Goal: Task Accomplishment & Management: Complete application form

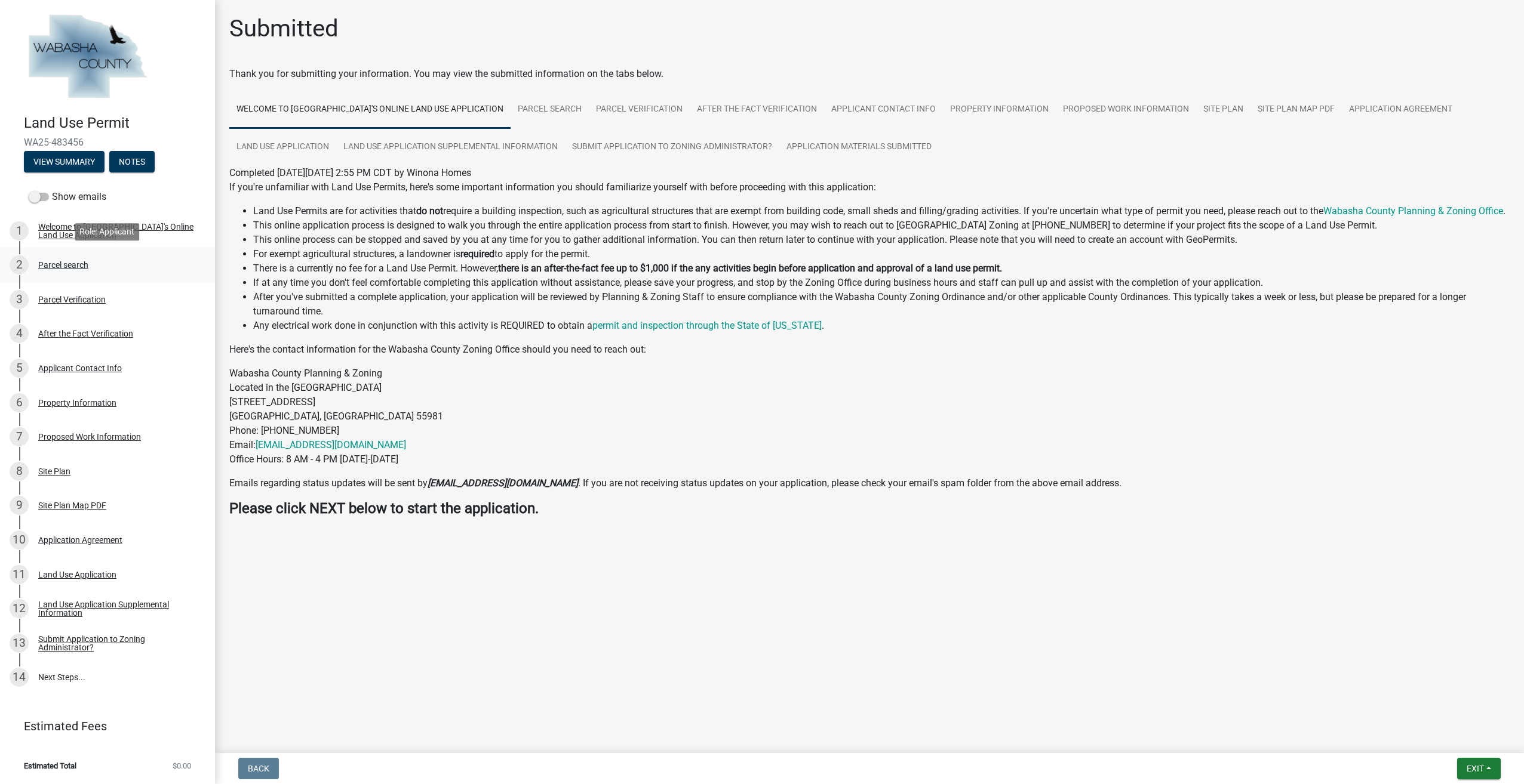
click at [69, 267] on div "Parcel search" at bounding box center [63, 265] width 50 height 8
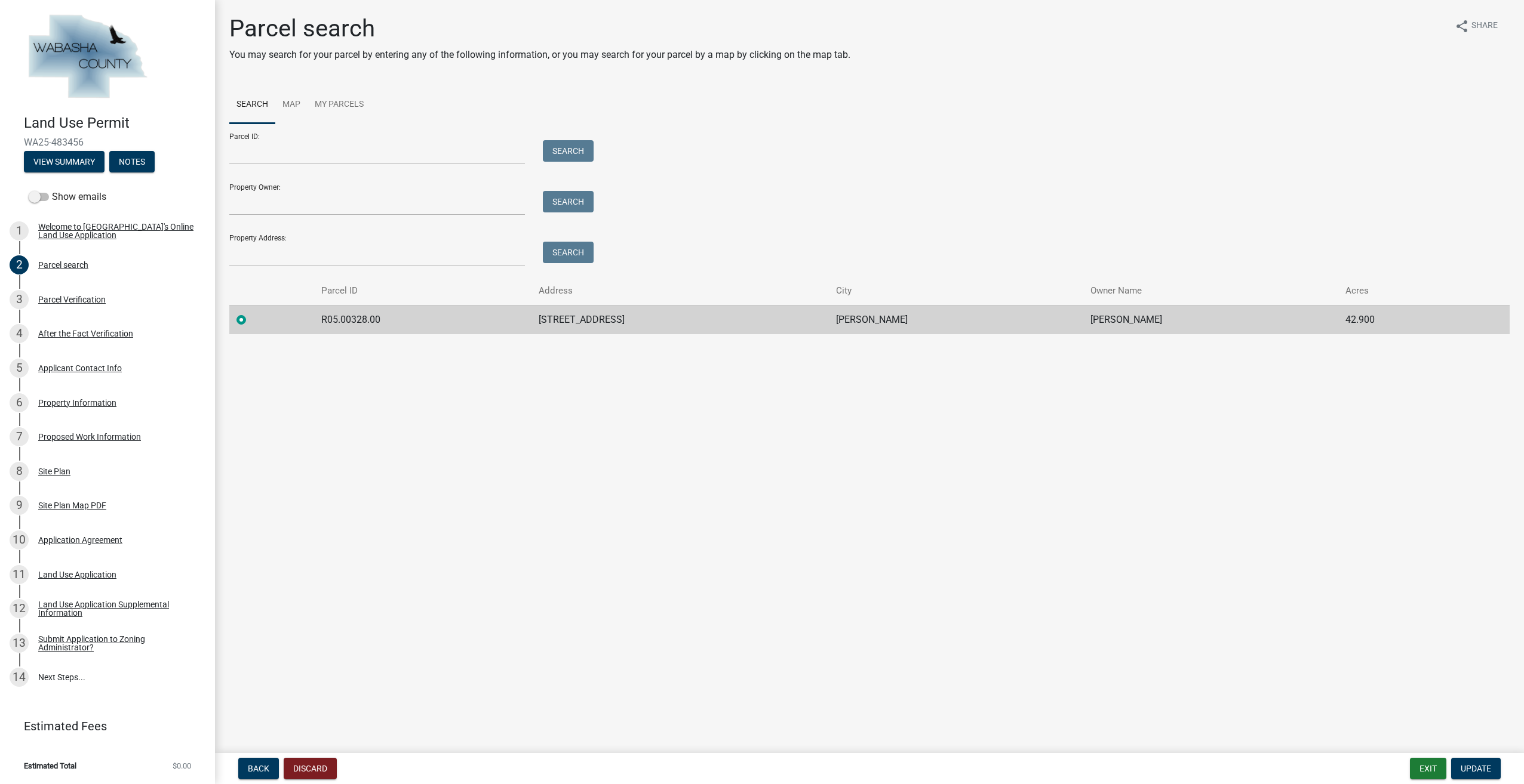
click at [471, 363] on main "Parcel search You may search for your parcel by entering any of the following i…" at bounding box center [869, 374] width 1309 height 749
click at [71, 401] on div "Property Information" at bounding box center [77, 403] width 78 height 8
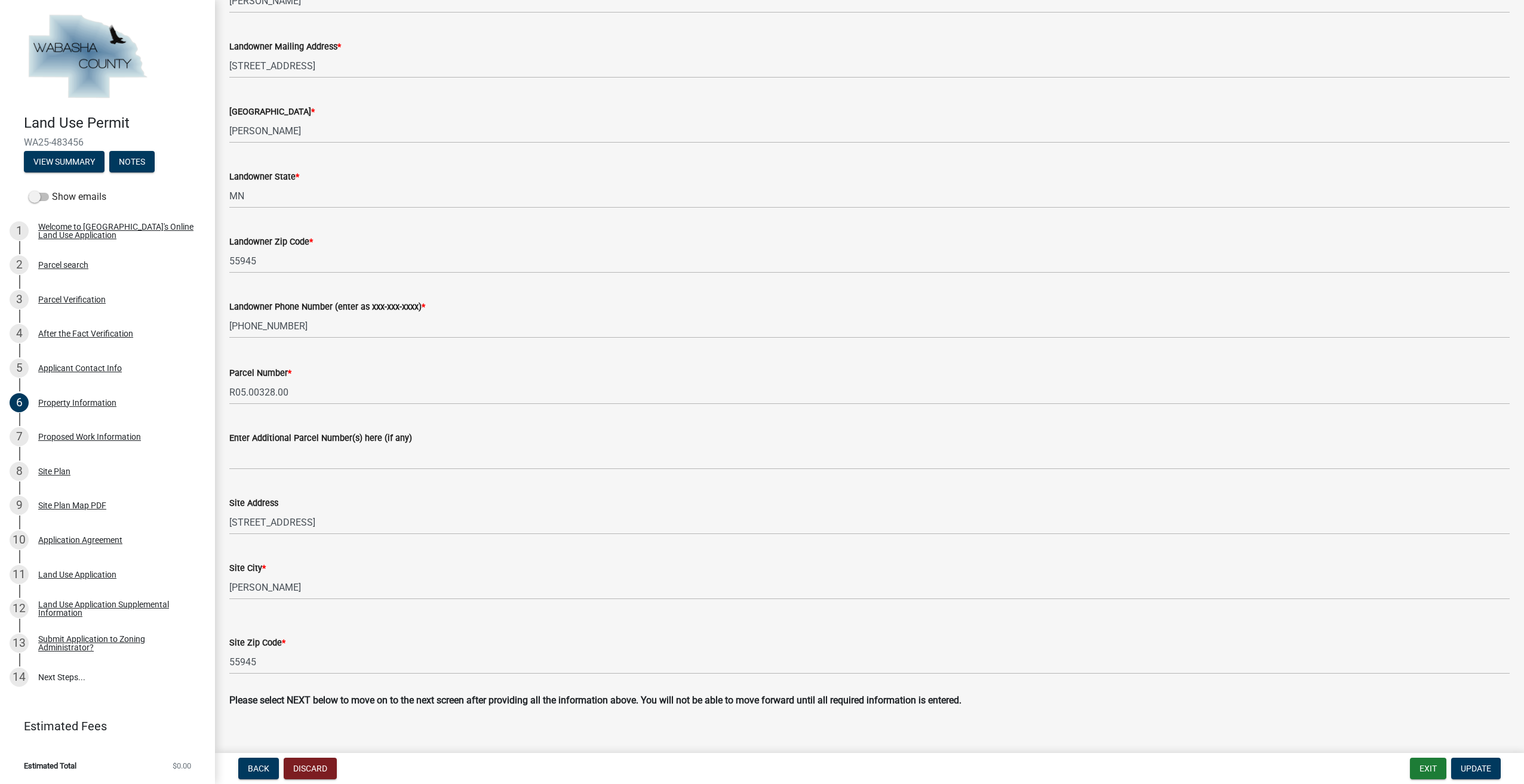
scroll to position [239, 0]
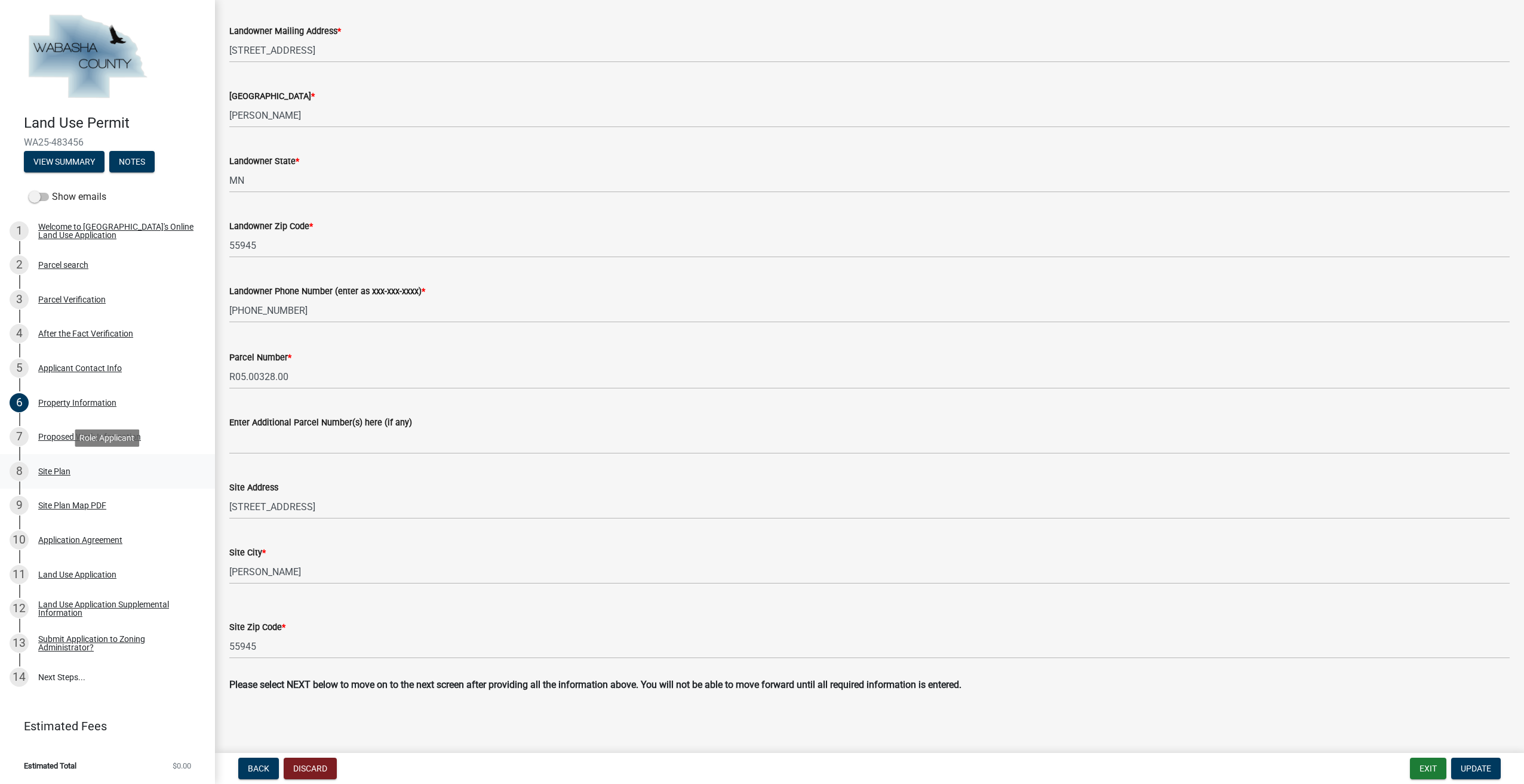
click at [48, 471] on div "Site Plan" at bounding box center [54, 471] width 32 height 8
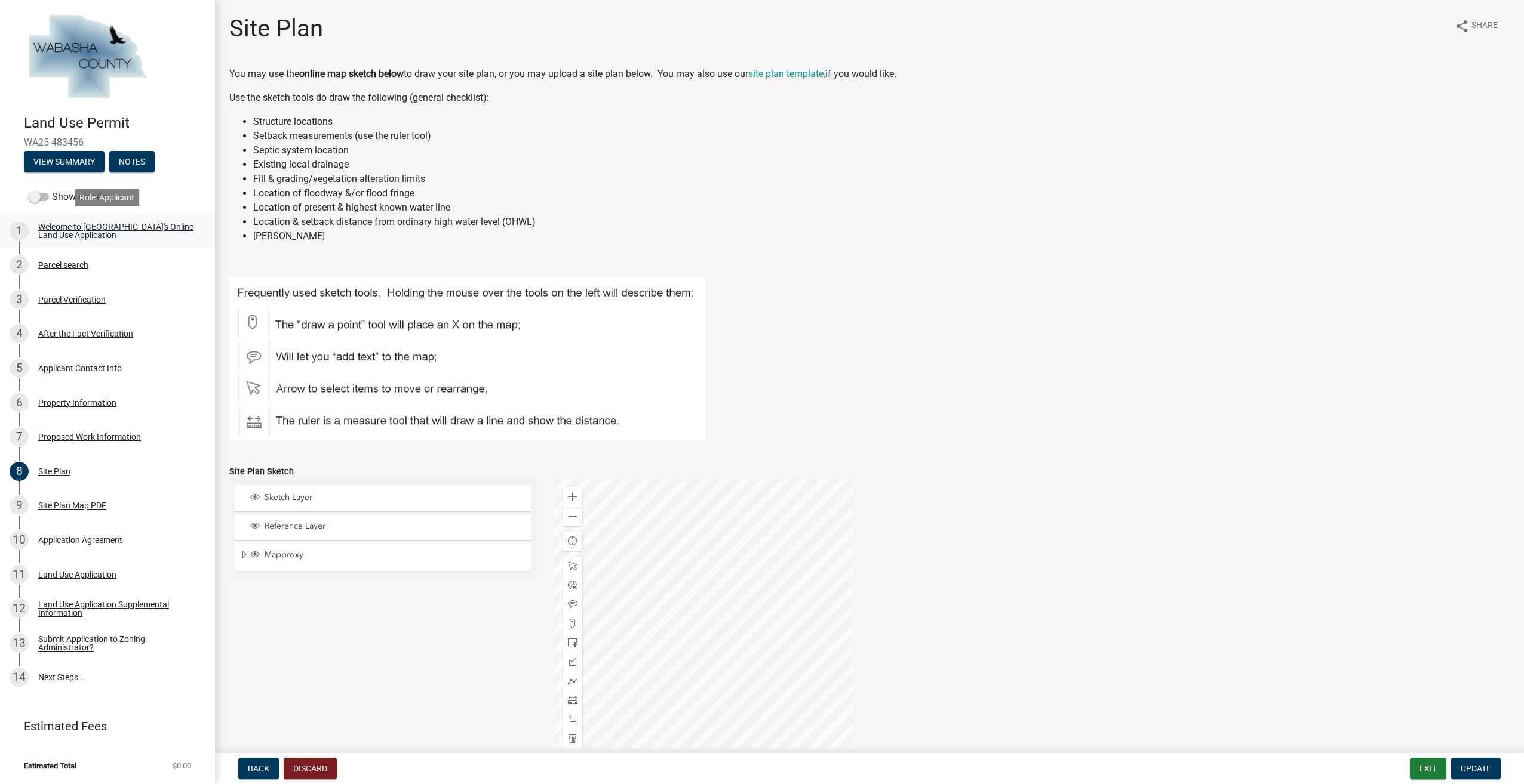
click at [76, 232] on div "Welcome to Wabasha County's Online Land Use Application" at bounding box center [117, 231] width 158 height 17
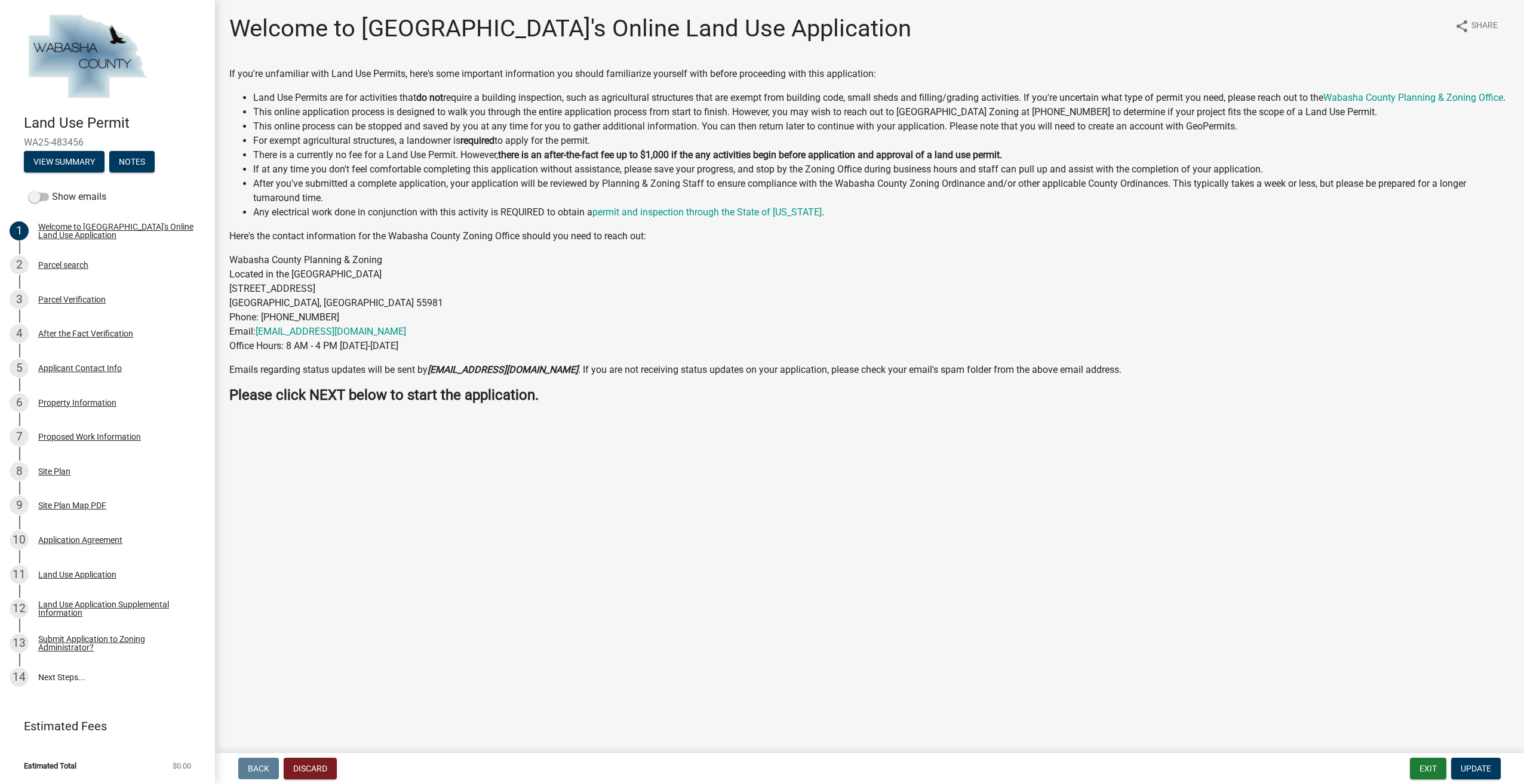
click at [84, 55] on img at bounding box center [87, 57] width 127 height 90
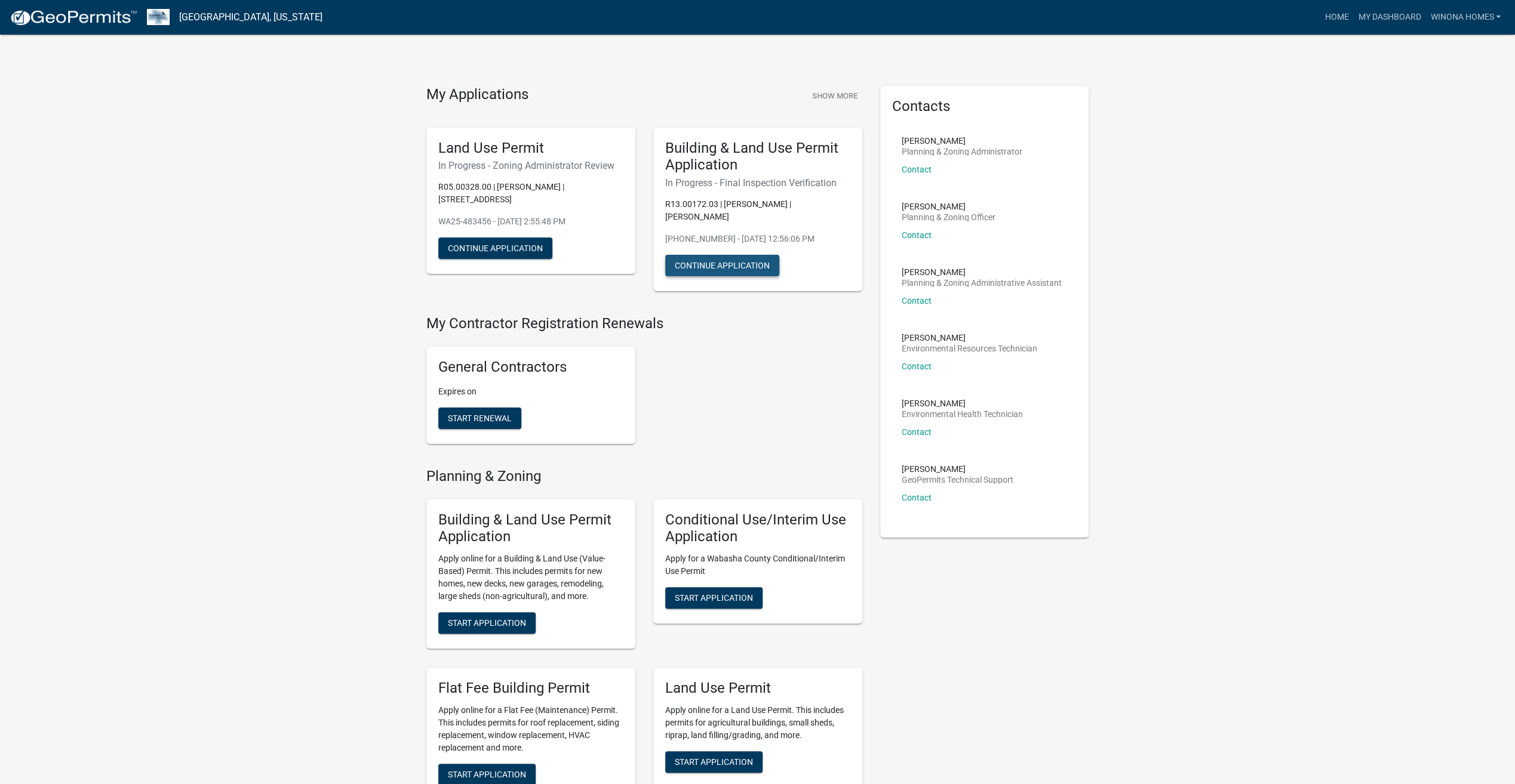
click at [729, 268] on button "Continue Application" at bounding box center [722, 266] width 114 height 22
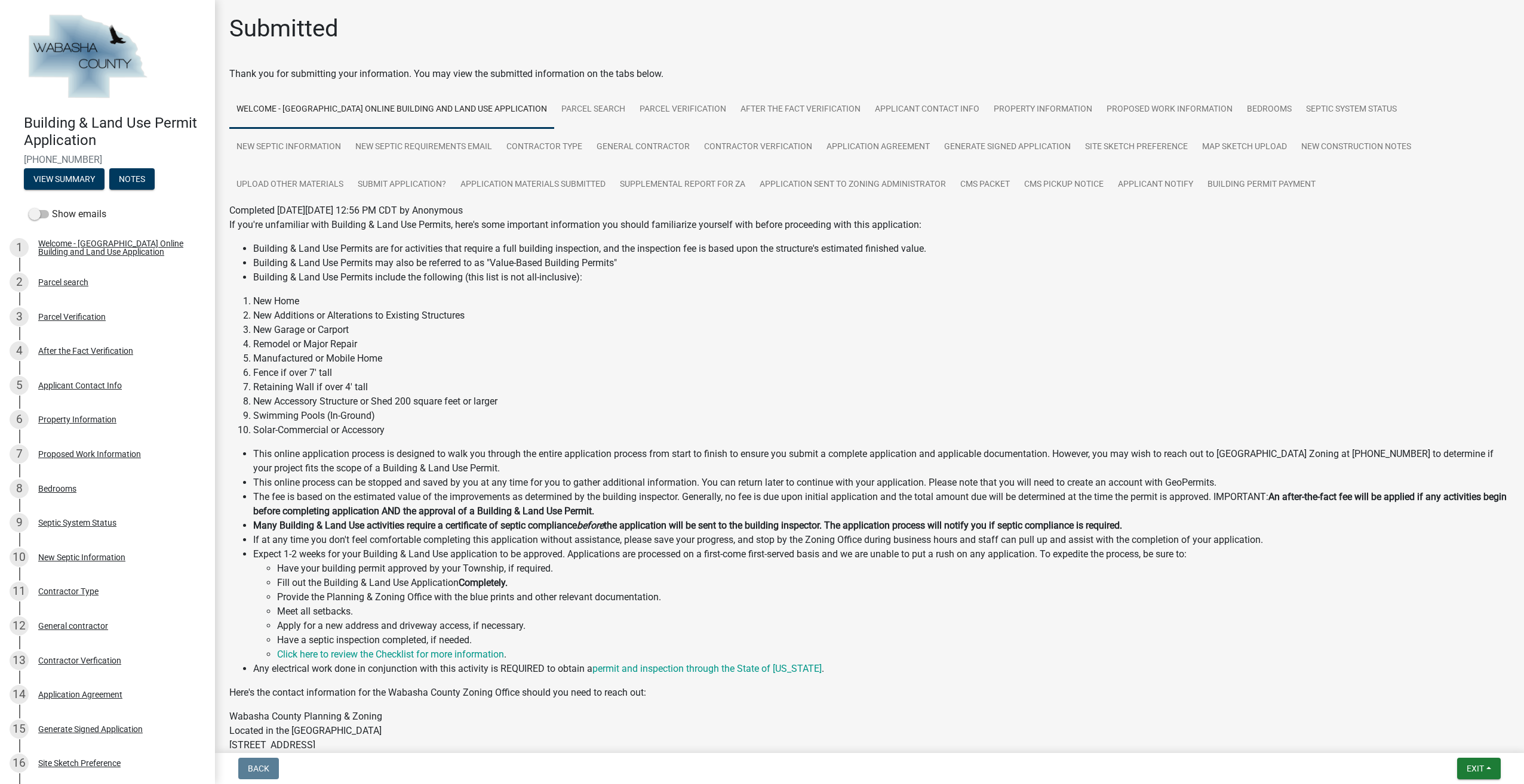
click at [462, 106] on link "Welcome - [GEOGRAPHIC_DATA] Online Building and Land Use Application" at bounding box center [392, 109] width 325 height 38
click at [63, 284] on div "Parcel search" at bounding box center [63, 282] width 50 height 8
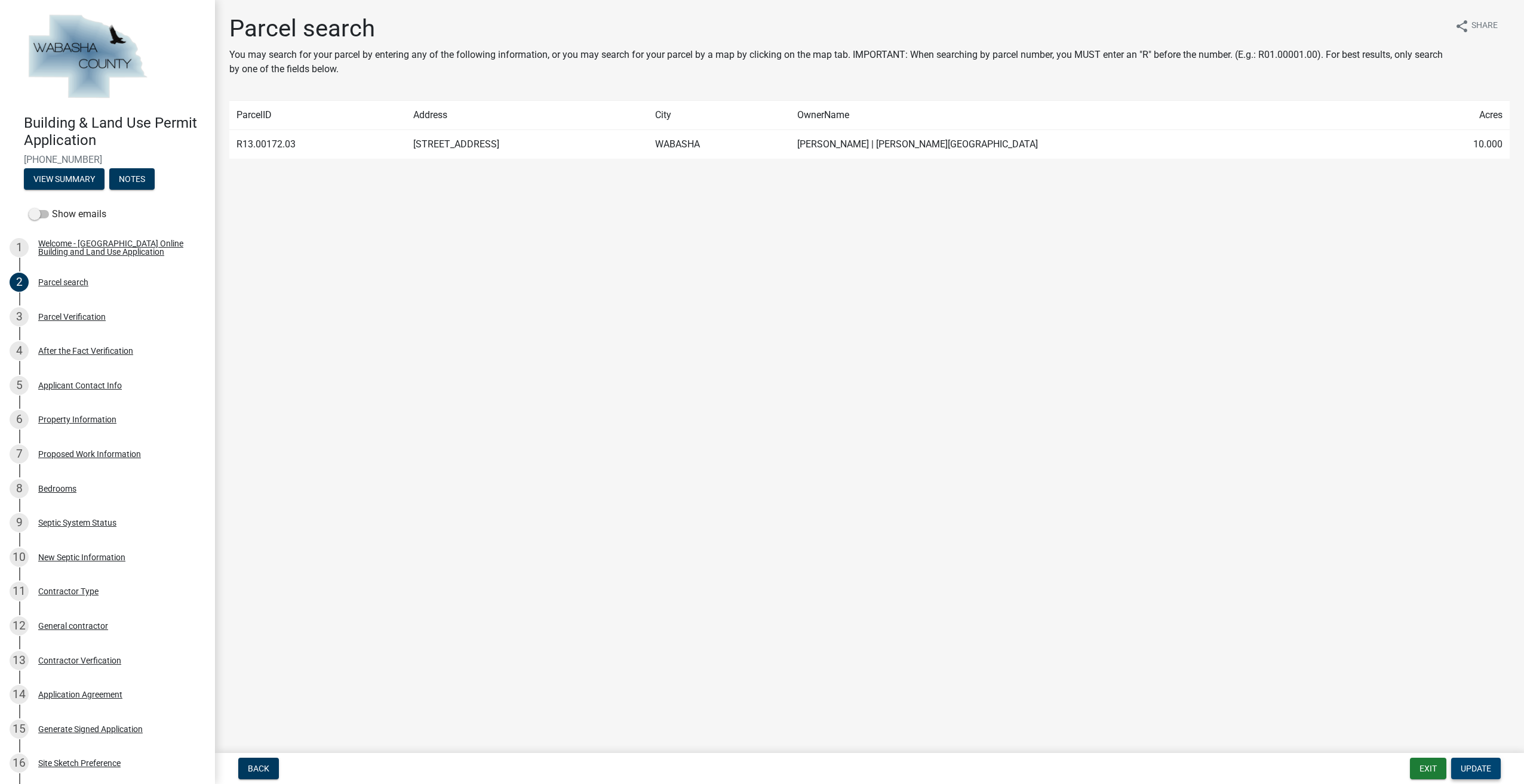
click at [1478, 768] on span "Update" at bounding box center [1476, 769] width 31 height 10
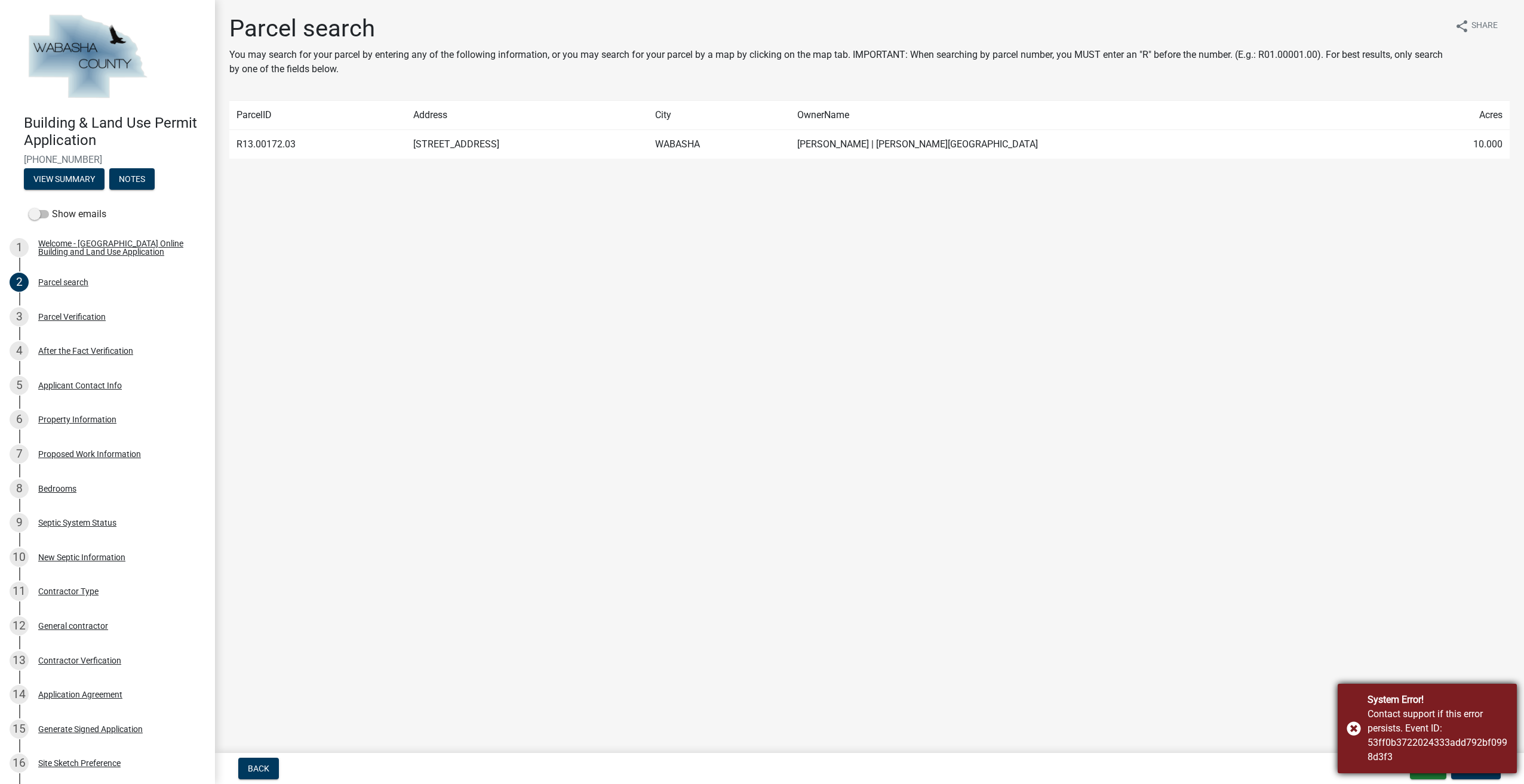
click at [1353, 734] on div "System Error! Contact support if this error persists. Event ID: 53ff0b372202433…" at bounding box center [1427, 729] width 179 height 90
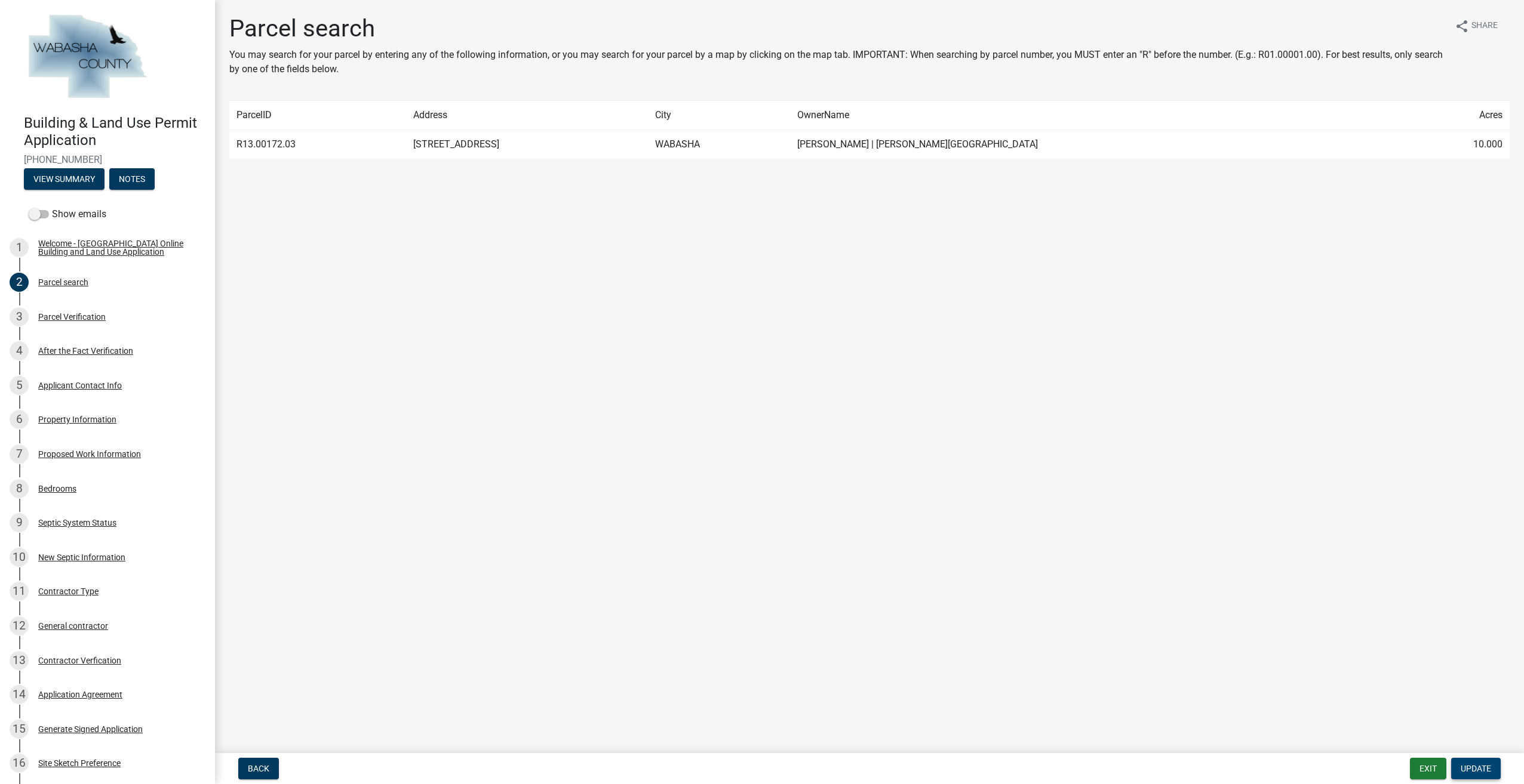
click at [1474, 770] on span "Update" at bounding box center [1476, 769] width 31 height 10
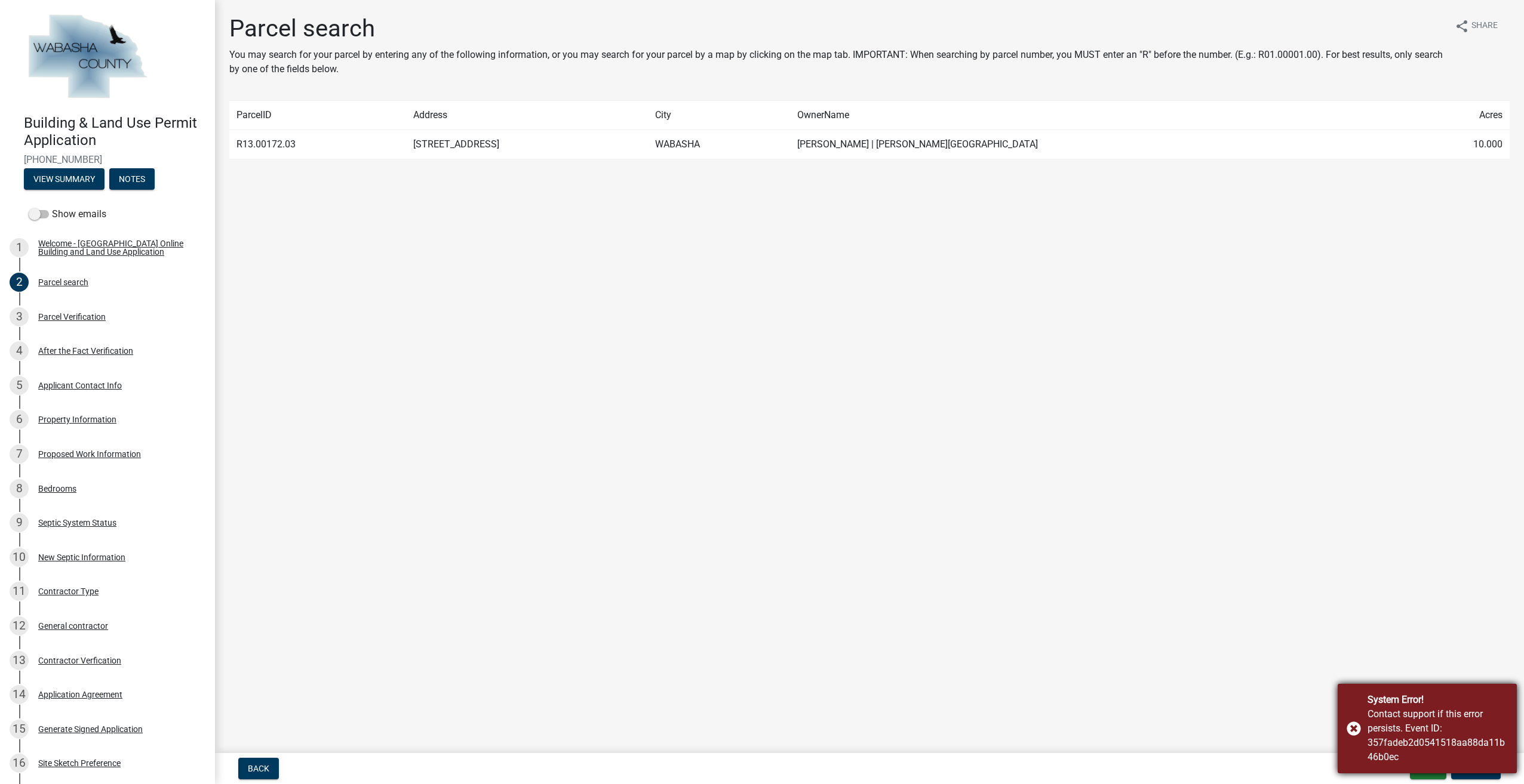
click at [1352, 729] on div "System Error! Contact support if this error persists. Event ID: 357fadeb2d05415…" at bounding box center [1427, 729] width 179 height 90
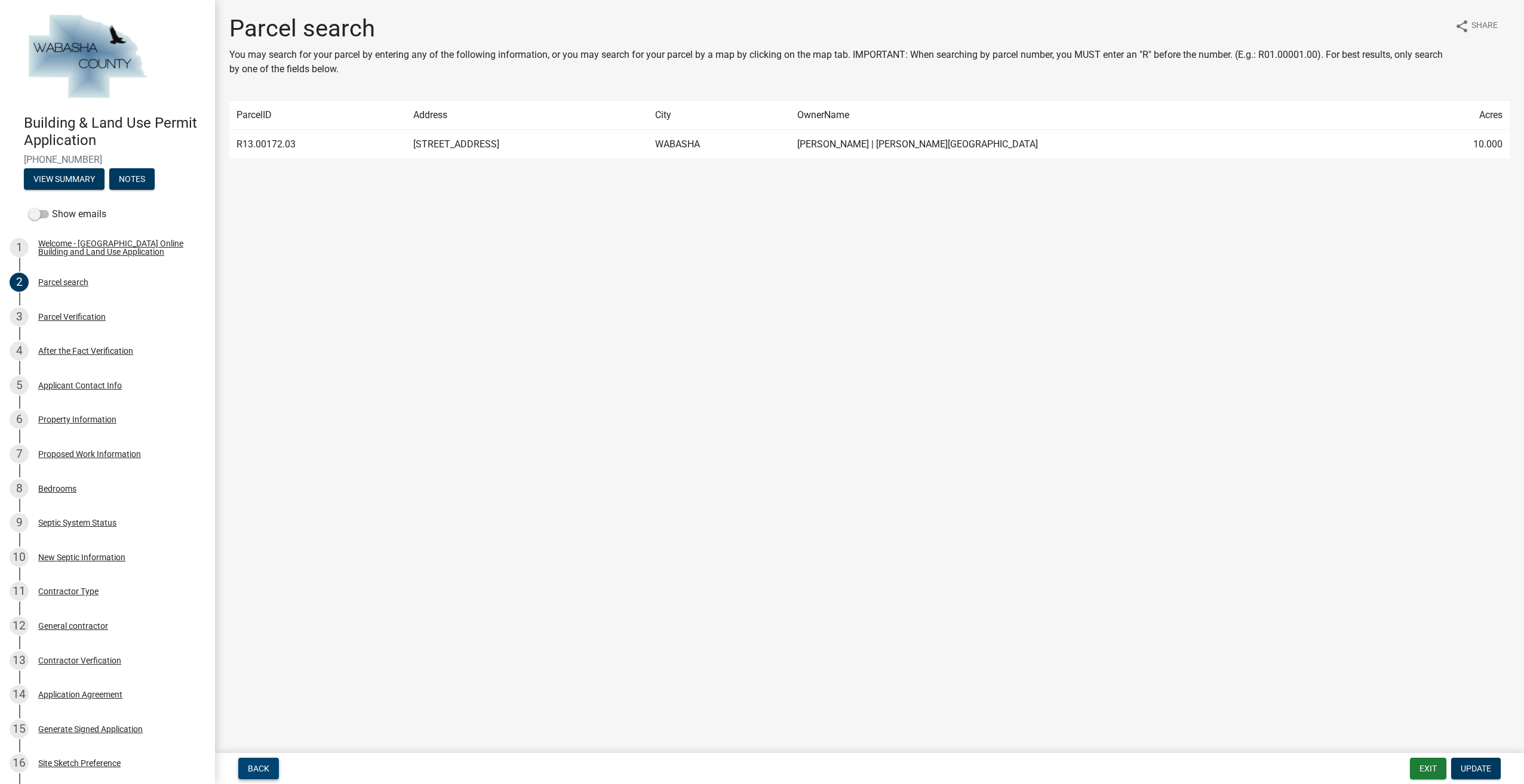
click at [253, 770] on span "Back" at bounding box center [259, 769] width 22 height 10
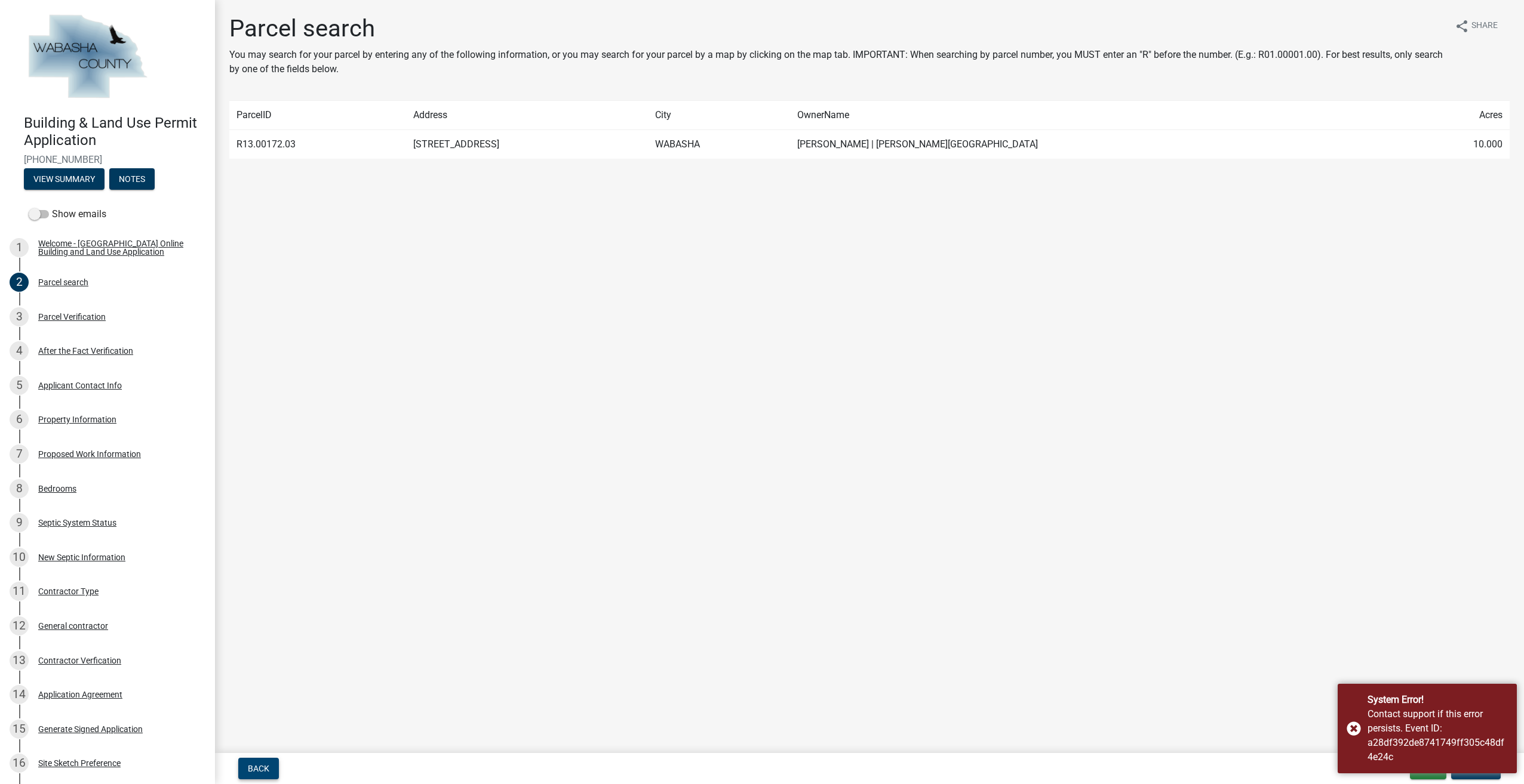
click at [259, 765] on span "Back" at bounding box center [259, 769] width 22 height 10
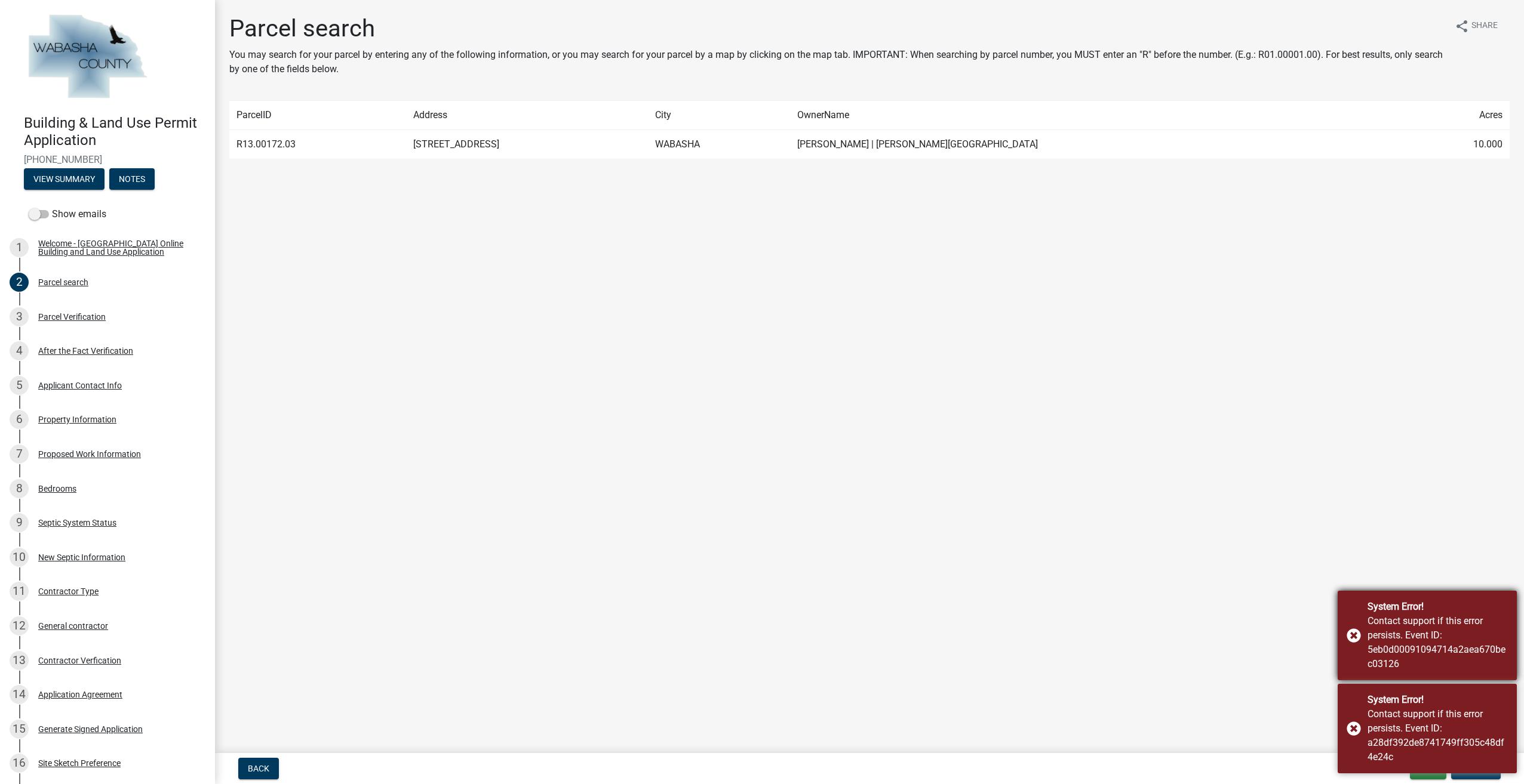
click at [1359, 640] on div "System Error! Contact support if this error persists. Event ID: 5eb0d0009109471…" at bounding box center [1427, 636] width 179 height 90
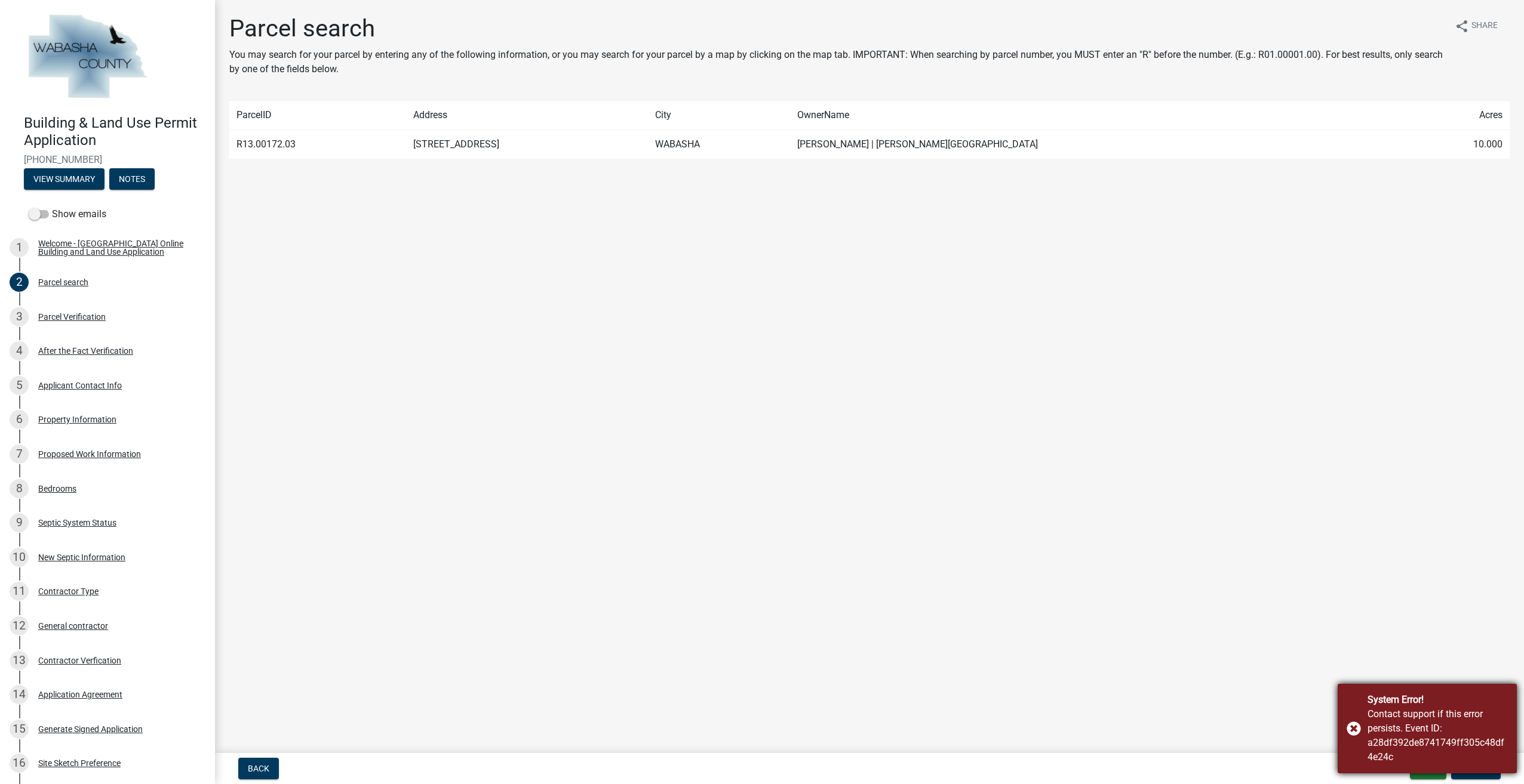
click at [1356, 723] on div "System Error! Contact support if this error persists. Event ID: a28df392de87417…" at bounding box center [1427, 729] width 179 height 90
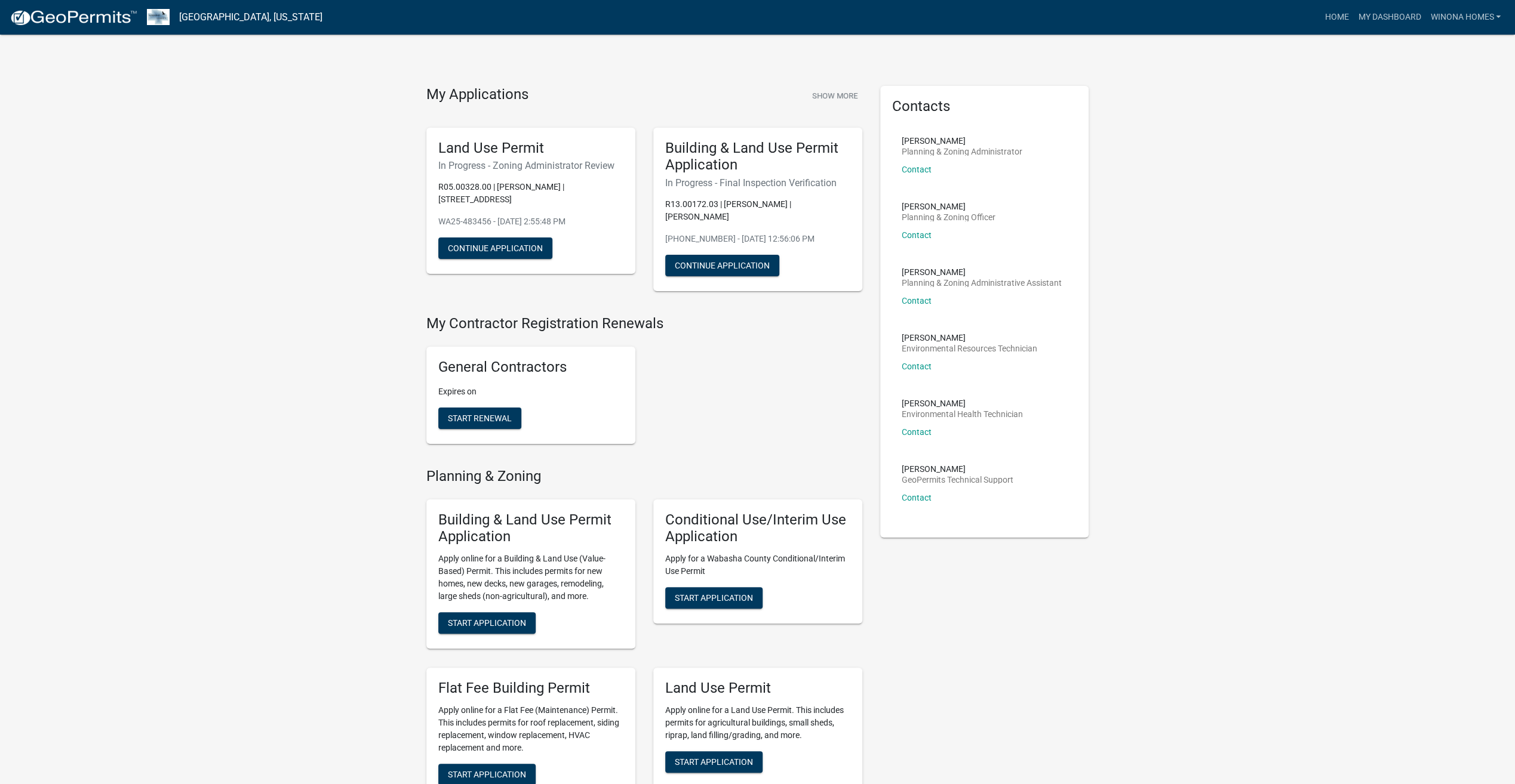
click at [717, 344] on div "General Contractors Expires on Start Renewal" at bounding box center [644, 395] width 454 height 116
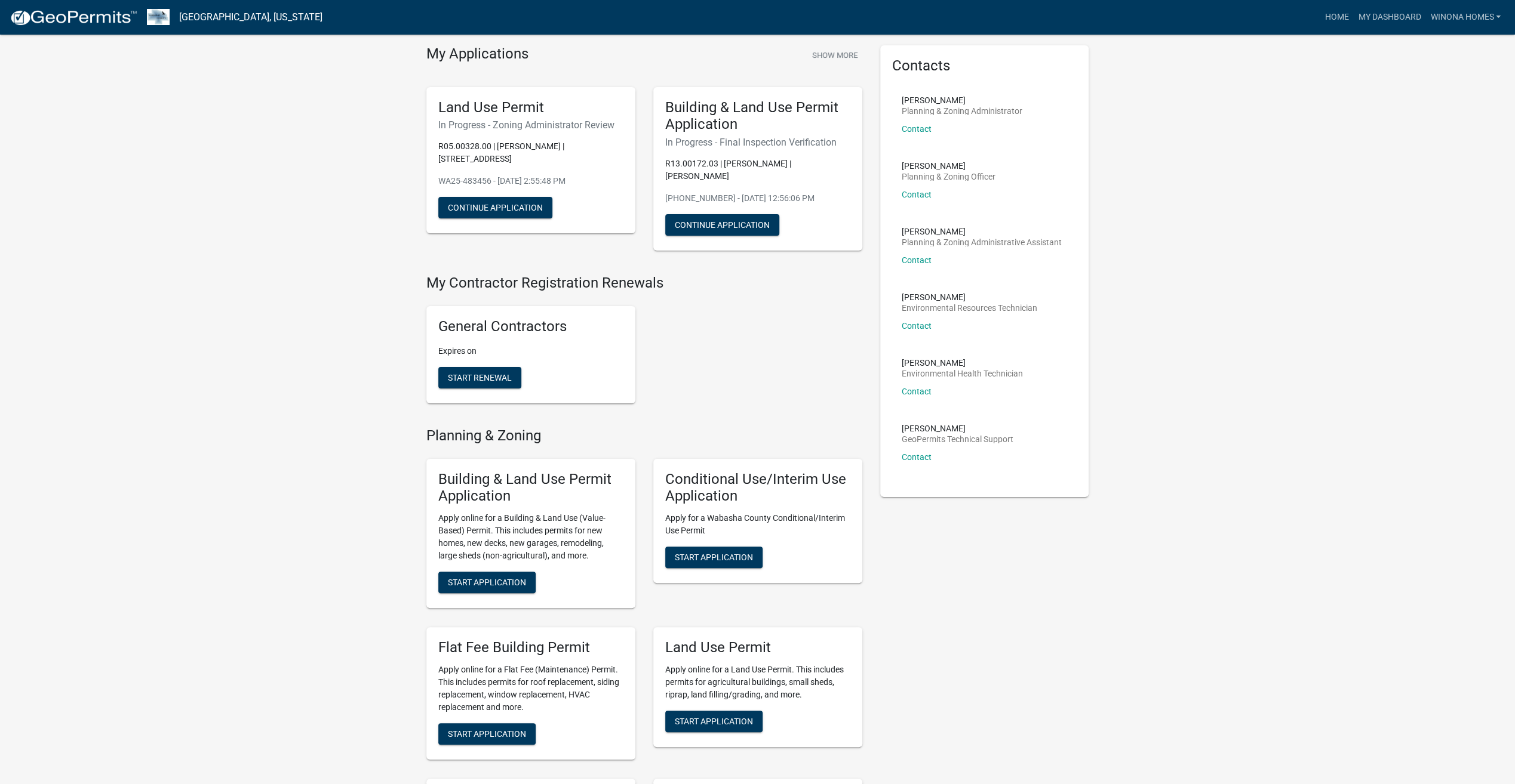
scroll to position [60, 0]
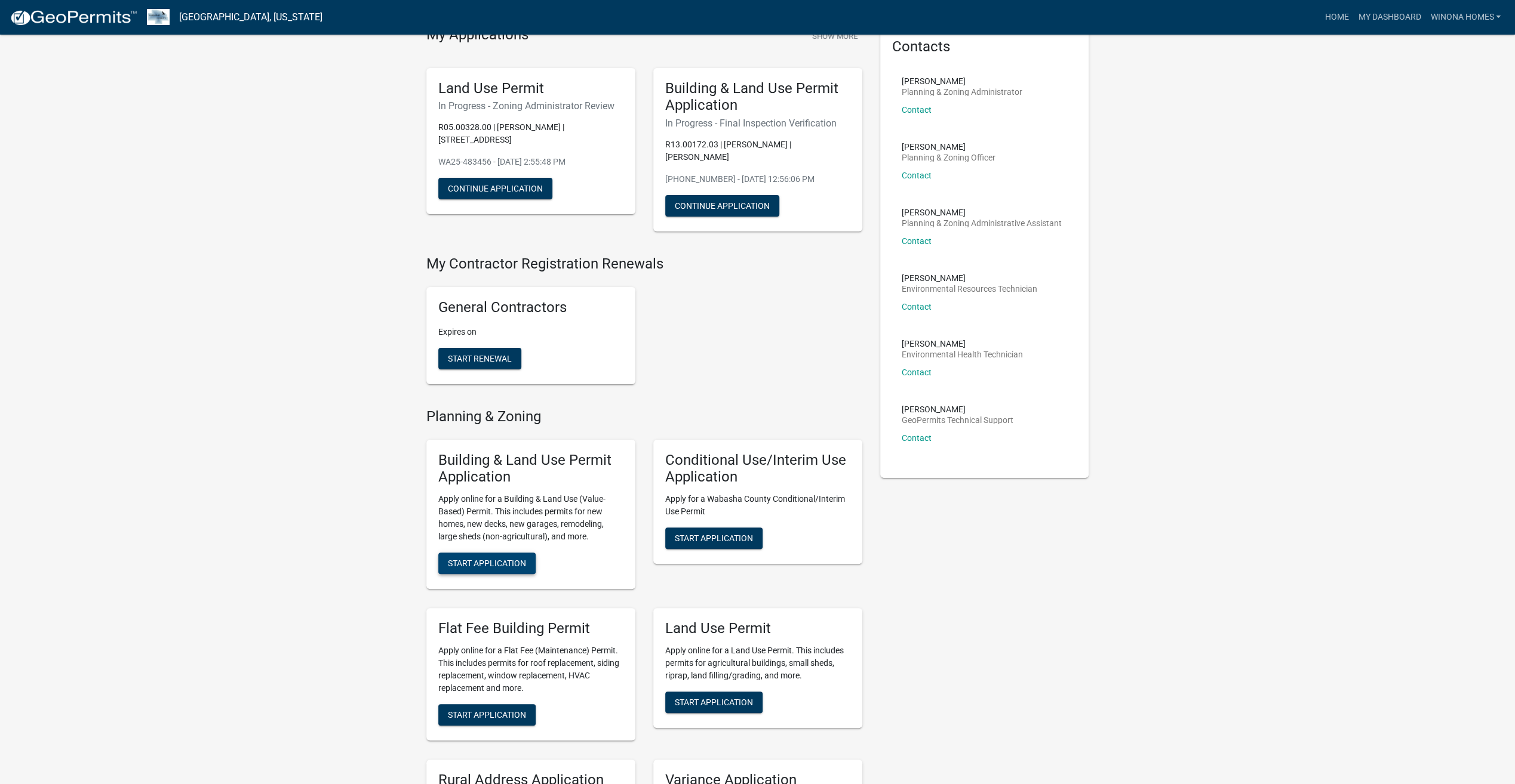
click at [501, 562] on span "Start Application" at bounding box center [486, 564] width 78 height 10
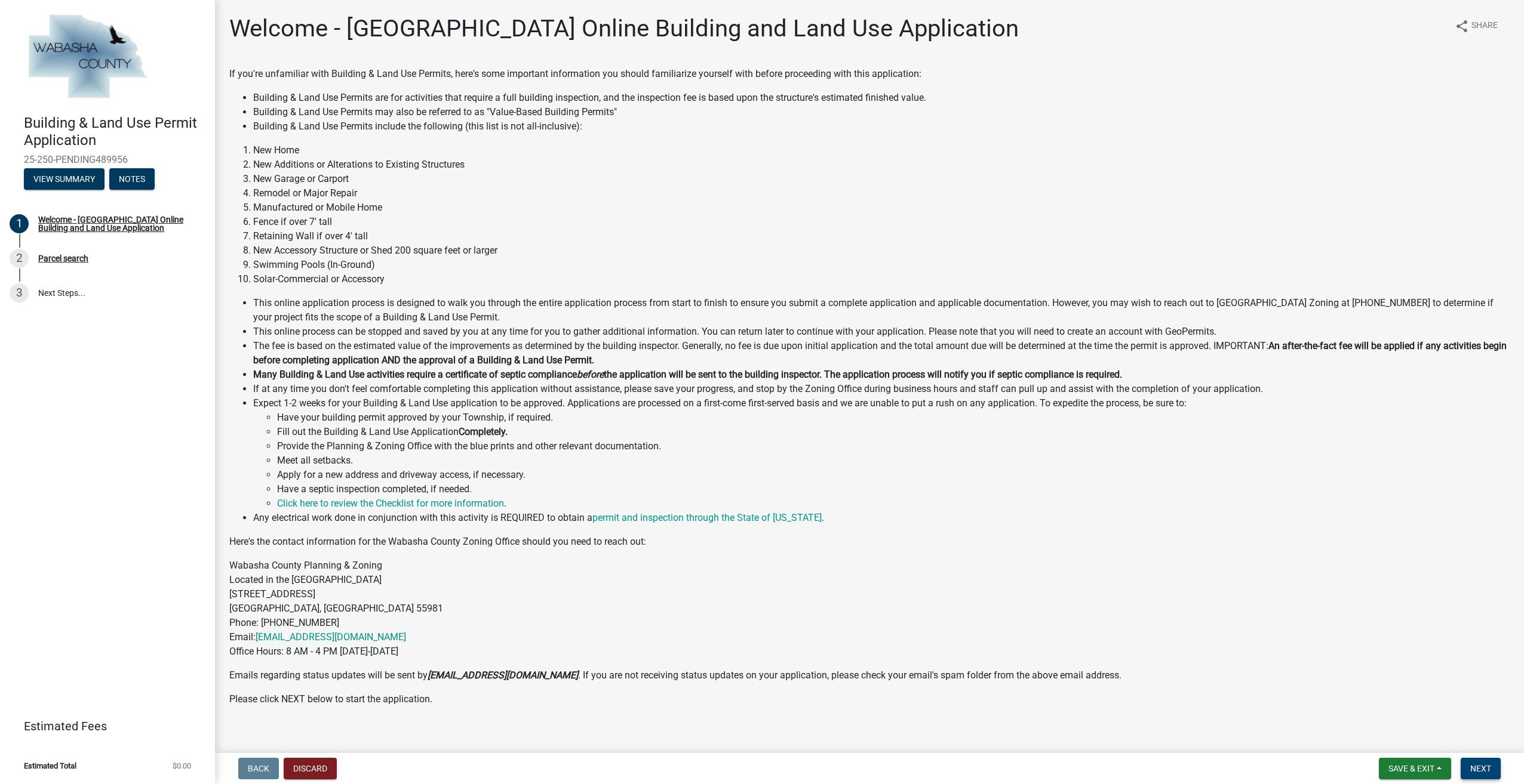
click at [1480, 771] on span "Next" at bounding box center [1480, 769] width 21 height 10
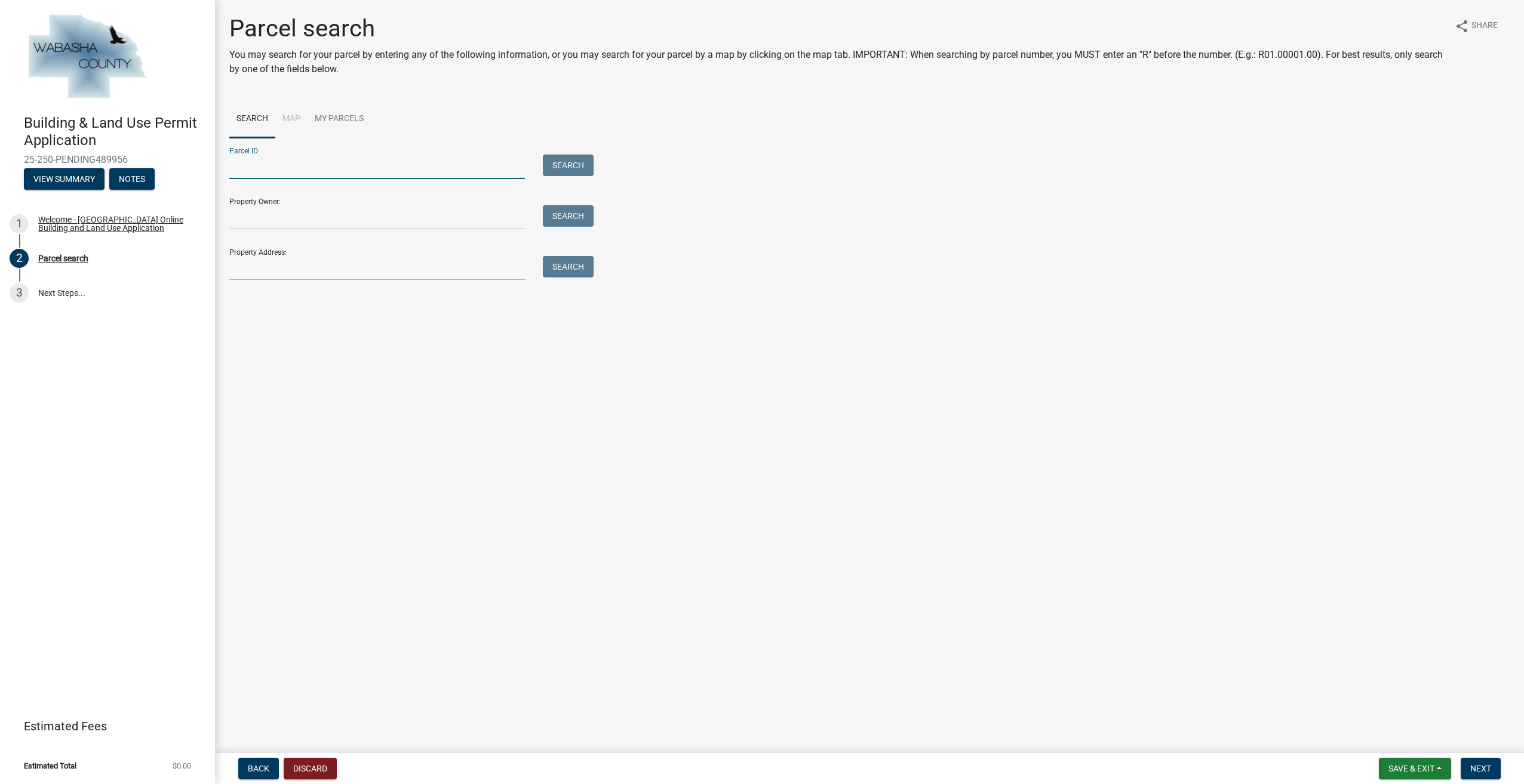
click at [310, 169] on input "Parcel ID:" at bounding box center [377, 167] width 296 height 24
type input "R05.00328.00"
click at [558, 165] on button "Search" at bounding box center [568, 165] width 51 height 22
click at [251, 341] on label at bounding box center [251, 341] width 0 height 0
click at [251, 350] on input "radio" at bounding box center [254, 345] width 7 height 7
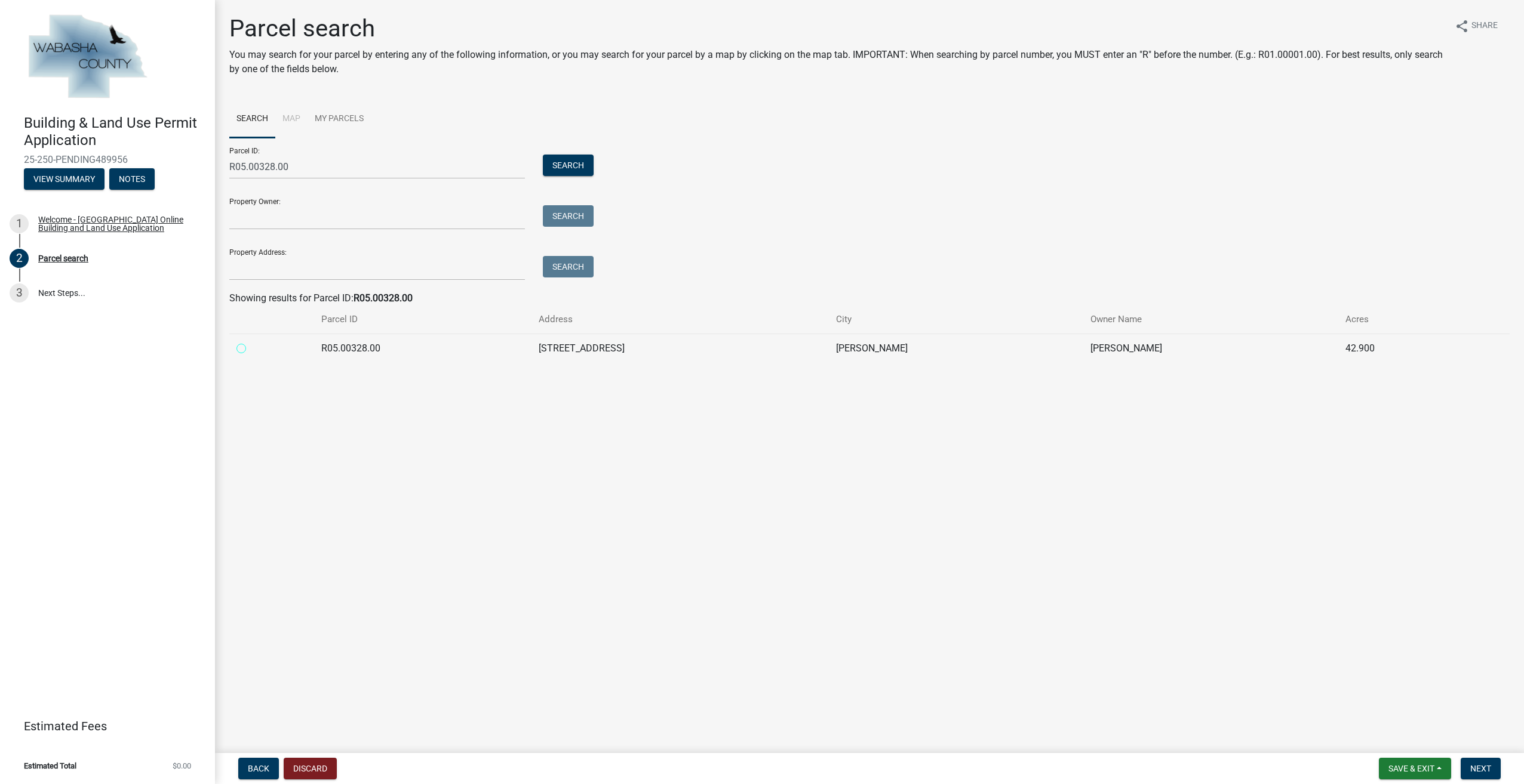
radio input "true"
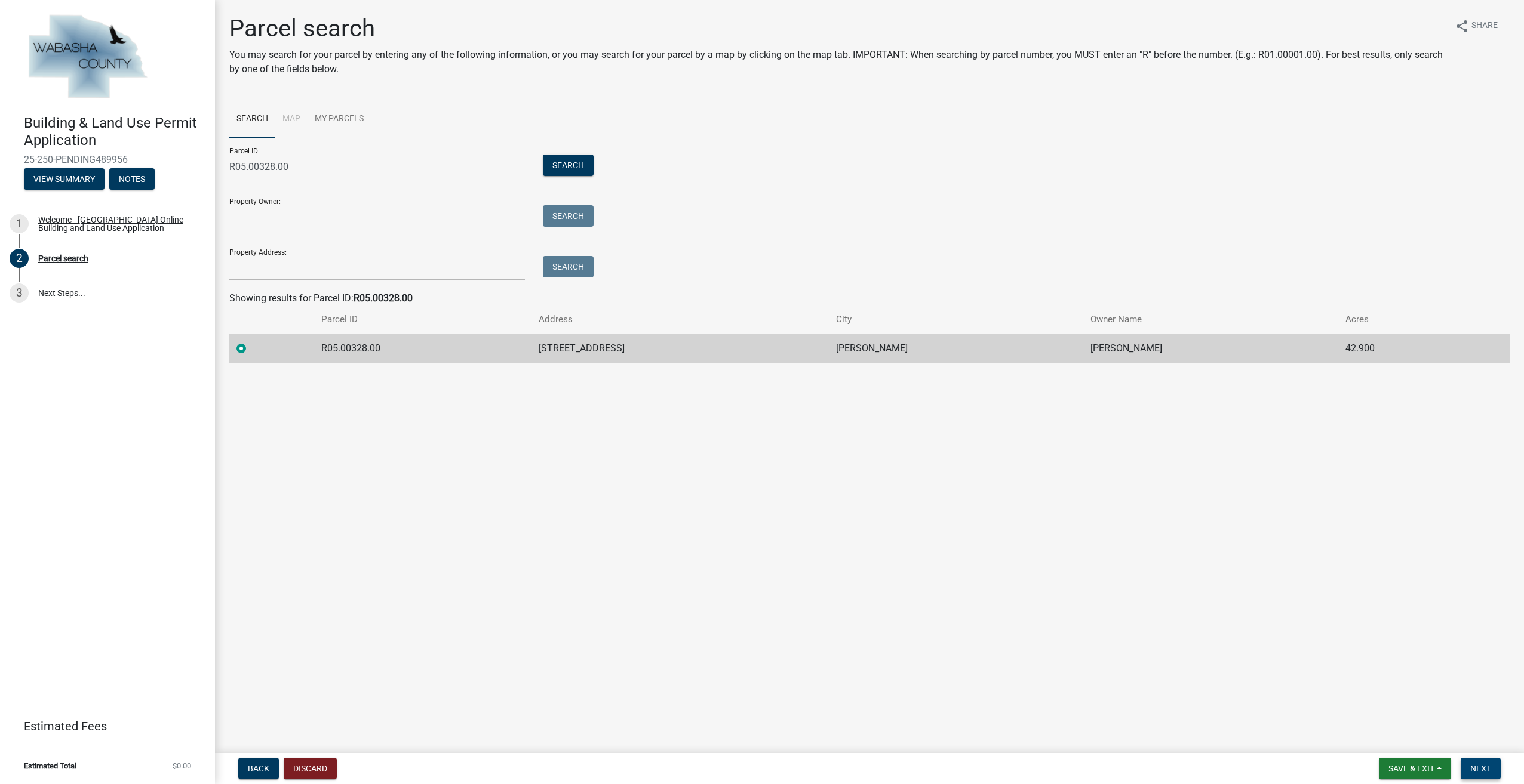
click at [1489, 774] on button "Next" at bounding box center [1480, 769] width 40 height 22
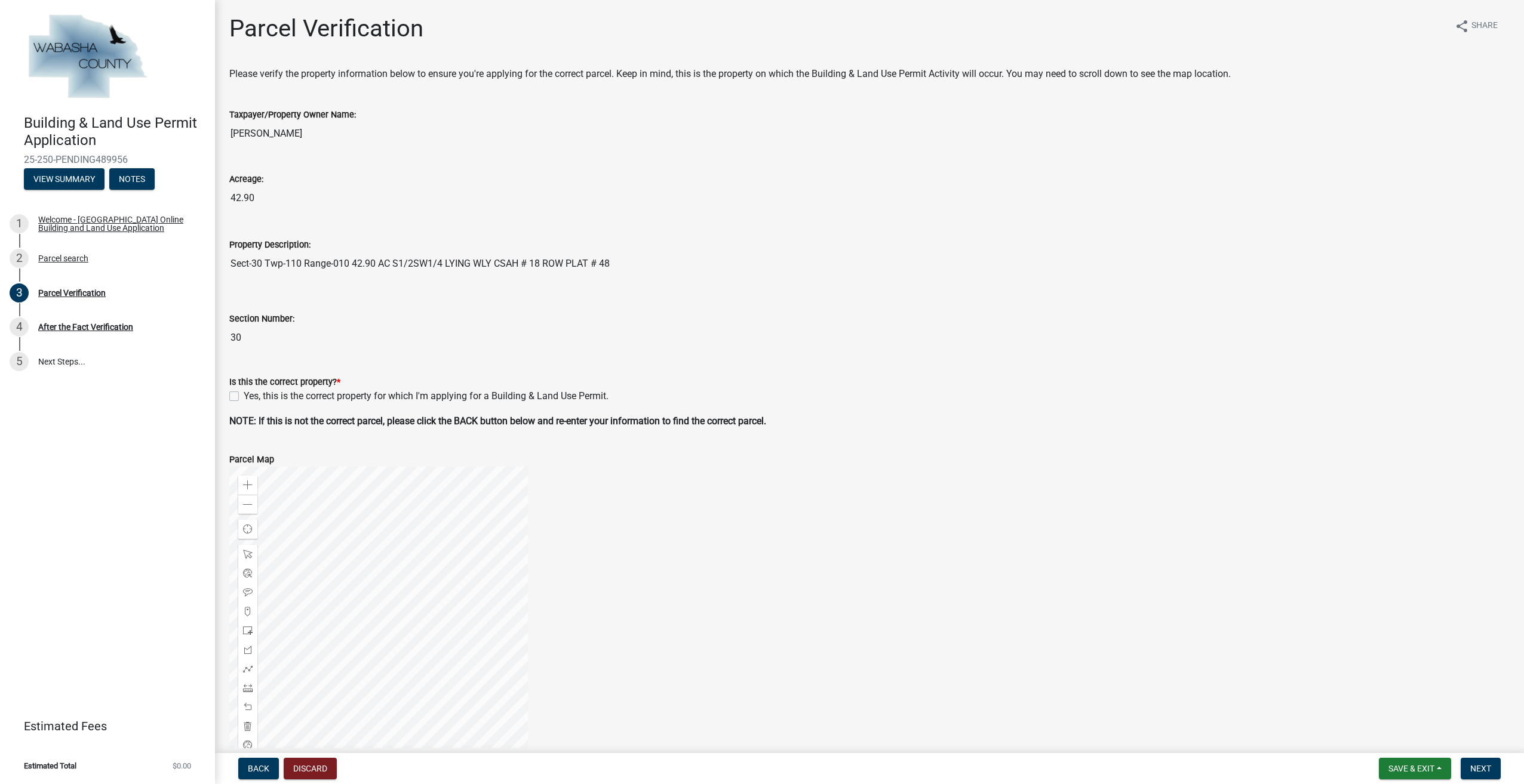
click at [232, 403] on wm-data-entity-input "Is this the correct property? * Yes, this is the correct property for which I'm…" at bounding box center [869, 387] width 1280 height 54
click at [244, 397] on label "Yes, this is the correct property for which I'm applying for a Building & Land …" at bounding box center [426, 396] width 365 height 14
click at [244, 397] on input "Yes, this is the correct property for which I'm applying for a Building & Land …" at bounding box center [247, 392] width 7 height 7
checkbox input "true"
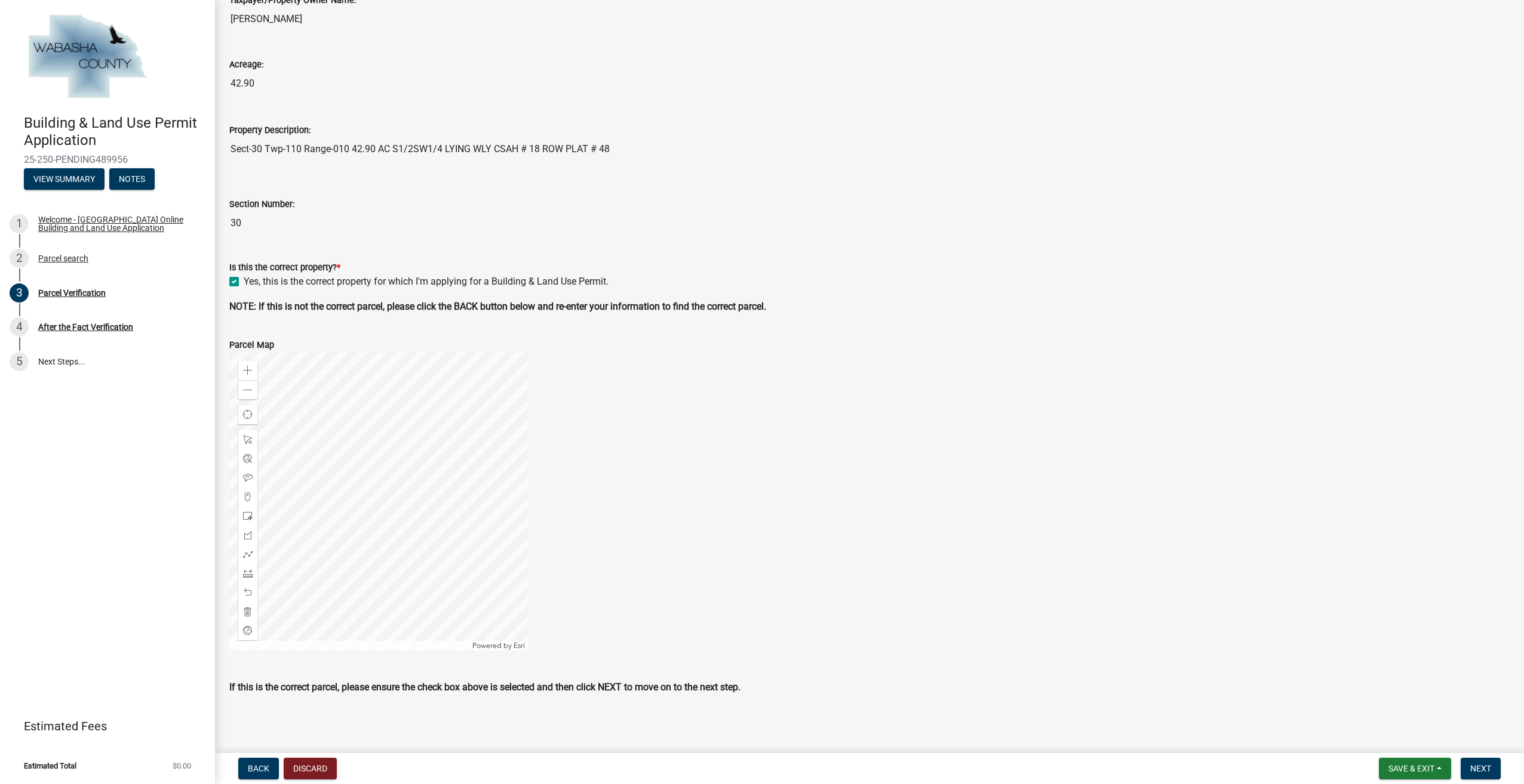
scroll to position [115, 0]
click at [1483, 768] on span "Next" at bounding box center [1480, 769] width 21 height 10
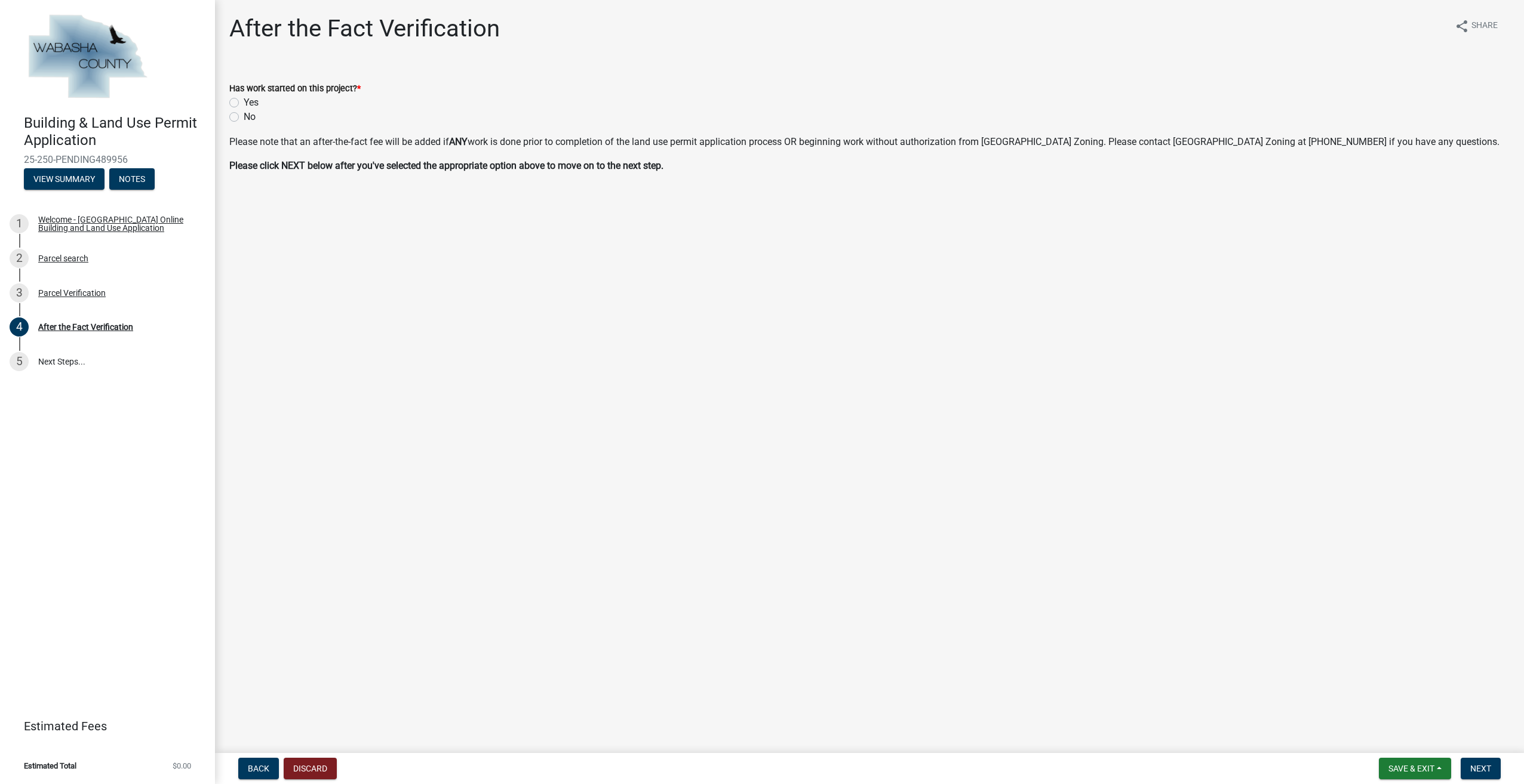
click at [244, 115] on label "No" at bounding box center [250, 117] width 12 height 14
click at [244, 115] on input "No" at bounding box center [247, 114] width 7 height 7
radio input "true"
click at [1485, 766] on span "Next" at bounding box center [1480, 769] width 21 height 10
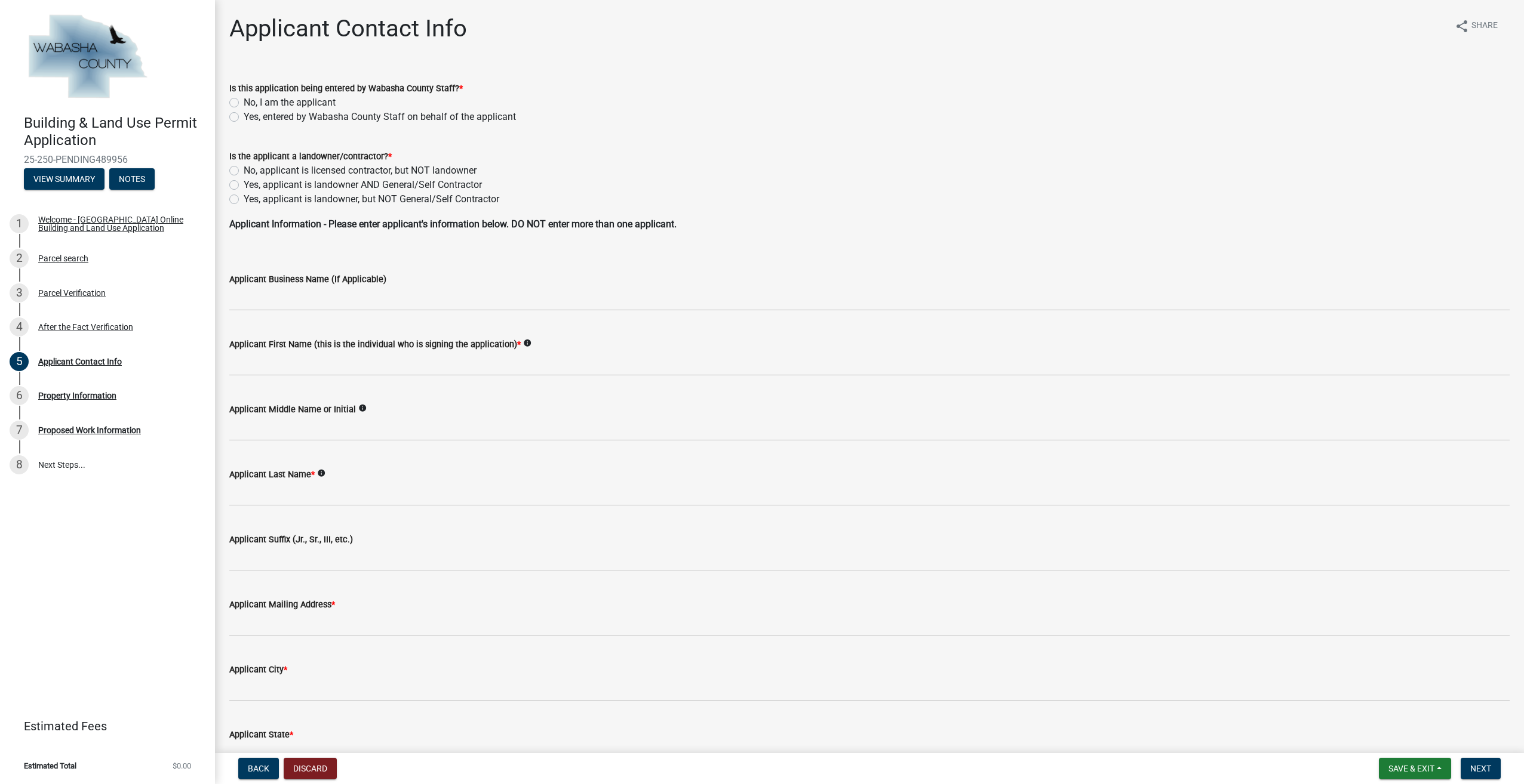
click at [244, 104] on label "No, I am the applicant" at bounding box center [289, 102] width 92 height 14
click at [244, 103] on input "No, I am the applicant" at bounding box center [247, 99] width 7 height 7
radio input "true"
click at [242, 169] on div "No, applicant is licensed contractor, but NOT landowner" at bounding box center [869, 171] width 1280 height 14
click at [225, 171] on div "Is the applicant a landowner/contractor? * No, applicant is licensed contractor…" at bounding box center [869, 170] width 1298 height 71
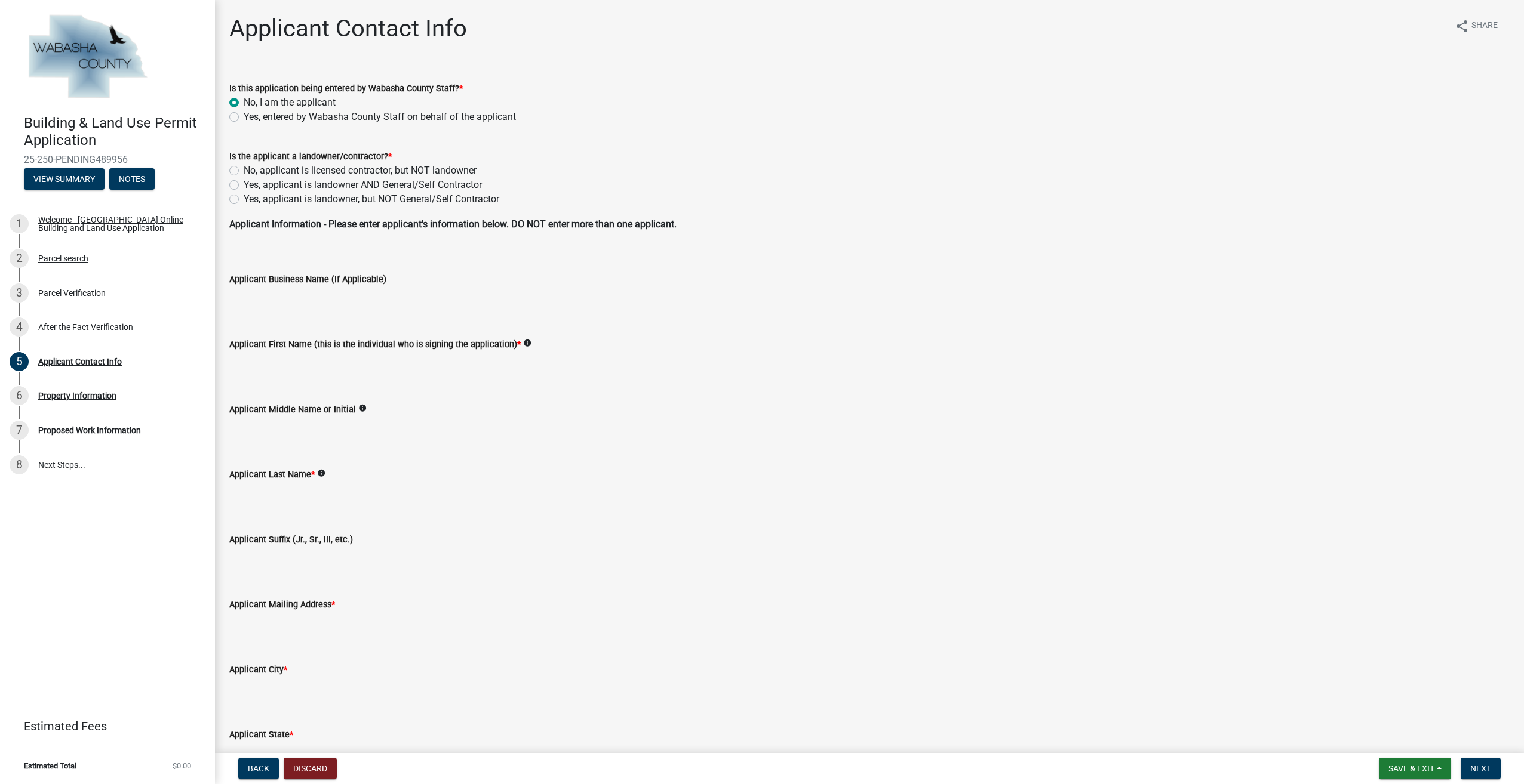
click at [244, 168] on label "No, applicant is licensed contractor, but NOT landowner" at bounding box center [360, 171] width 233 height 14
click at [244, 168] on input "No, applicant is licensed contractor, but NOT landowner" at bounding box center [247, 167] width 7 height 7
radio input "true"
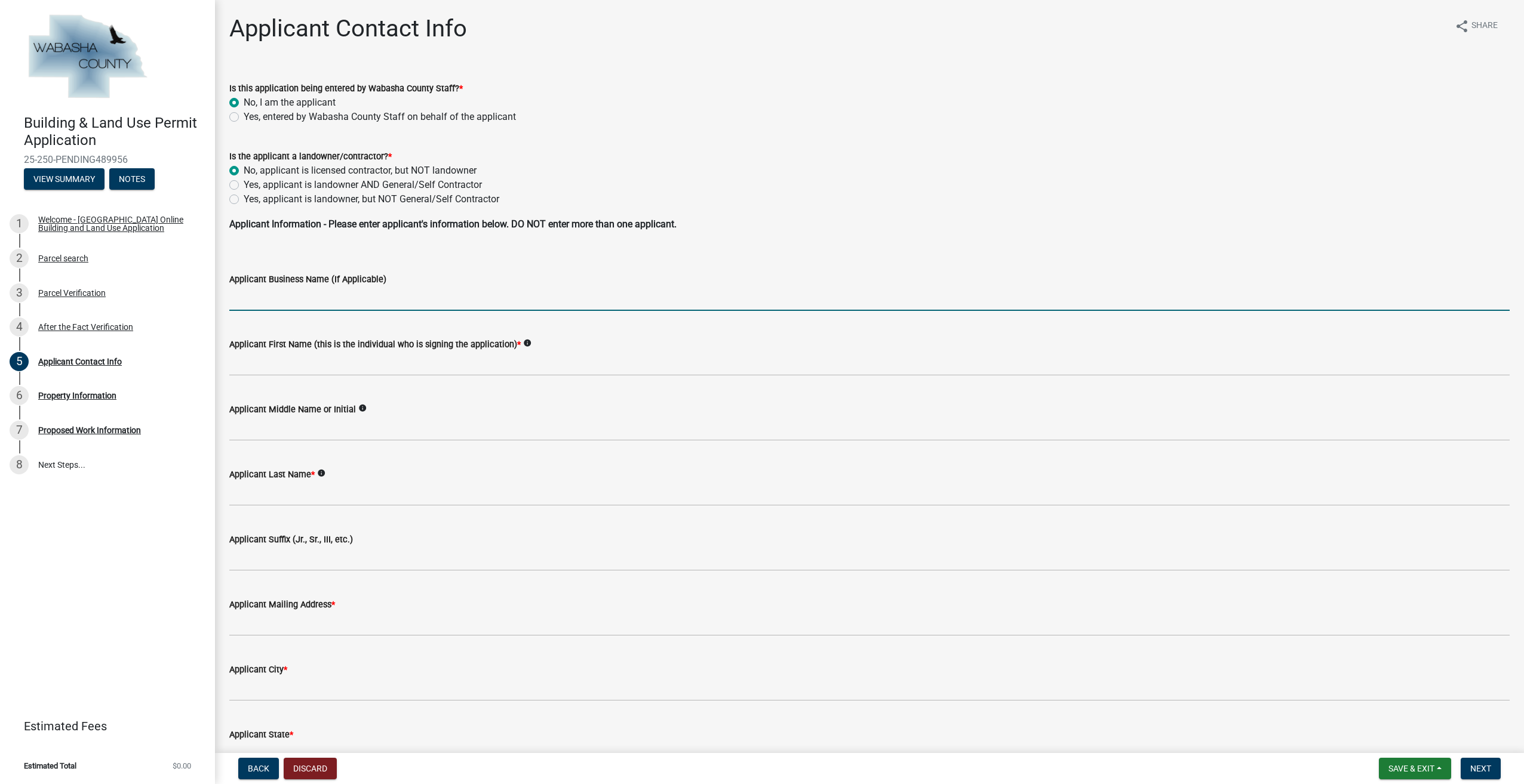
click at [365, 299] on input "Applicant Business Name (If Applicable)" at bounding box center [869, 299] width 1280 height 24
type input "Winona Homes"
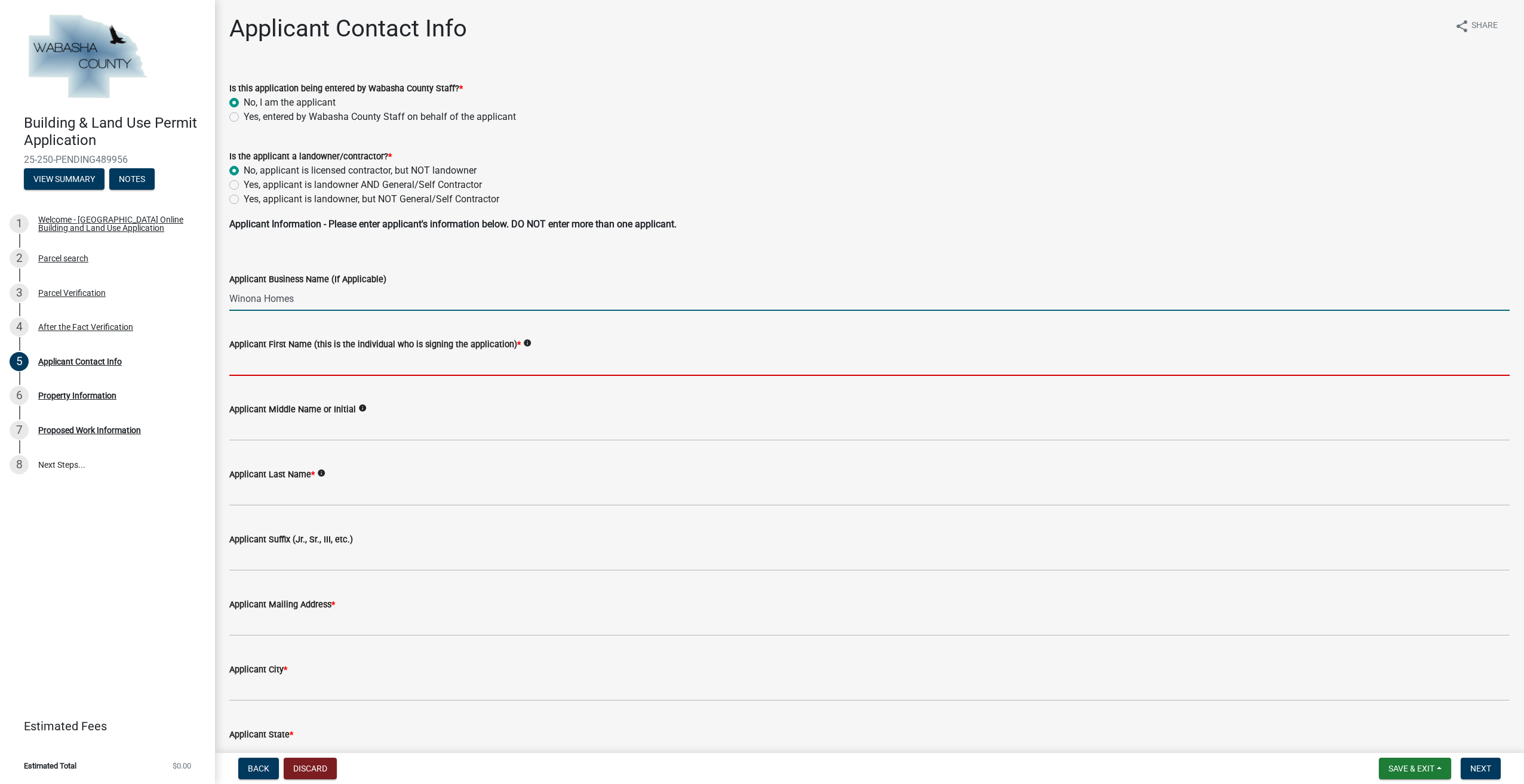
type input "Ted"
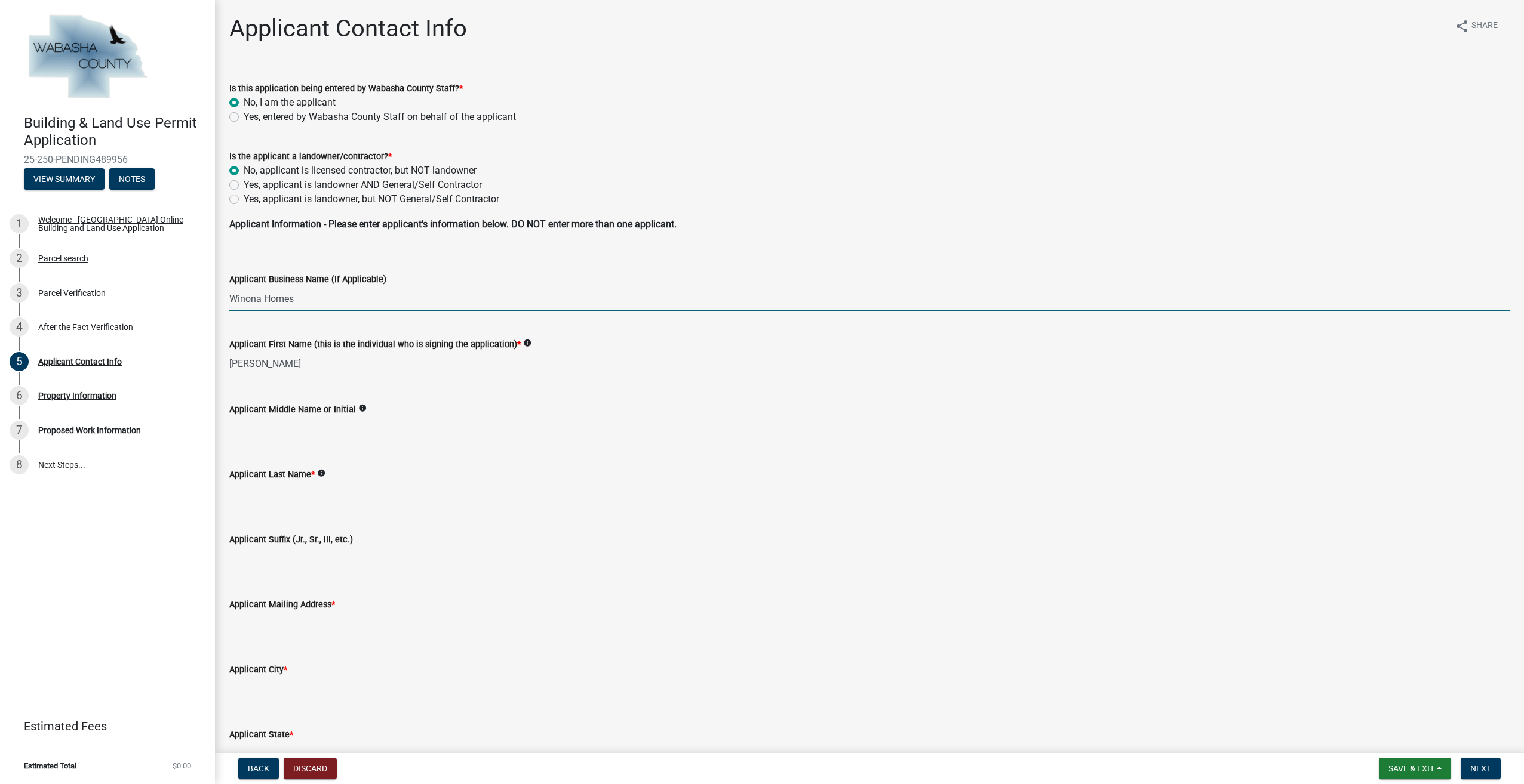
type input "Kennebeck"
type input "6710 martina rd"
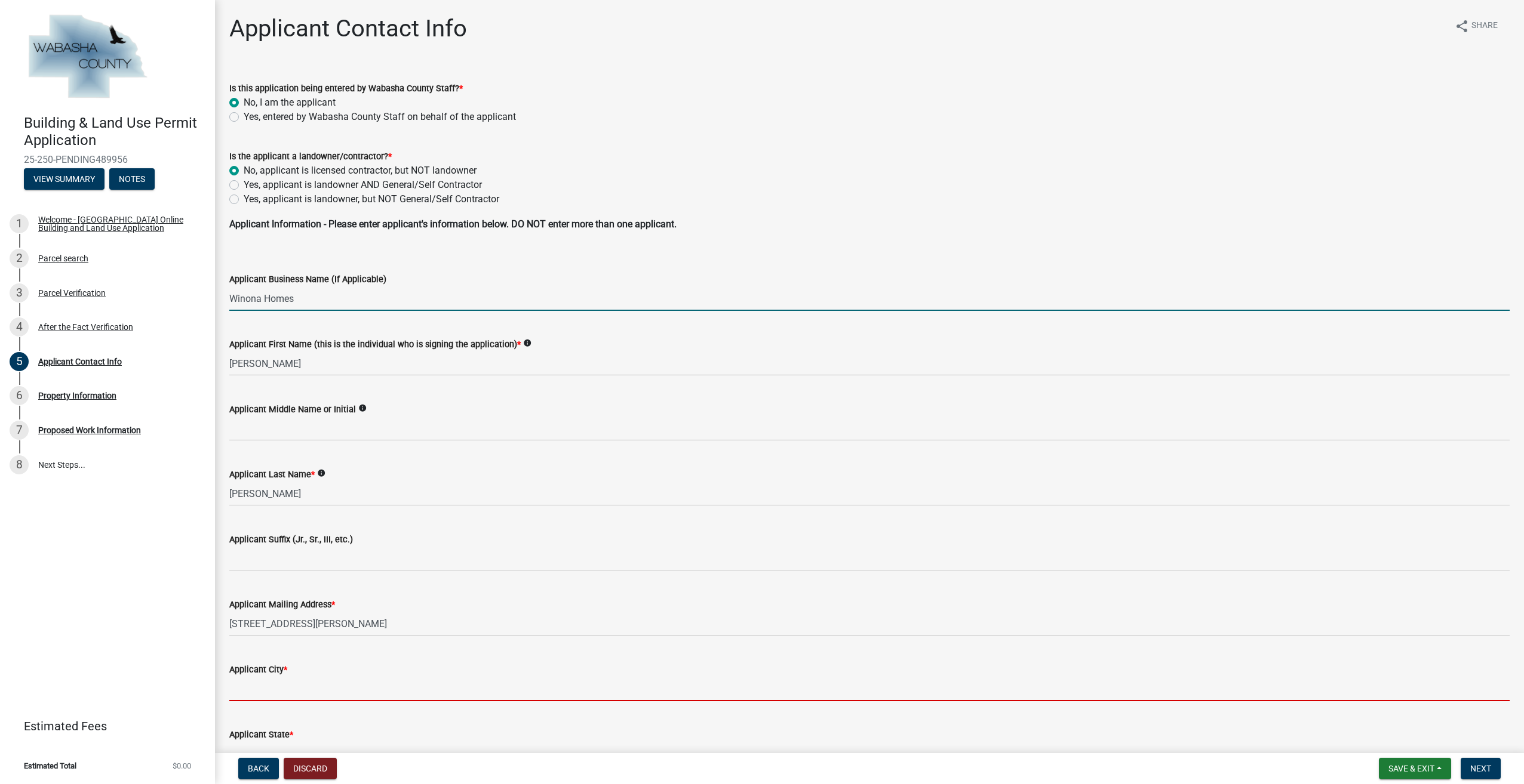
type input "Minnesota City"
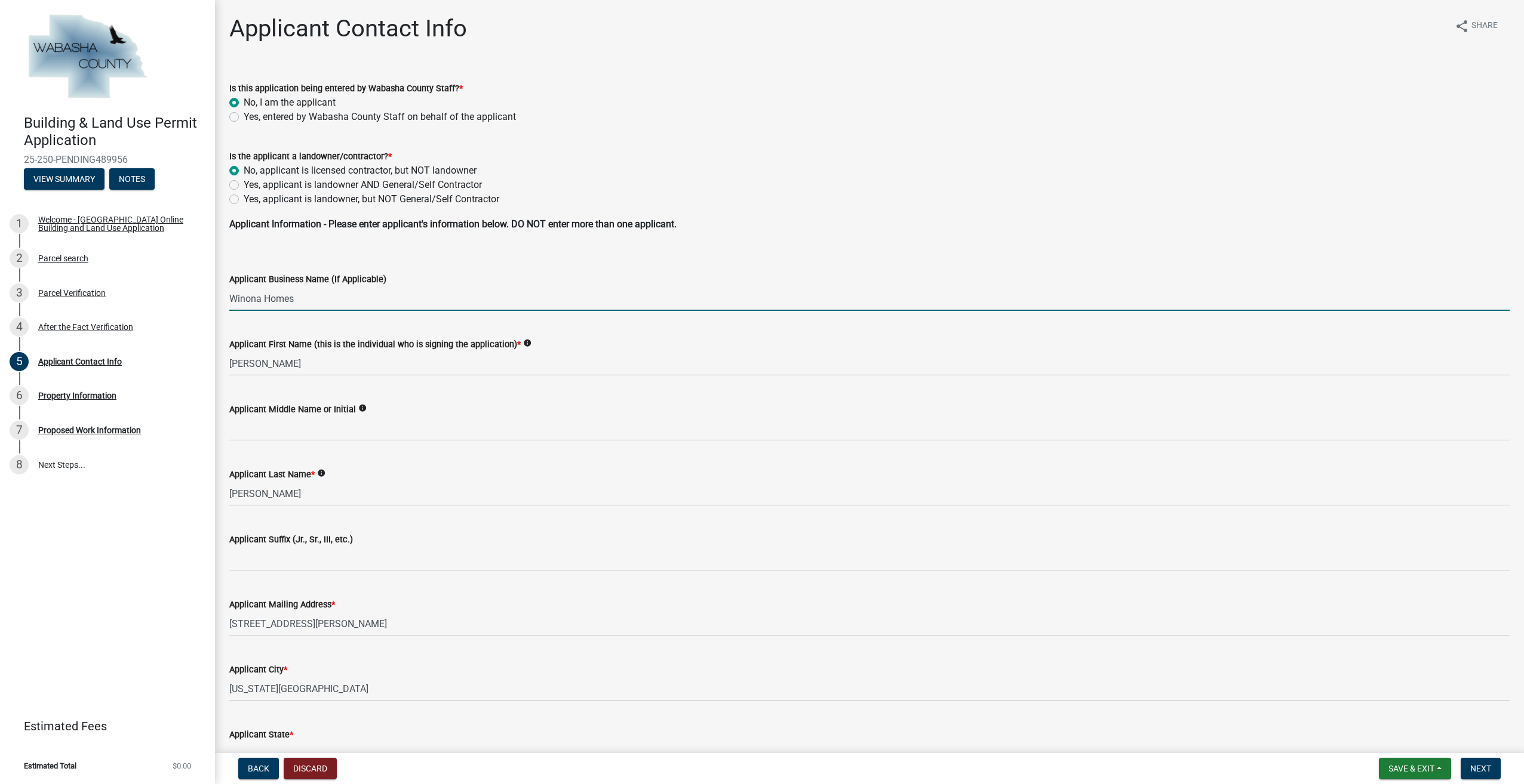
type input "MN"
type input "55959"
type input "5074522373"
type input "wade@winonahomesinc.com"
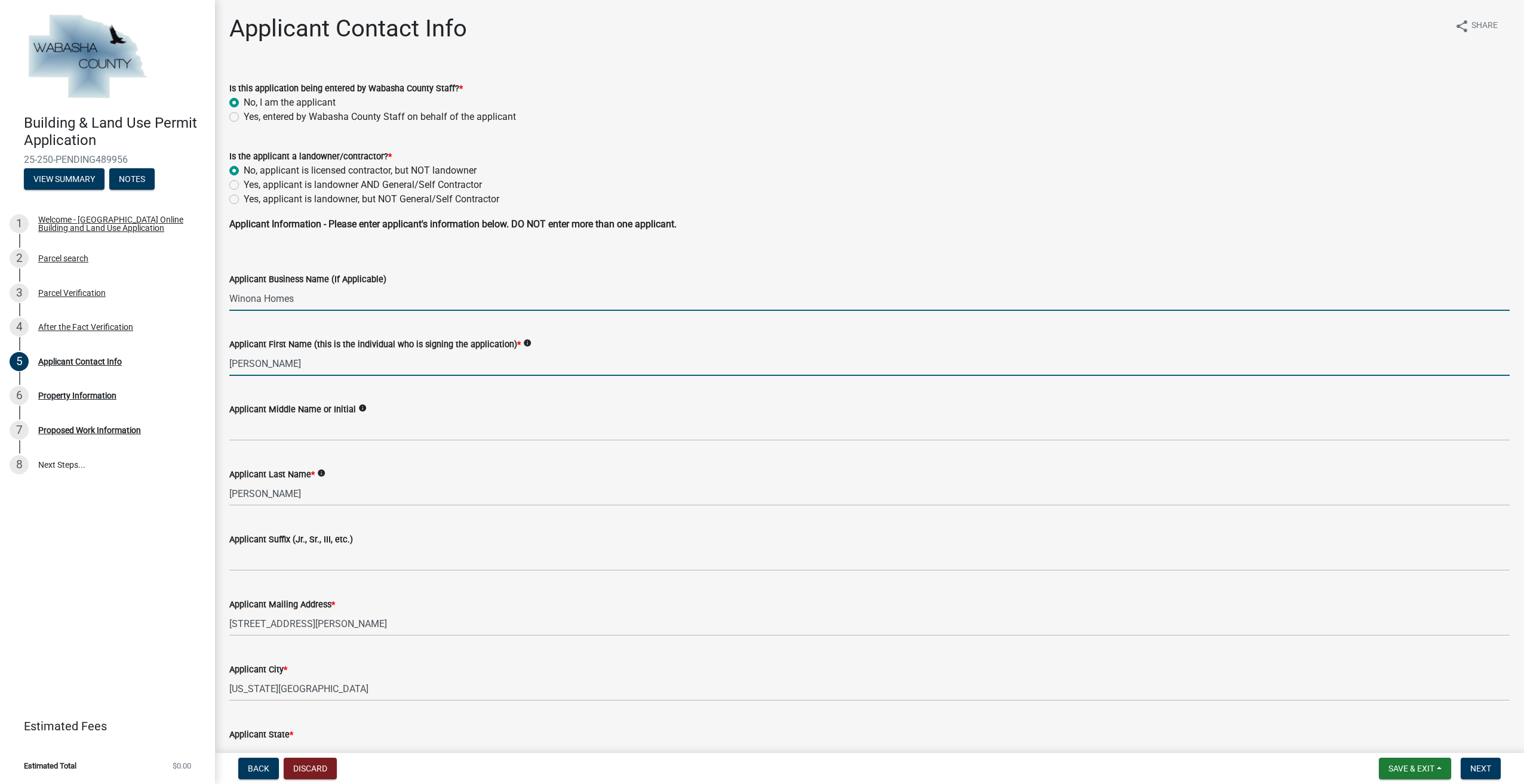
click at [301, 366] on input "Ted" at bounding box center [869, 364] width 1280 height 24
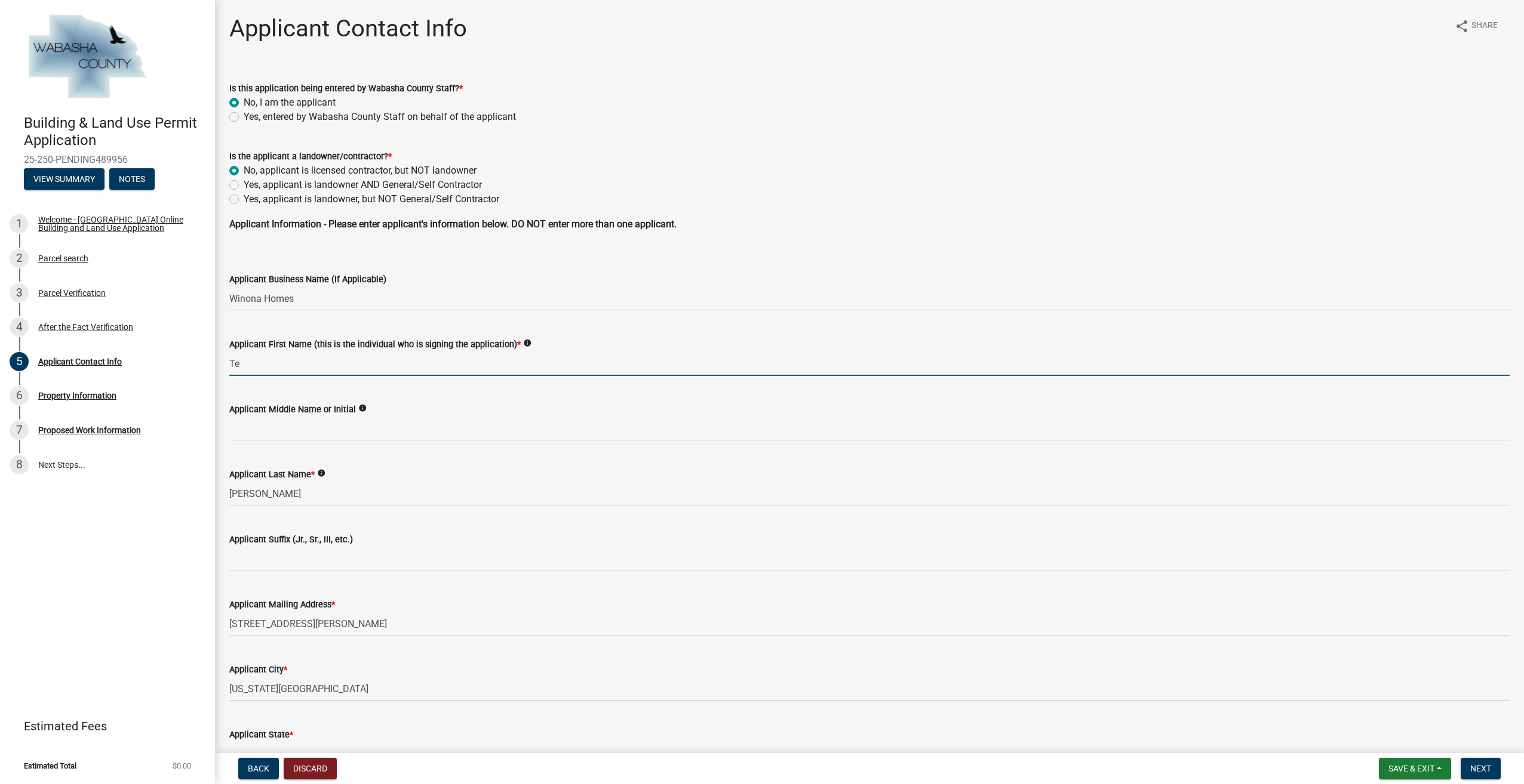
type input "T"
type input "mark"
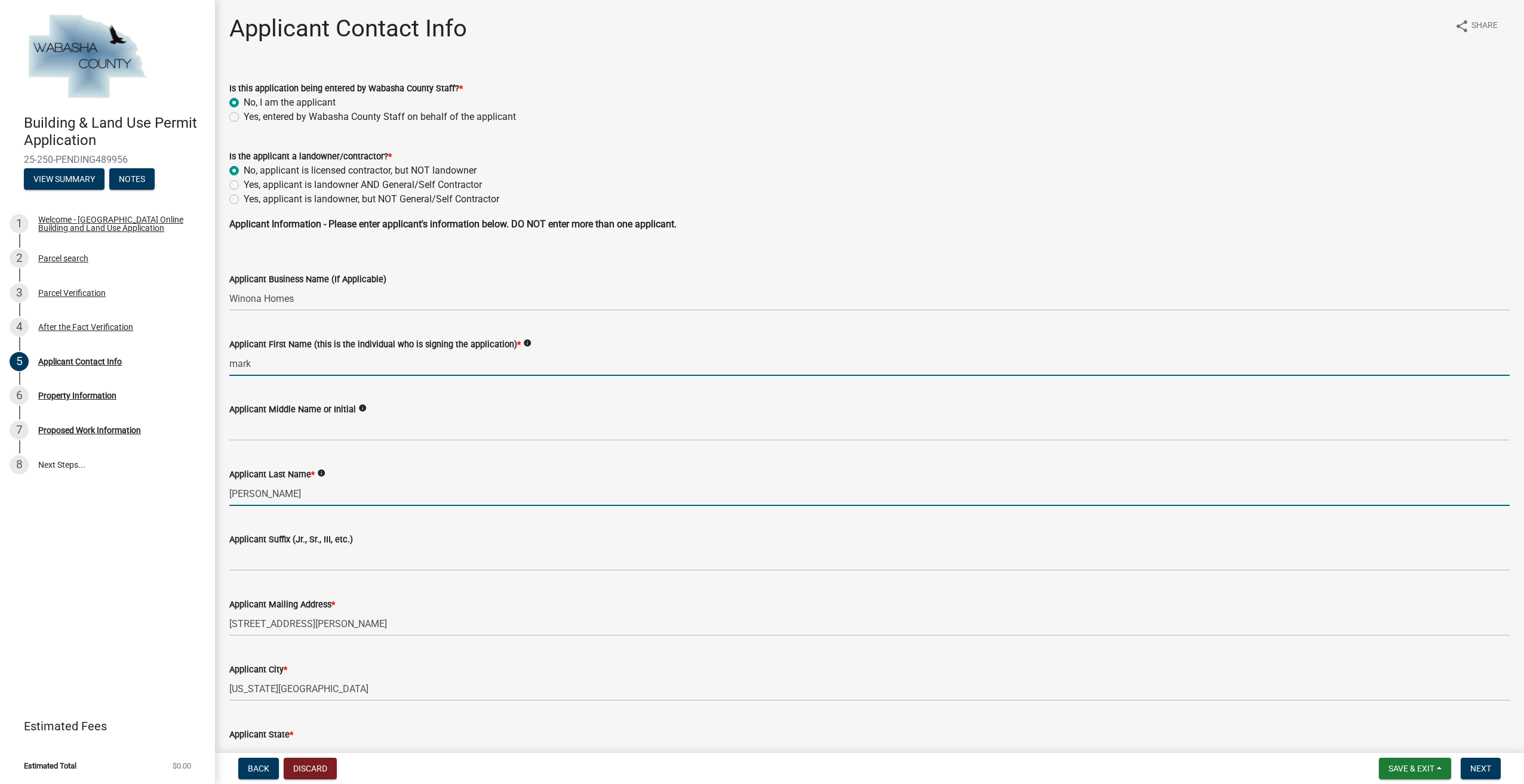
click at [282, 499] on input "Kennebeck" at bounding box center [869, 494] width 1280 height 24
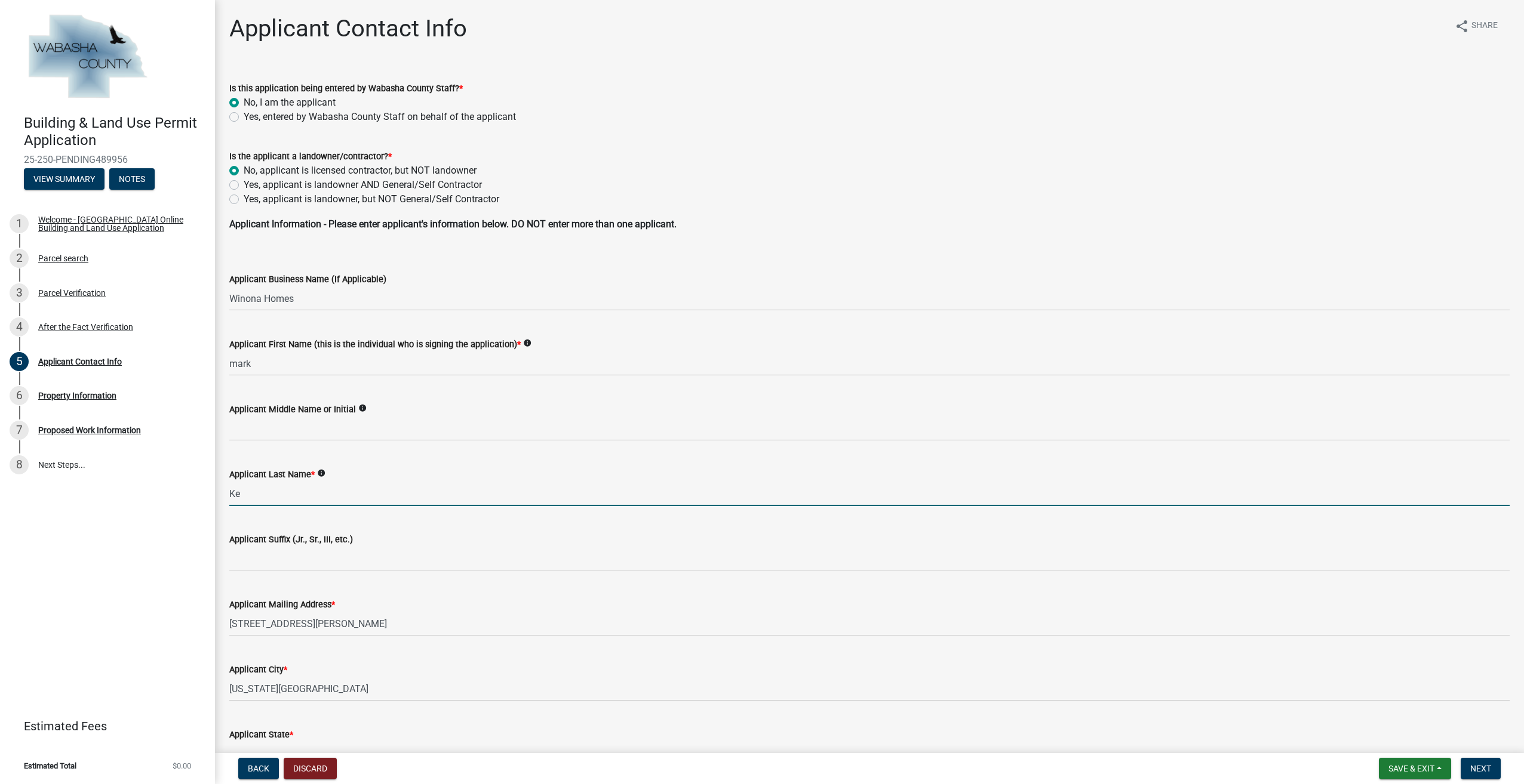
type input "K"
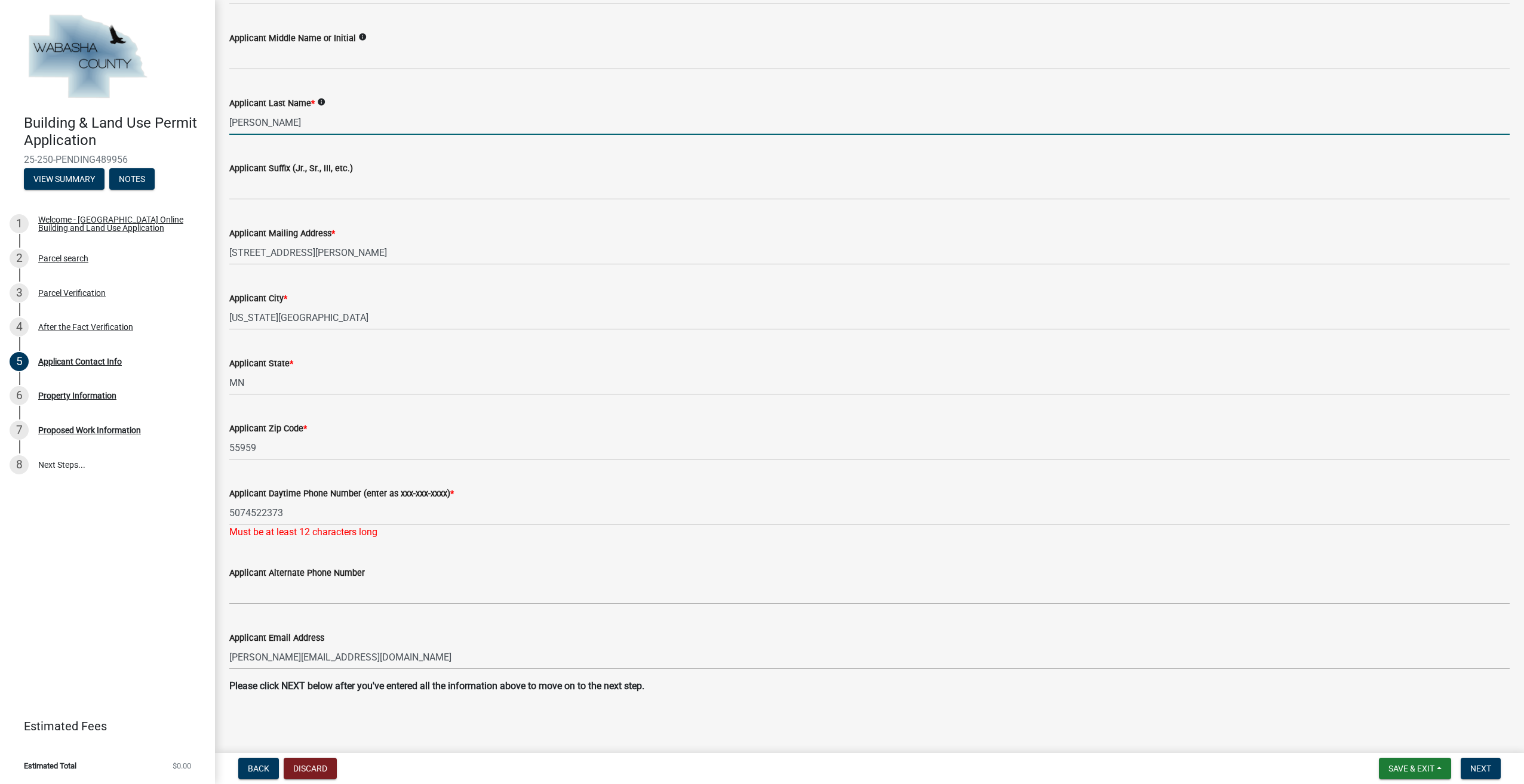
scroll to position [373, 0]
type input "Graner"
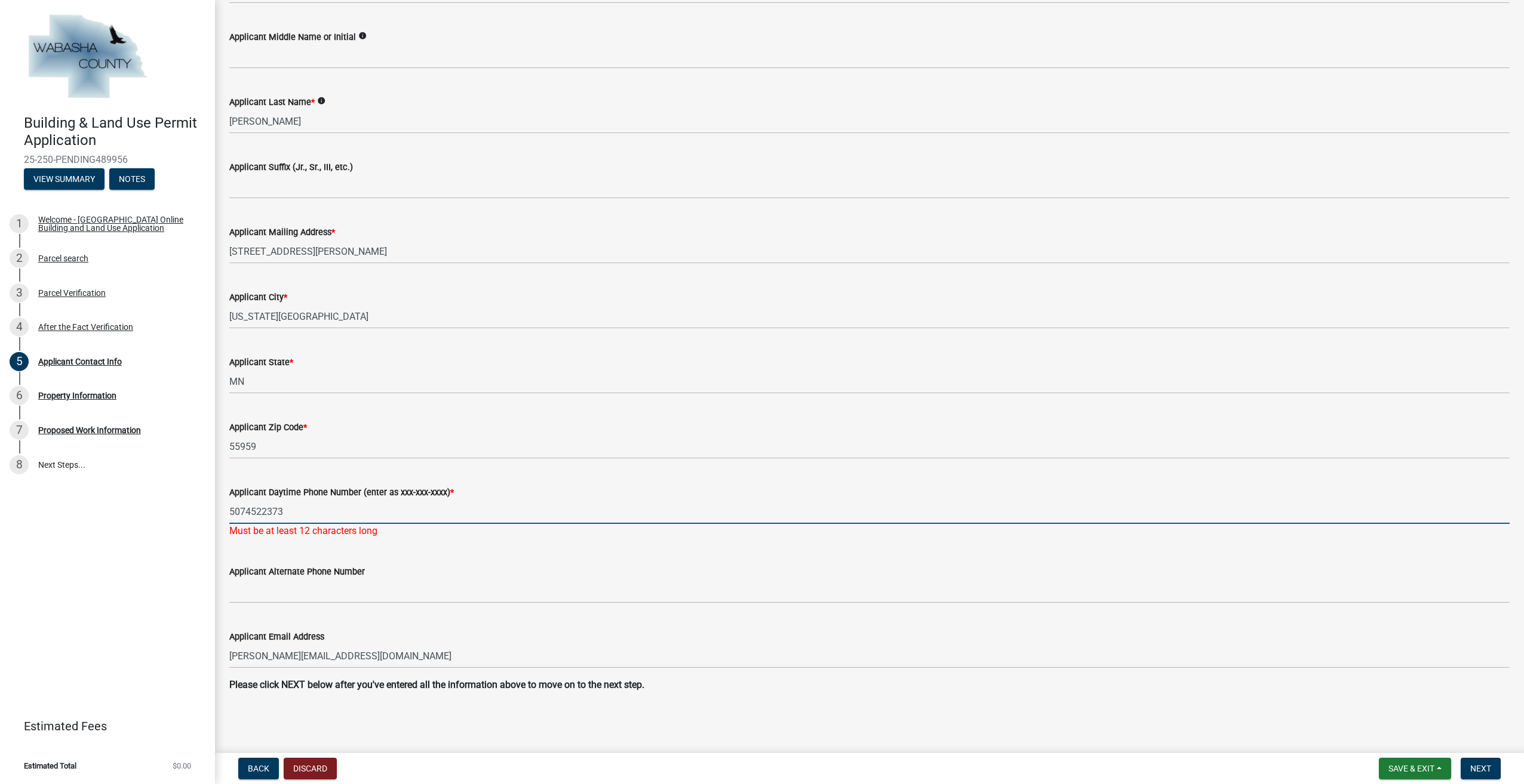
click at [315, 508] on input "5074522373" at bounding box center [869, 512] width 1280 height 24
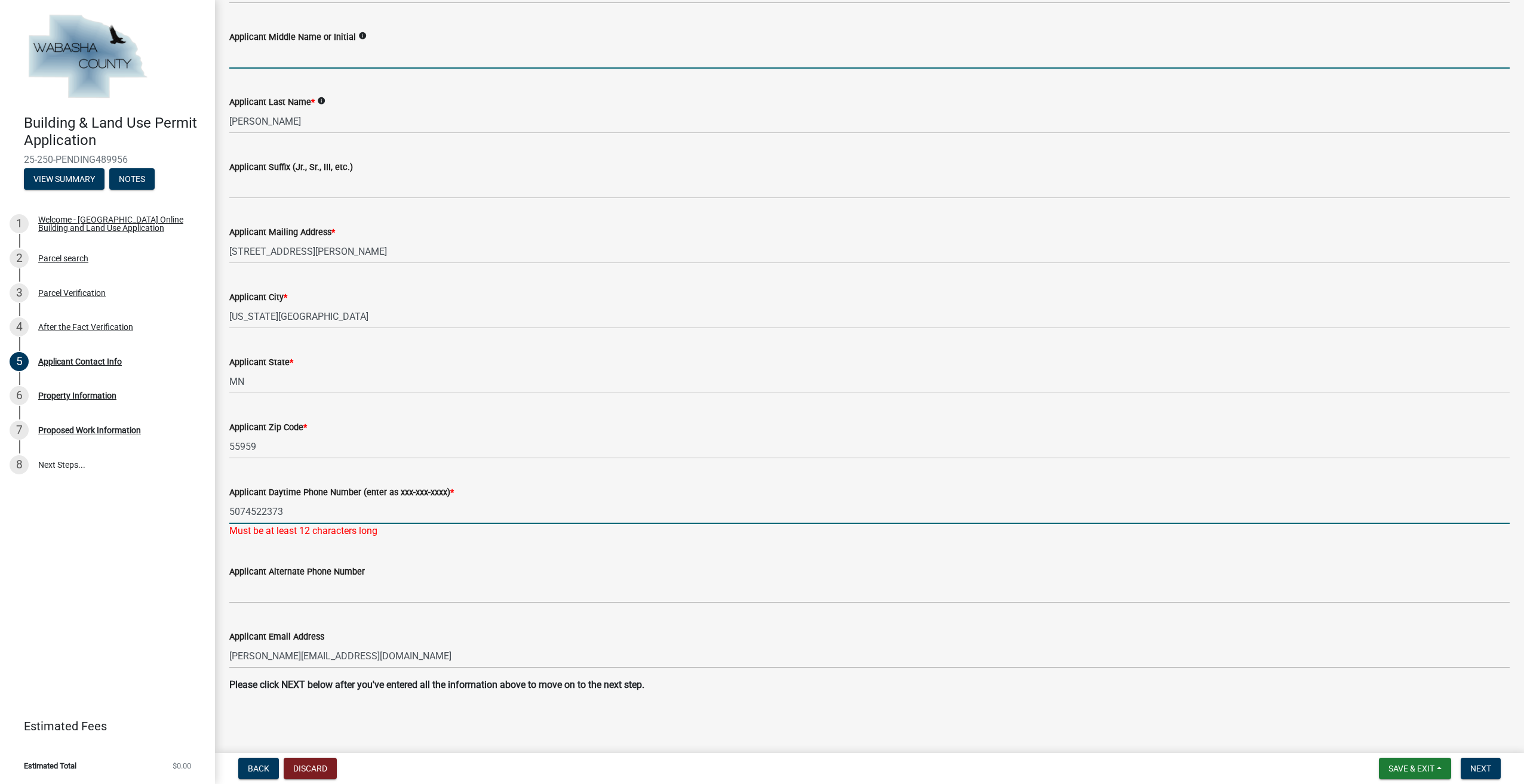
type input "W"
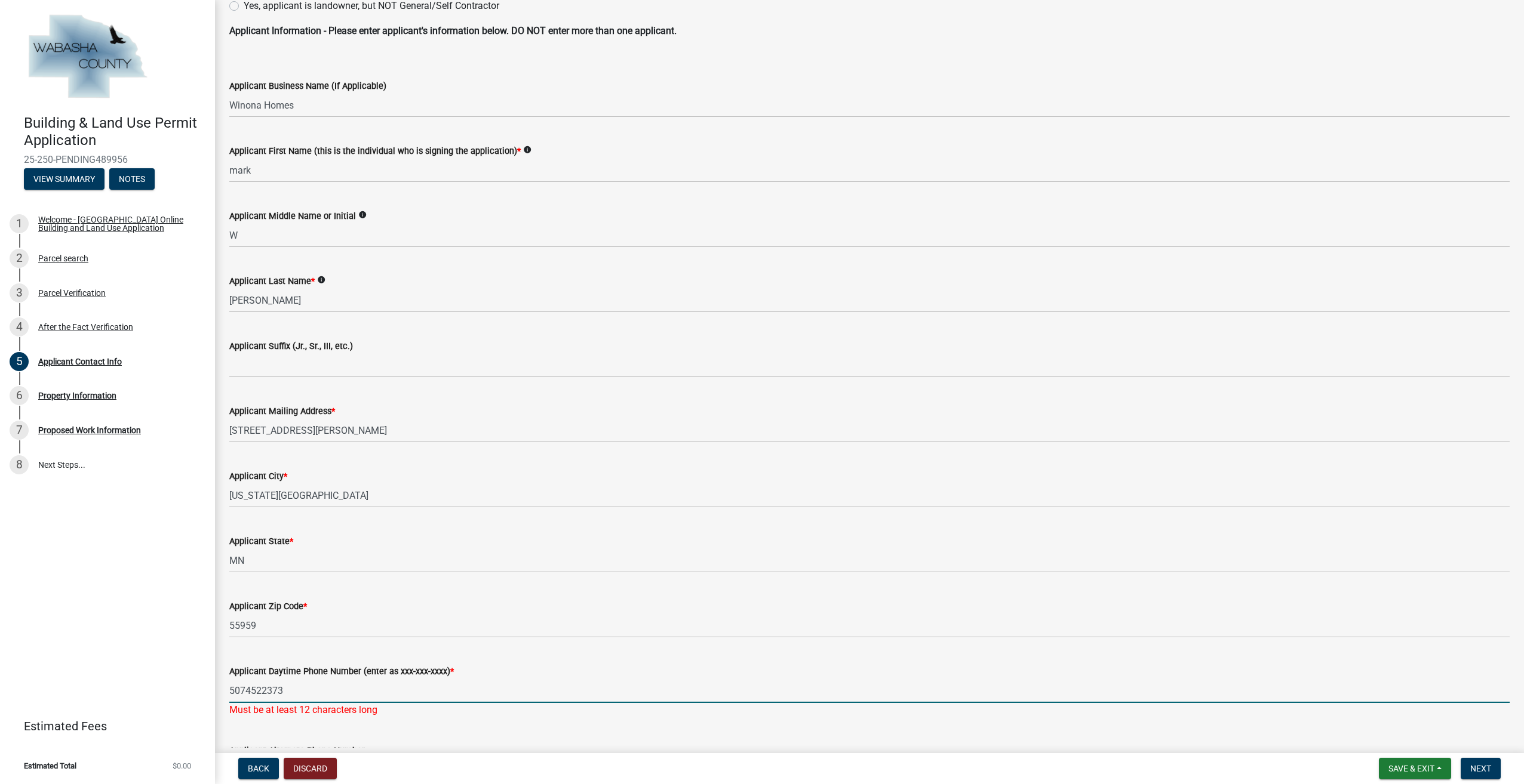
scroll to position [0, 0]
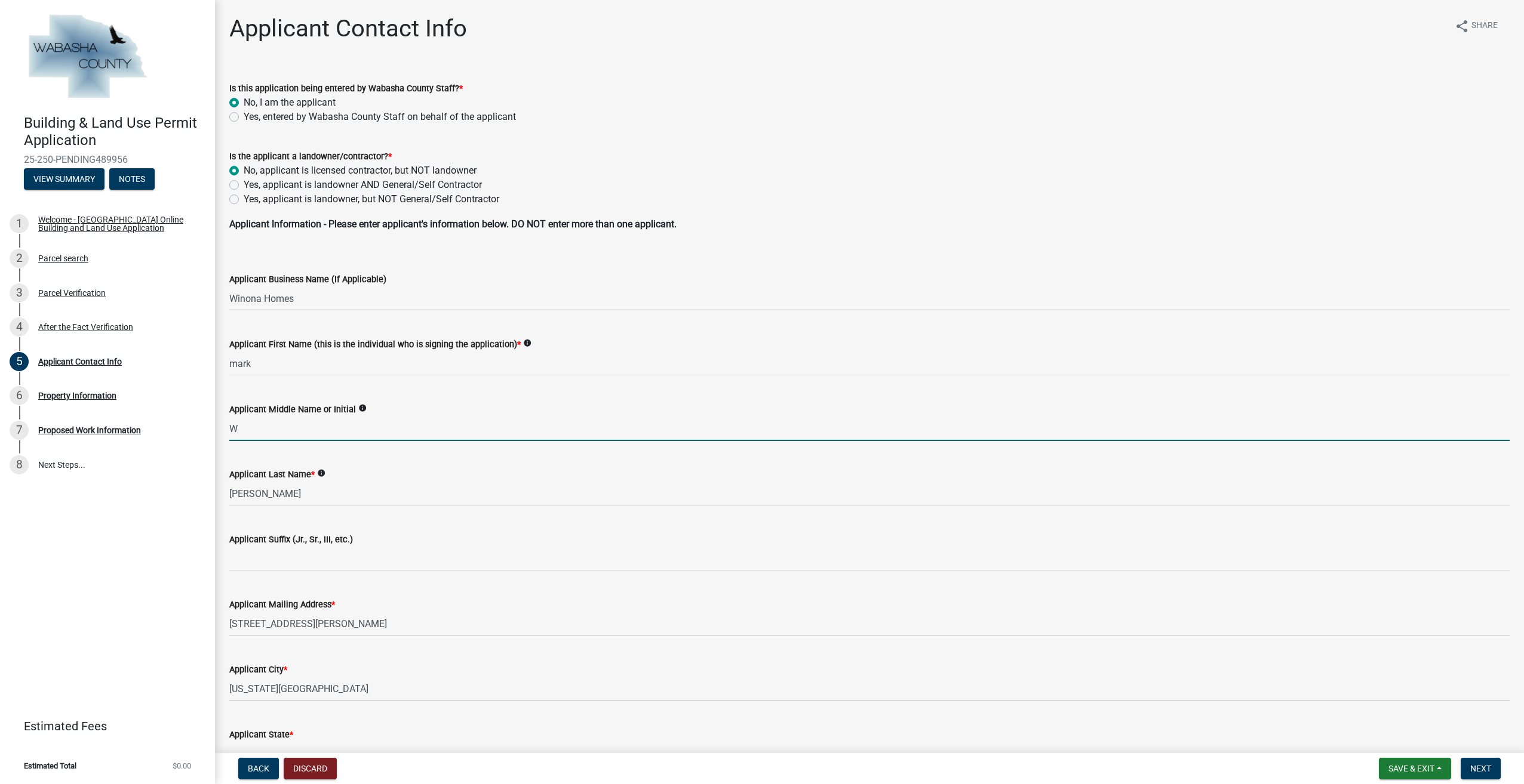
click at [250, 433] on input "W" at bounding box center [869, 429] width 1280 height 24
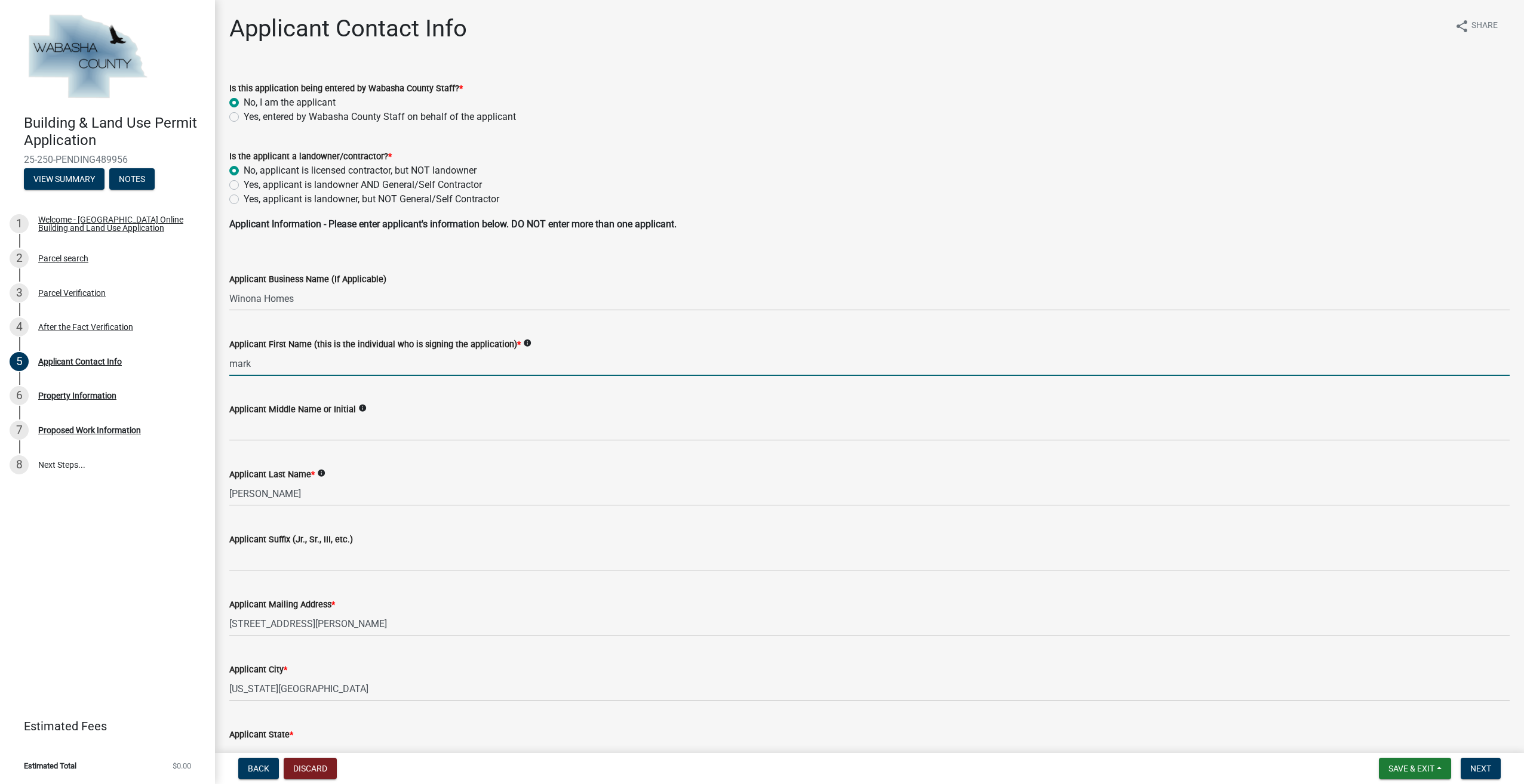
click at [265, 368] on input "mark" at bounding box center [869, 364] width 1280 height 24
type input "m"
type input "Wade"
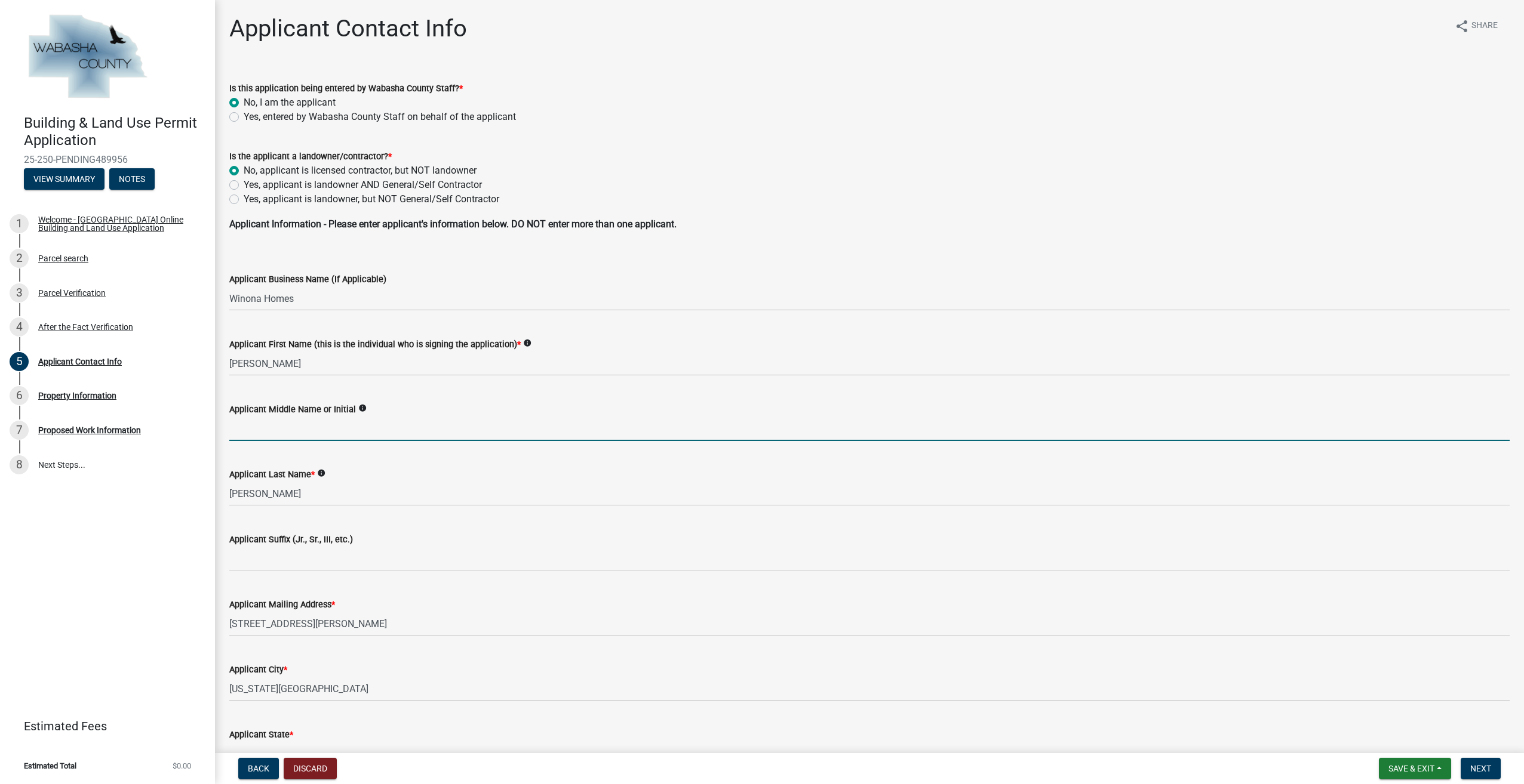
click at [250, 432] on input "Applicant Middle Name or Initial" at bounding box center [869, 429] width 1280 height 24
type input "W"
click at [215, 500] on div "Applicant Contact Info share Share Is this application being entered by Wabasha…" at bounding box center [869, 549] width 1309 height 1071
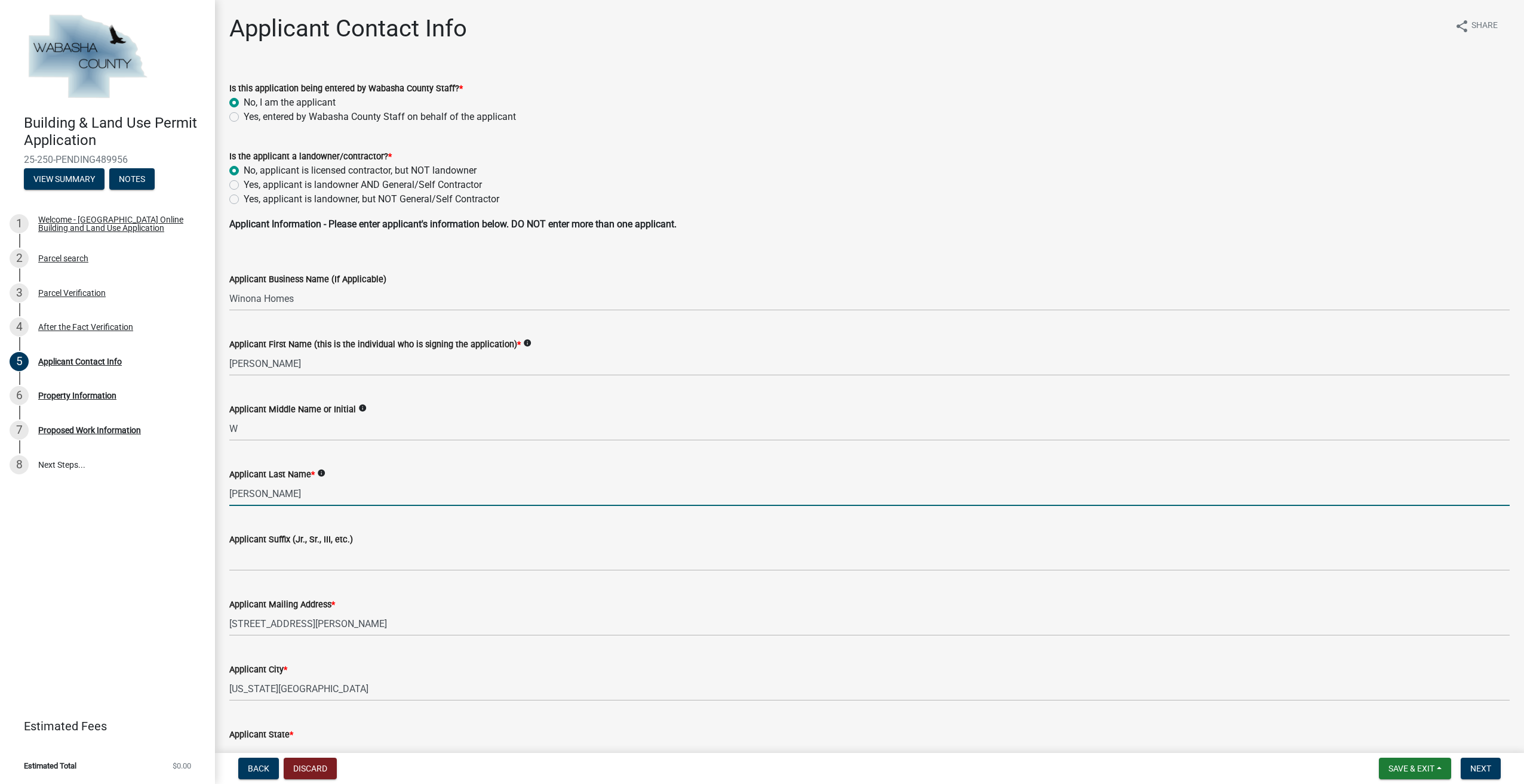
click at [275, 492] on input "Graner" at bounding box center [869, 494] width 1280 height 24
type input "Goede"
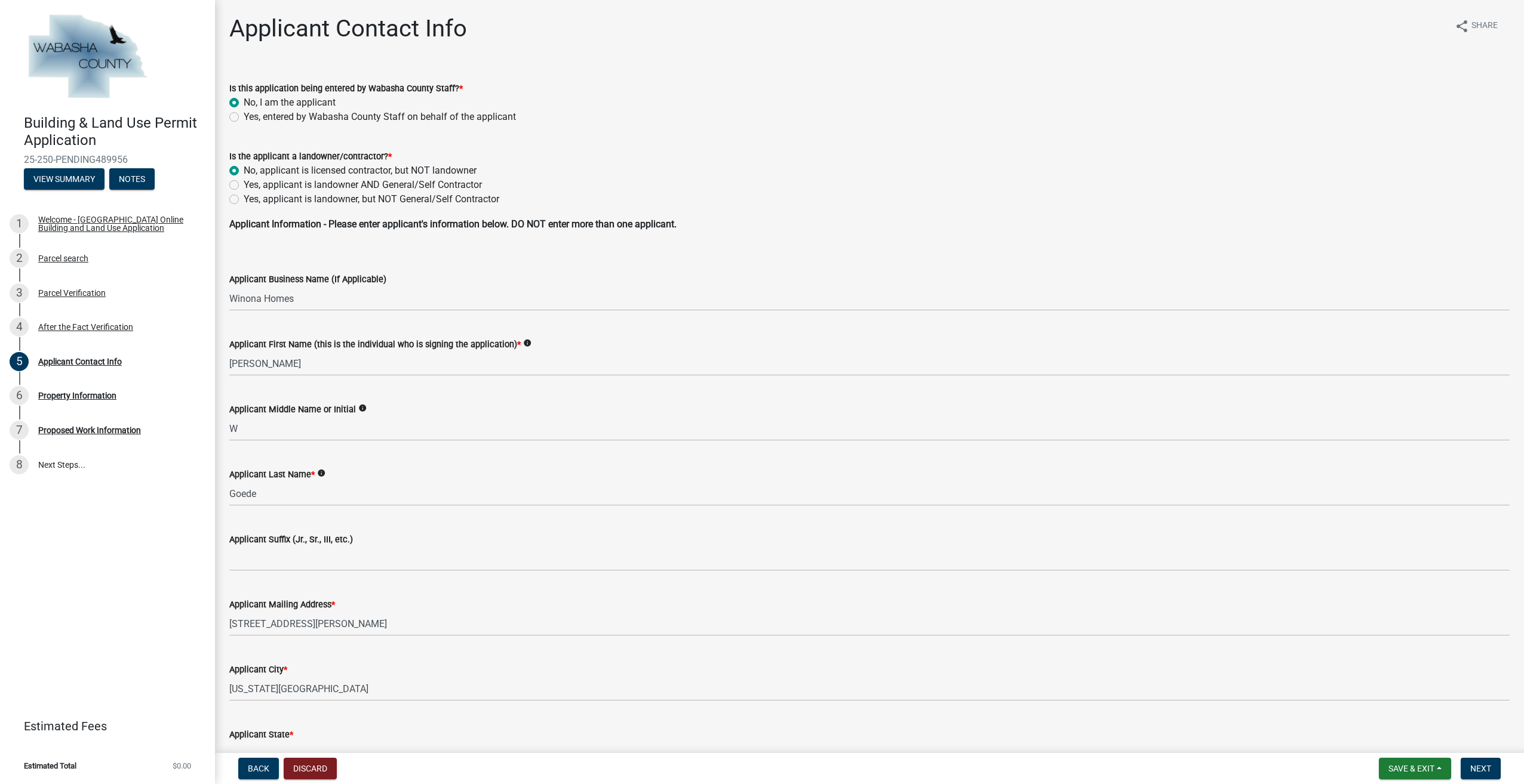
click at [469, 539] on div "Applicant Suffix (Jr., Sr., III, etc.)" at bounding box center [869, 539] width 1280 height 14
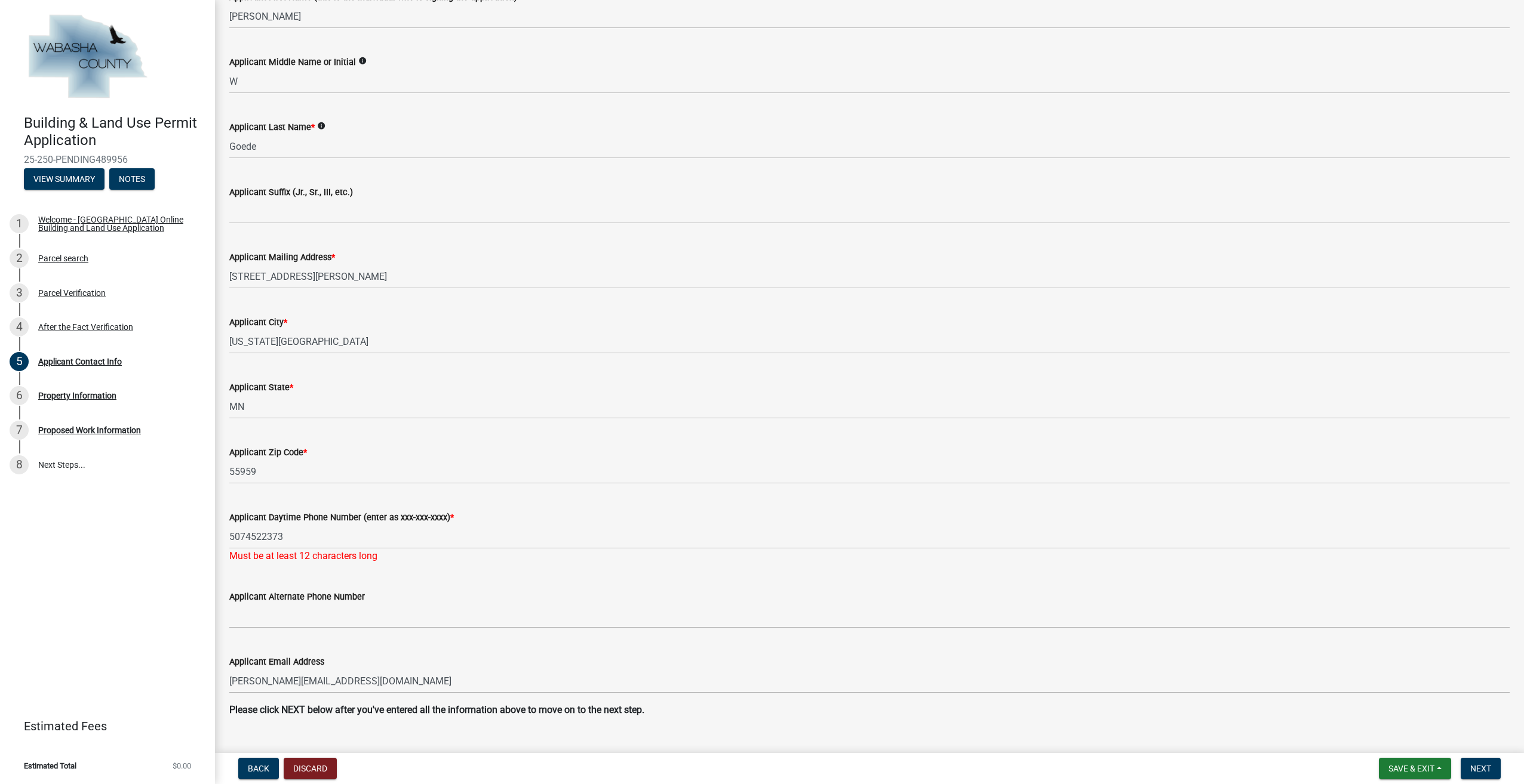
scroll to position [373, 0]
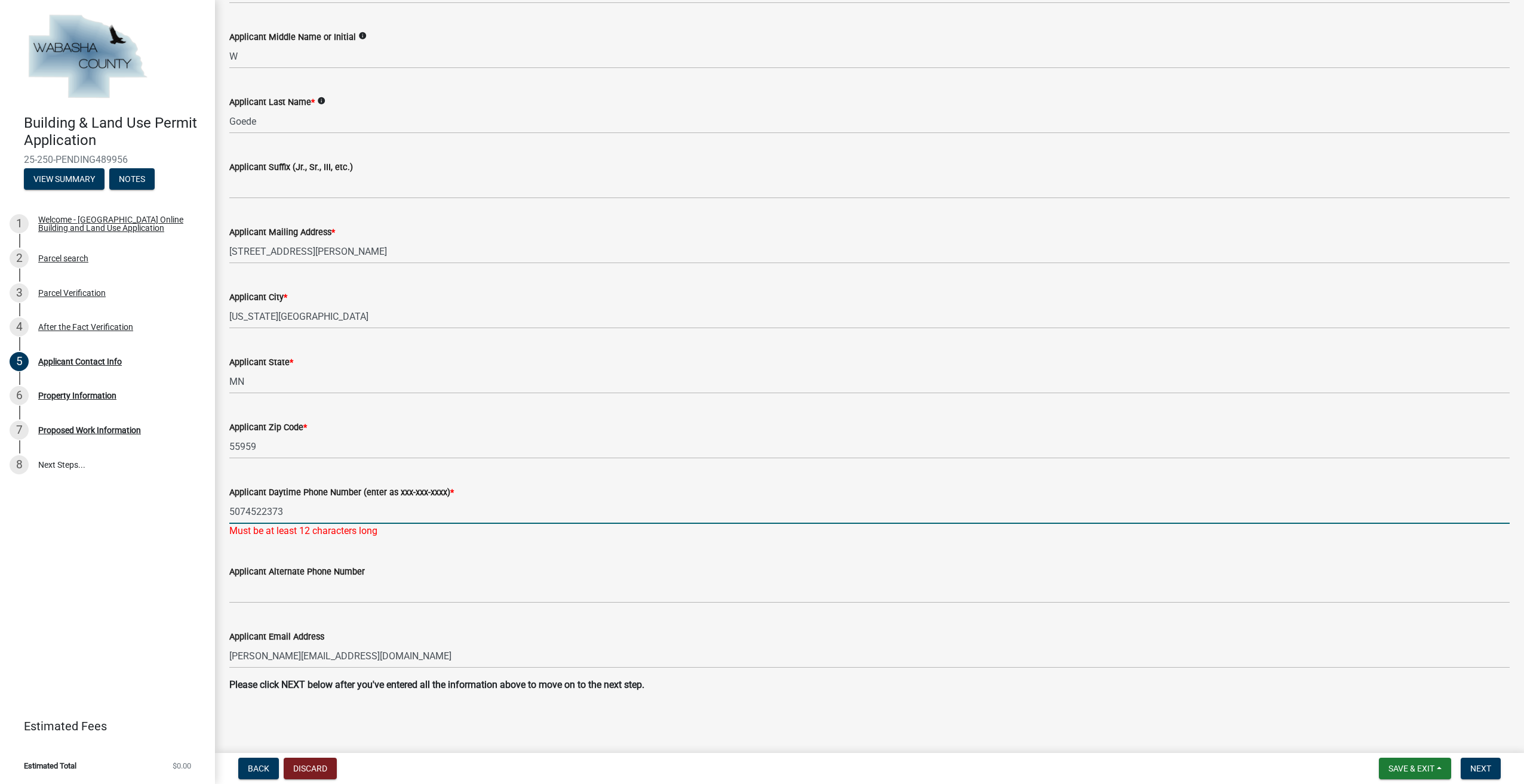
click at [232, 513] on input "5074522373" at bounding box center [869, 512] width 1280 height 24
click at [230, 515] on input "5074522373" at bounding box center [869, 512] width 1280 height 24
click at [350, 509] on input "15074522373" at bounding box center [869, 512] width 1280 height 24
click at [445, 543] on wm-data-entity-input "Applicant Daytime Phone Number (enter as xxx-xxx-xxxx) * 15074522373 Must be at…" at bounding box center [869, 508] width 1280 height 80
click at [236, 512] on input "15074522373" at bounding box center [869, 512] width 1280 height 24
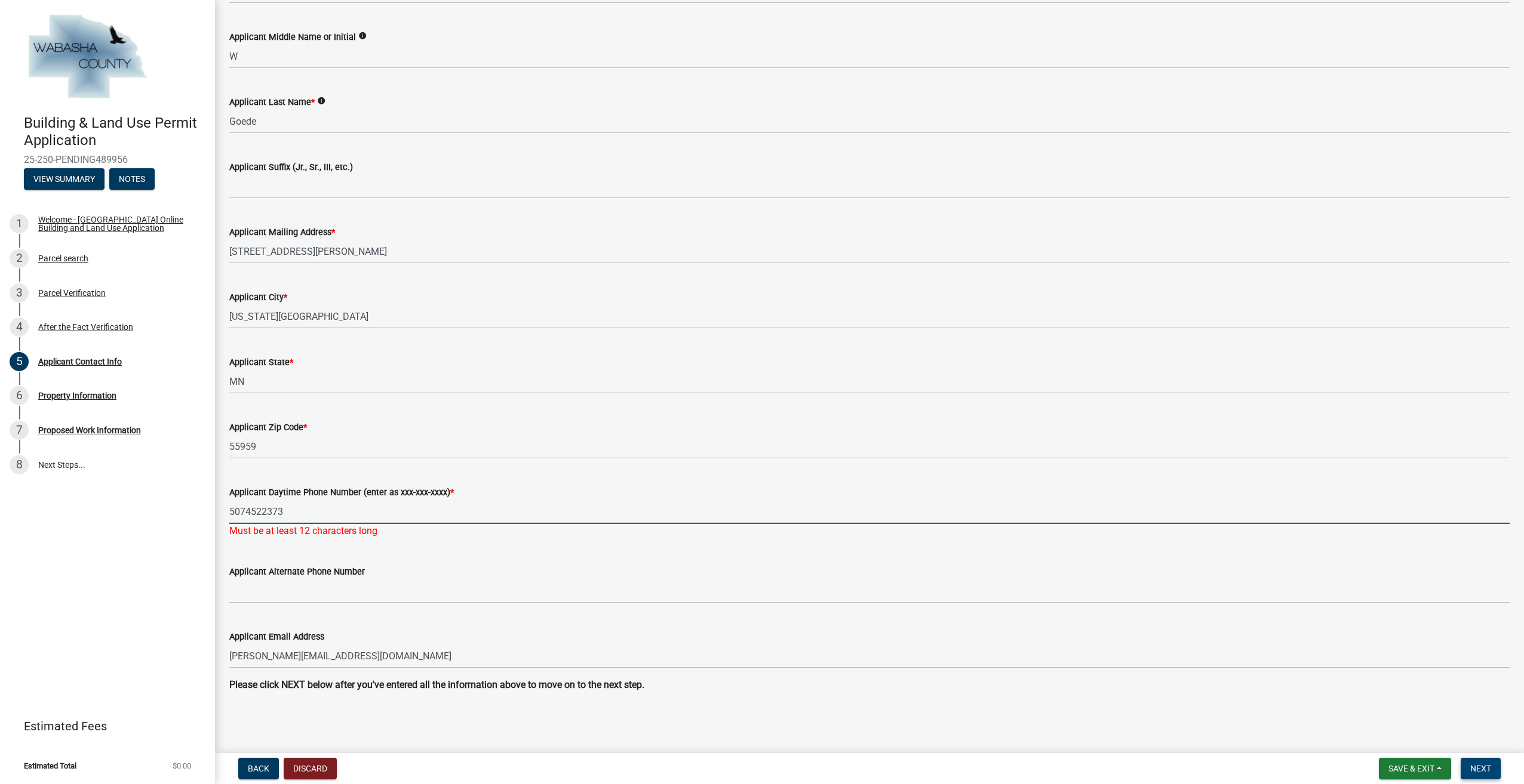
click at [1492, 772] on button "Next" at bounding box center [1480, 769] width 40 height 22
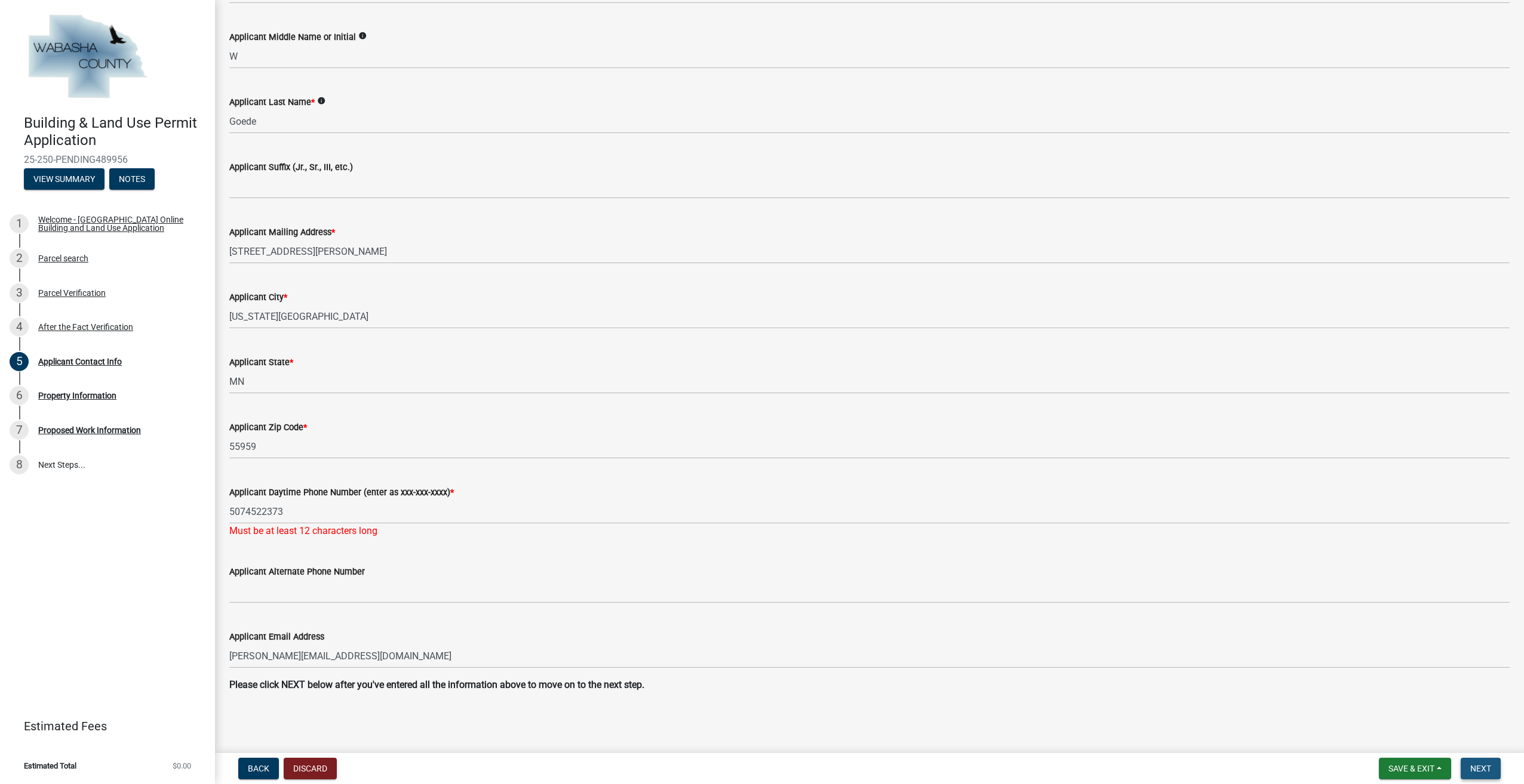
click at [1482, 766] on span "Next" at bounding box center [1480, 769] width 21 height 10
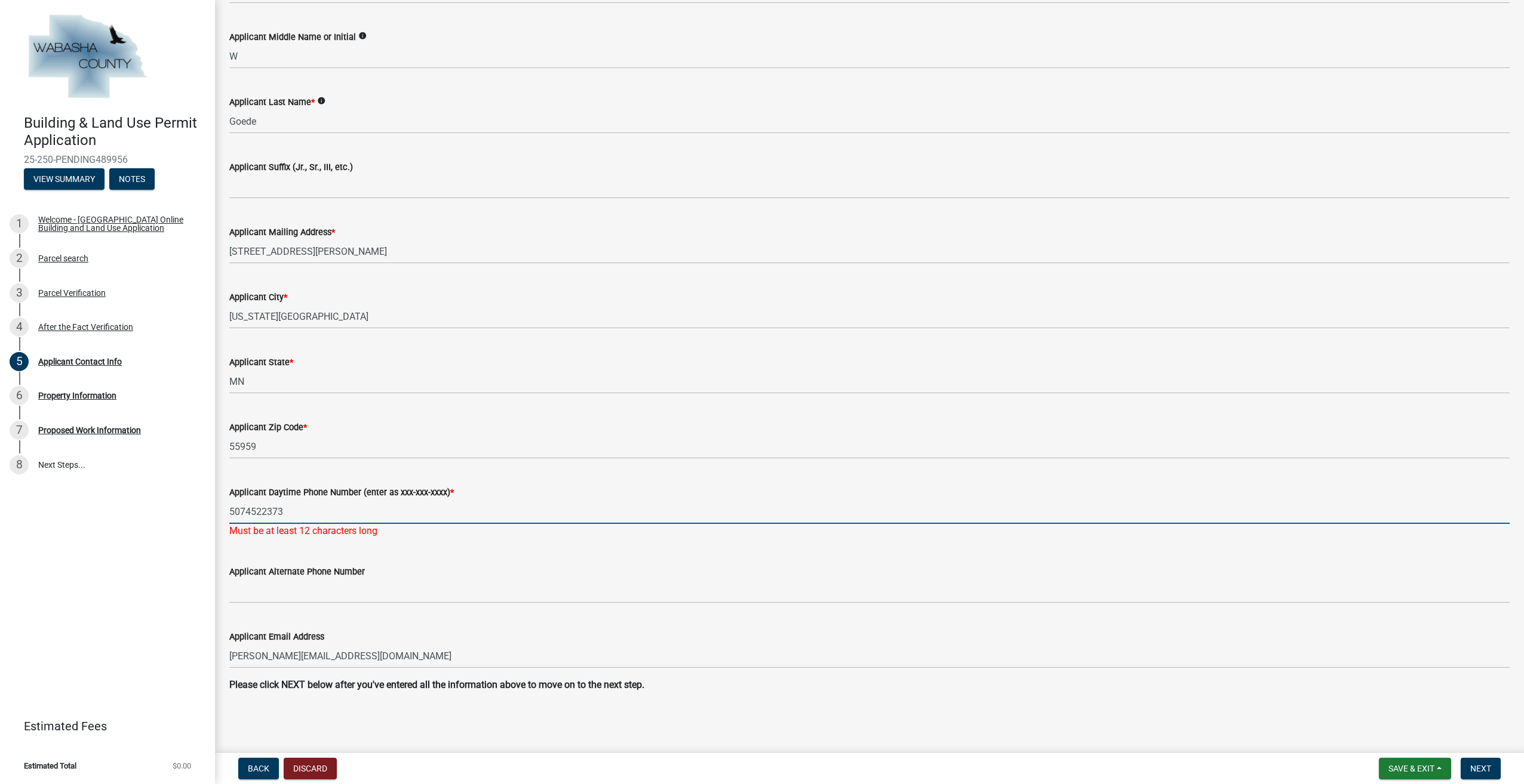
click at [291, 510] on input "5074522373" at bounding box center [869, 512] width 1280 height 24
type input "5"
type input "507-452-2373"
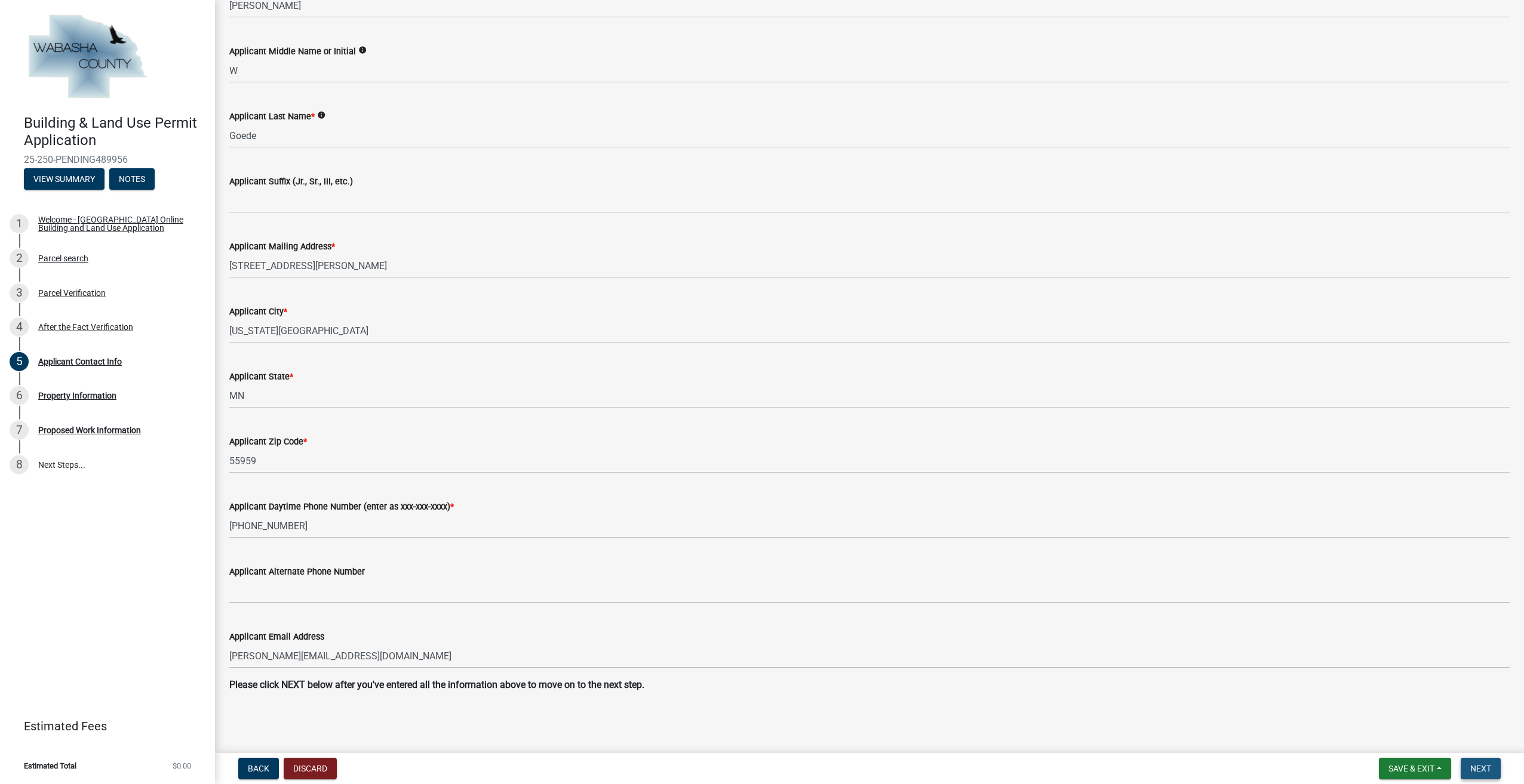
click at [1476, 764] on span "Next" at bounding box center [1480, 769] width 21 height 10
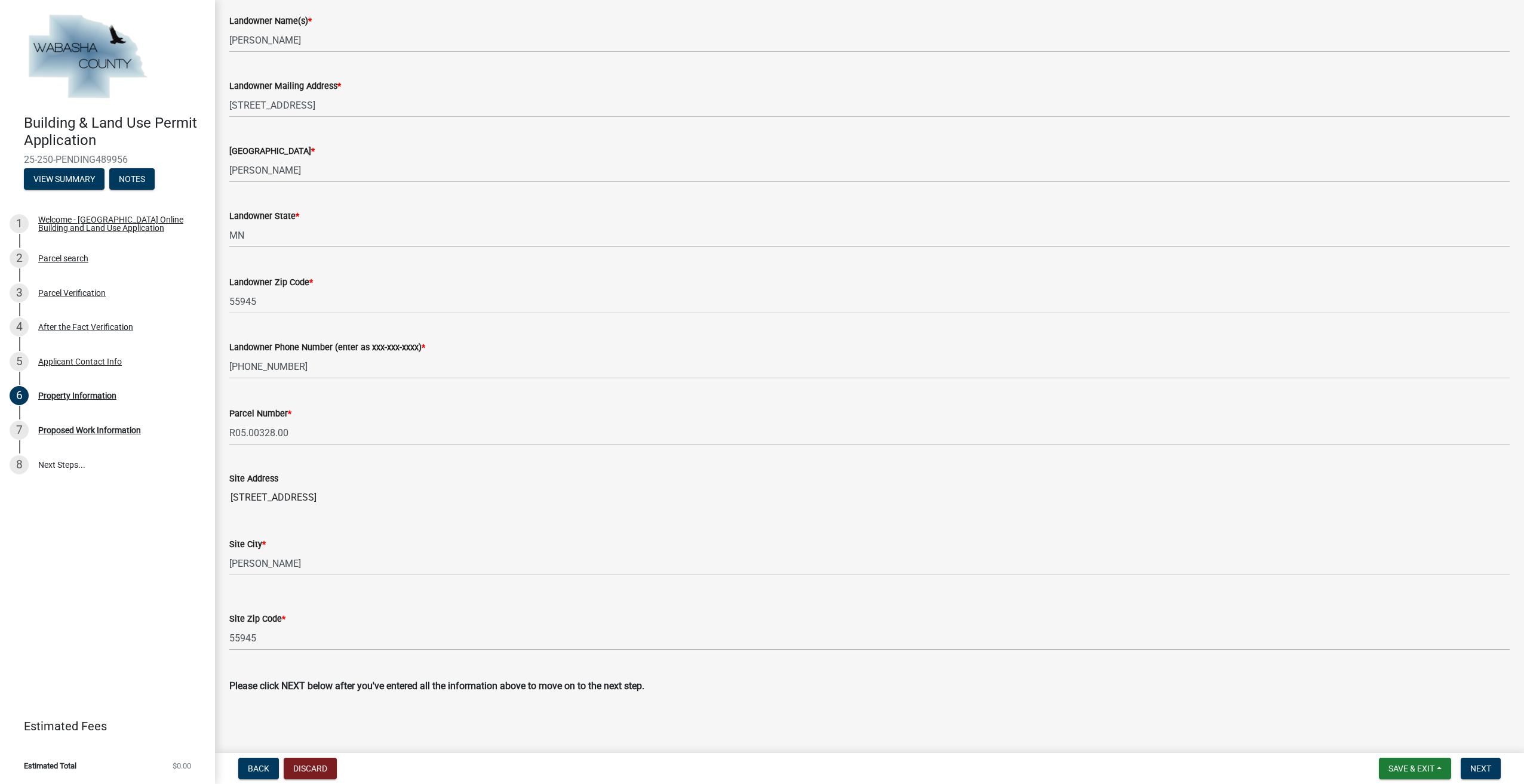
scroll to position [126, 0]
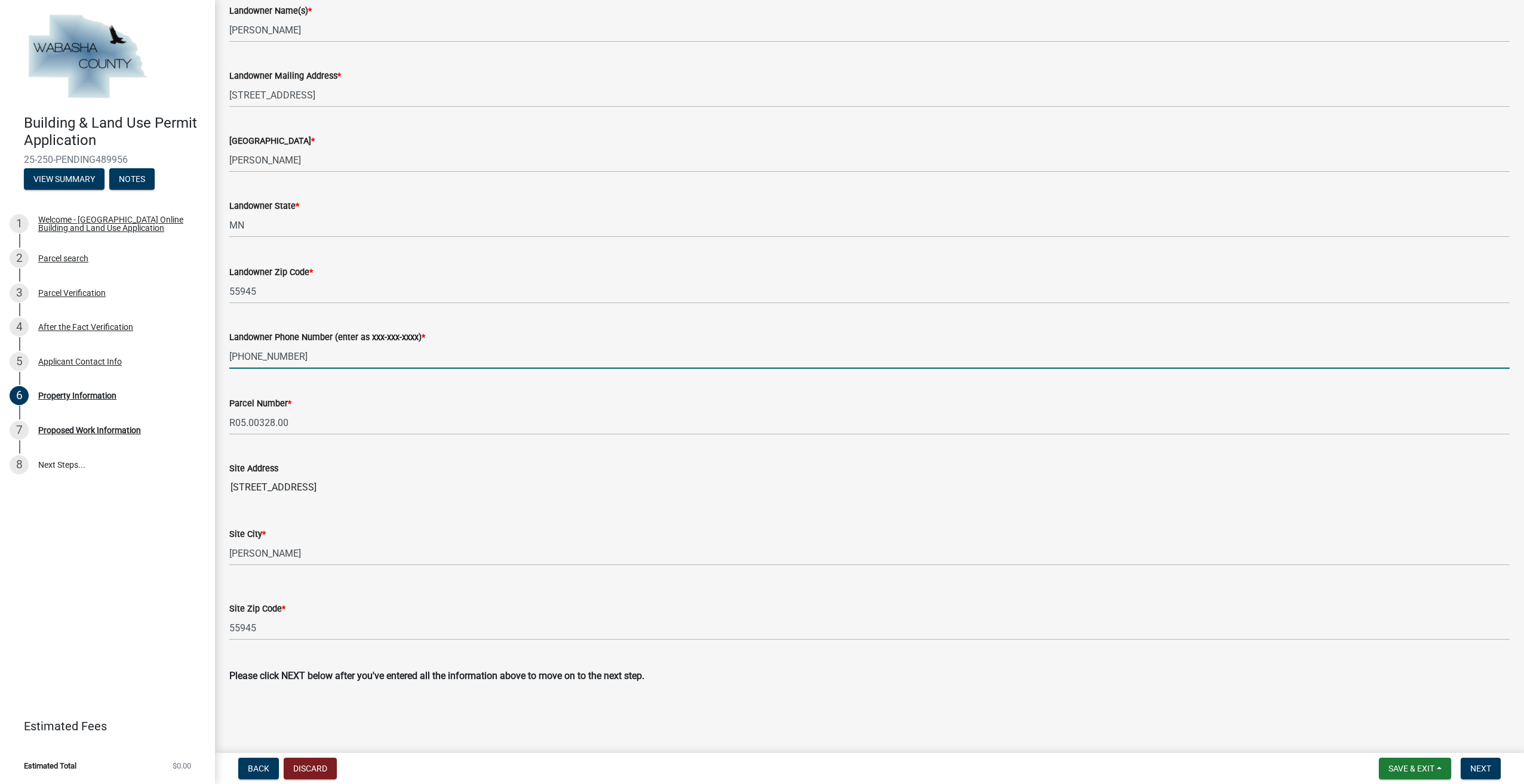
click at [305, 354] on input "507-452-2373" at bounding box center [869, 356] width 1280 height 24
type input "507-259-2352"
click at [1480, 766] on span "Next" at bounding box center [1480, 769] width 21 height 10
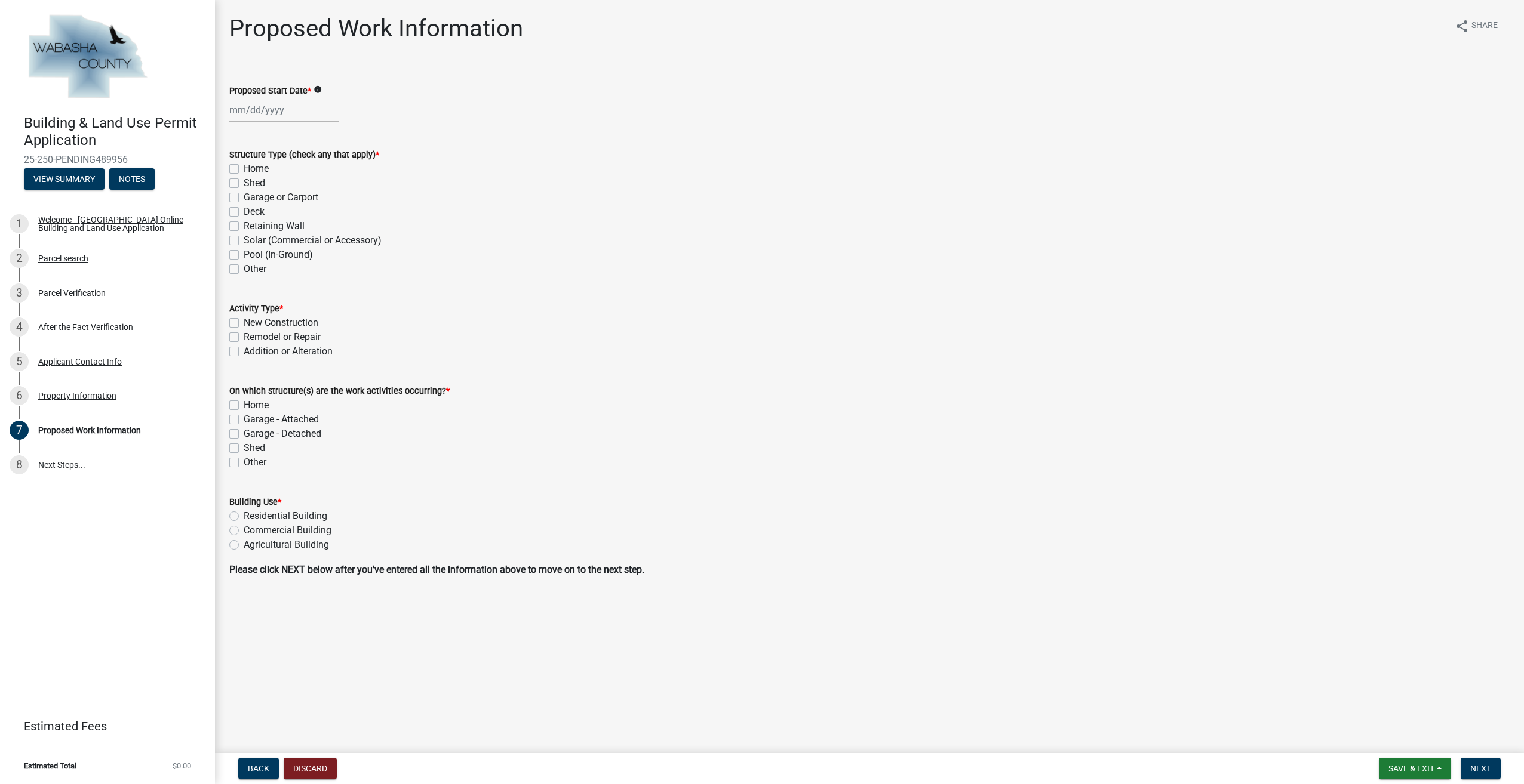
click at [305, 115] on div at bounding box center [284, 110] width 110 height 24
select select "10"
select select "2025"
click at [261, 233] on div "21" at bounding box center [261, 231] width 19 height 19
type input "10/21/2025"
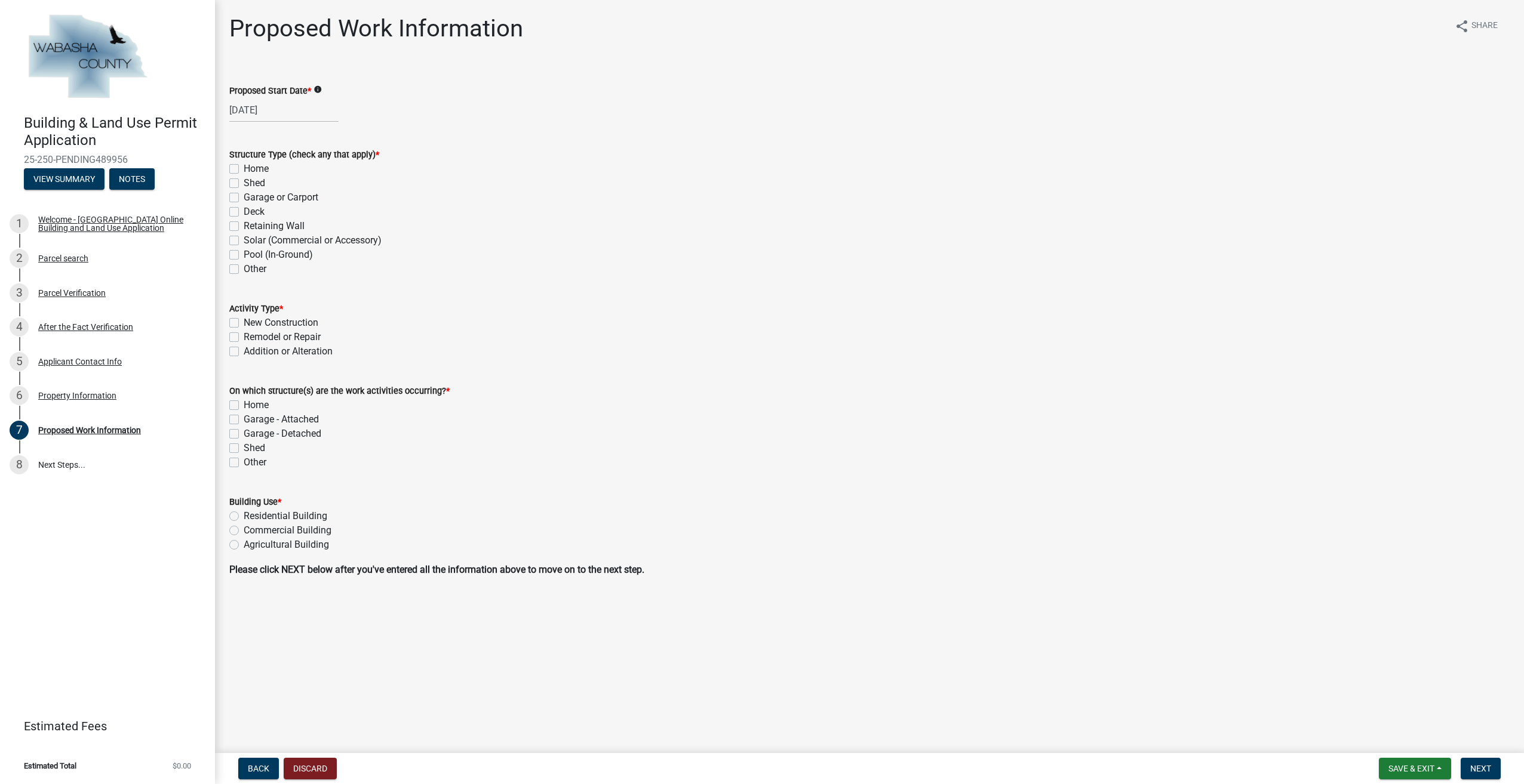
click at [244, 272] on label "Other" at bounding box center [254, 269] width 22 height 14
click at [244, 270] on input "Other" at bounding box center [247, 265] width 7 height 7
checkbox input "true"
checkbox input "false"
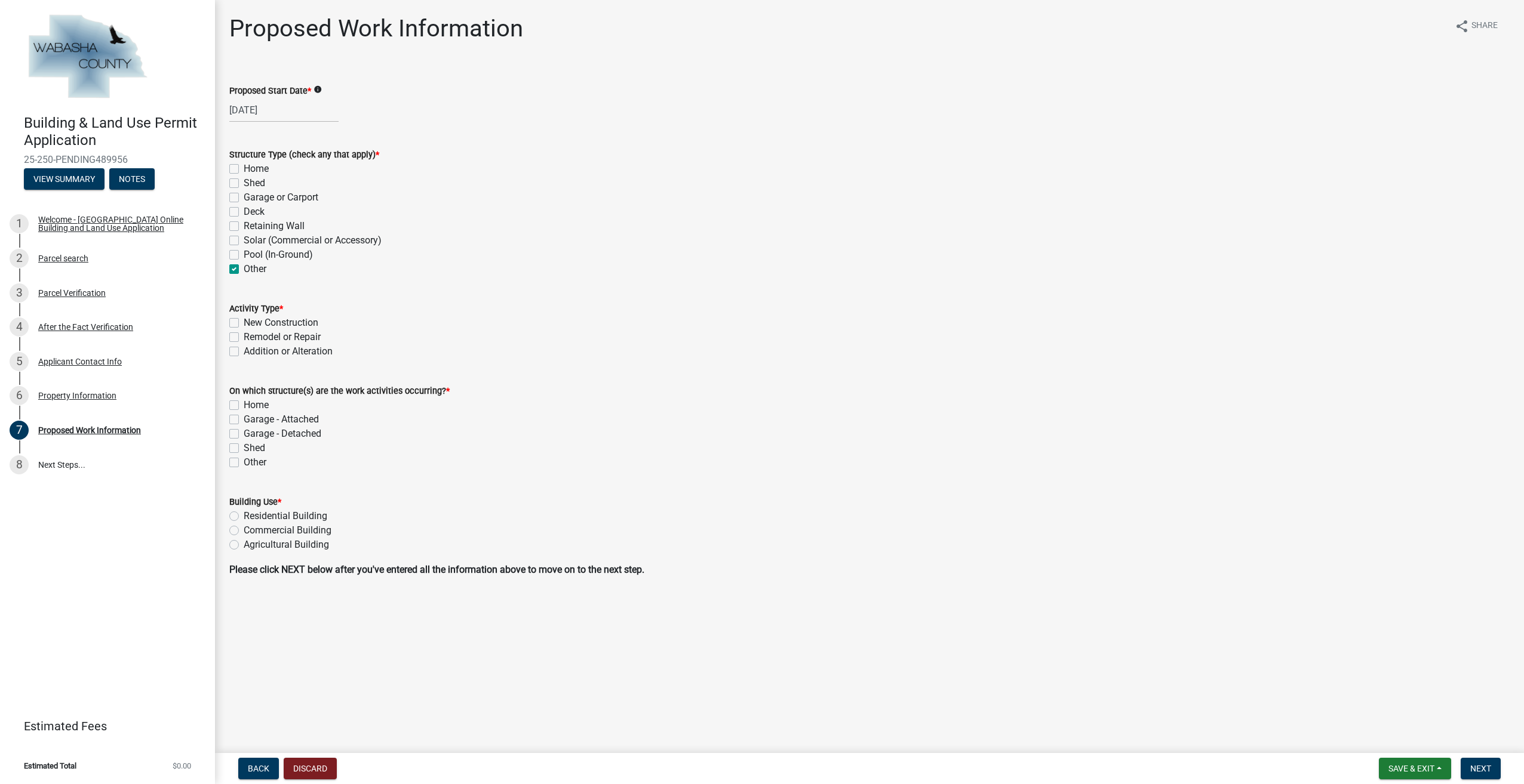
checkbox input "false"
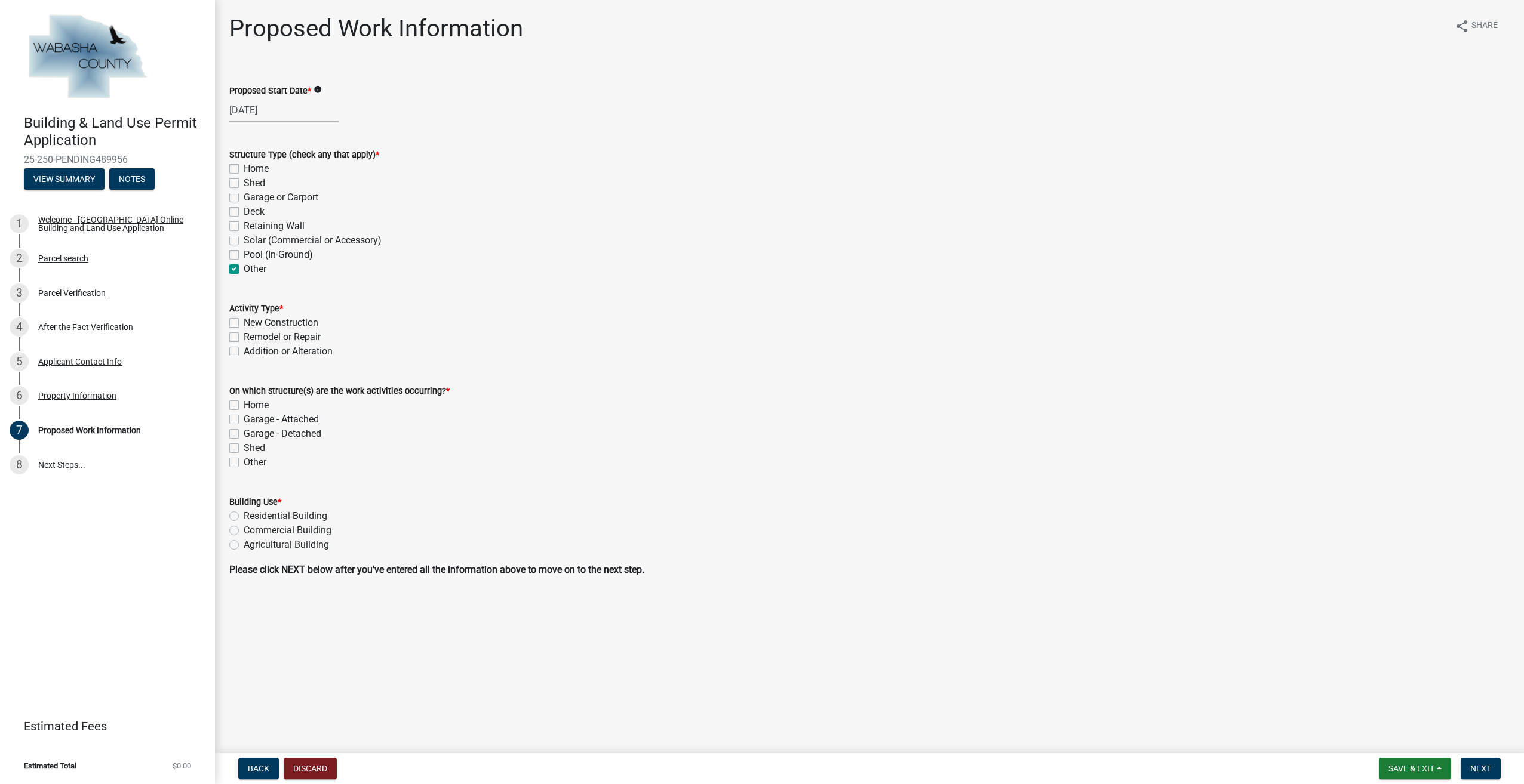
checkbox input "true"
click at [244, 319] on label "New Construction" at bounding box center [281, 322] width 75 height 14
click at [244, 319] on input "New Construction" at bounding box center [247, 319] width 7 height 7
checkbox input "true"
checkbox input "false"
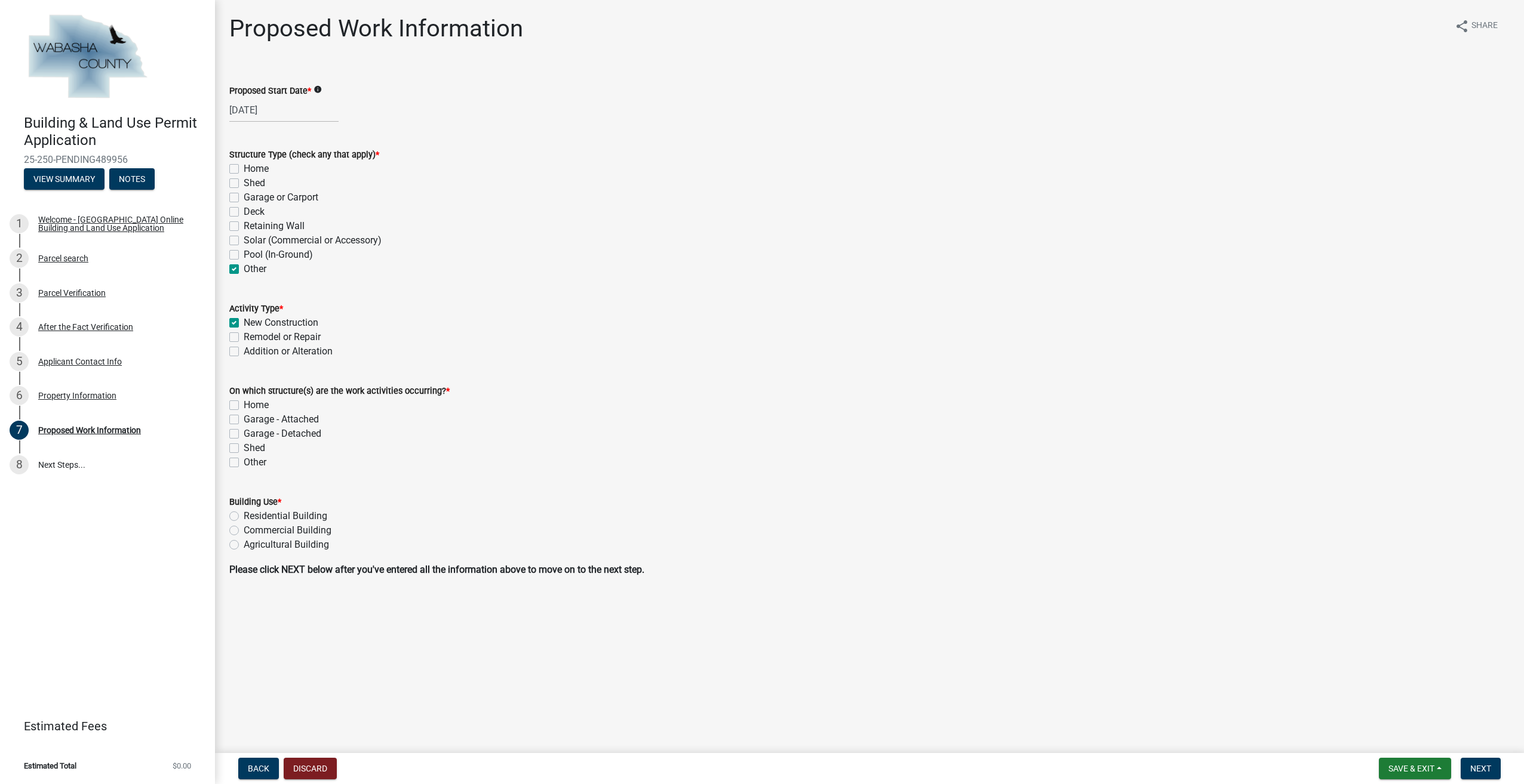
checkbox input "false"
click at [244, 462] on label "Other" at bounding box center [254, 462] width 22 height 14
click at [244, 462] on input "Other" at bounding box center [247, 459] width 7 height 7
checkbox input "true"
checkbox input "false"
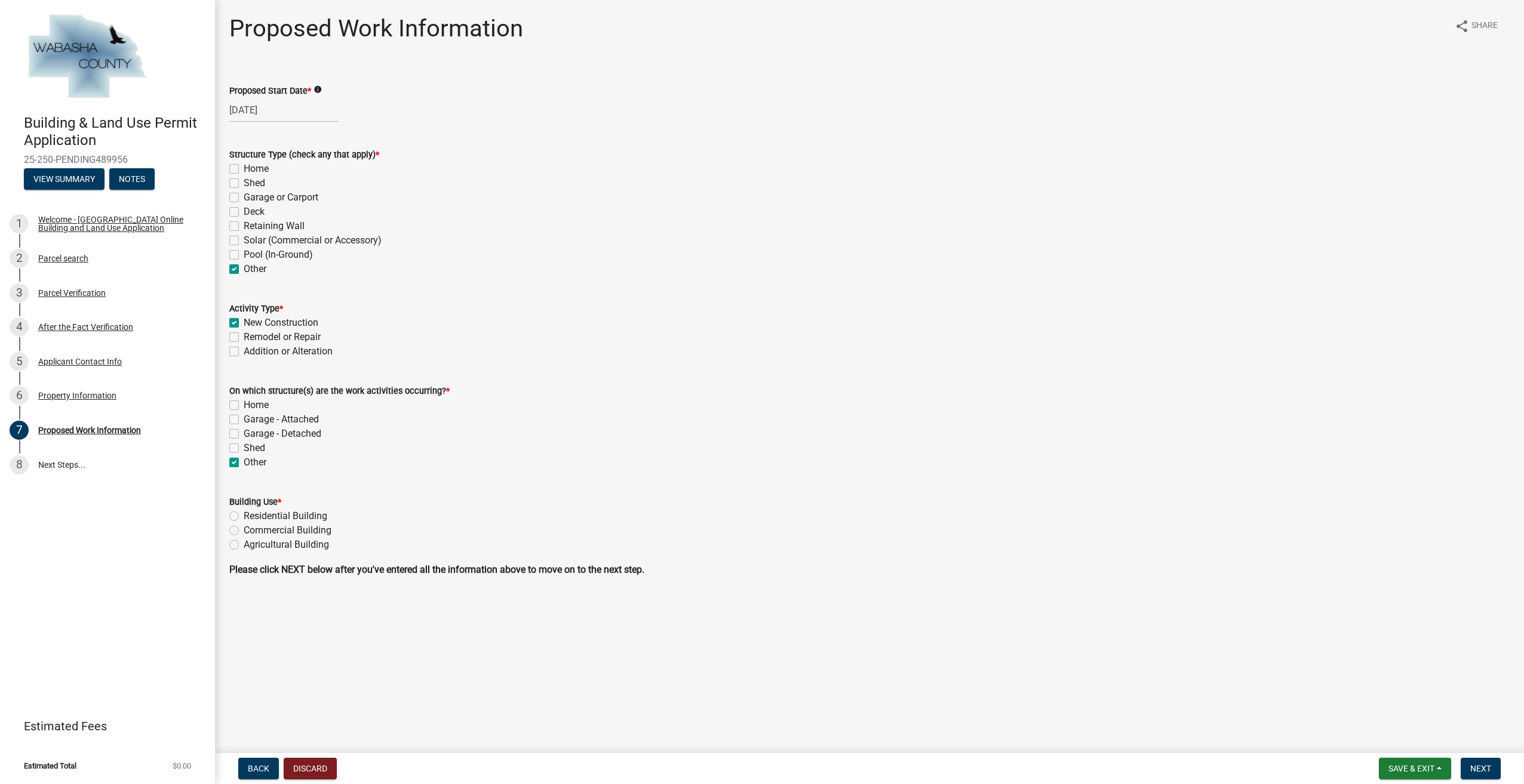
checkbox input "false"
checkbox input "true"
click at [244, 515] on label "Residential Building" at bounding box center [285, 516] width 84 height 14
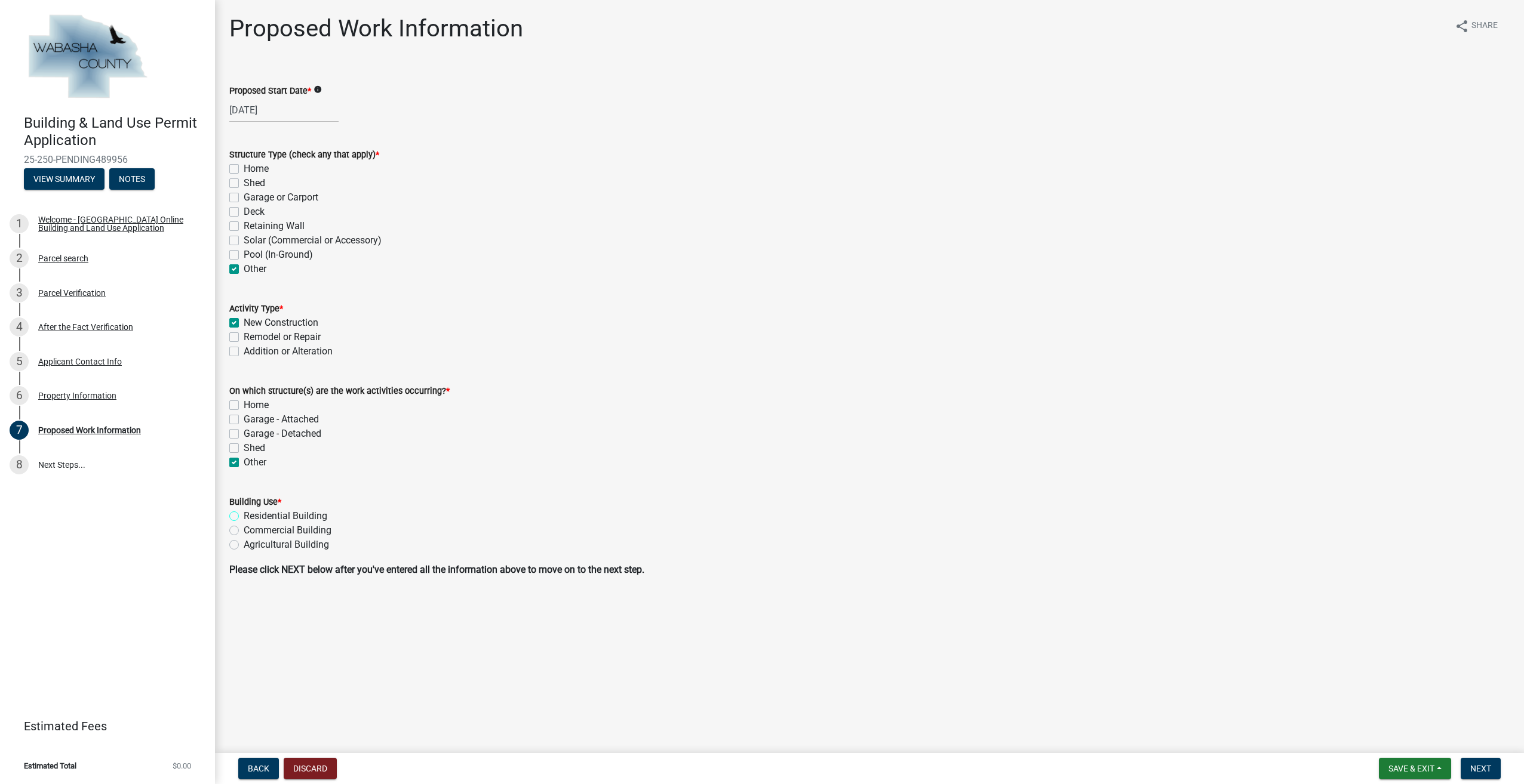
click at [244, 515] on input "Residential Building" at bounding box center [247, 513] width 7 height 7
radio input "true"
click at [244, 169] on label "Home" at bounding box center [256, 169] width 25 height 14
click at [244, 169] on input "Home" at bounding box center [247, 165] width 7 height 7
checkbox input "true"
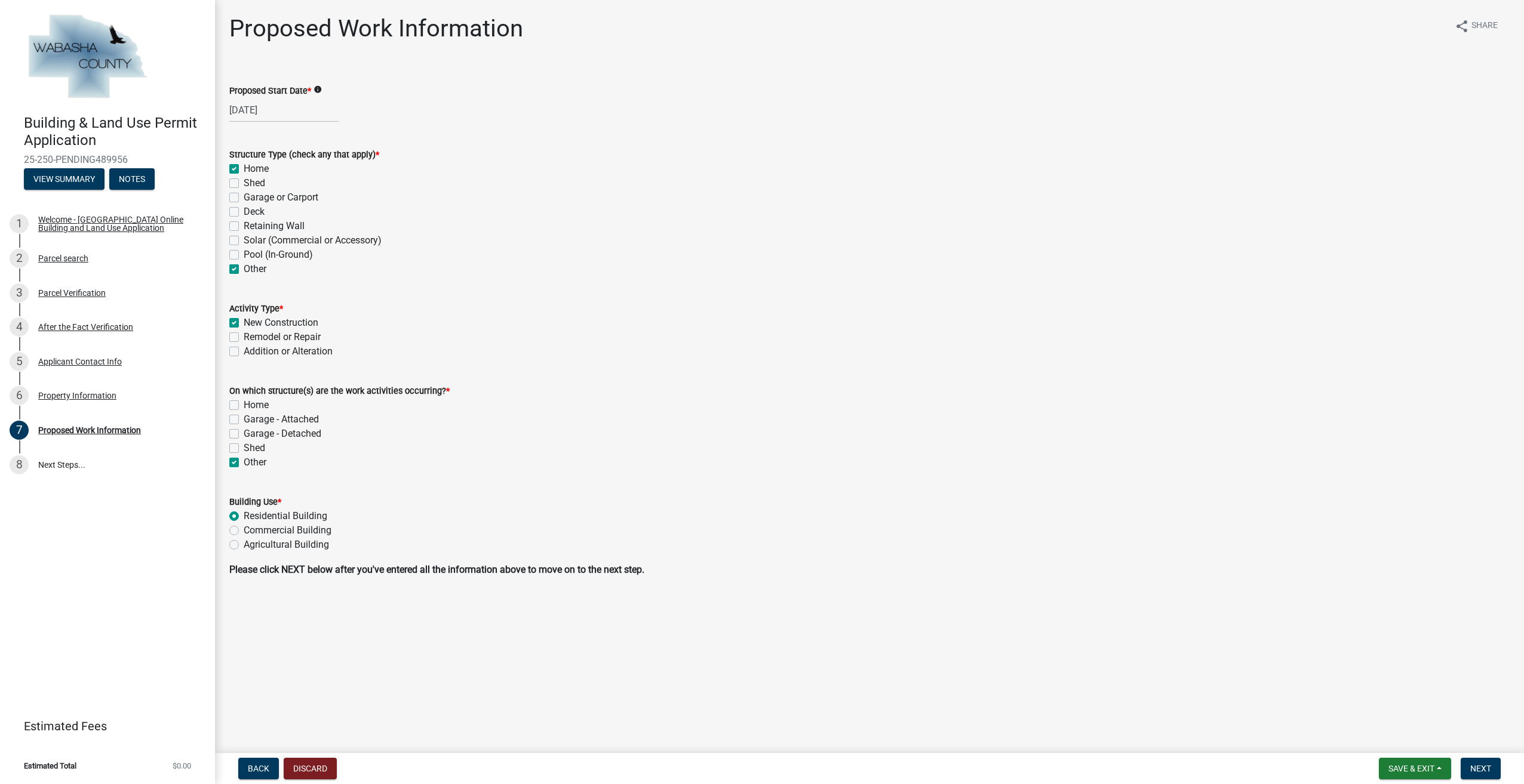
checkbox input "false"
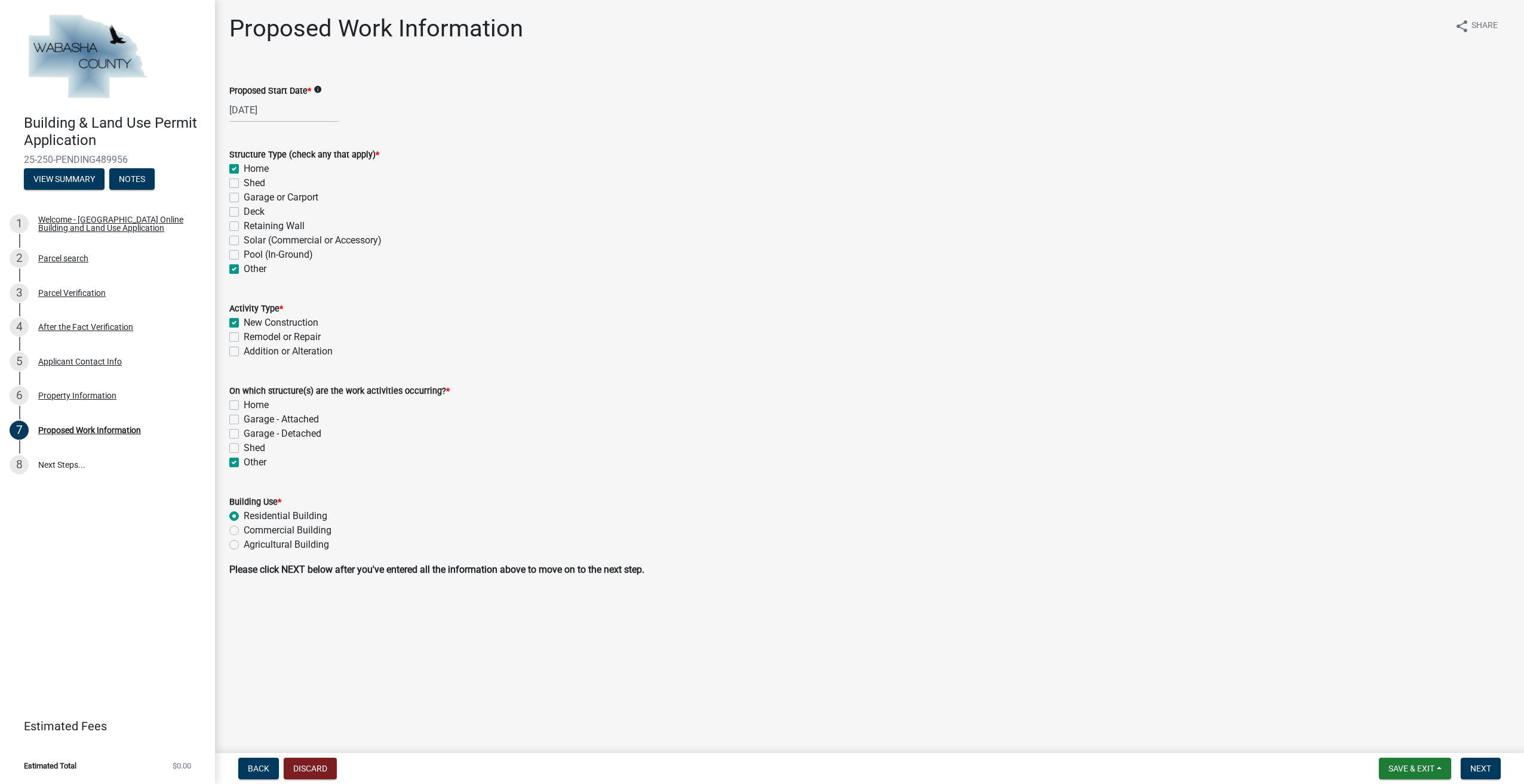
checkbox input "false"
checkbox input "true"
click at [244, 407] on label "Home" at bounding box center [256, 405] width 25 height 14
click at [244, 406] on input "Home" at bounding box center [247, 401] width 7 height 7
checkbox input "true"
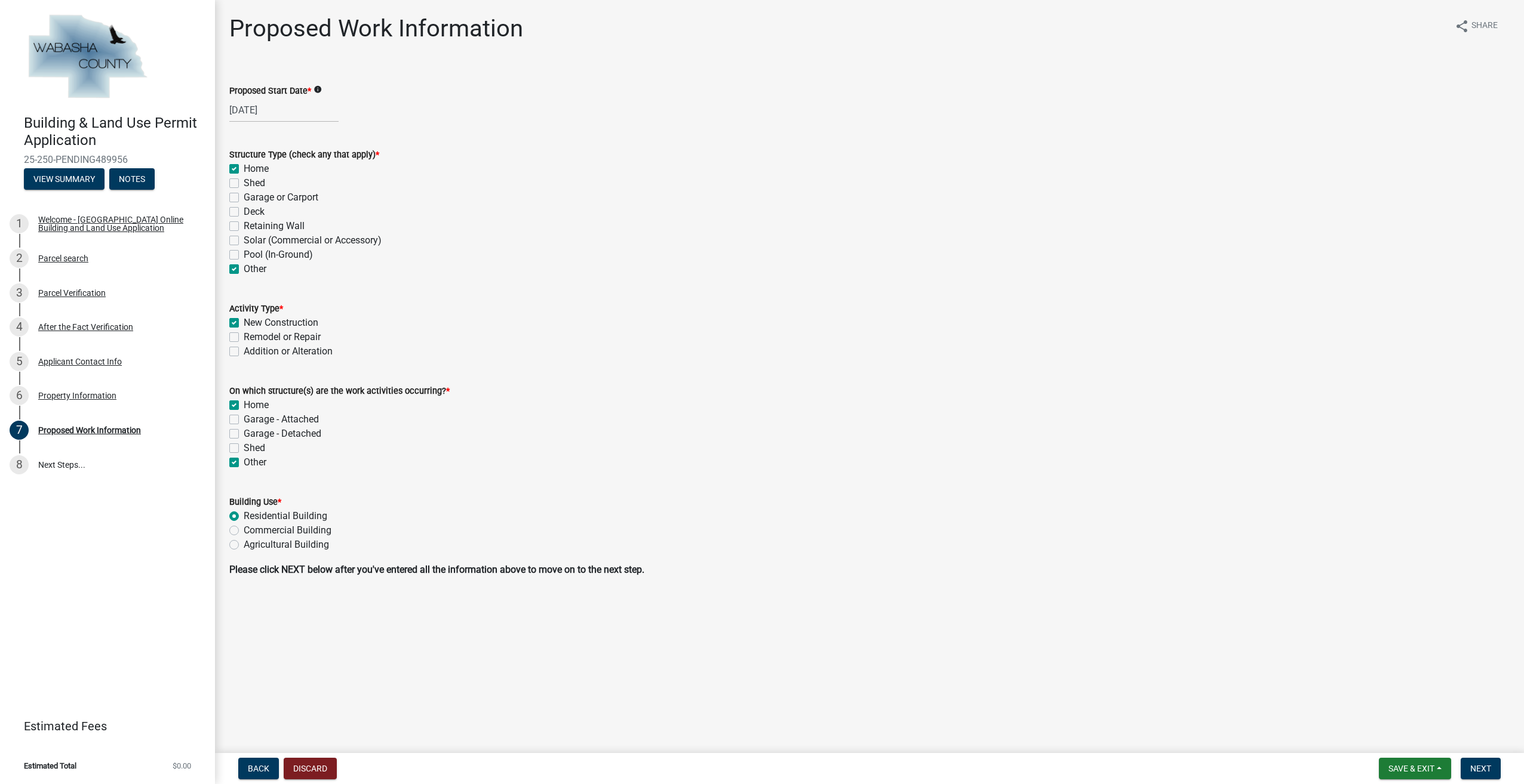
checkbox input "false"
click at [244, 461] on label "Other" at bounding box center [254, 462] width 22 height 14
click at [244, 461] on input "Other" at bounding box center [247, 459] width 7 height 7
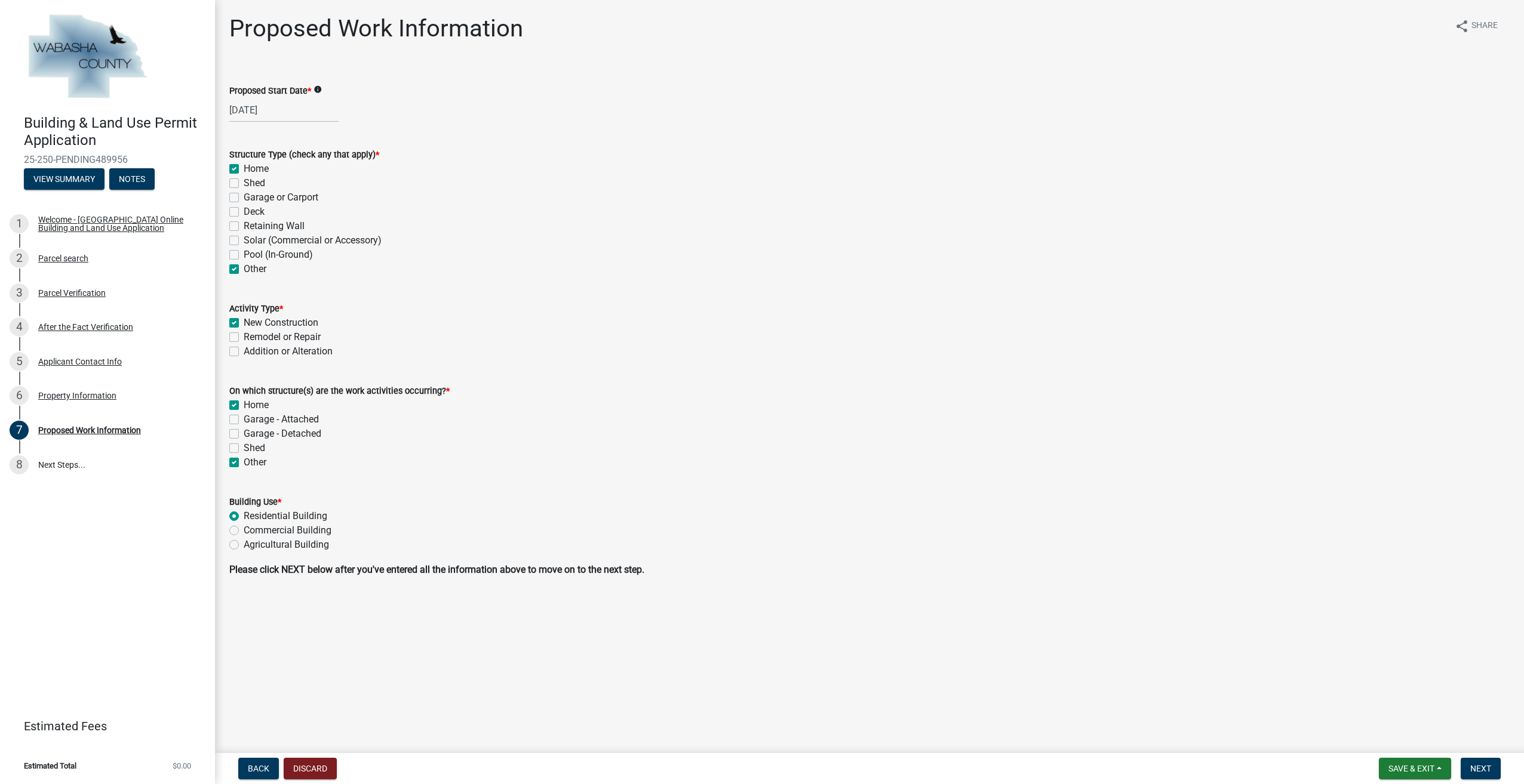
checkbox input "false"
checkbox input "true"
checkbox input "false"
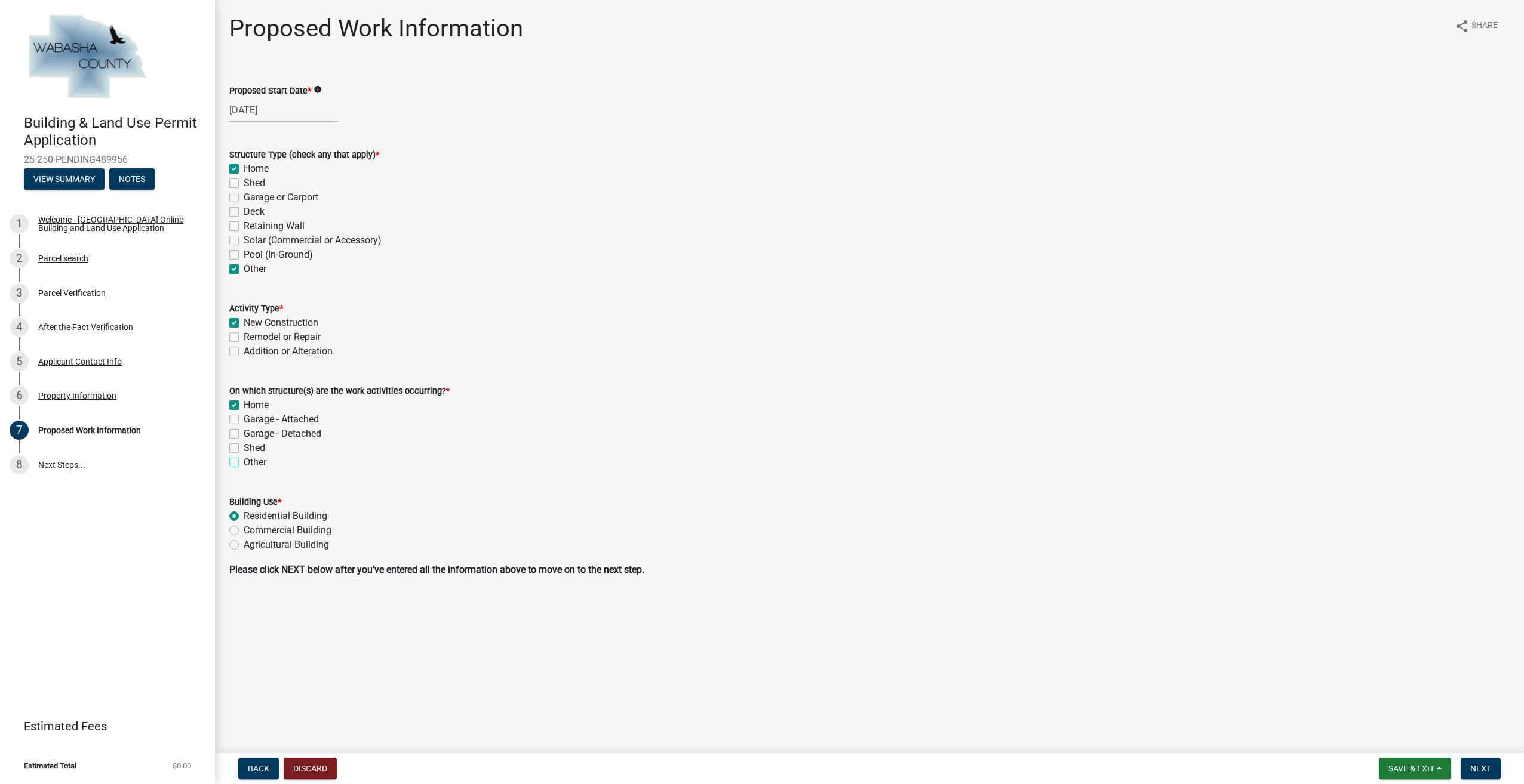
checkbox input "false"
click at [239, 265] on div "Other" at bounding box center [869, 269] width 1280 height 14
click at [244, 273] on label "Other" at bounding box center [254, 269] width 22 height 14
click at [244, 270] on input "Other" at bounding box center [247, 265] width 7 height 7
checkbox input "false"
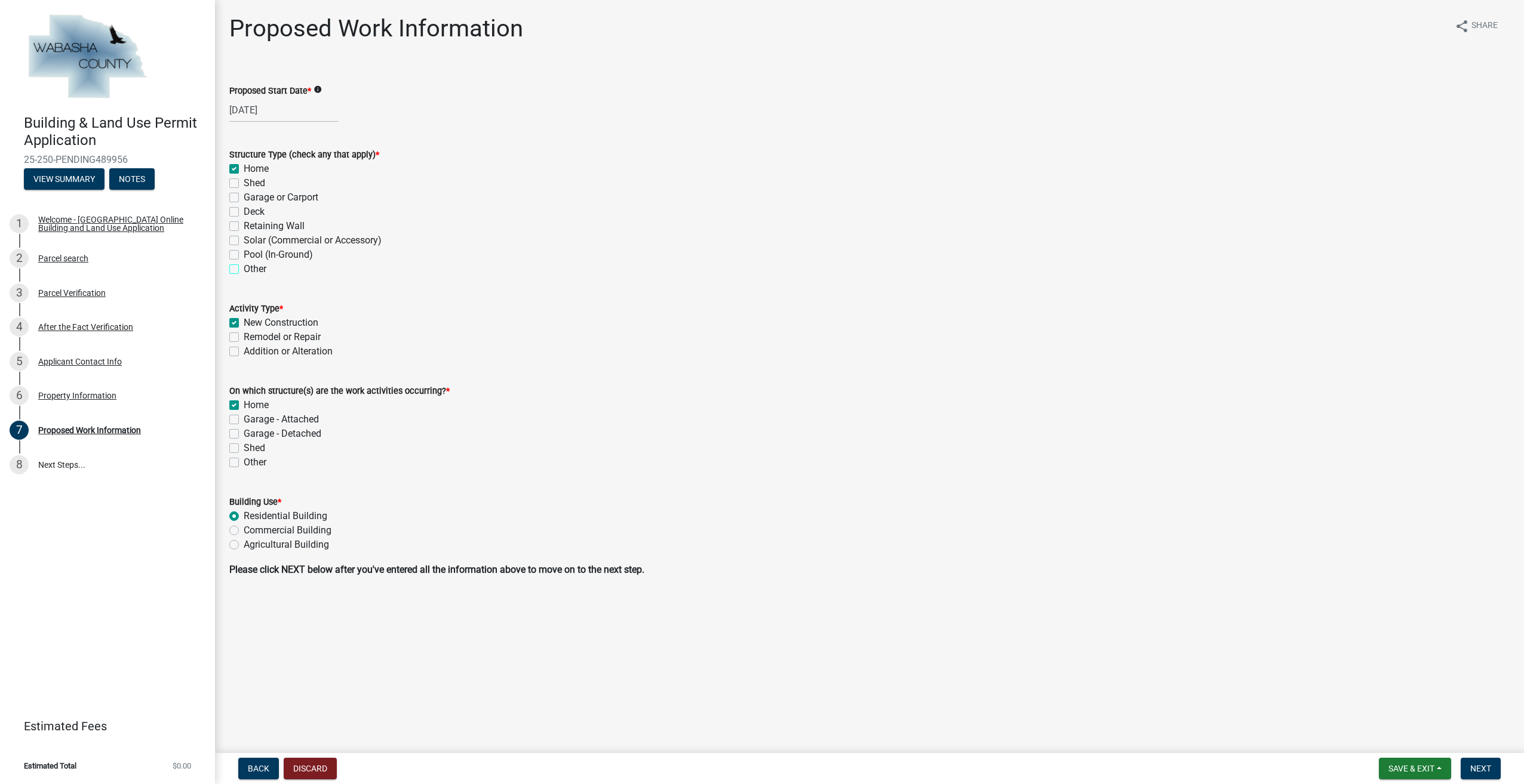
checkbox input "true"
checkbox input "false"
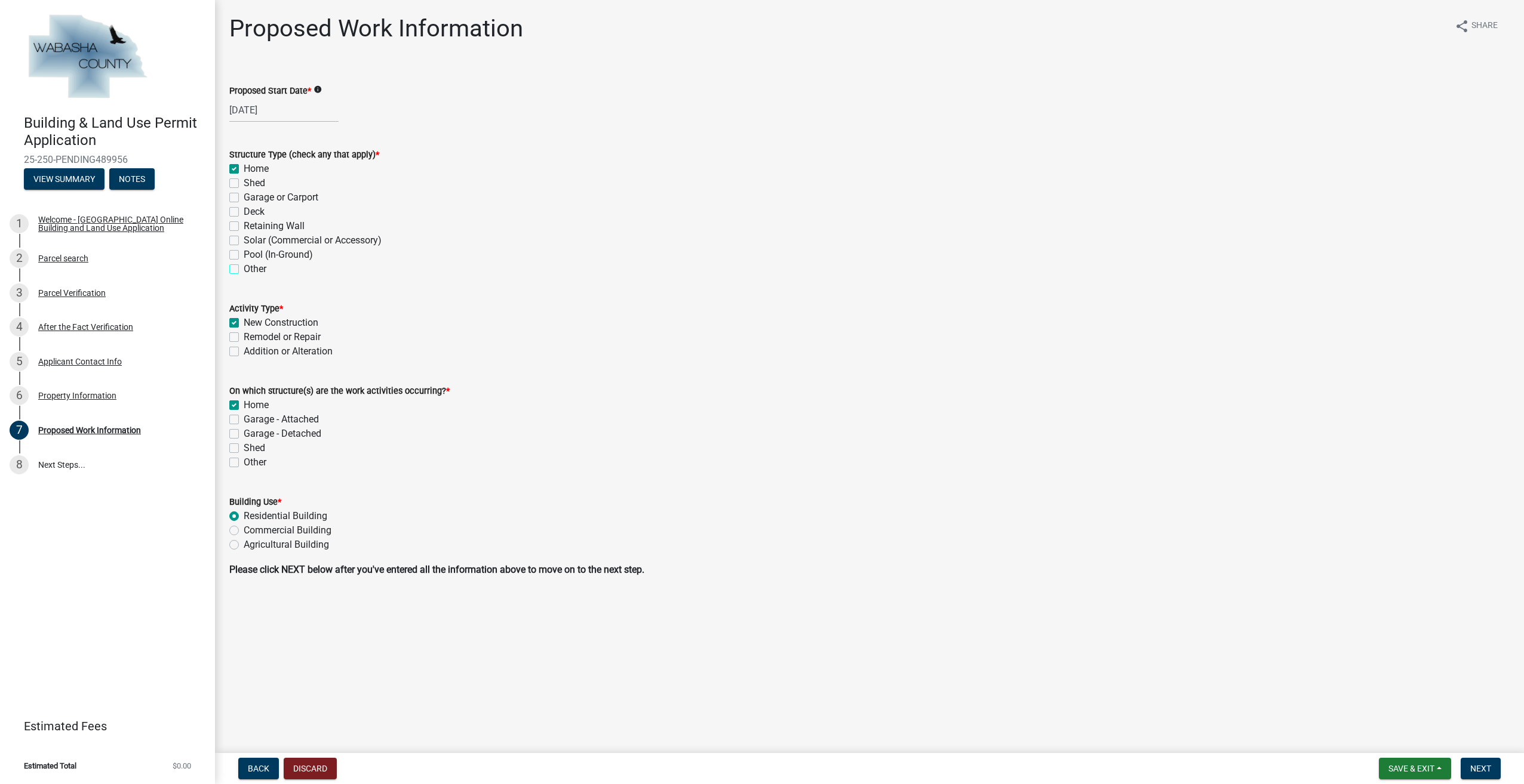
checkbox input "false"
click at [1481, 765] on span "Next" at bounding box center [1480, 769] width 21 height 10
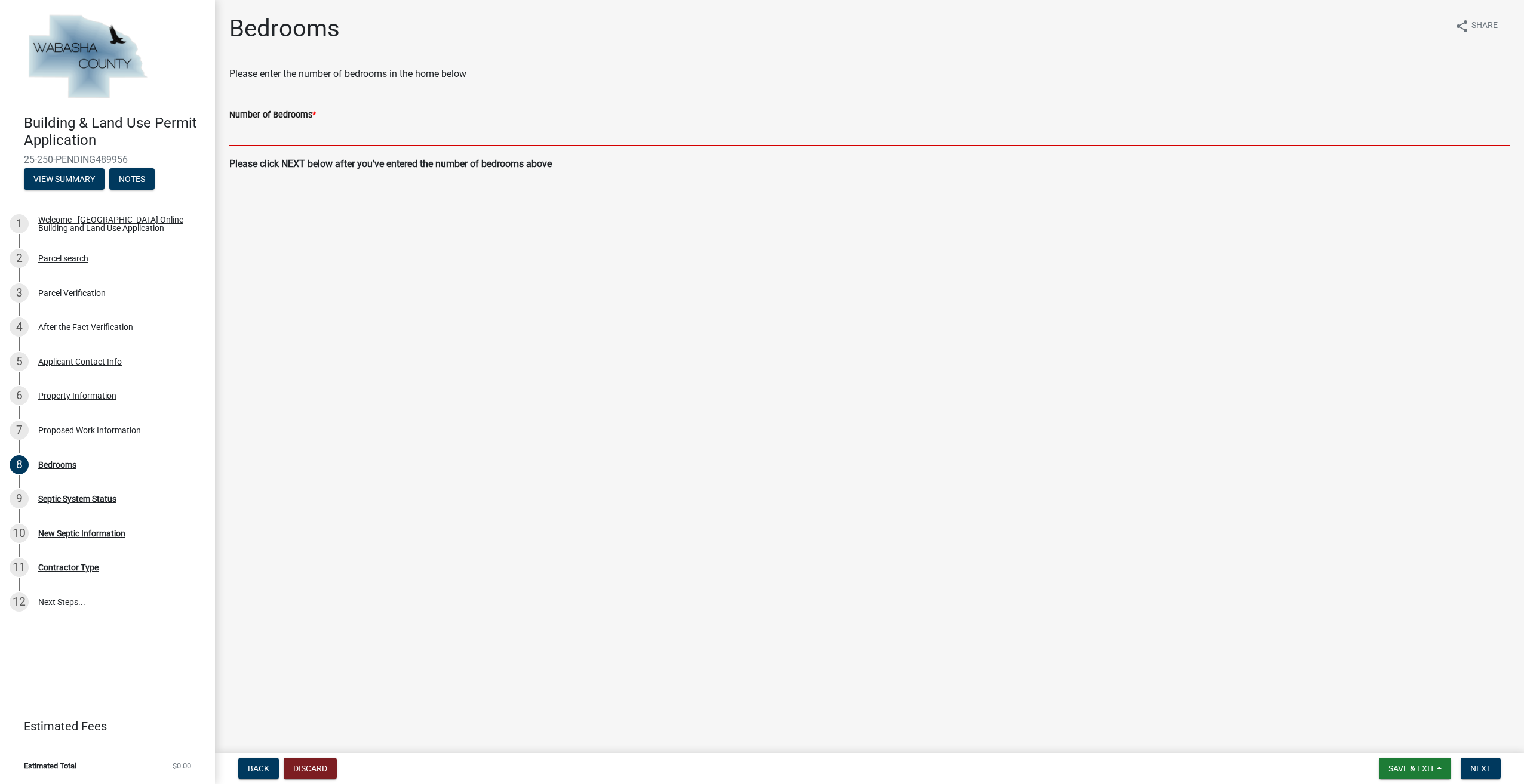
click at [307, 141] on input "text" at bounding box center [869, 134] width 1280 height 24
type input "3"
type input "2"
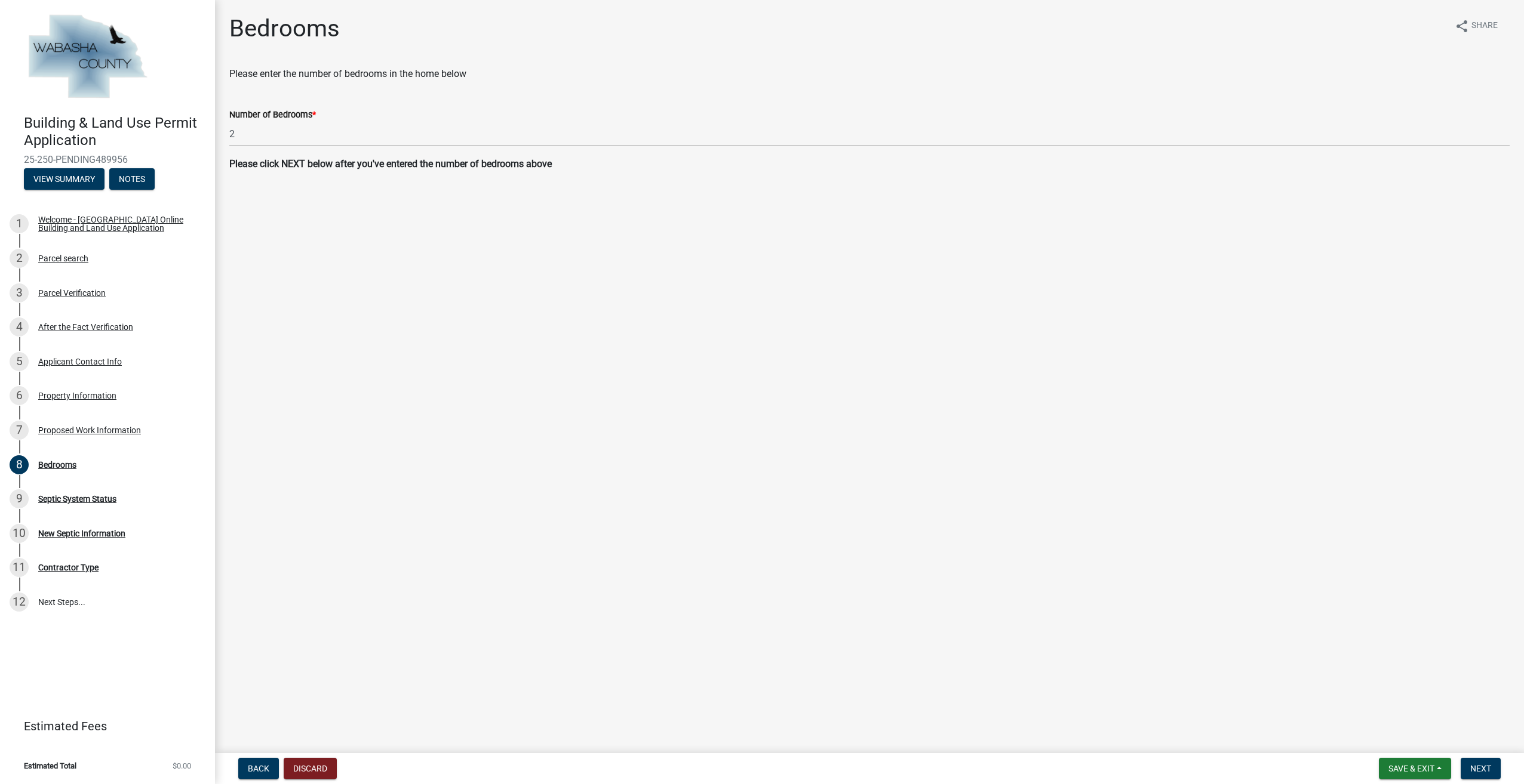
click at [639, 450] on main "Bedrooms share Share Please enter the number of bedrooms in the home below Numb…" at bounding box center [869, 374] width 1309 height 749
click at [1486, 768] on span "Next" at bounding box center [1480, 769] width 21 height 10
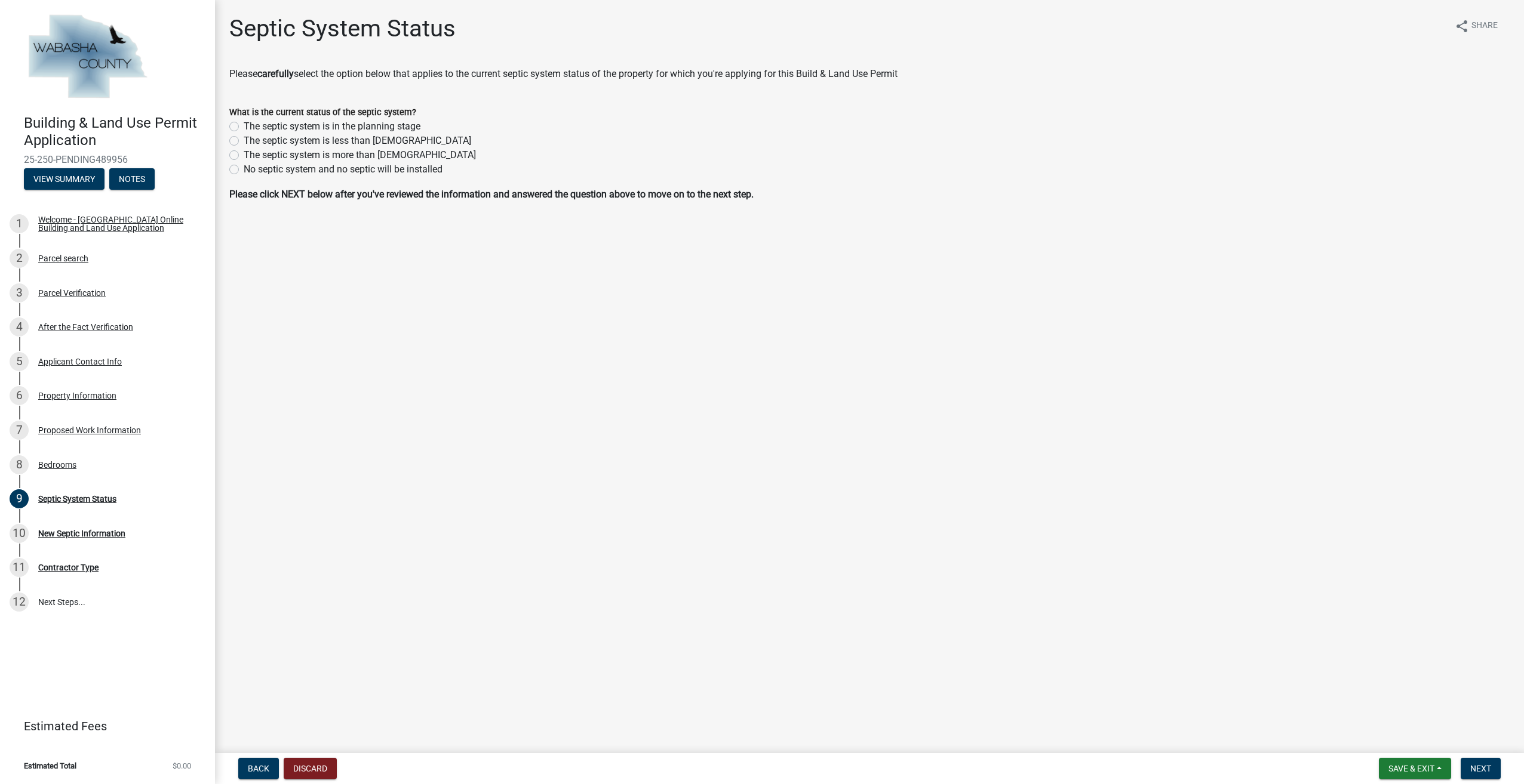
click at [244, 124] on label "The septic system is in the planning stage" at bounding box center [332, 126] width 177 height 14
click at [244, 124] on input "The septic system is in the planning stage" at bounding box center [247, 123] width 7 height 7
radio input "true"
click at [1485, 760] on button "Next" at bounding box center [1480, 769] width 40 height 22
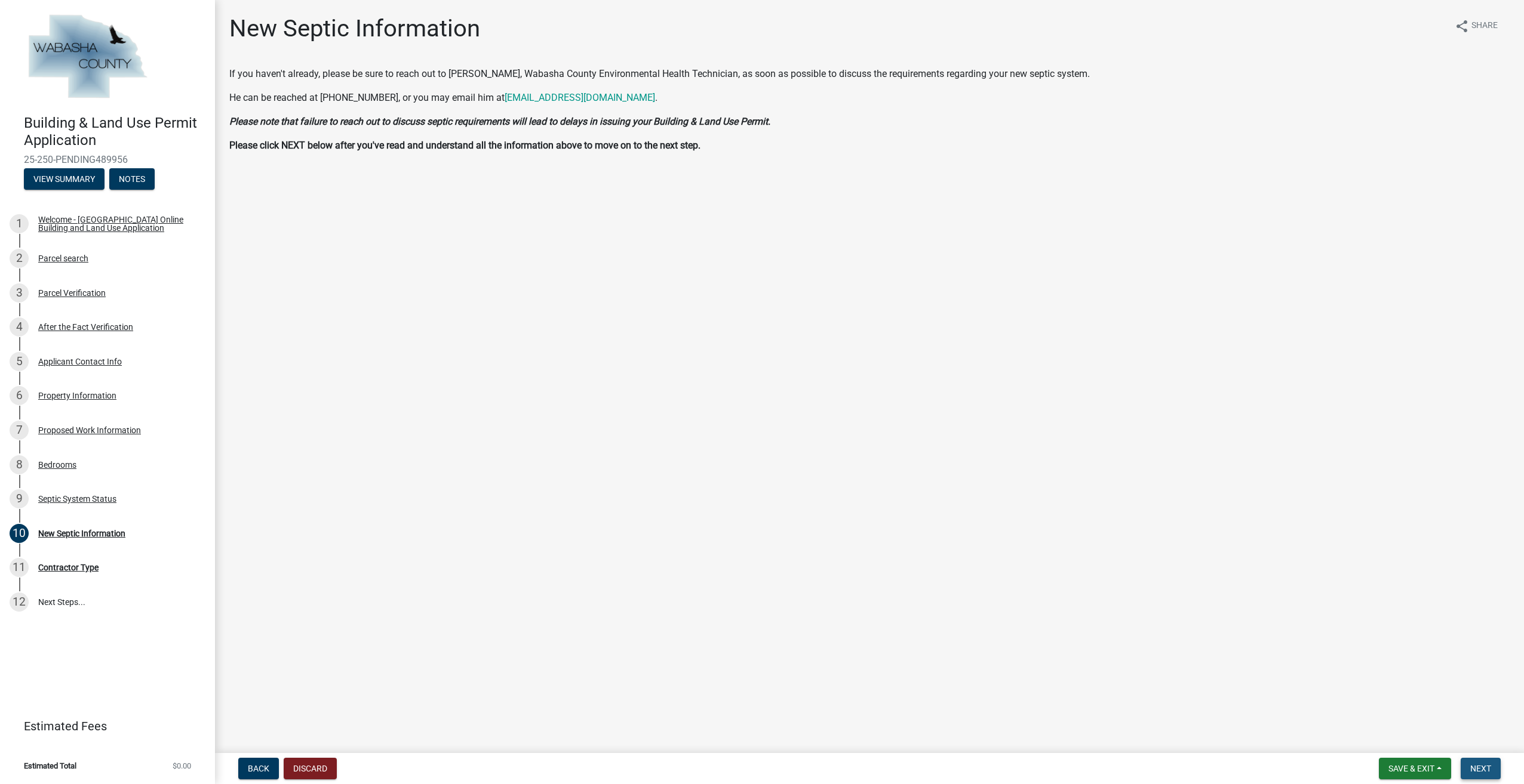
click at [1478, 764] on span "Next" at bounding box center [1480, 769] width 21 height 10
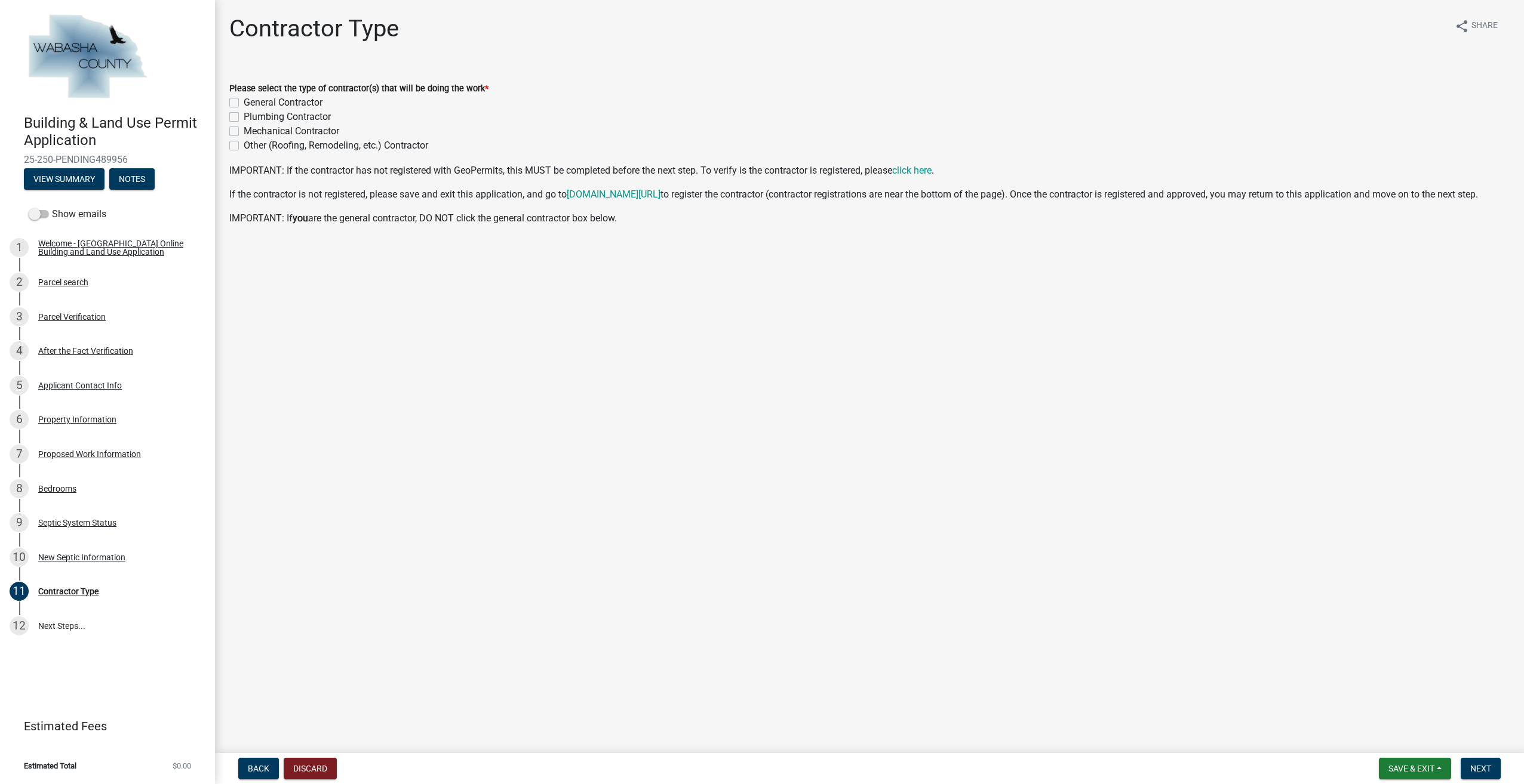
click at [244, 103] on label "General Contractor" at bounding box center [283, 102] width 79 height 14
click at [244, 103] on input "General Contractor" at bounding box center [247, 99] width 7 height 7
checkbox input "true"
checkbox input "false"
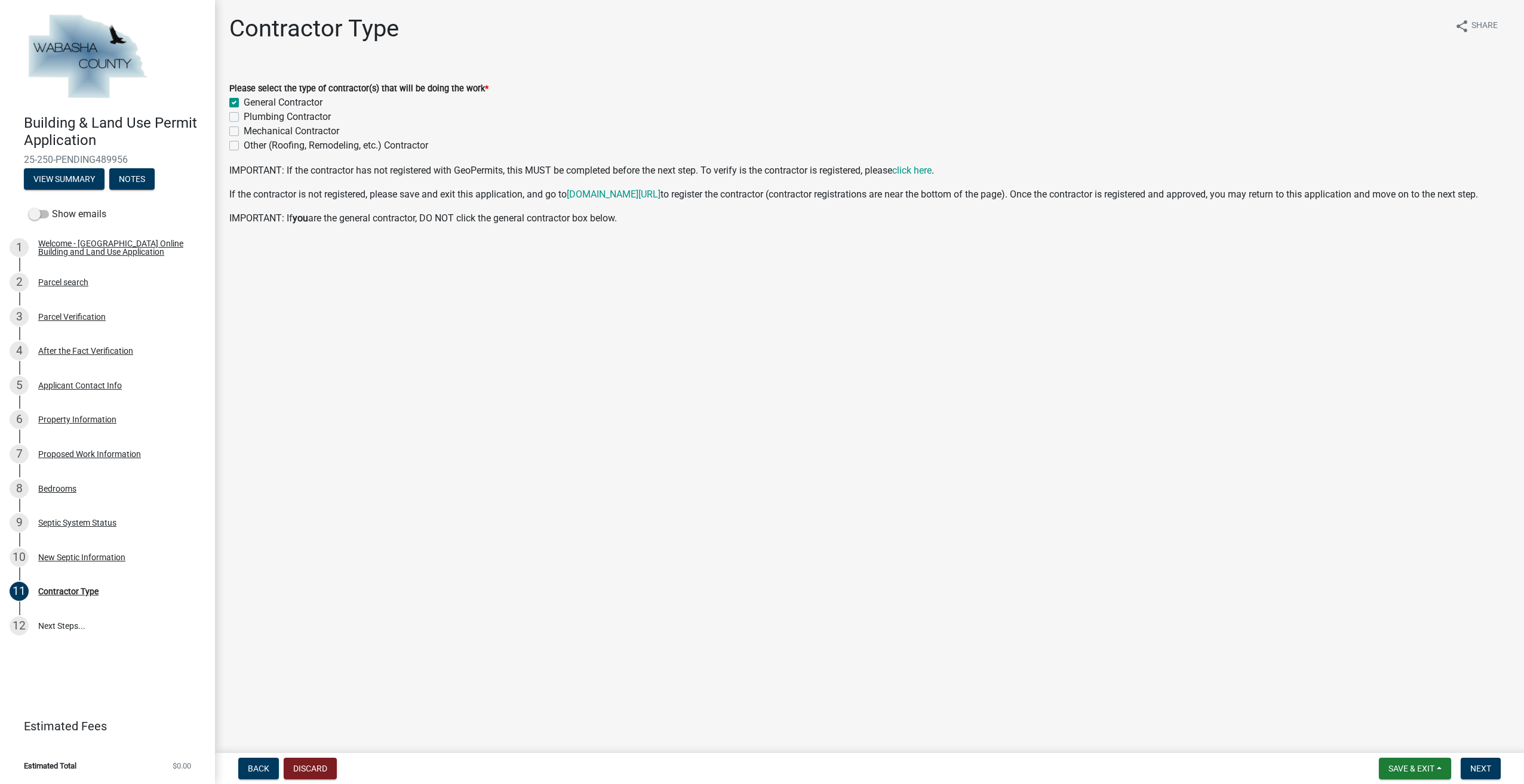
checkbox input "false"
click at [1487, 762] on button "Next" at bounding box center [1480, 769] width 40 height 22
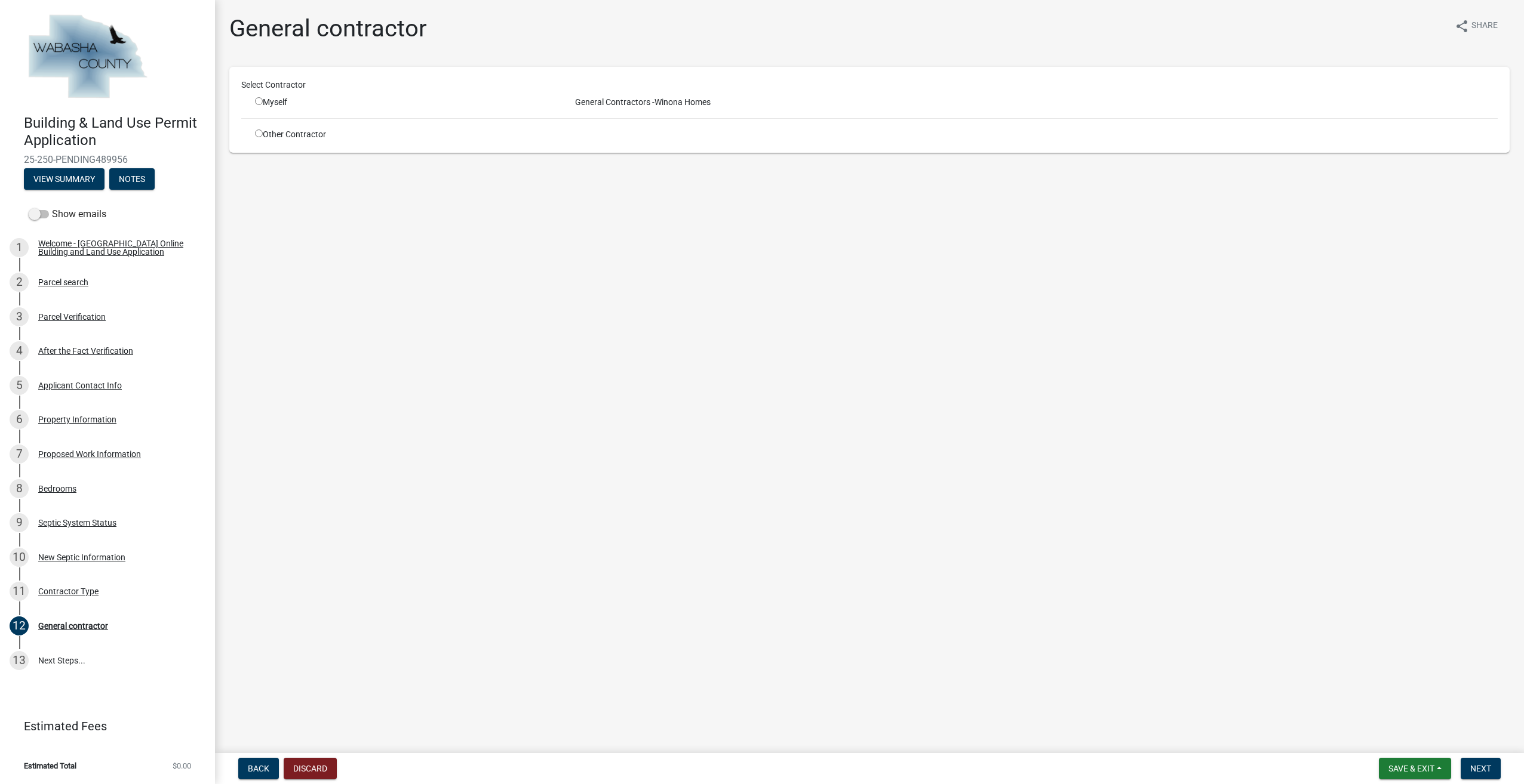
click at [261, 103] on input "radio" at bounding box center [259, 101] width 7 height 7
radio input "true"
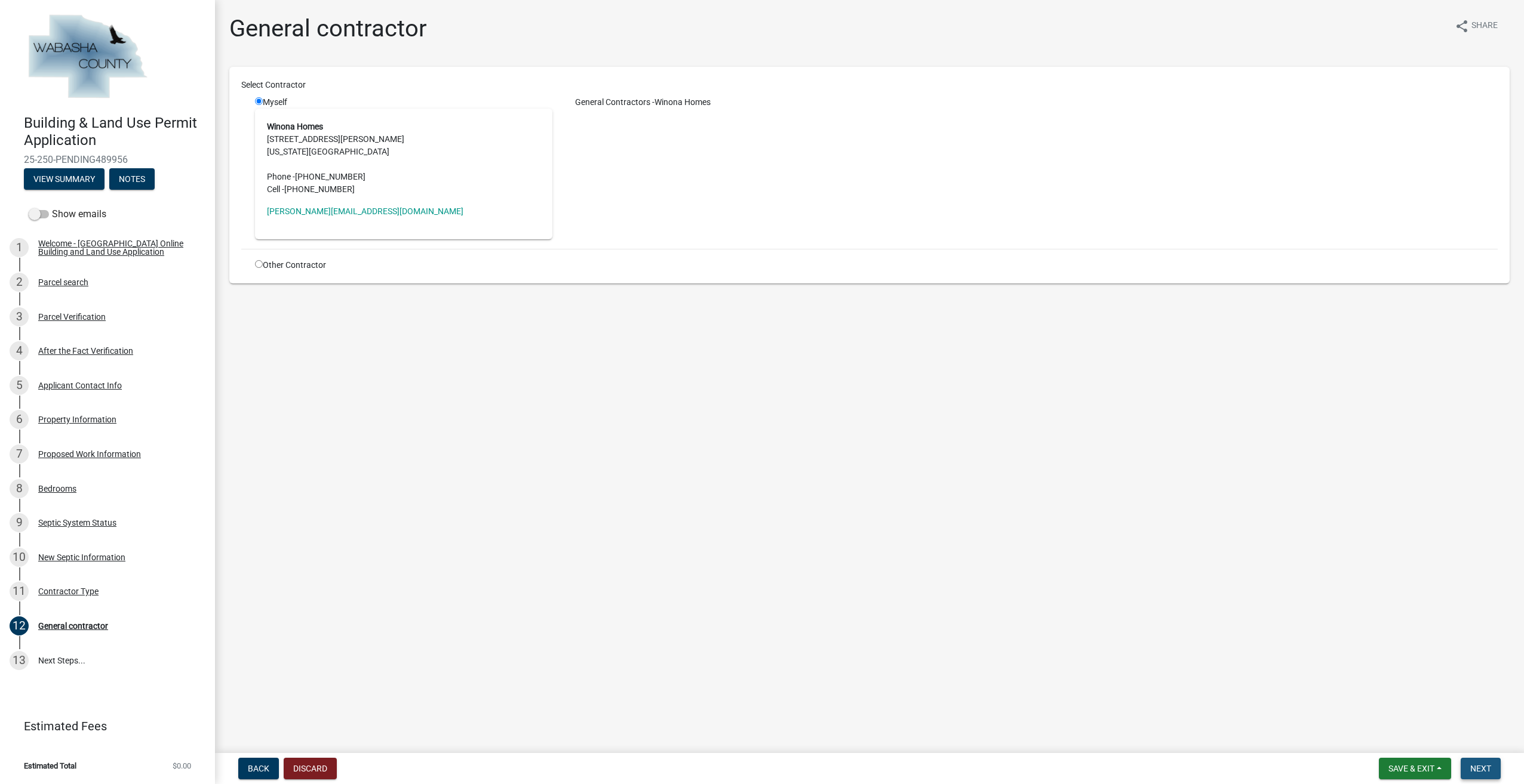
click at [1486, 762] on button "Next" at bounding box center [1480, 769] width 40 height 22
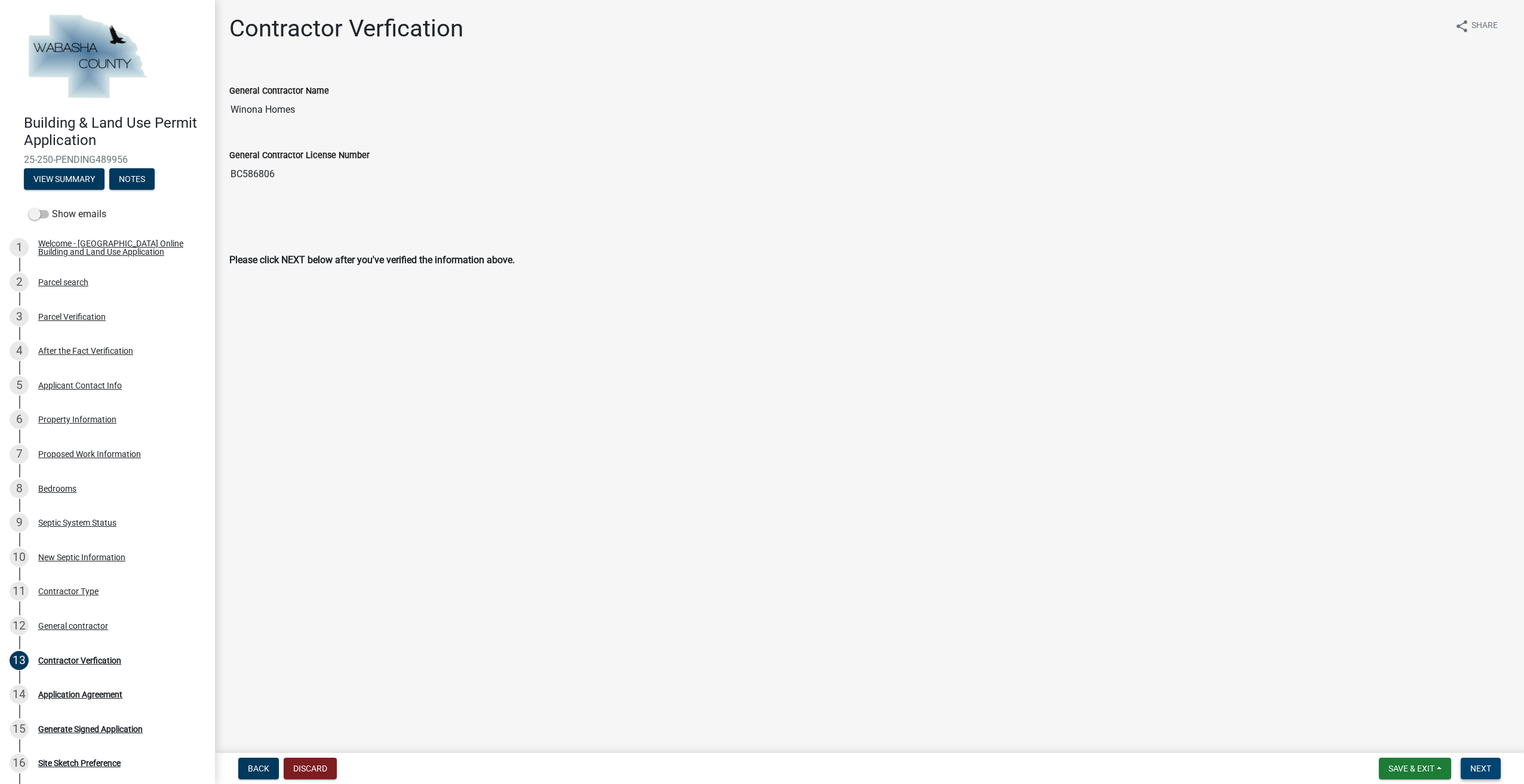
click at [1490, 768] on span "Next" at bounding box center [1480, 769] width 21 height 10
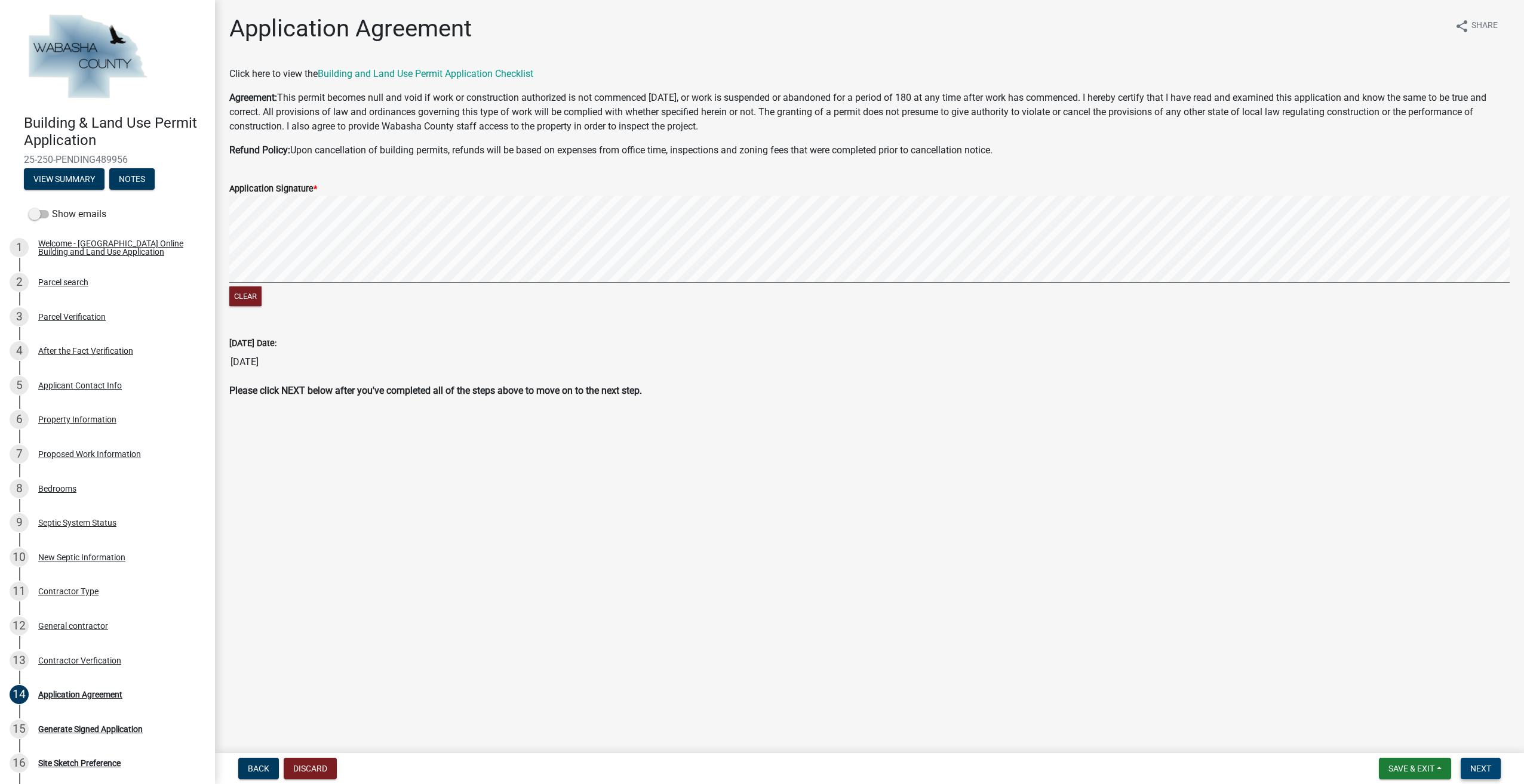
click at [1483, 770] on span "Next" at bounding box center [1480, 769] width 21 height 10
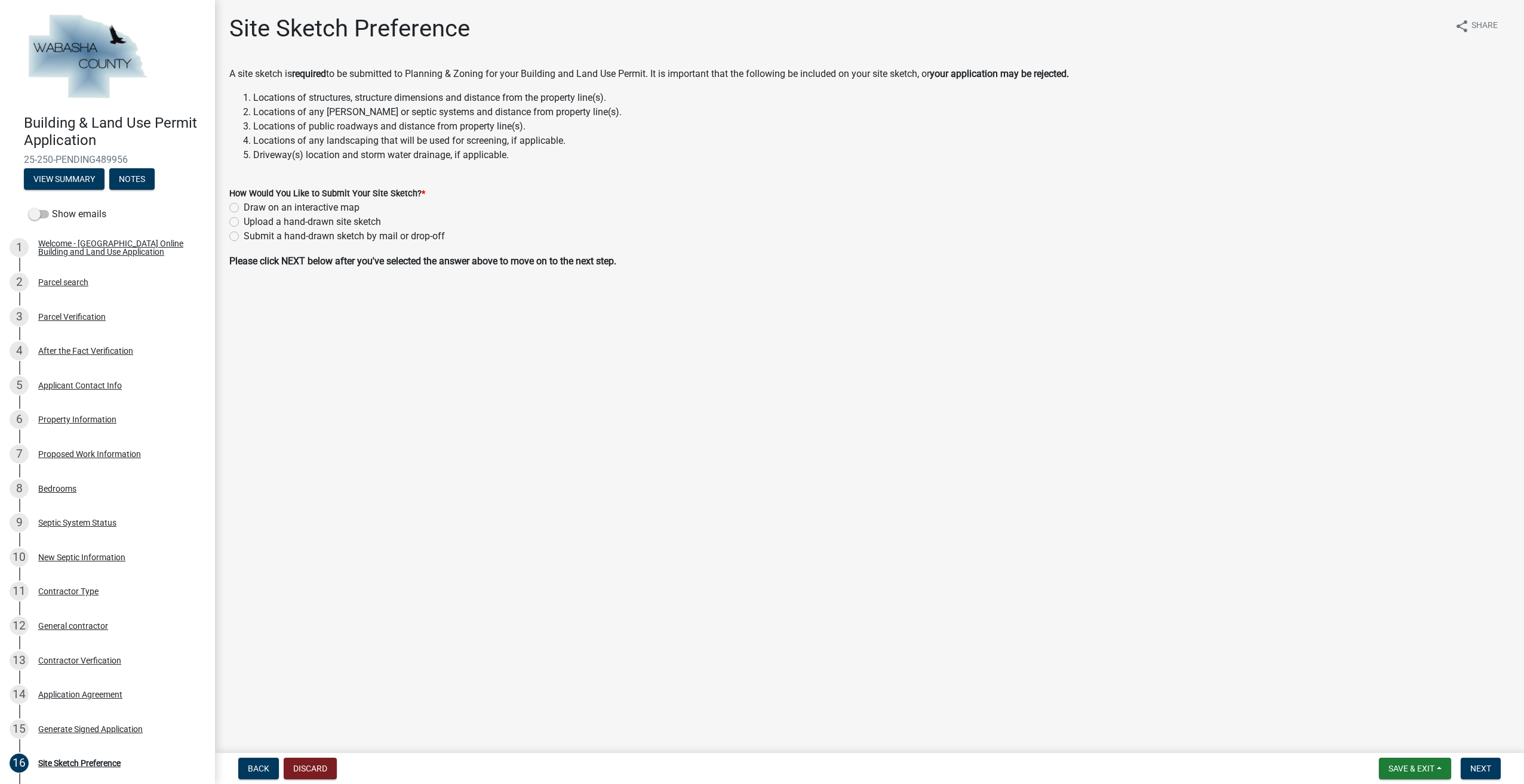
click at [244, 207] on label "Draw on an interactive map" at bounding box center [301, 207] width 116 height 14
click at [244, 207] on input "Draw on an interactive map" at bounding box center [247, 204] width 7 height 7
radio input "true"
click at [1489, 766] on span "Next" at bounding box center [1480, 769] width 21 height 10
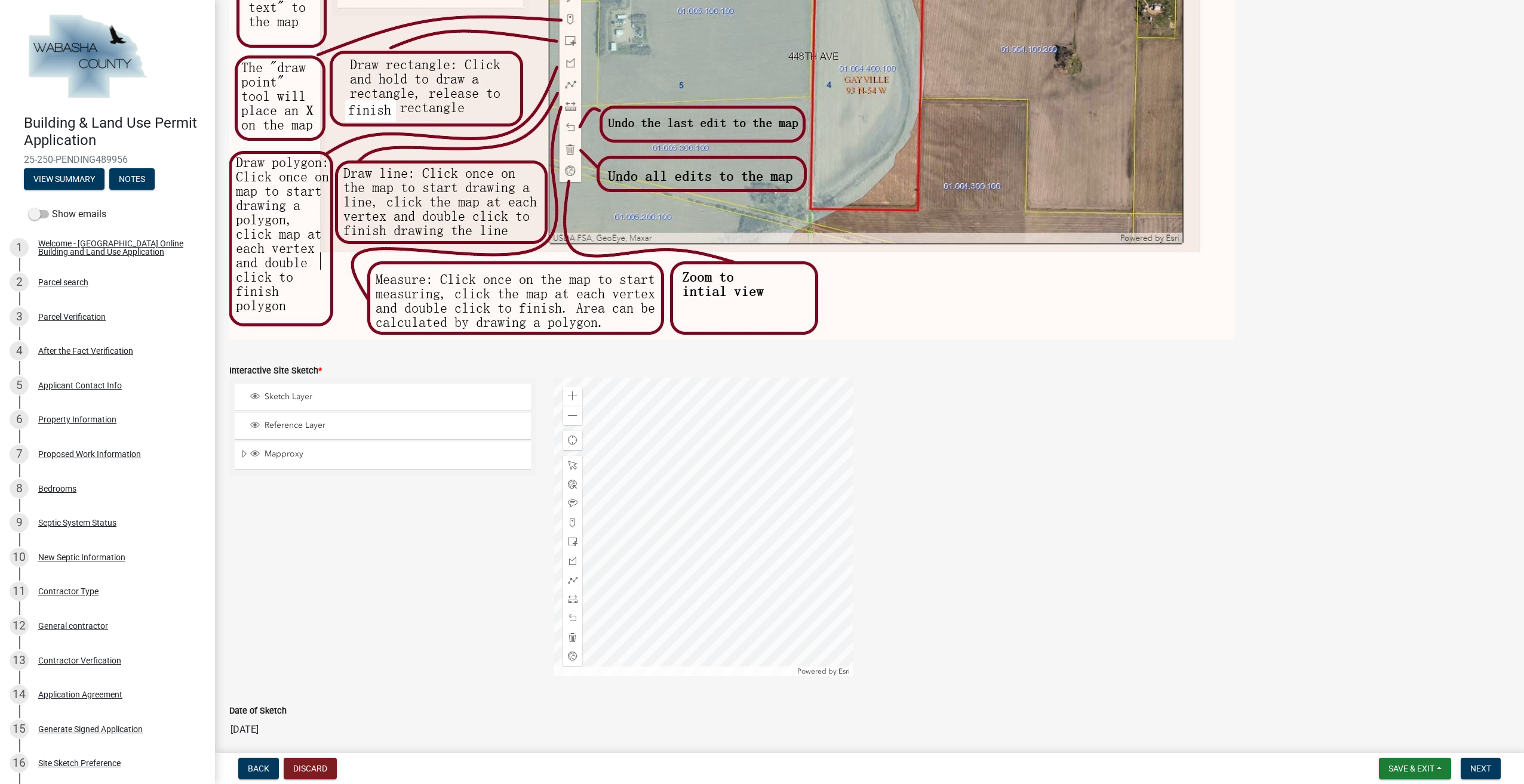
scroll to position [299, 0]
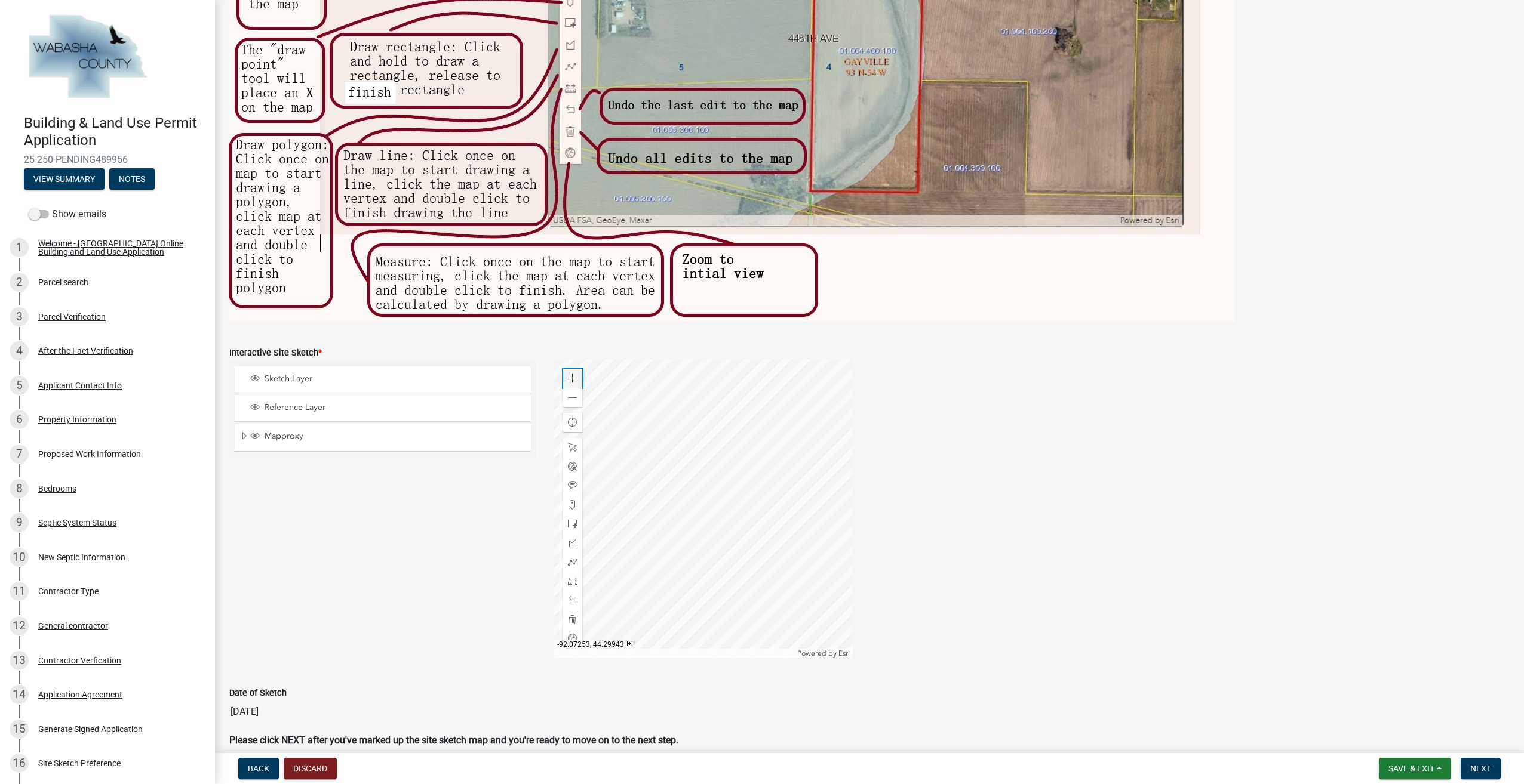
click at [568, 373] on span at bounding box center [573, 378] width 10 height 10
click at [610, 547] on div at bounding box center [703, 509] width 299 height 299
click at [673, 559] on div at bounding box center [703, 509] width 299 height 299
click at [662, 571] on div at bounding box center [703, 509] width 299 height 299
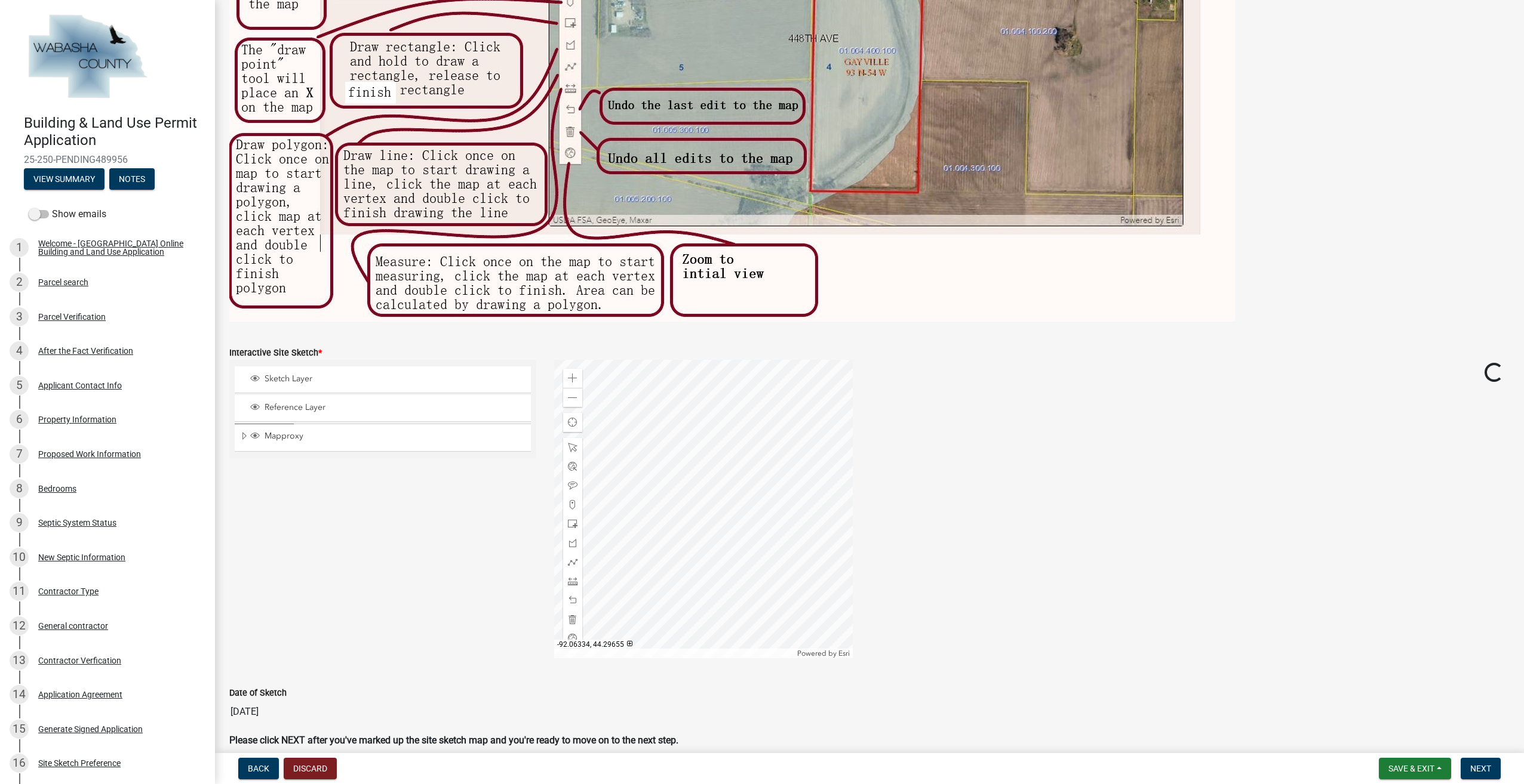
scroll to position [179, 0]
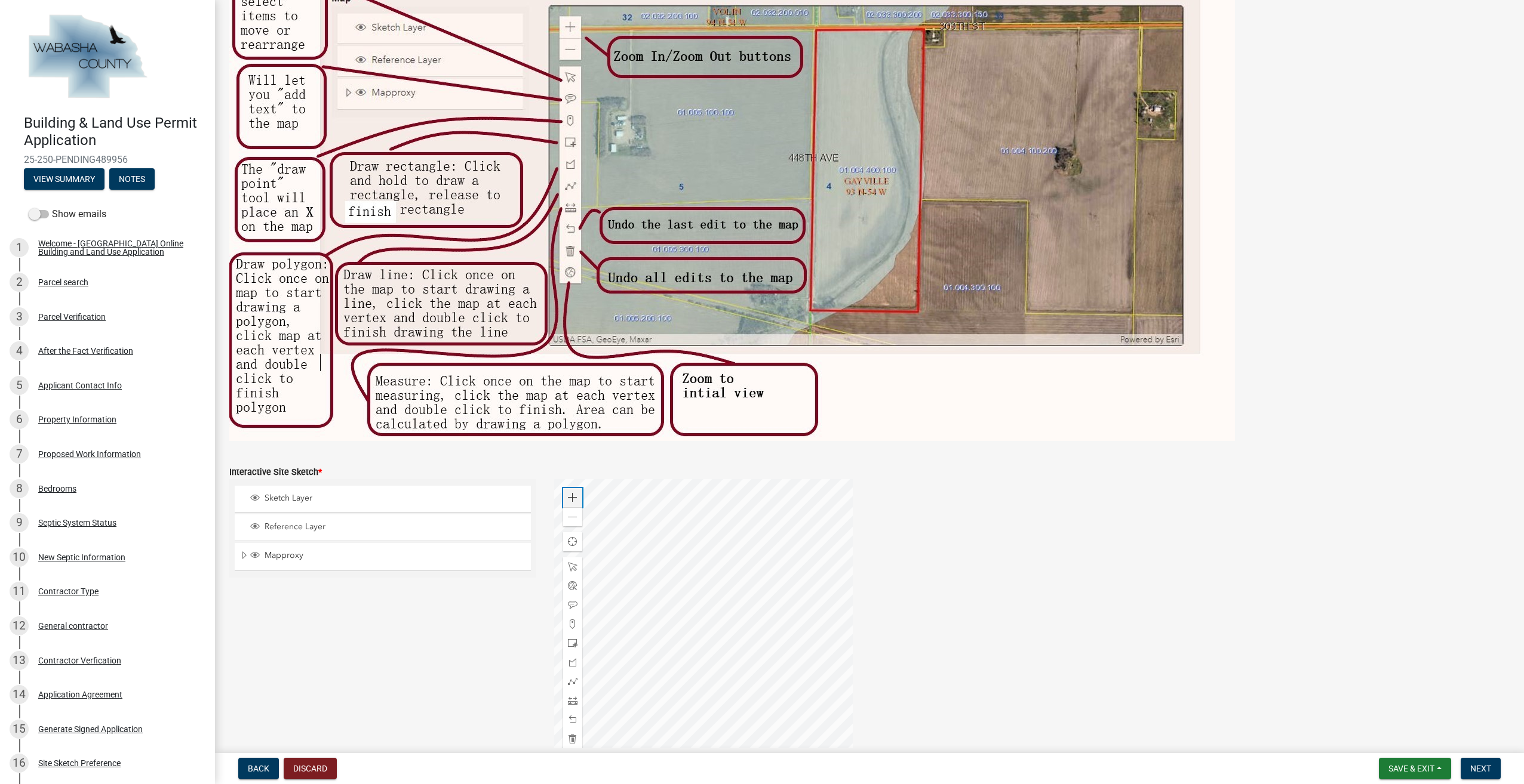
click at [576, 501] on div "Zoom in" at bounding box center [573, 498] width 19 height 19
click at [595, 594] on div at bounding box center [703, 628] width 299 height 299
click at [725, 599] on div at bounding box center [703, 628] width 299 height 299
click at [568, 519] on span at bounding box center [573, 517] width 10 height 10
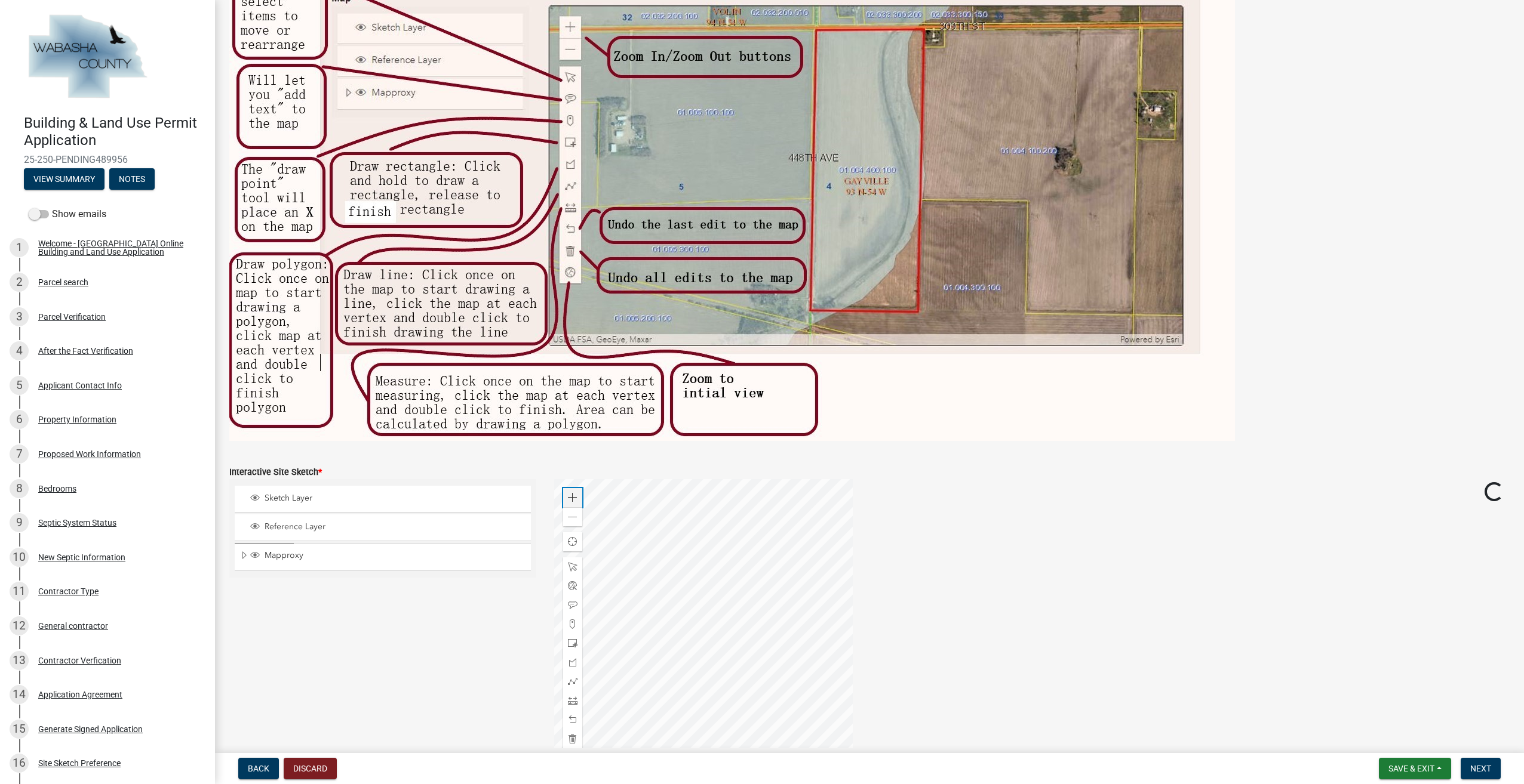
click at [572, 498] on span at bounding box center [573, 498] width 10 height 10
click at [733, 575] on div at bounding box center [703, 628] width 299 height 299
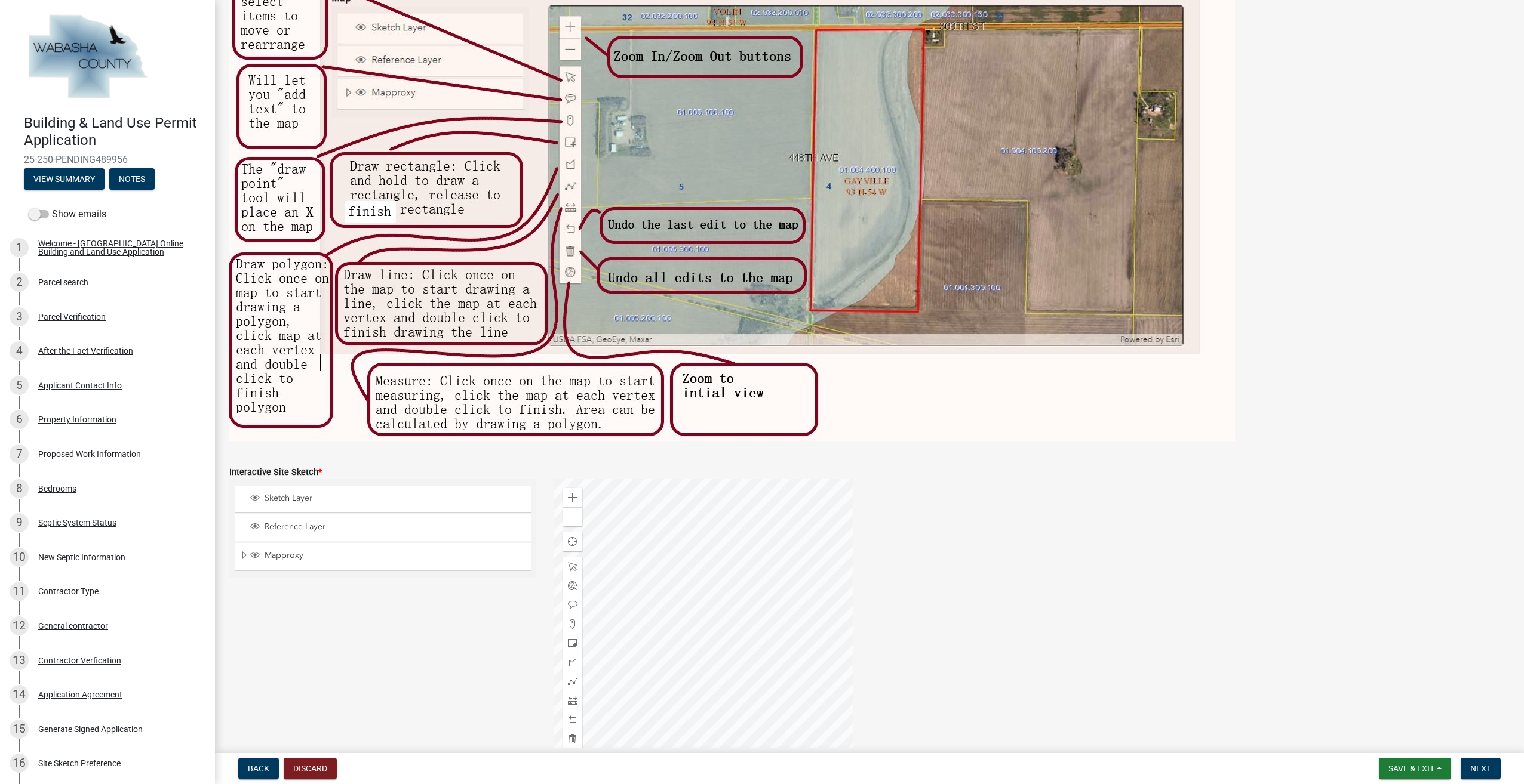
click at [689, 658] on div at bounding box center [703, 628] width 299 height 299
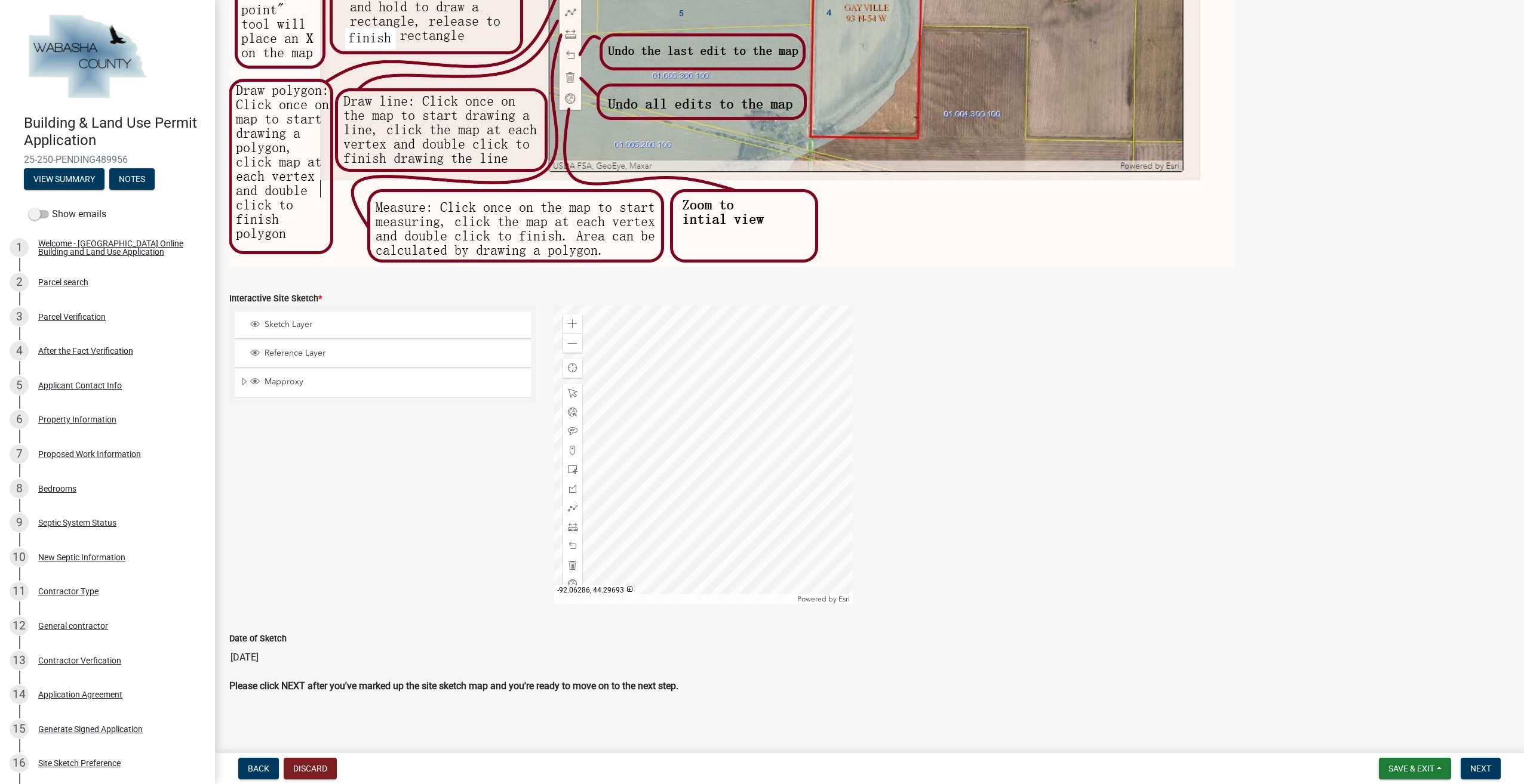
scroll to position [354, 0]
click at [775, 502] on div at bounding box center [703, 454] width 299 height 299
click at [569, 343] on span at bounding box center [573, 343] width 10 height 10
click at [742, 484] on div at bounding box center [703, 454] width 299 height 299
click at [727, 476] on div at bounding box center [703, 454] width 299 height 299
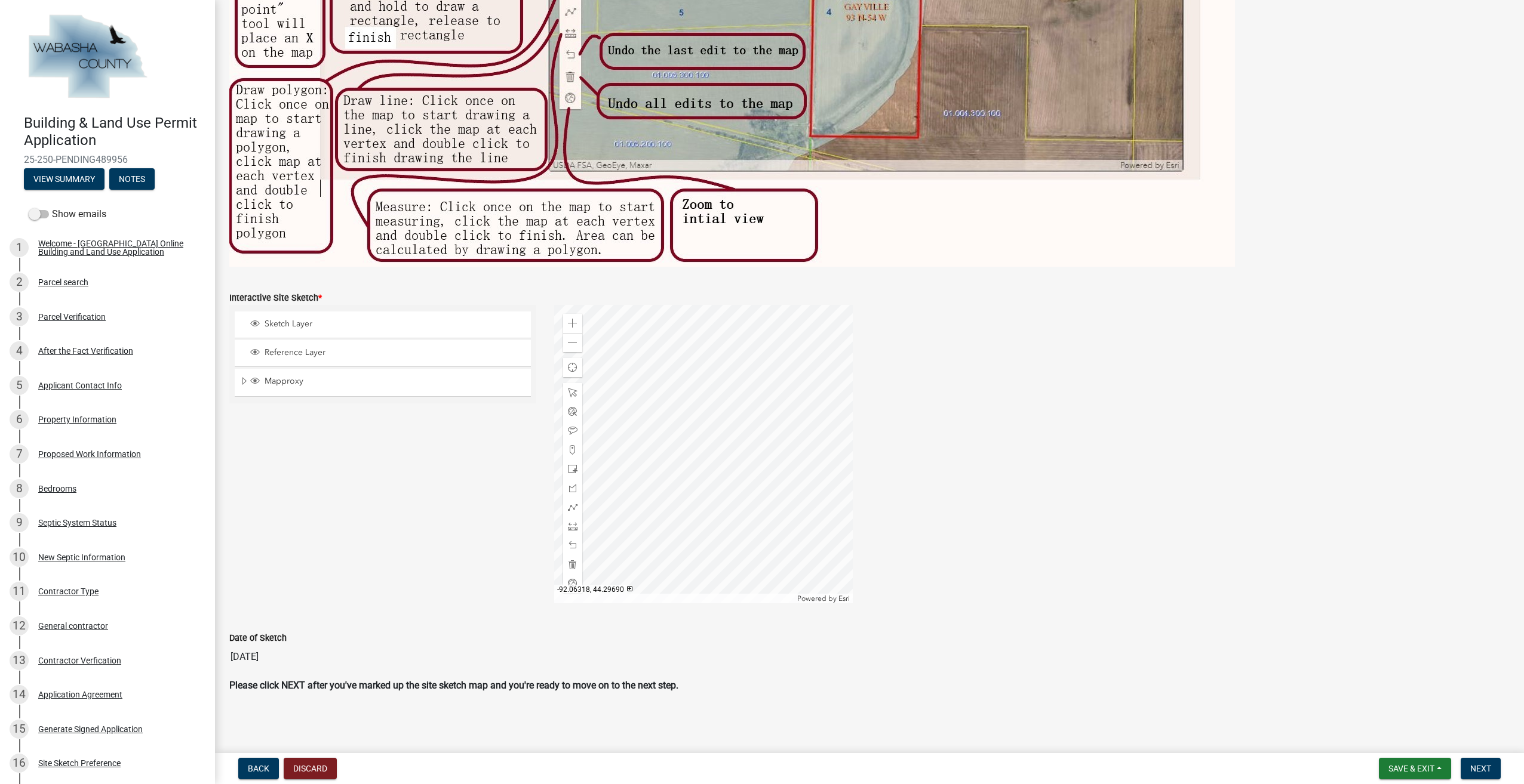
click at [677, 476] on div at bounding box center [703, 454] width 299 height 299
click at [691, 520] on div at bounding box center [703, 454] width 299 height 299
click at [715, 512] on div at bounding box center [703, 454] width 299 height 299
click at [657, 469] on div at bounding box center [703, 454] width 299 height 299
click at [568, 345] on span at bounding box center [573, 343] width 10 height 10
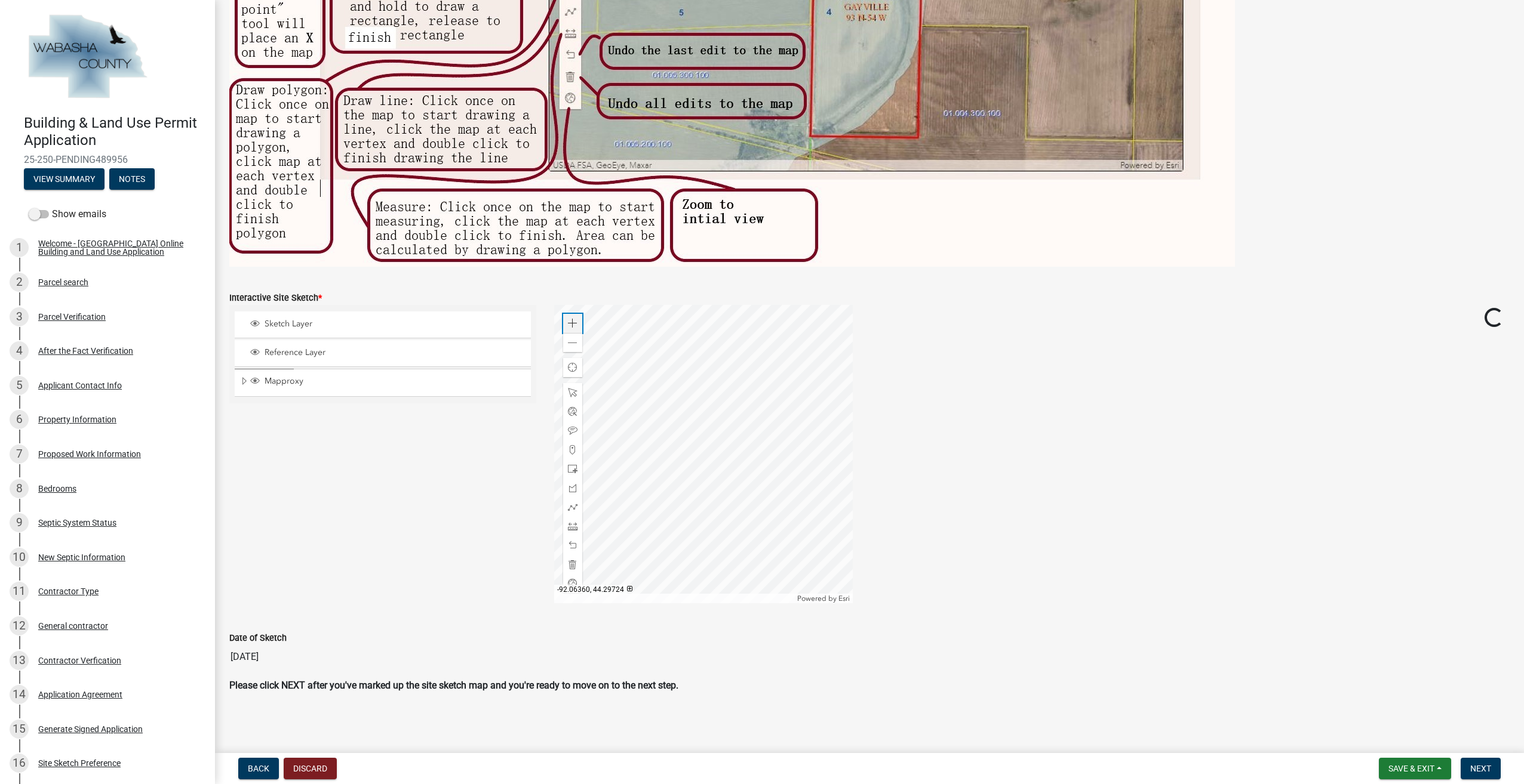
click at [568, 326] on span at bounding box center [573, 324] width 10 height 10
click at [852, 443] on div at bounding box center [703, 454] width 299 height 299
click at [686, 438] on div at bounding box center [703, 454] width 299 height 299
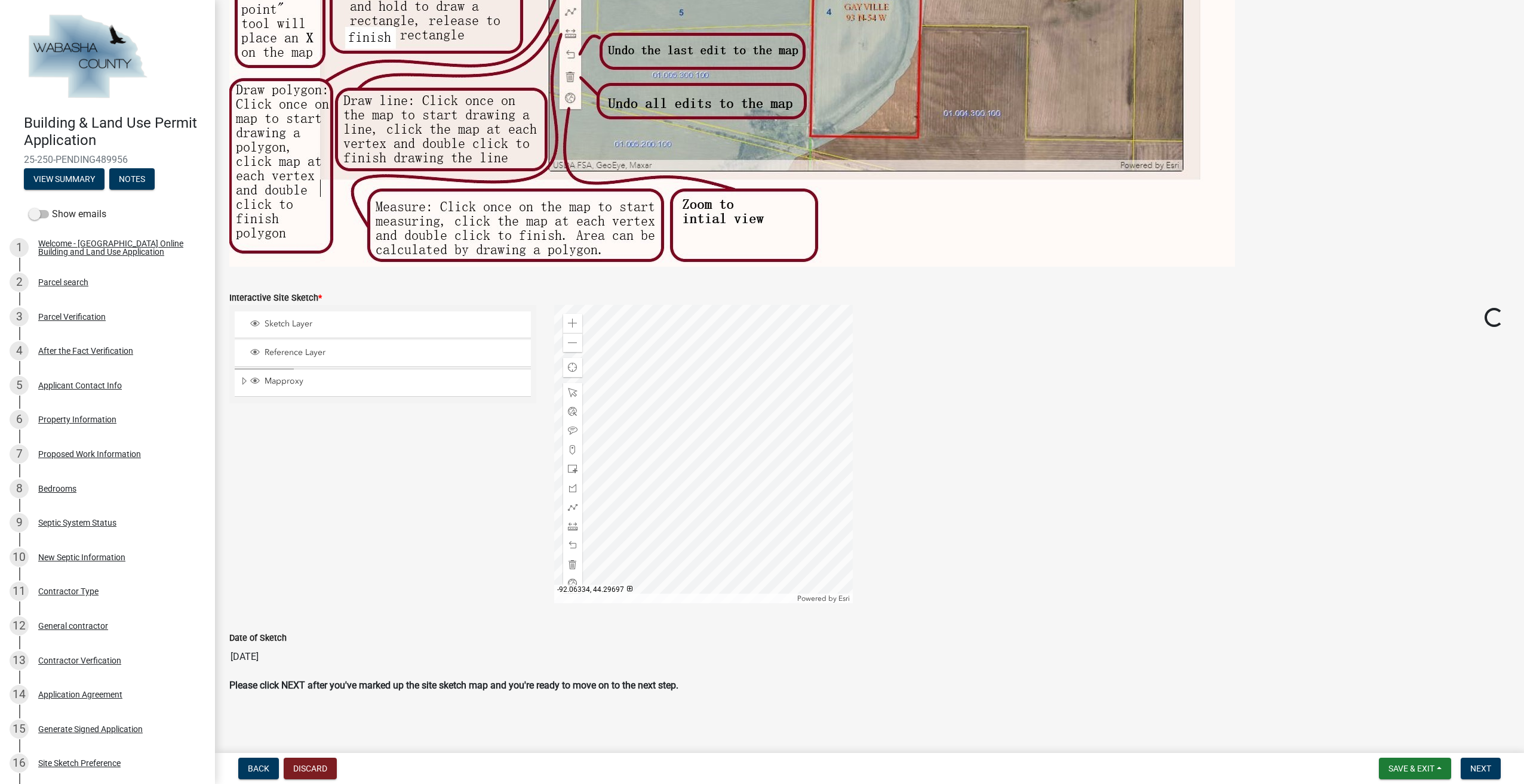
click at [720, 456] on div at bounding box center [703, 454] width 299 height 299
click at [724, 449] on div at bounding box center [703, 454] width 299 height 299
click at [684, 499] on div at bounding box center [703, 454] width 299 height 299
click at [625, 520] on div at bounding box center [703, 454] width 299 height 299
click at [713, 519] on div at bounding box center [703, 454] width 299 height 299
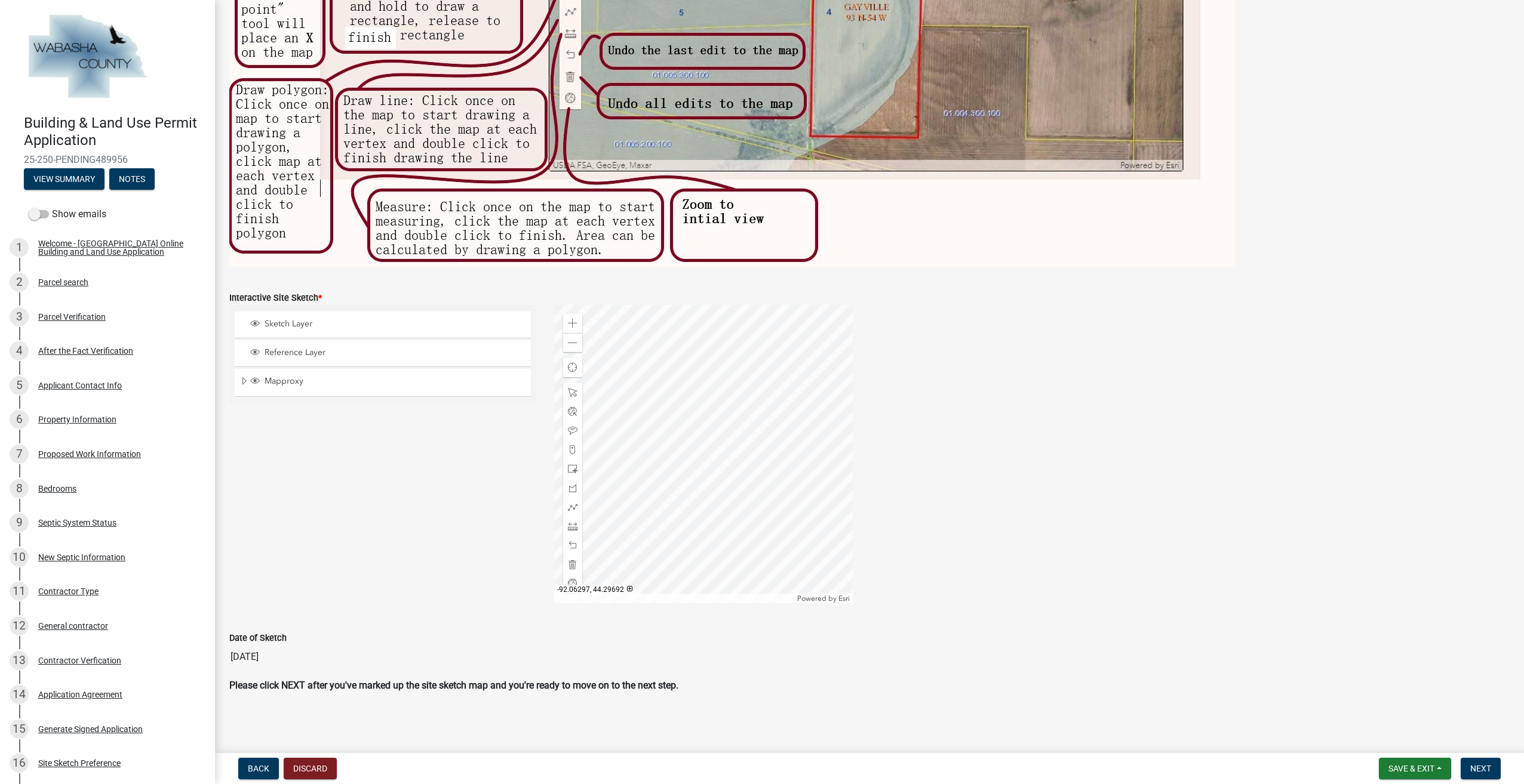
click at [711, 501] on div at bounding box center [703, 454] width 299 height 299
click at [744, 488] on div at bounding box center [703, 454] width 299 height 299
click at [695, 526] on div at bounding box center [703, 454] width 299 height 299
click at [672, 479] on div at bounding box center [703, 454] width 299 height 299
click at [572, 526] on span at bounding box center [573, 526] width 10 height 10
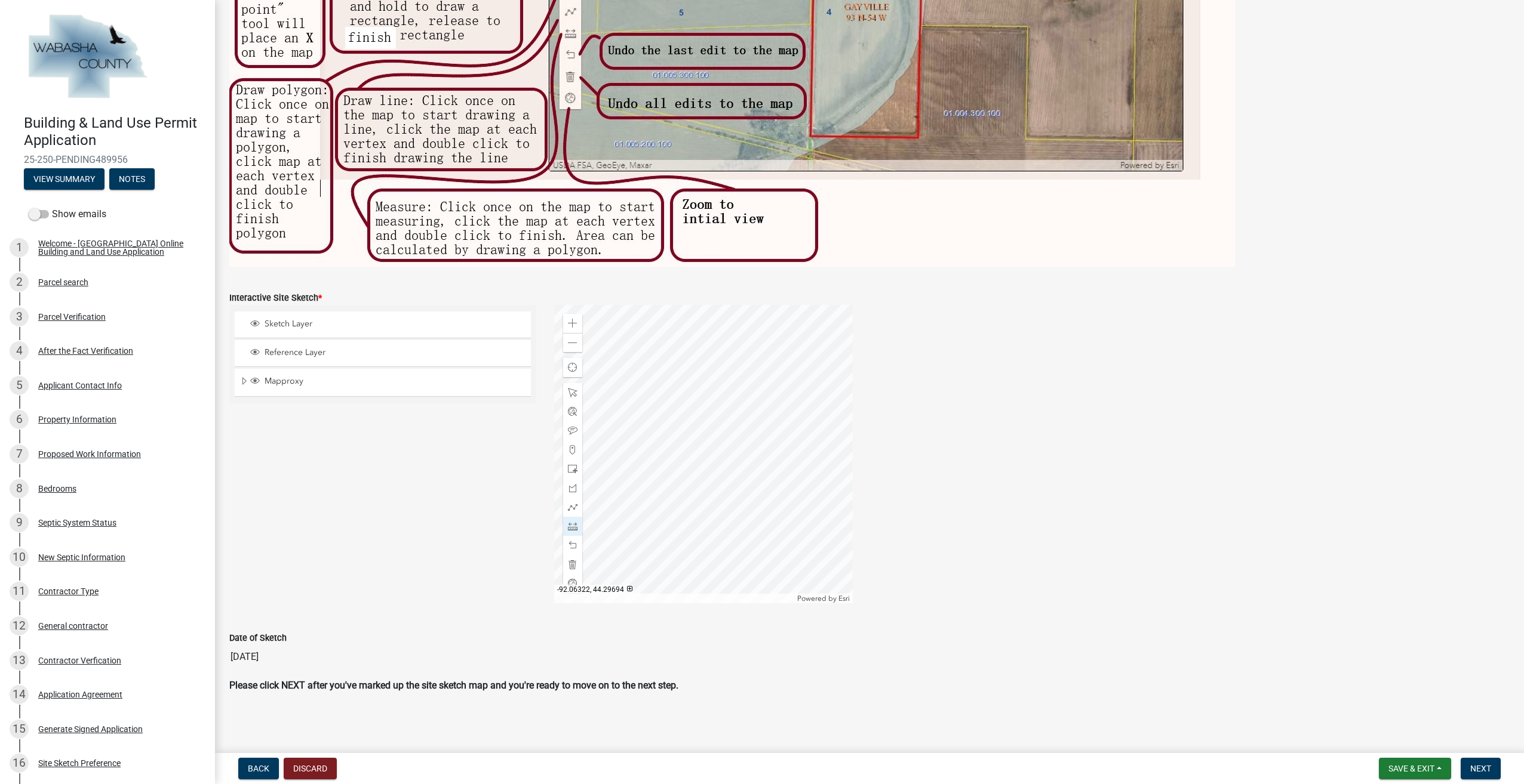
click at [644, 488] on div at bounding box center [703, 454] width 299 height 299
click at [712, 535] on div at bounding box center [703, 454] width 299 height 299
click at [720, 520] on div at bounding box center [703, 454] width 299 height 299
click at [653, 476] on div at bounding box center [703, 454] width 299 height 299
click at [643, 490] on div at bounding box center [703, 454] width 299 height 299
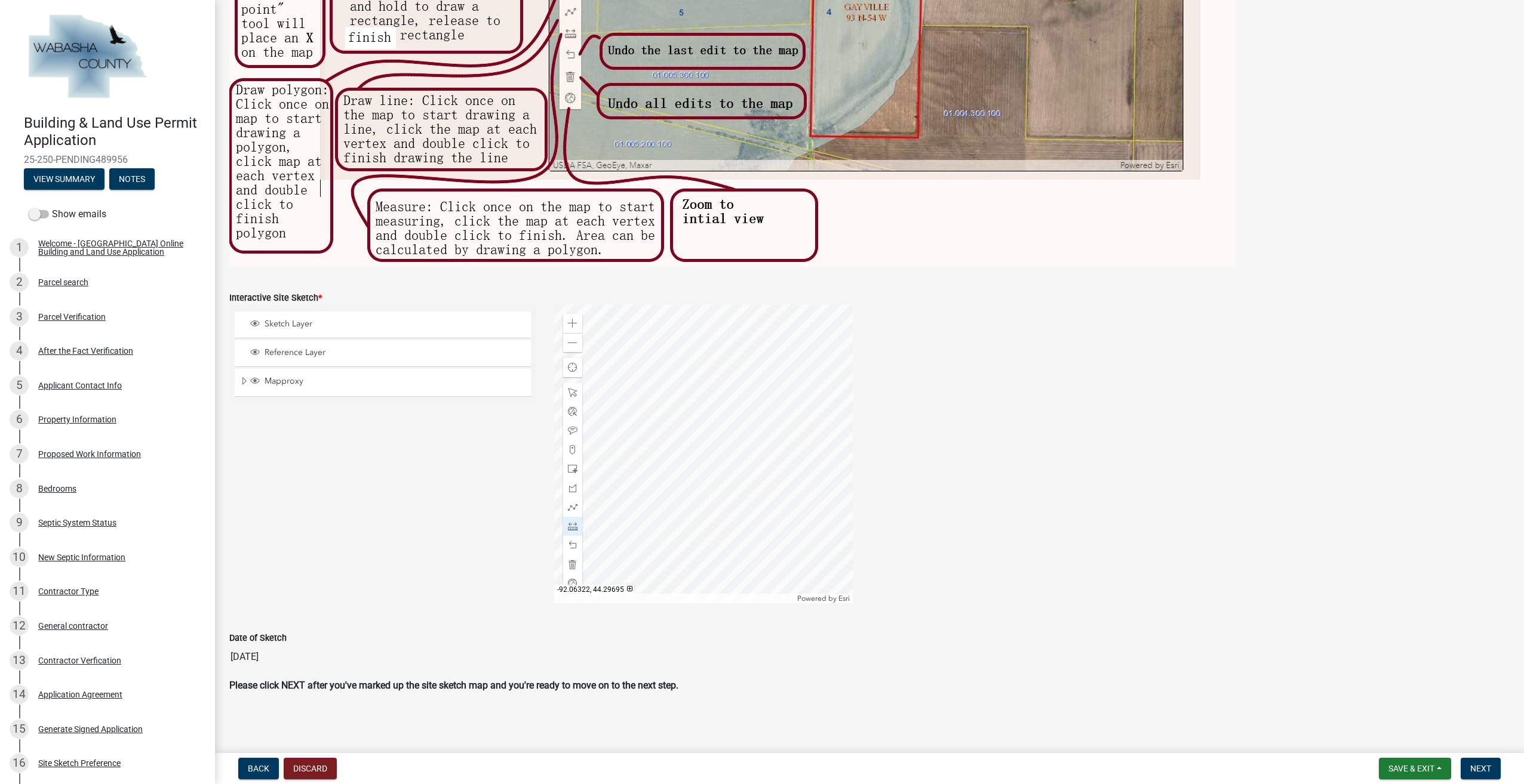
click at [643, 485] on div at bounding box center [703, 454] width 299 height 299
click at [572, 511] on span at bounding box center [573, 507] width 10 height 10
click at [654, 476] on div at bounding box center [703, 454] width 299 height 299
click at [720, 522] on div at bounding box center [703, 454] width 299 height 299
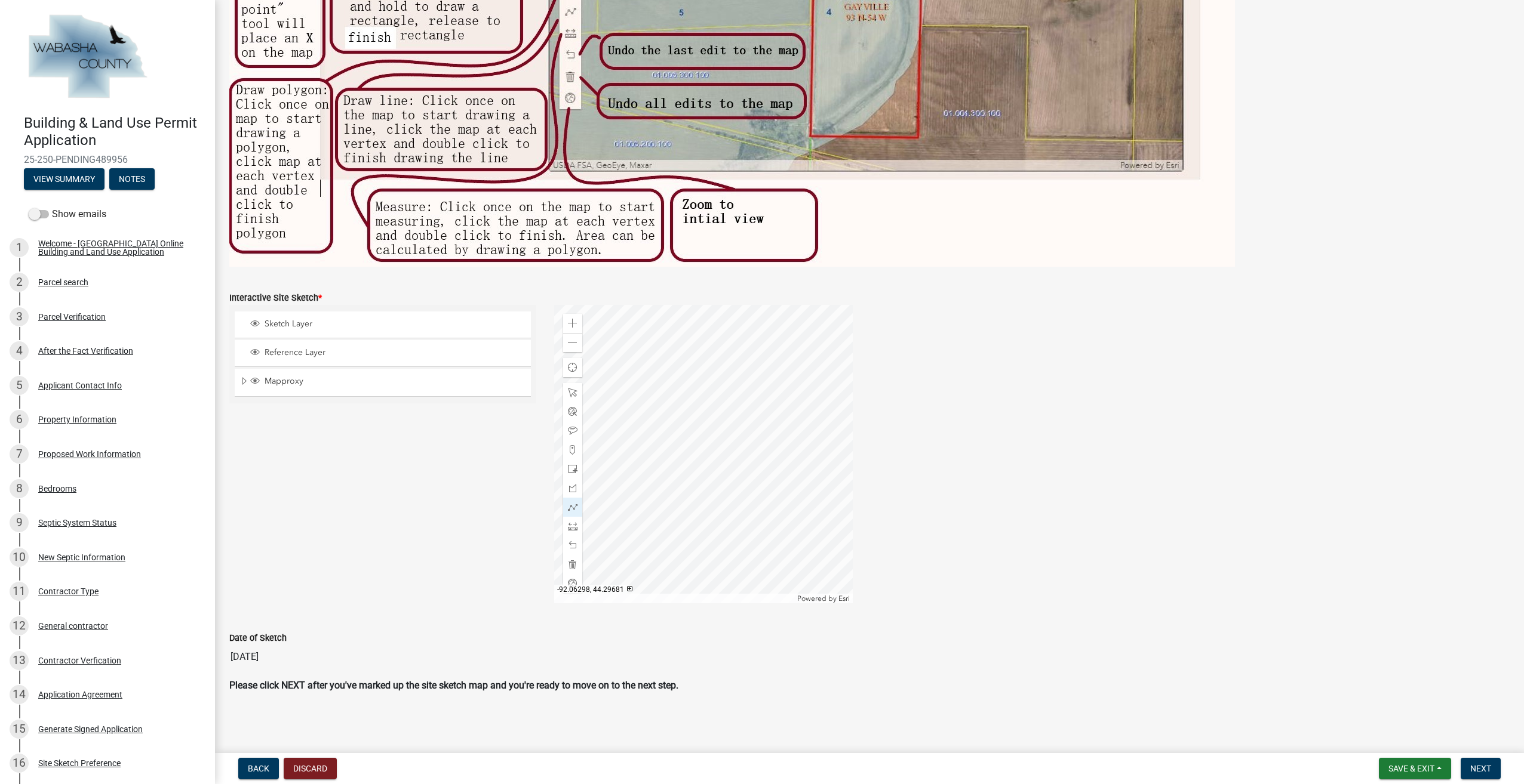
click at [710, 536] on div at bounding box center [703, 454] width 299 height 299
click at [643, 488] on div at bounding box center [703, 454] width 299 height 299
click at [652, 475] on div at bounding box center [703, 454] width 299 height 299
click at [653, 477] on div at bounding box center [703, 454] width 299 height 299
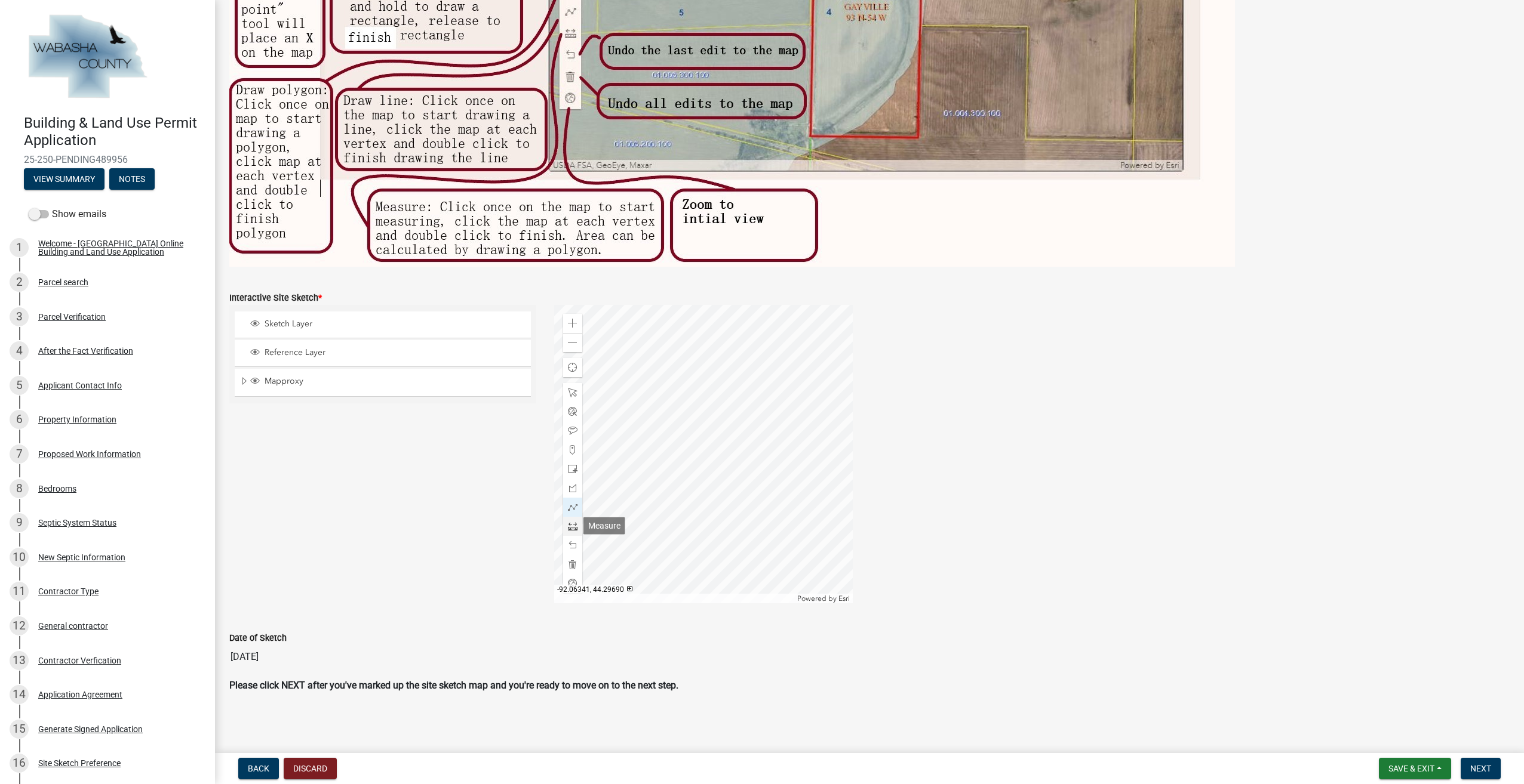
click at [564, 525] on div at bounding box center [573, 526] width 19 height 19
click at [578, 561] on div at bounding box center [573, 564] width 19 height 19
click at [575, 528] on div at bounding box center [573, 526] width 19 height 19
click at [718, 462] on div at bounding box center [703, 454] width 299 height 299
click at [626, 486] on div at bounding box center [703, 454] width 299 height 299
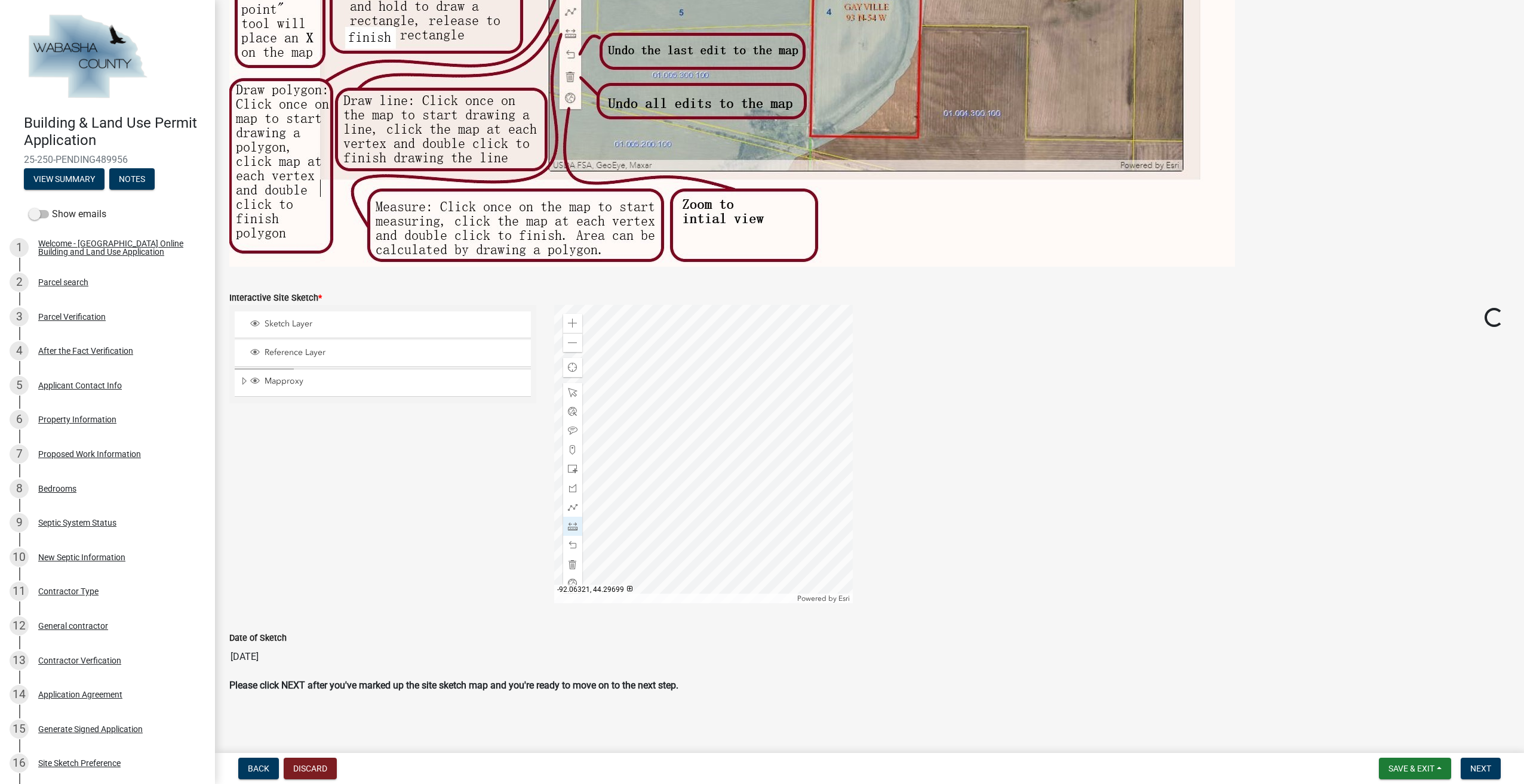
click at [651, 474] on div at bounding box center [703, 454] width 299 height 299
click at [736, 462] on div at bounding box center [703, 454] width 299 height 299
click at [733, 471] on div at bounding box center [703, 454] width 299 height 299
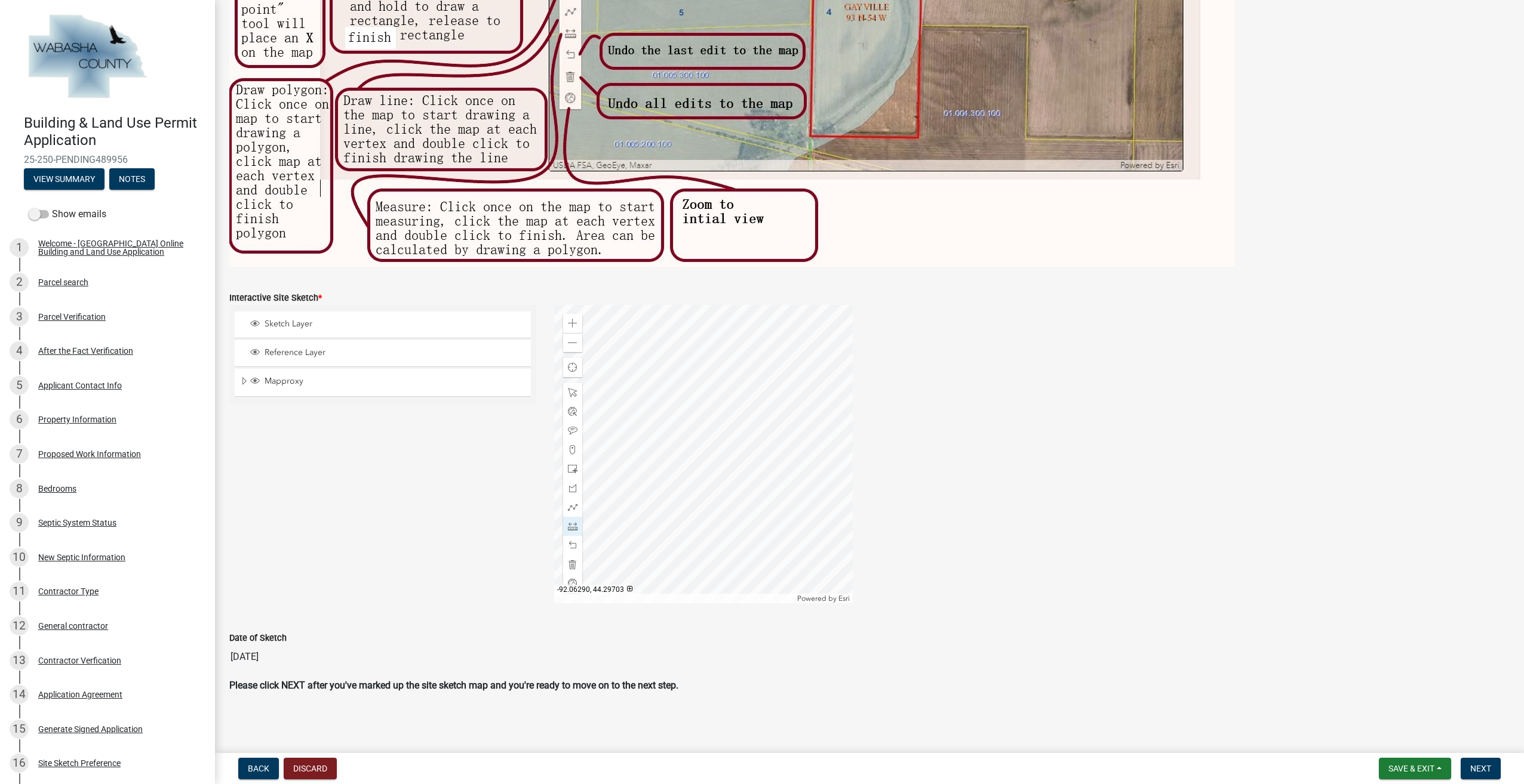
click at [735, 458] on div at bounding box center [703, 454] width 299 height 299
click at [716, 474] on div at bounding box center [703, 454] width 299 height 299
click at [716, 474] on div at bounding box center [703, 454] width 299 height 299
click at [569, 560] on span at bounding box center [573, 564] width 10 height 10
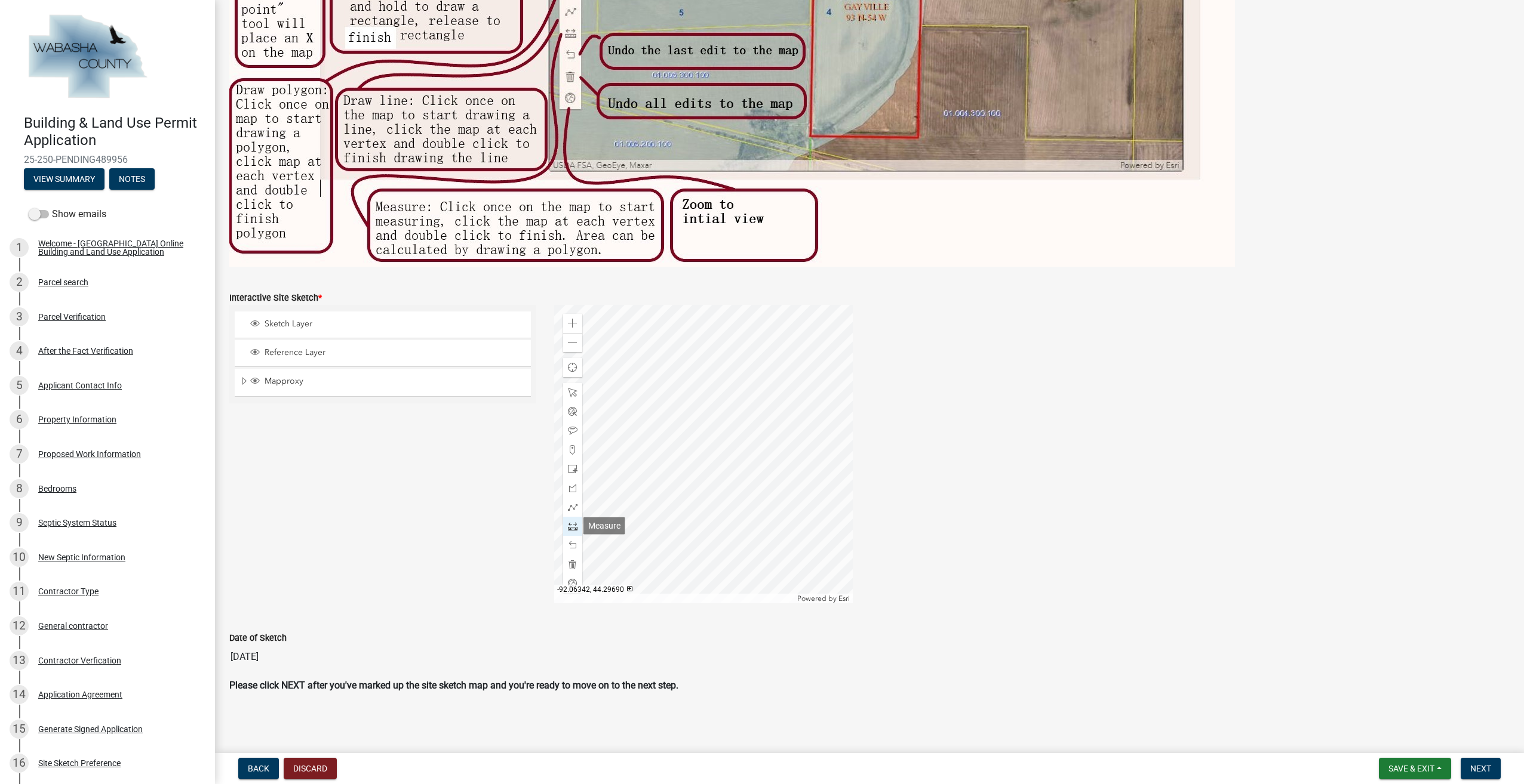
click at [568, 526] on span at bounding box center [573, 526] width 10 height 10
click at [632, 481] on div at bounding box center [703, 454] width 299 height 299
click at [632, 485] on div at bounding box center [703, 454] width 299 height 299
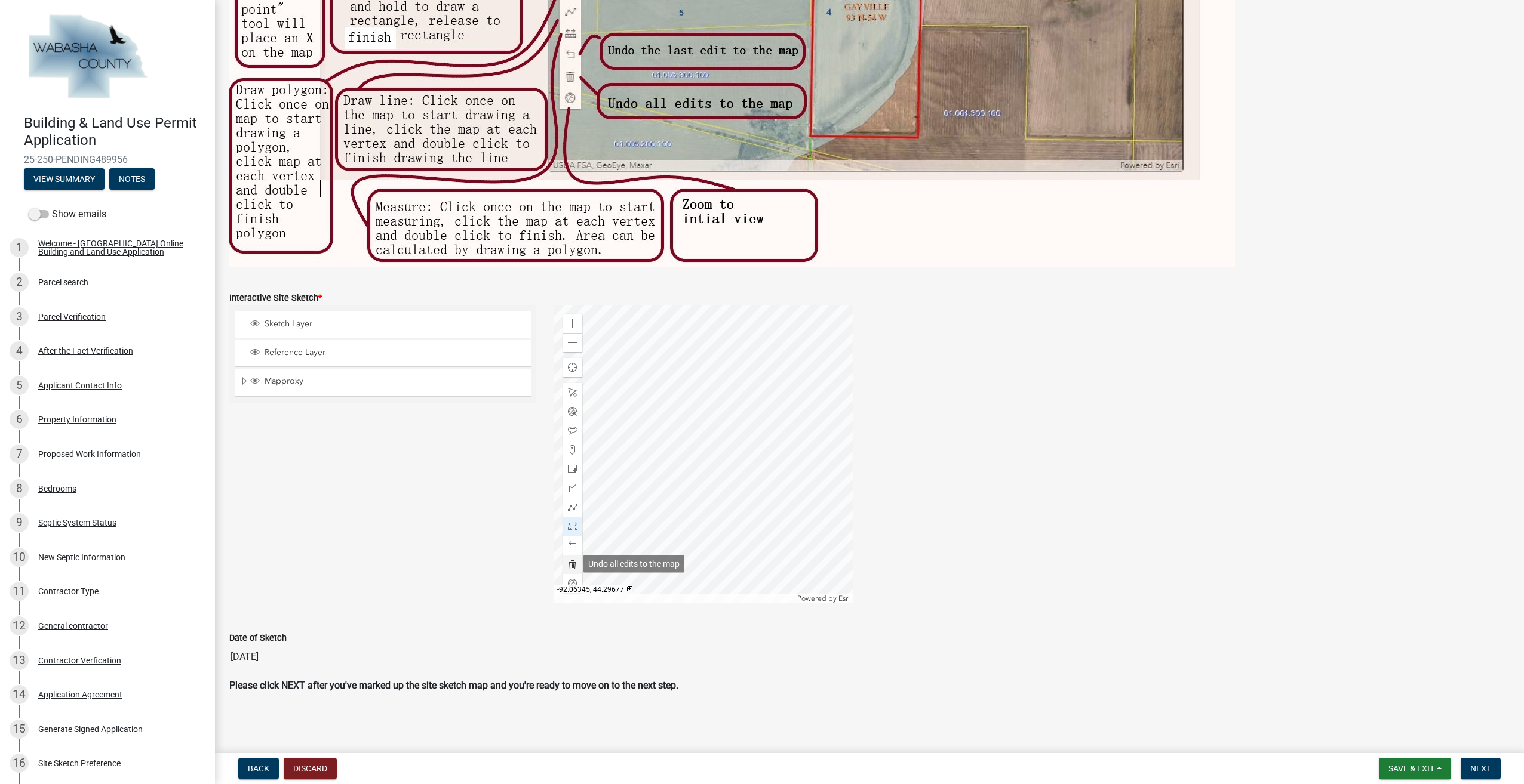
click at [570, 564] on span at bounding box center [573, 564] width 10 height 10
click at [575, 526] on div at bounding box center [573, 526] width 19 height 19
click at [632, 493] on div at bounding box center [703, 454] width 299 height 299
click at [701, 536] on div at bounding box center [703, 454] width 299 height 299
click at [700, 540] on div at bounding box center [703, 454] width 299 height 299
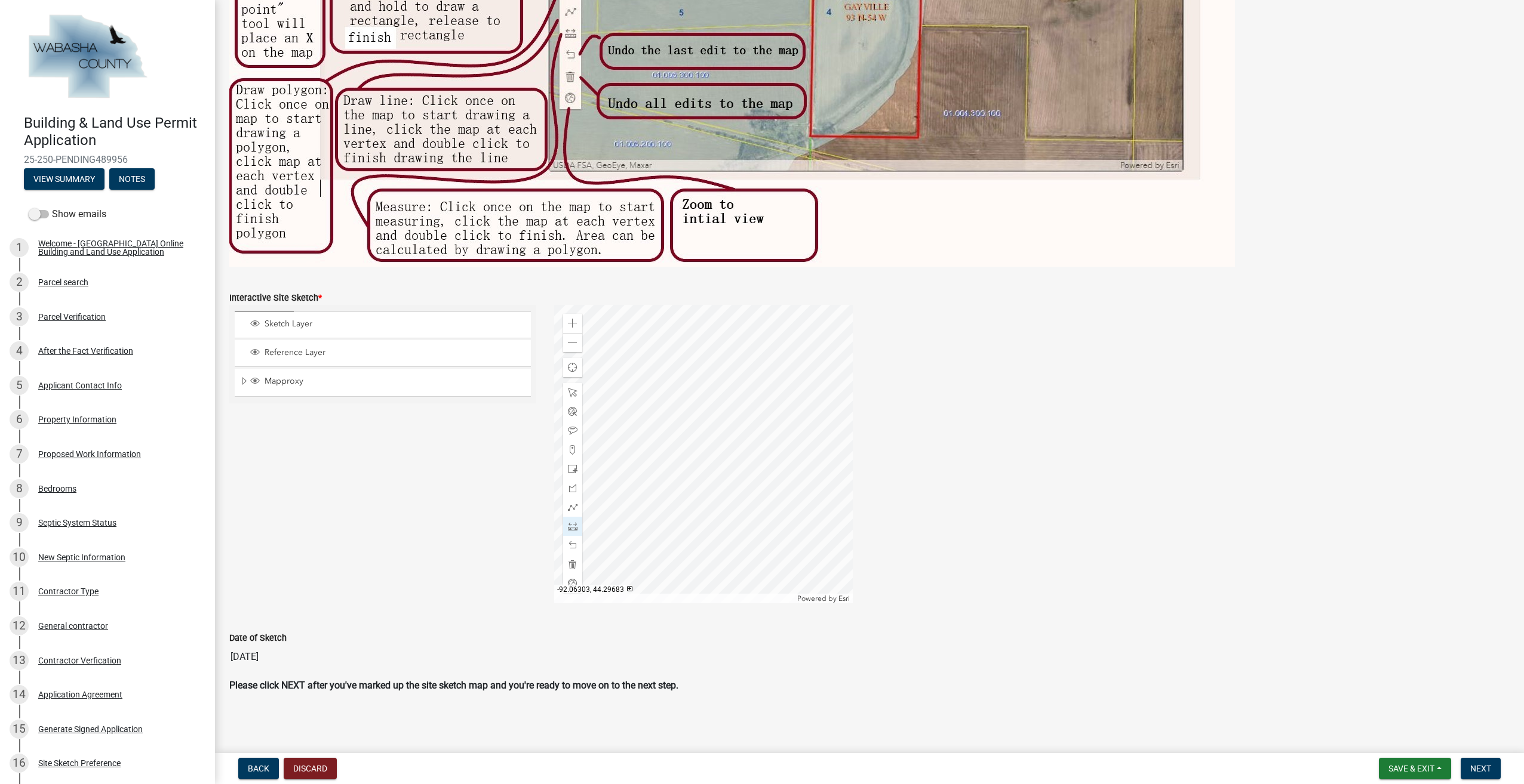
click at [700, 540] on div at bounding box center [703, 454] width 299 height 299
click at [637, 532] on div at bounding box center [703, 454] width 299 height 299
click at [568, 560] on span at bounding box center [573, 564] width 10 height 10
click at [566, 499] on div at bounding box center [573, 507] width 19 height 19
click at [580, 461] on div at bounding box center [703, 454] width 299 height 299
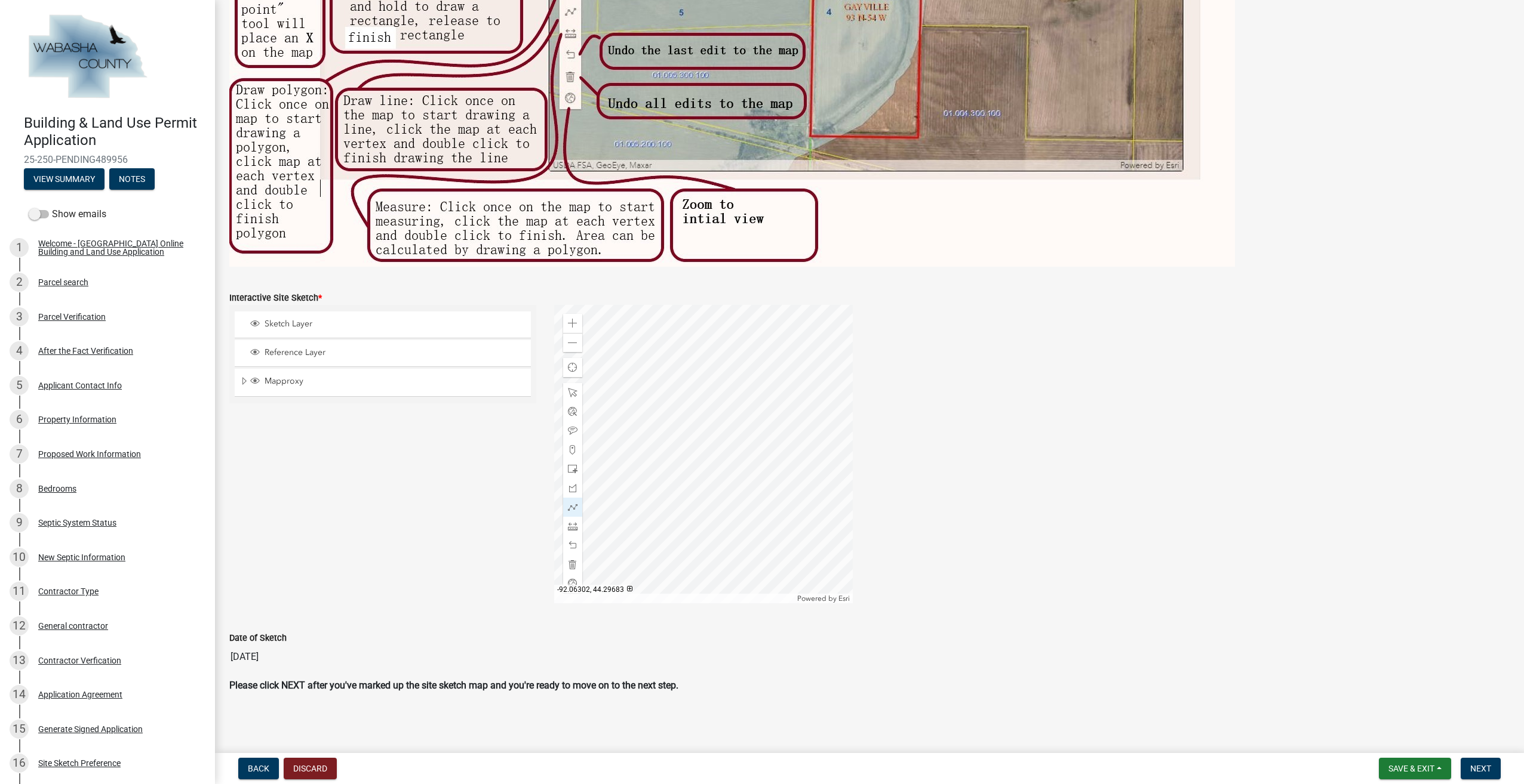
click at [699, 539] on div at bounding box center [703, 454] width 299 height 299
click at [699, 541] on div at bounding box center [703, 454] width 299 height 299
click at [576, 529] on div at bounding box center [573, 526] width 19 height 19
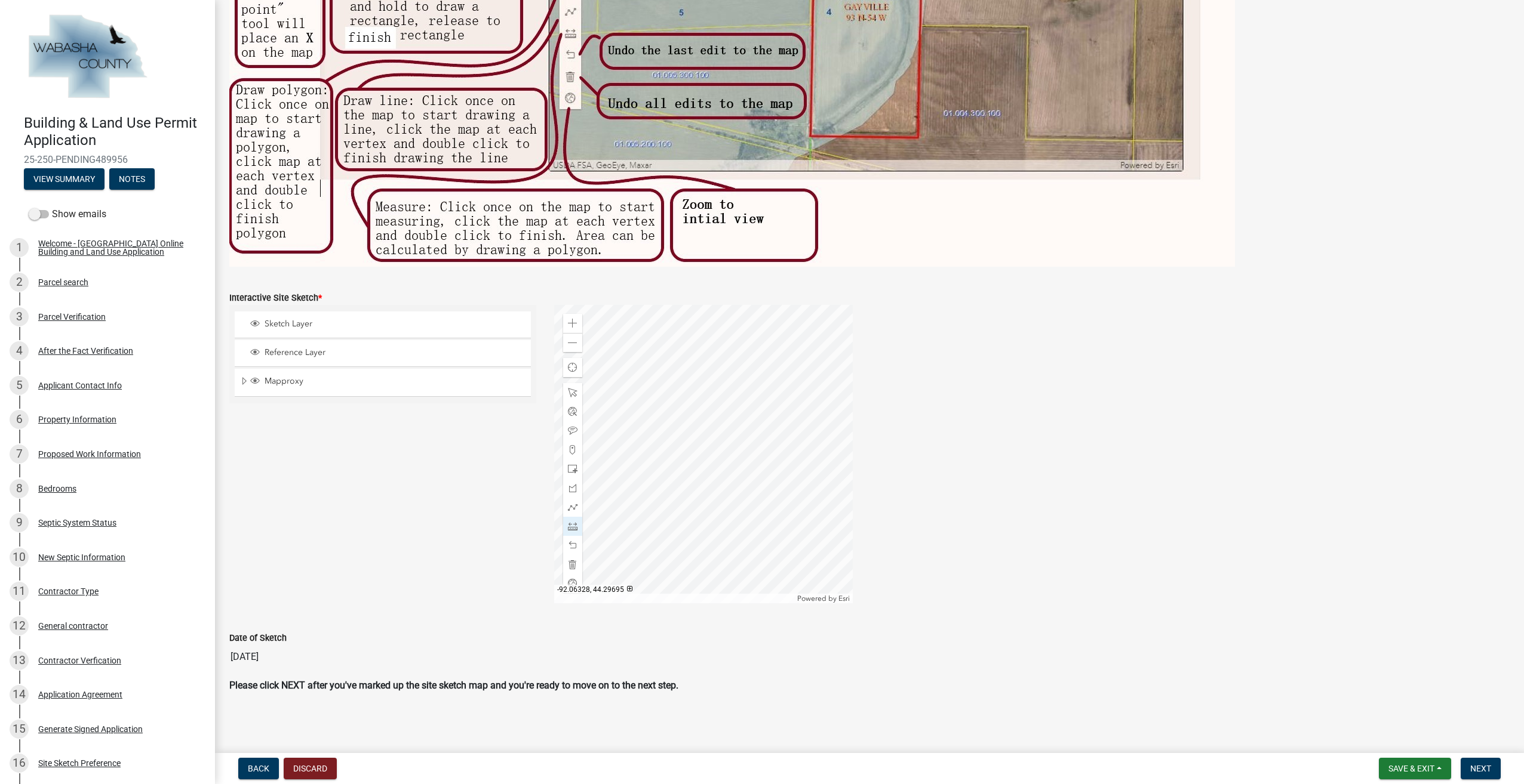
click at [580, 461] on div at bounding box center [703, 454] width 299 height 299
click at [699, 539] on div at bounding box center [703, 454] width 299 height 299
click at [606, 546] on div at bounding box center [703, 454] width 299 height 299
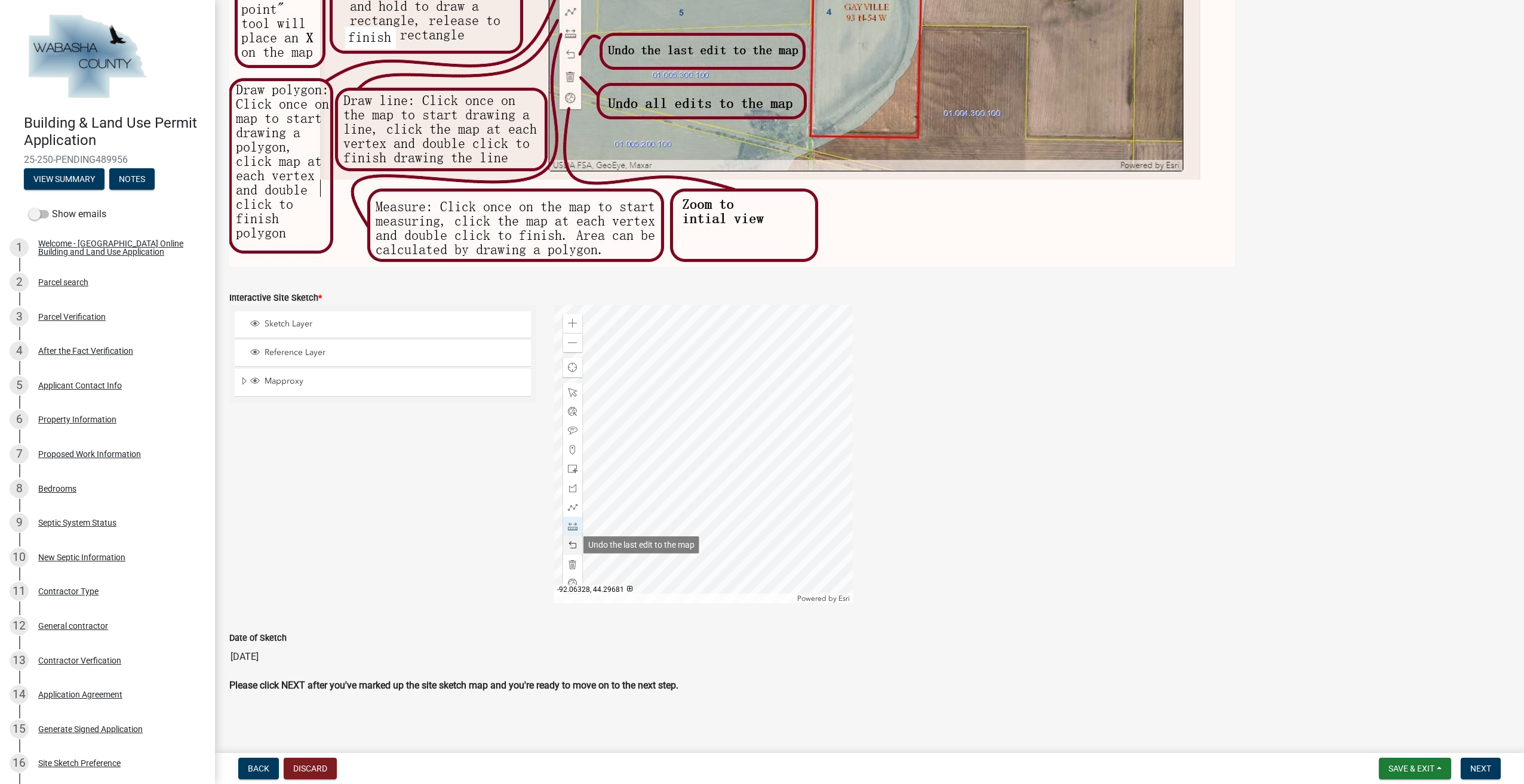
click at [574, 548] on span at bounding box center [573, 545] width 10 height 10
click at [571, 547] on span at bounding box center [573, 545] width 10 height 10
click at [648, 543] on div at bounding box center [703, 454] width 299 height 299
click at [647, 558] on div at bounding box center [703, 454] width 299 height 299
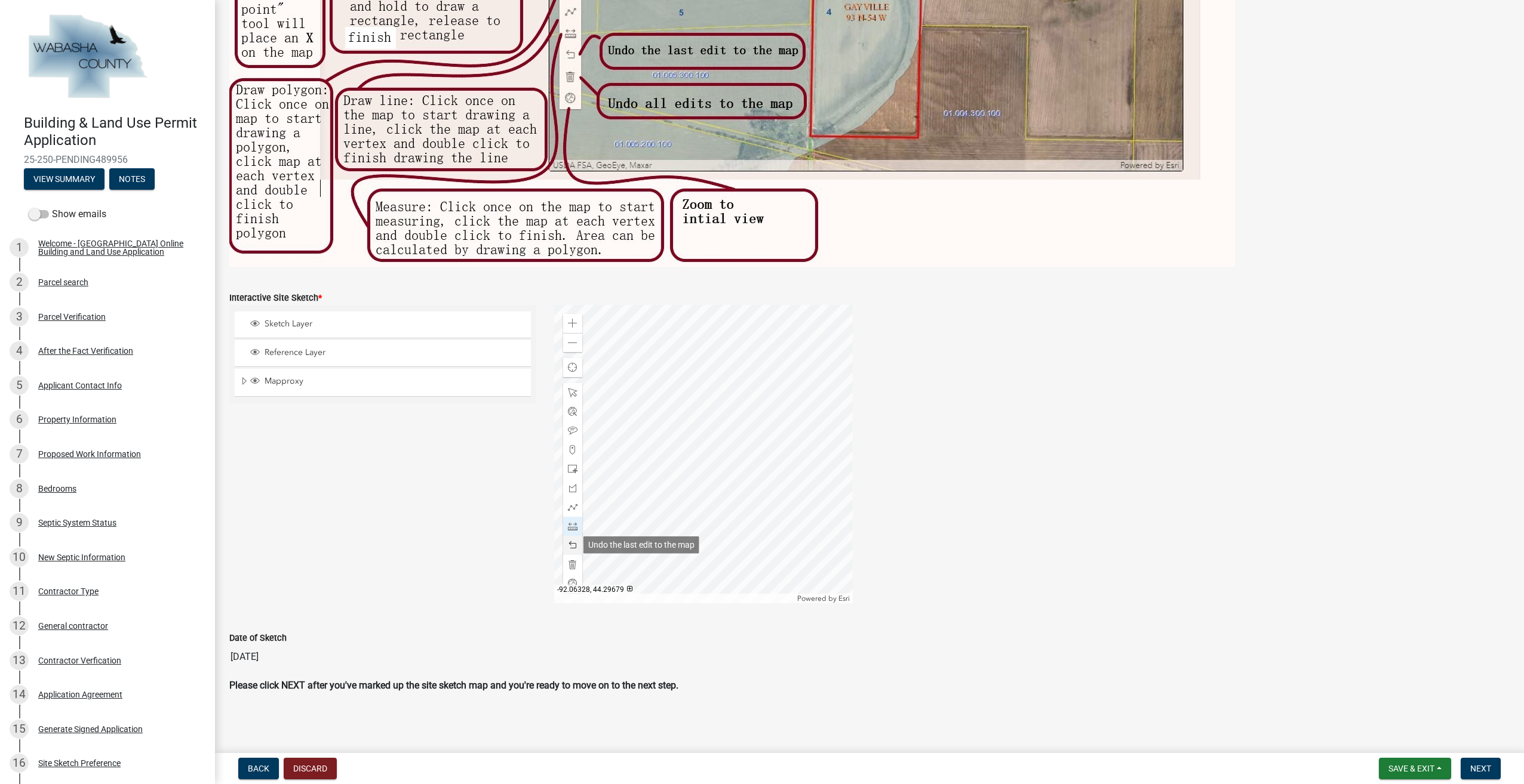
click at [568, 546] on span at bounding box center [573, 545] width 10 height 10
click at [573, 505] on span at bounding box center [573, 507] width 10 height 10
click at [623, 488] on div at bounding box center [703, 454] width 299 height 299
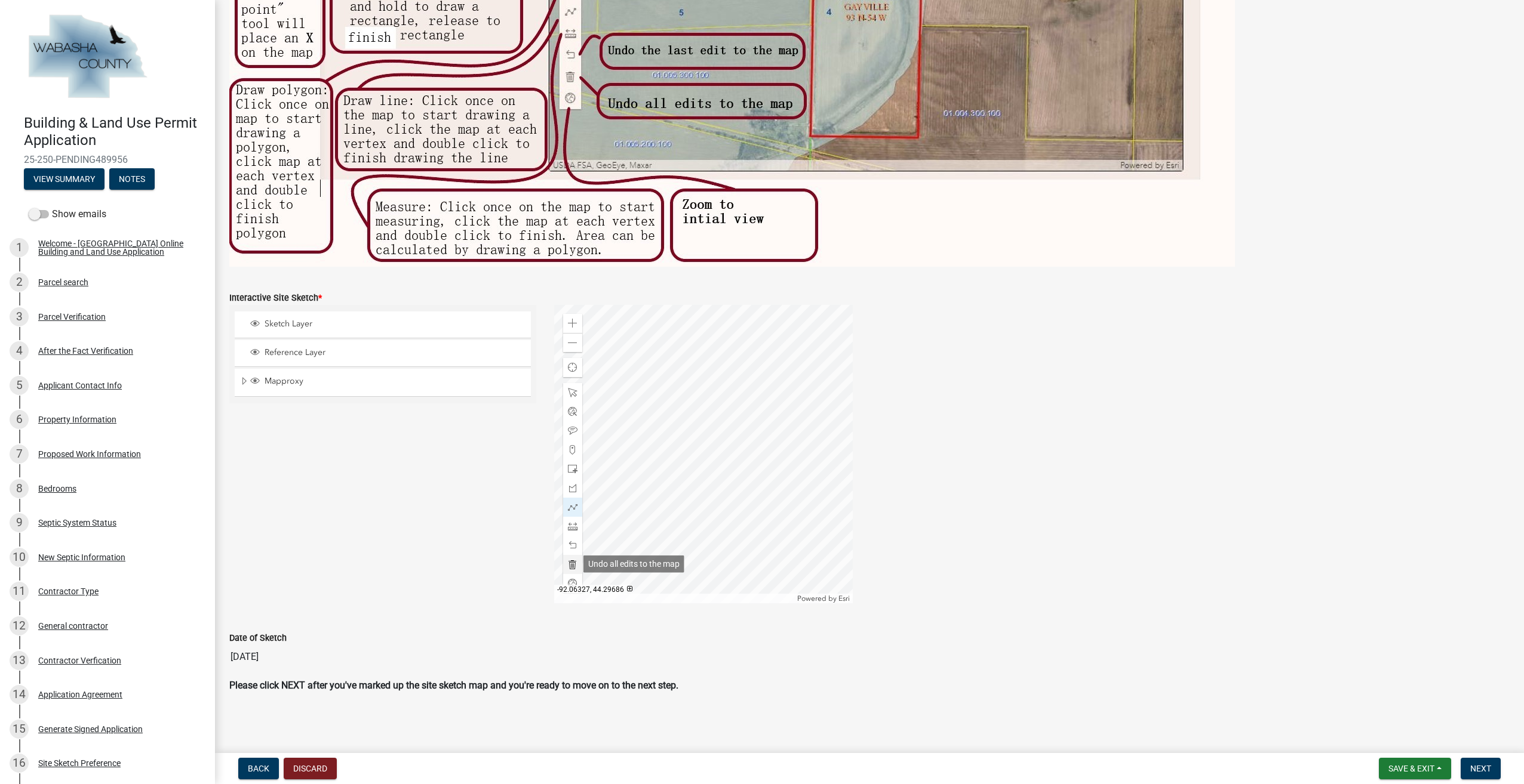
click at [572, 568] on span at bounding box center [573, 564] width 10 height 10
click at [584, 456] on div at bounding box center [703, 454] width 299 height 299
click at [691, 534] on div at bounding box center [703, 454] width 299 height 299
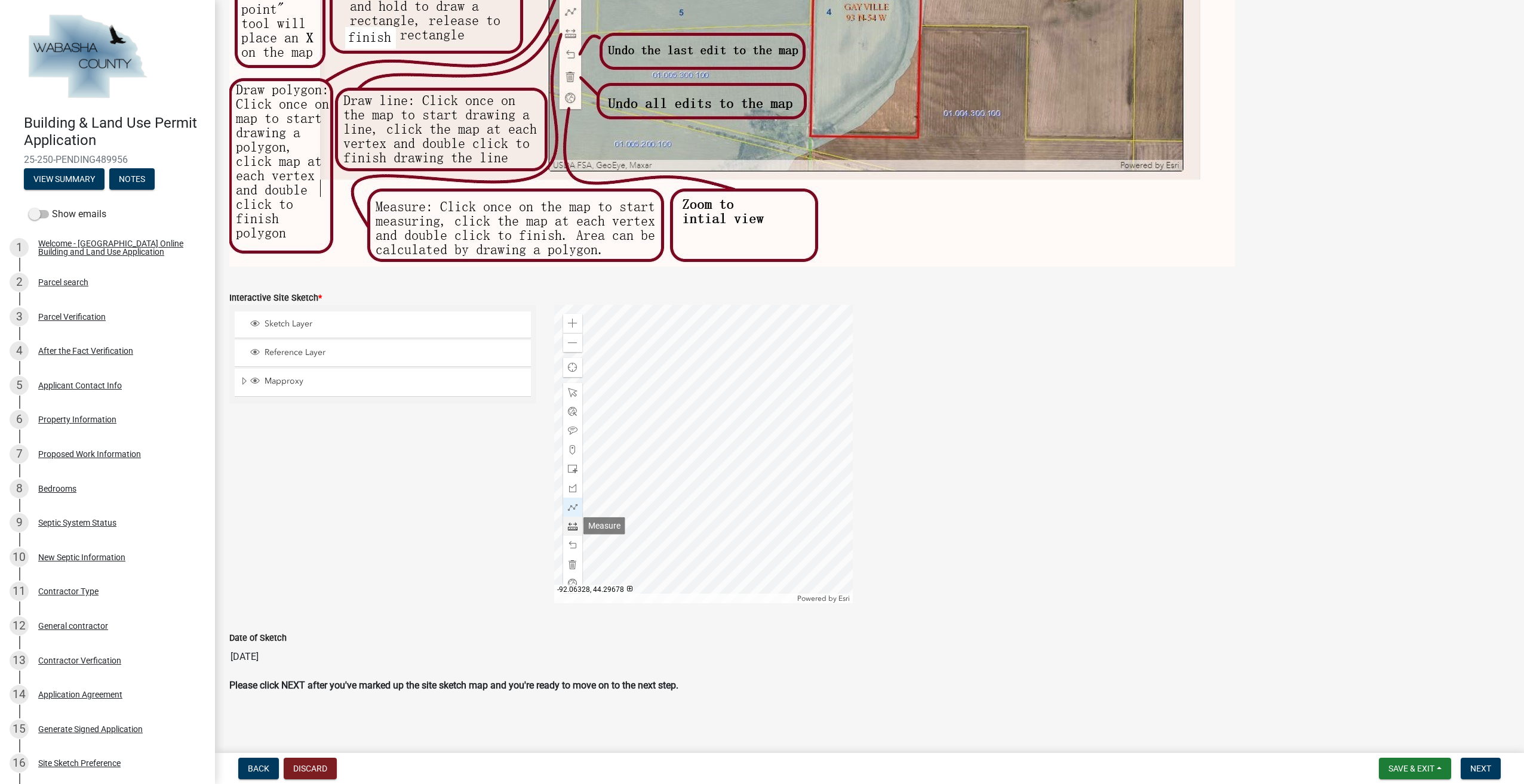
click at [569, 528] on span at bounding box center [573, 526] width 10 height 10
click at [583, 455] on div at bounding box center [703, 454] width 299 height 299
click at [584, 456] on div at bounding box center [703, 454] width 299 height 299
click at [568, 547] on span at bounding box center [573, 545] width 10 height 10
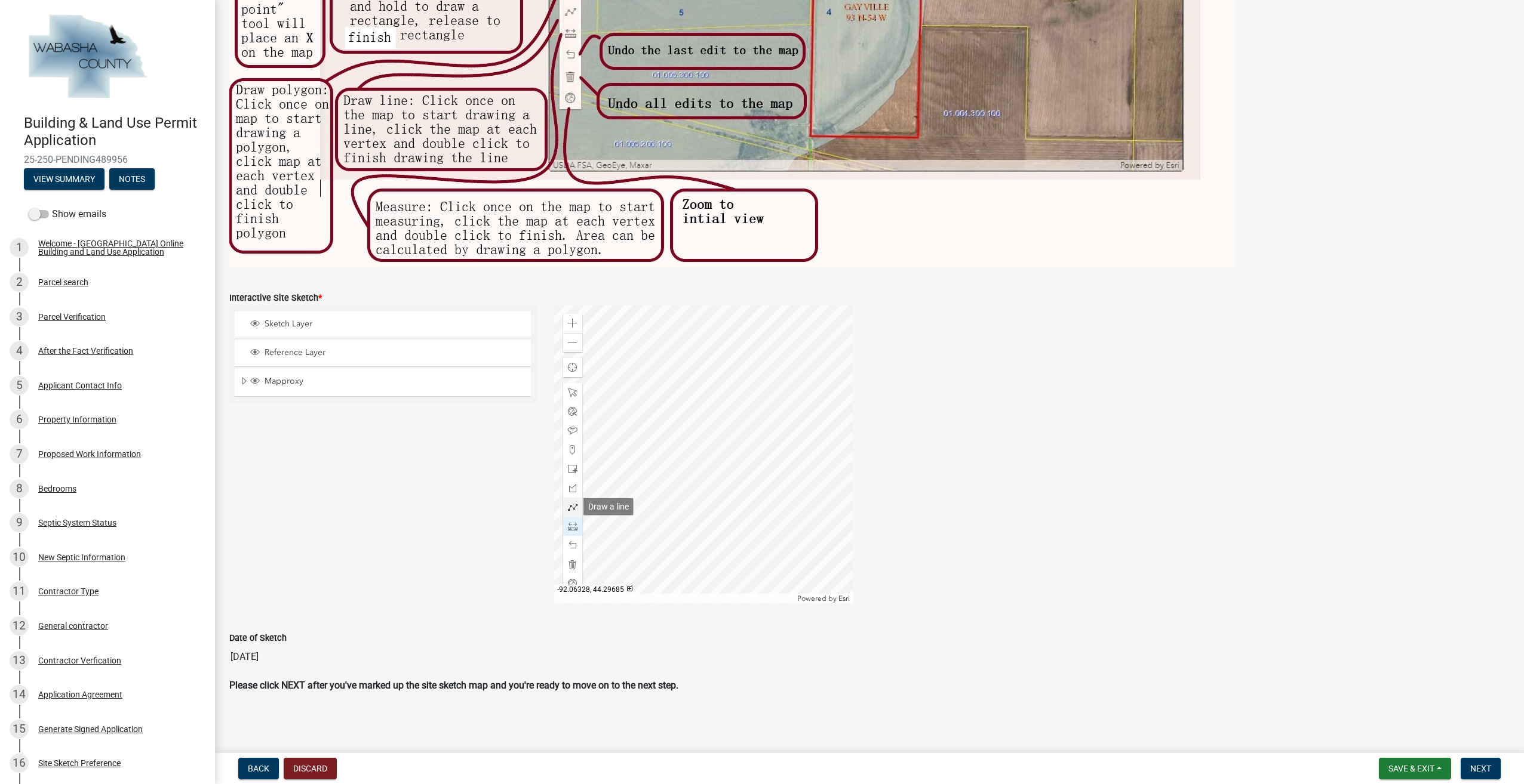
click at [574, 509] on span at bounding box center [573, 507] width 10 height 10
click at [584, 457] on div at bounding box center [703, 454] width 299 height 299
click at [603, 437] on div at bounding box center [703, 454] width 299 height 299
click at [572, 530] on span at bounding box center [573, 526] width 10 height 10
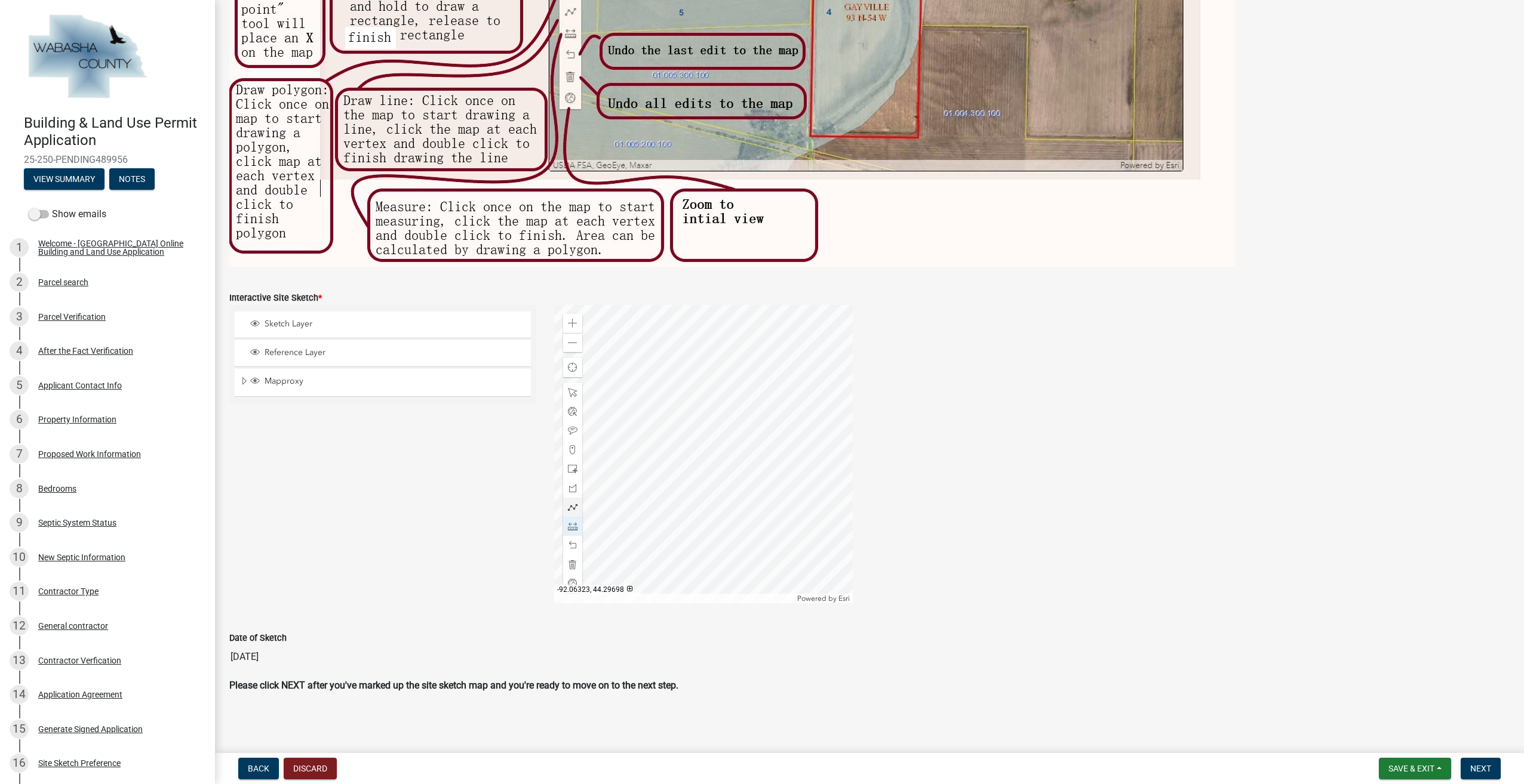
click at [603, 437] on div at bounding box center [703, 454] width 299 height 299
click at [584, 456] on div at bounding box center [703, 454] width 299 height 299
click at [577, 502] on div at bounding box center [573, 507] width 19 height 19
click at [603, 436] on div at bounding box center [703, 454] width 299 height 299
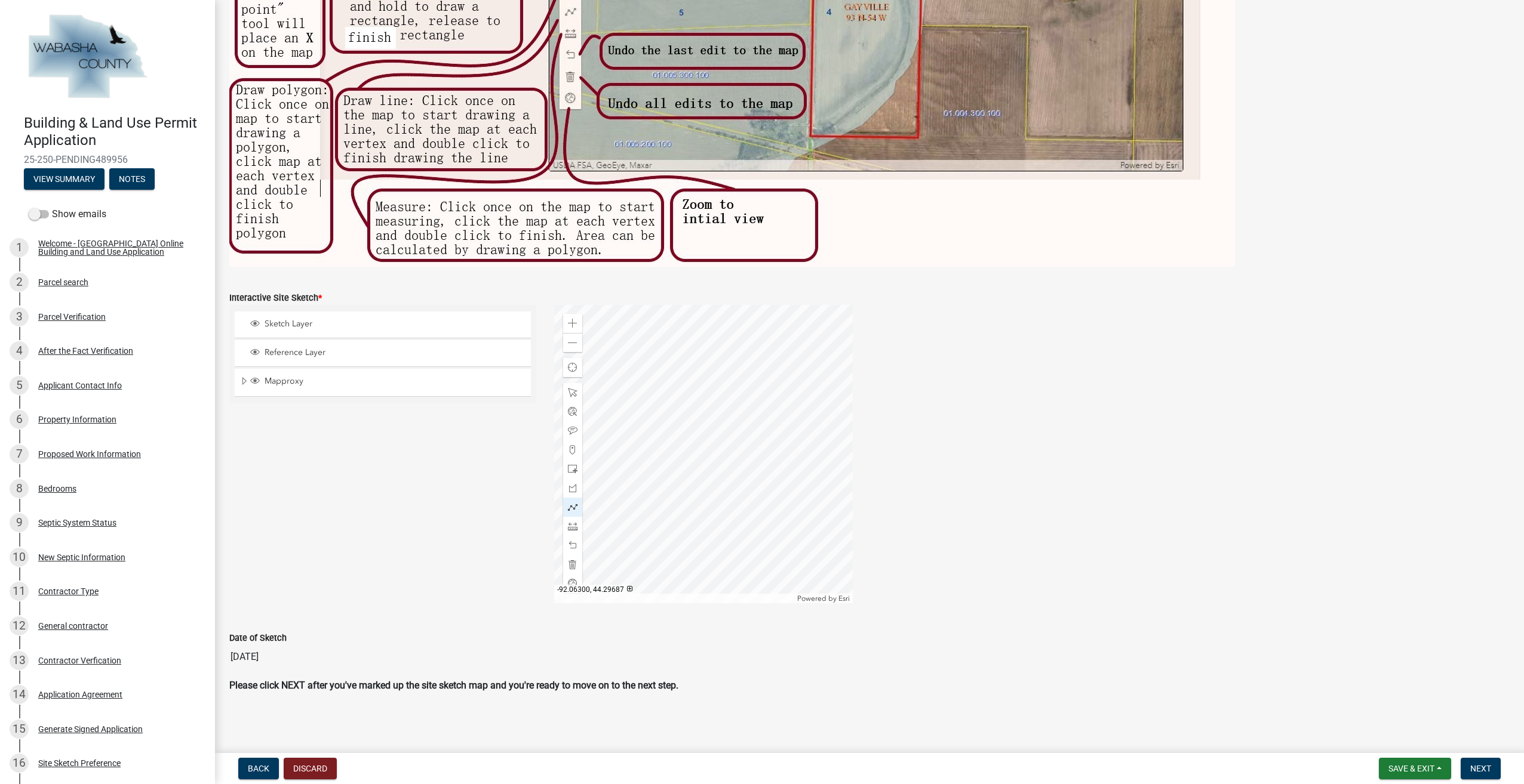
click at [708, 511] on div at bounding box center [703, 454] width 299 height 299
click at [689, 534] on div at bounding box center [703, 454] width 299 height 299
click at [569, 345] on span at bounding box center [573, 343] width 10 height 10
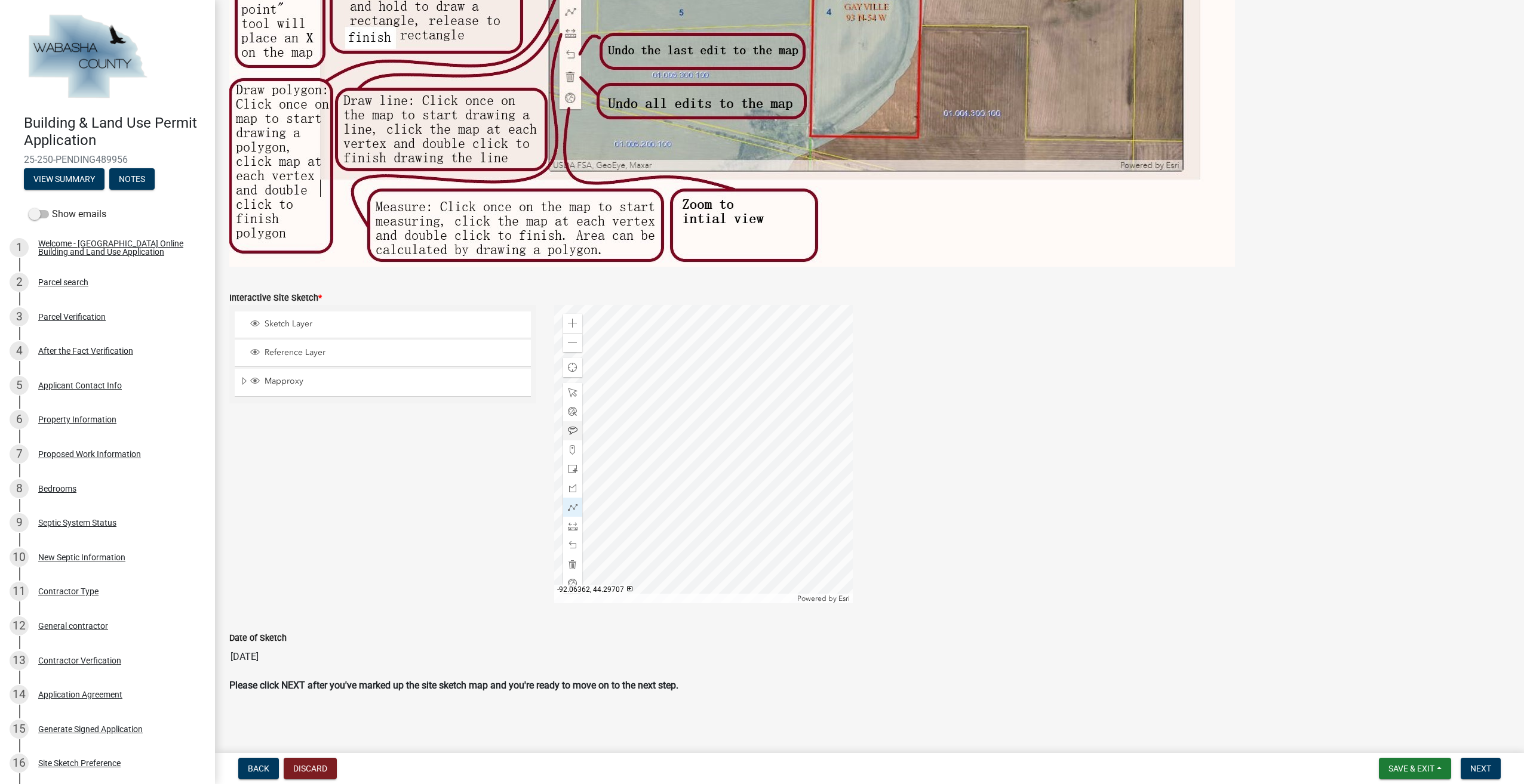
click at [570, 428] on span at bounding box center [573, 431] width 10 height 10
click at [665, 461] on div at bounding box center [703, 454] width 299 height 299
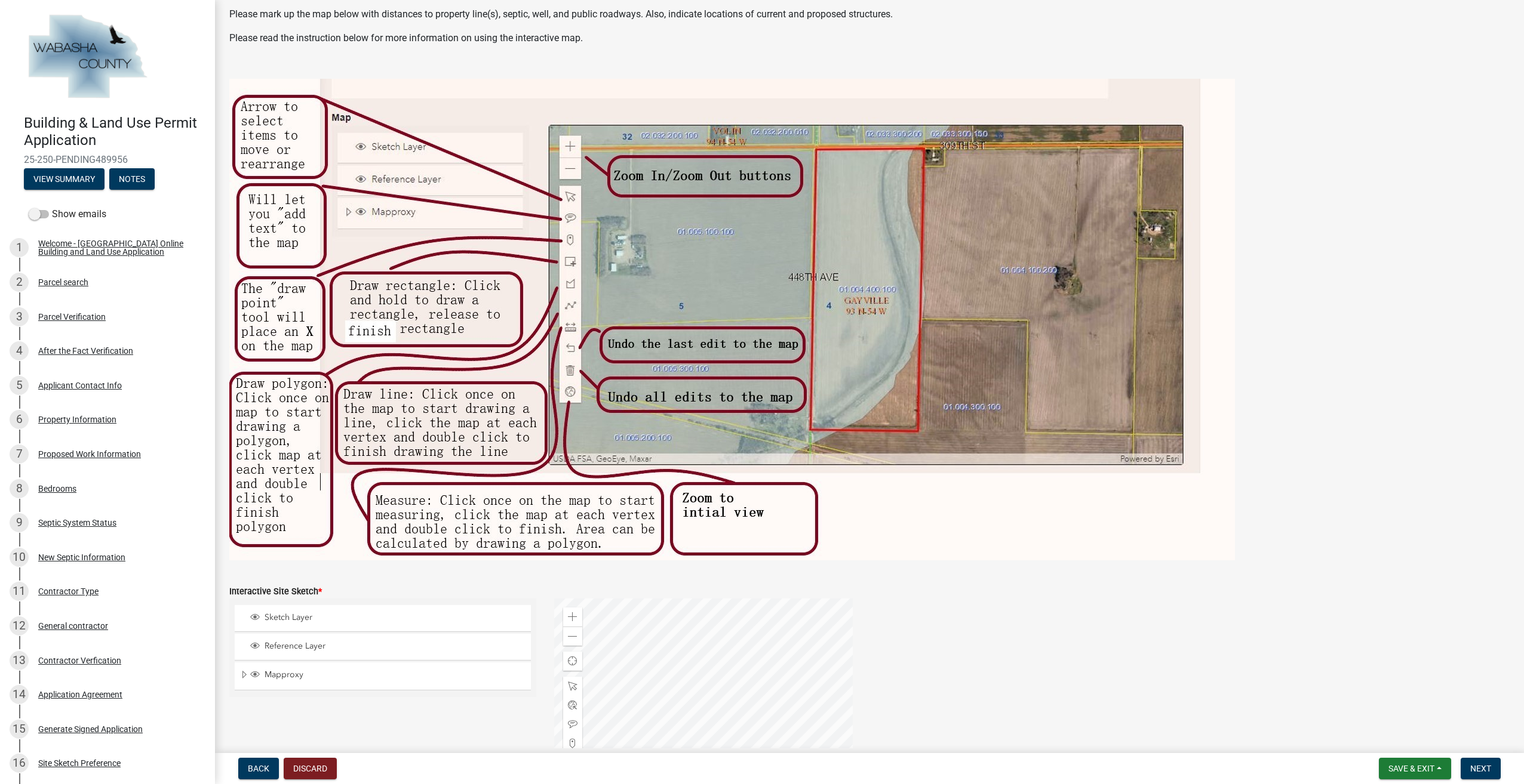
scroll to position [299, 0]
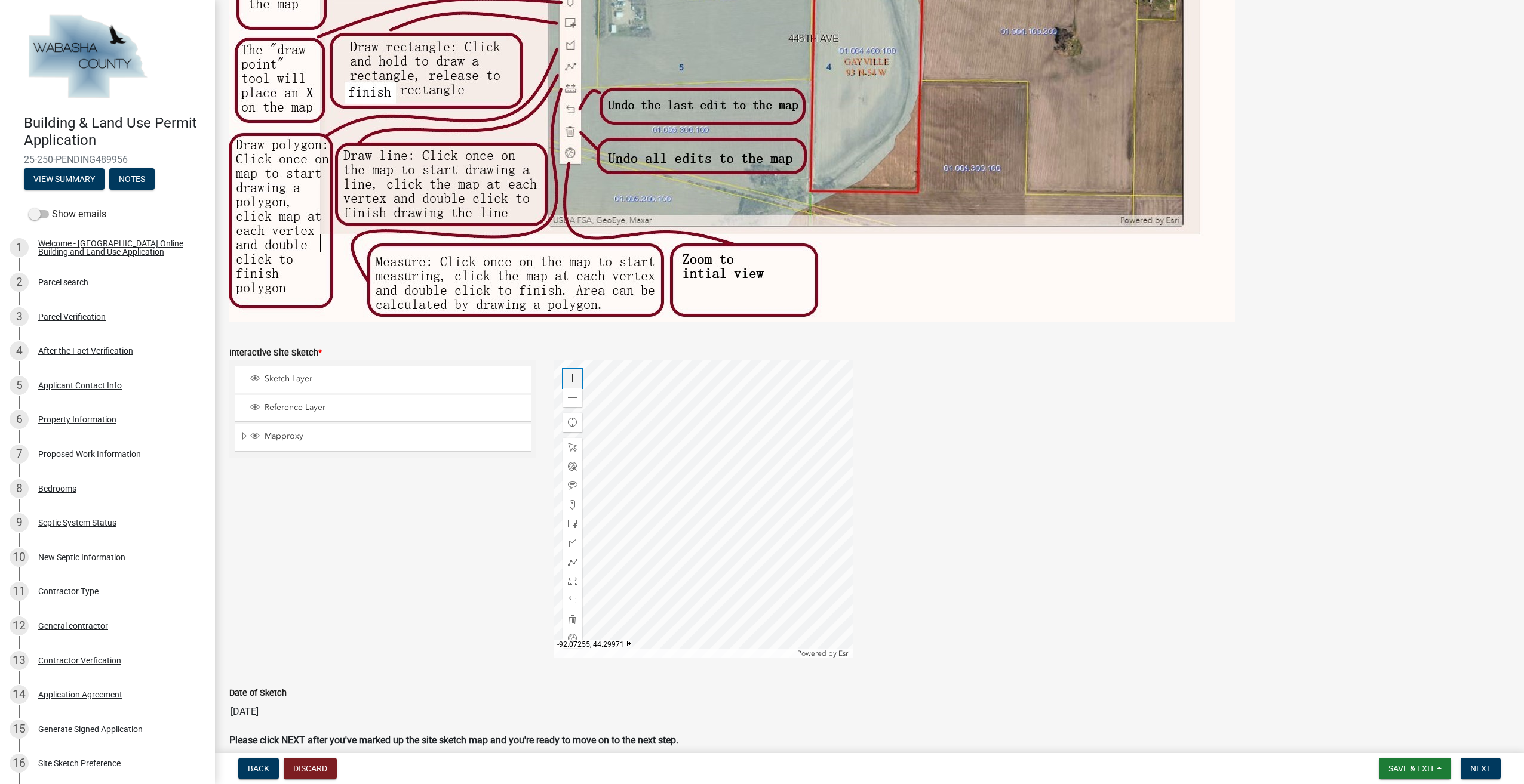
click at [572, 377] on span at bounding box center [573, 378] width 10 height 10
click at [554, 658] on div at bounding box center [703, 509] width 299 height 299
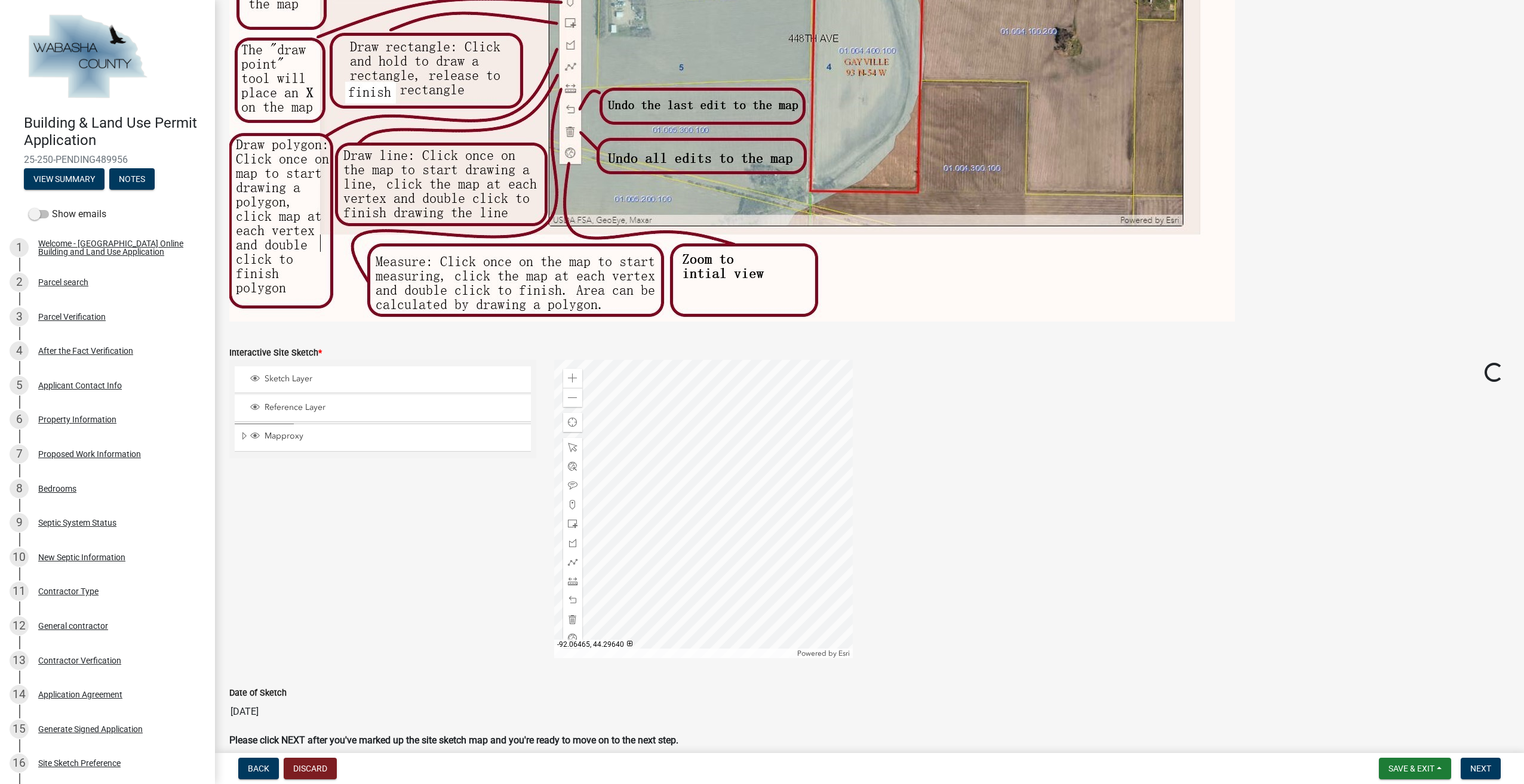
click at [648, 592] on div at bounding box center [703, 509] width 299 height 299
click at [629, 638] on div at bounding box center [703, 509] width 299 height 299
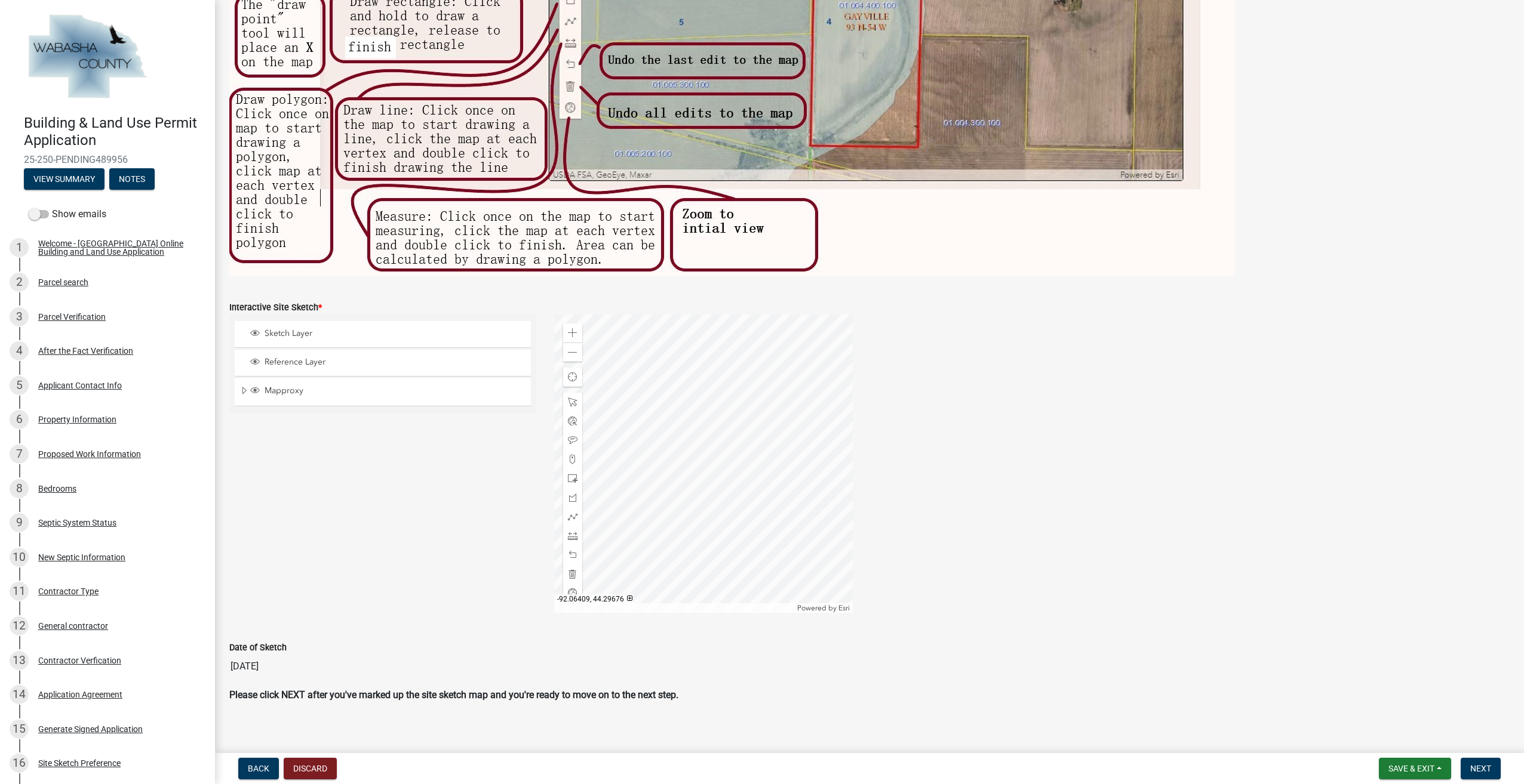
scroll to position [354, 0]
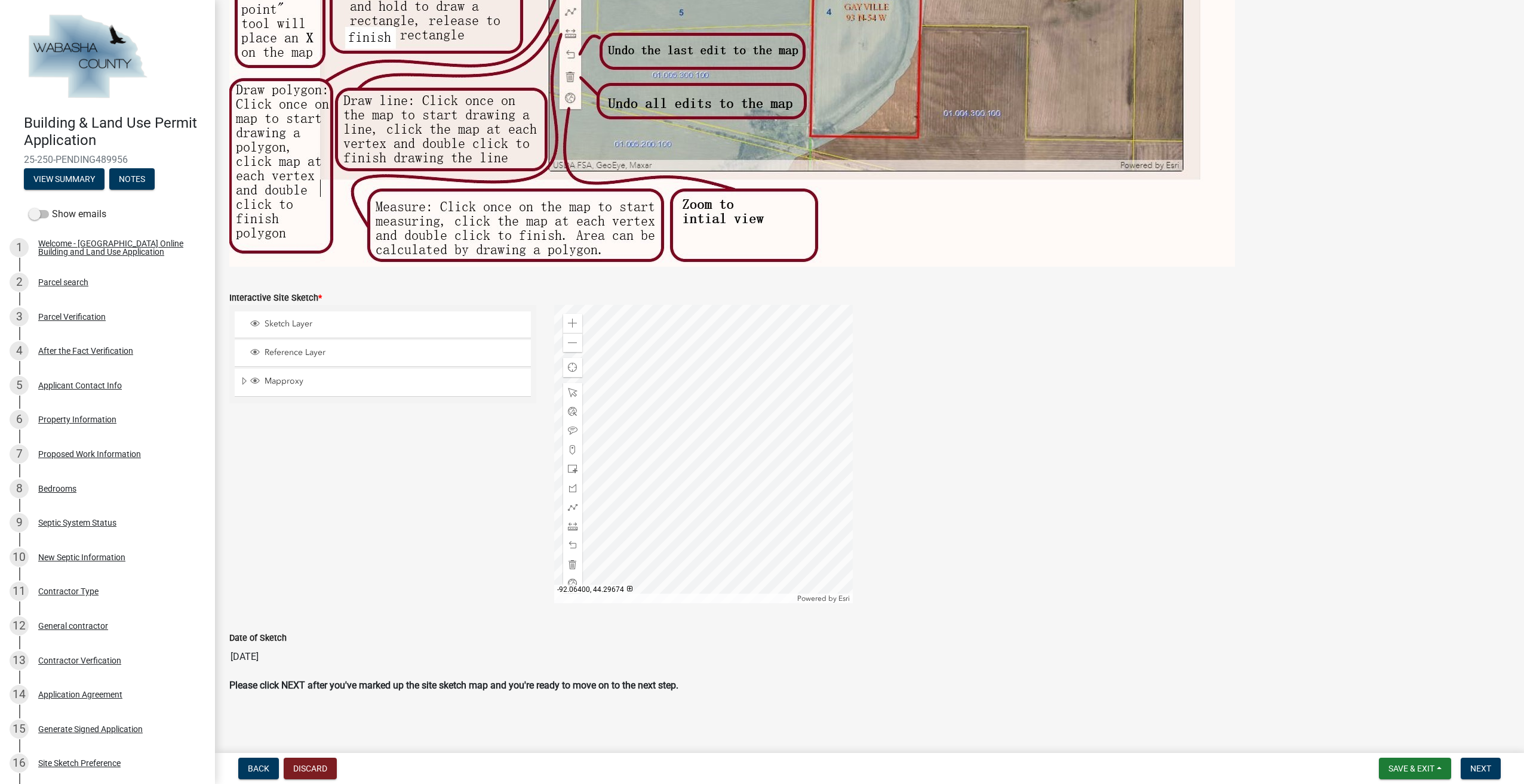
click at [610, 391] on div at bounding box center [703, 454] width 299 height 299
click at [763, 354] on div at bounding box center [703, 454] width 299 height 299
click at [611, 564] on div at bounding box center [703, 454] width 299 height 299
click at [750, 549] on div at bounding box center [703, 454] width 299 height 299
click at [716, 517] on div at bounding box center [703, 454] width 299 height 299
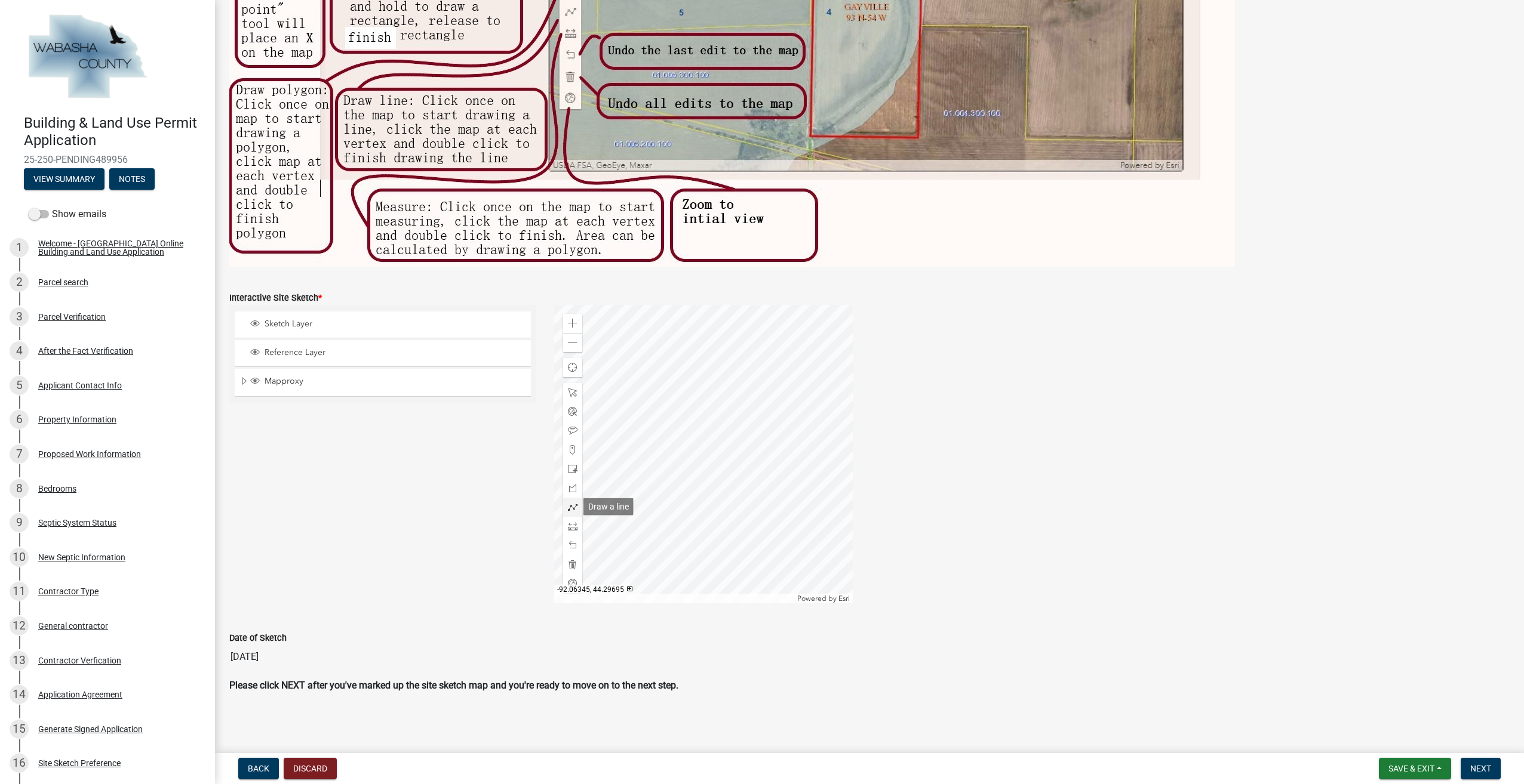
click at [569, 508] on span at bounding box center [573, 507] width 10 height 10
click at [639, 466] on div at bounding box center [703, 454] width 299 height 299
click at [714, 520] on div at bounding box center [703, 454] width 299 height 299
click at [569, 527] on span at bounding box center [573, 526] width 10 height 10
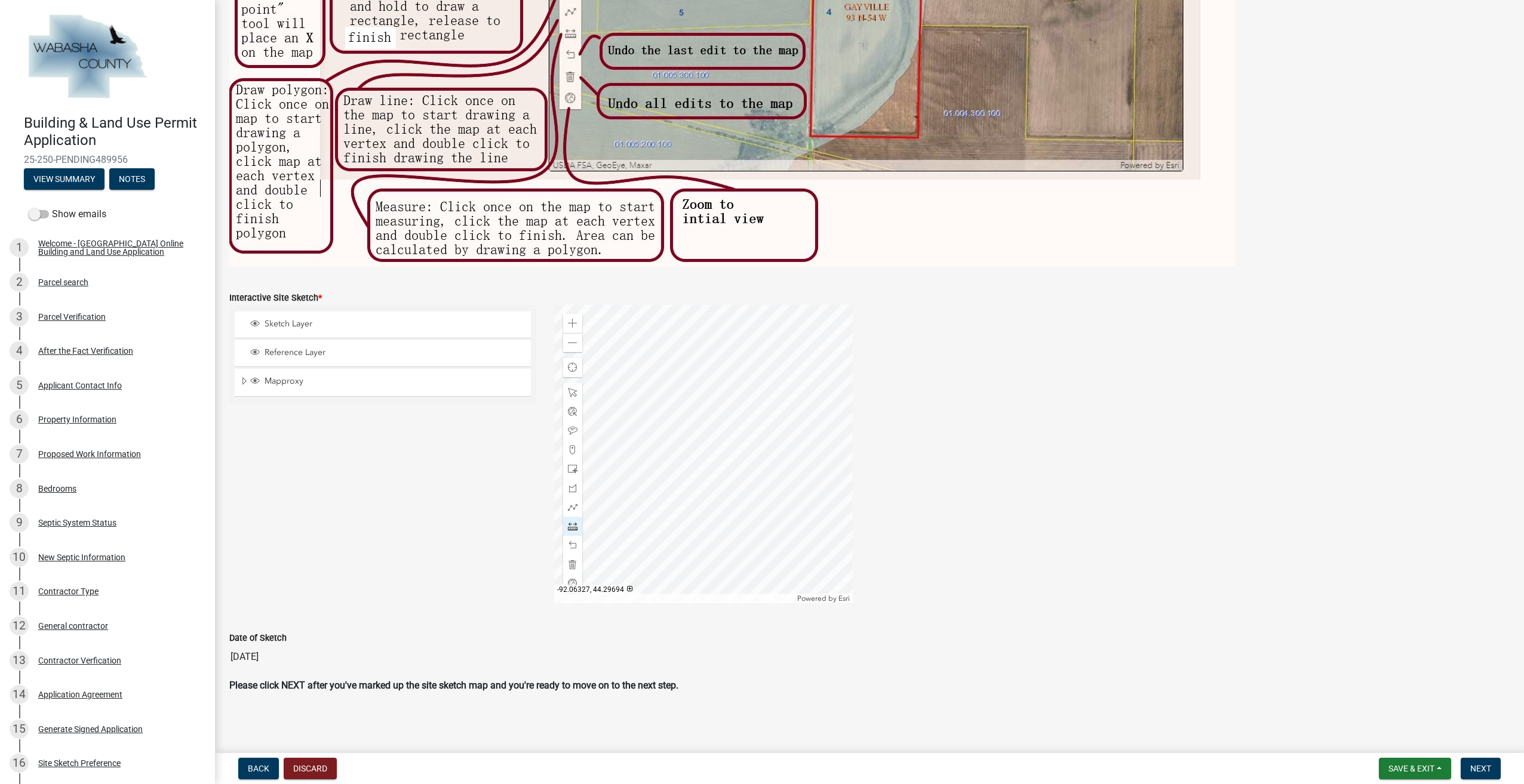
click at [639, 465] on div at bounding box center [703, 454] width 299 height 299
click at [716, 520] on div at bounding box center [703, 454] width 299 height 299
click at [716, 520] on div at bounding box center [703, 454] width 299 height 299
click at [572, 547] on span at bounding box center [573, 545] width 10 height 10
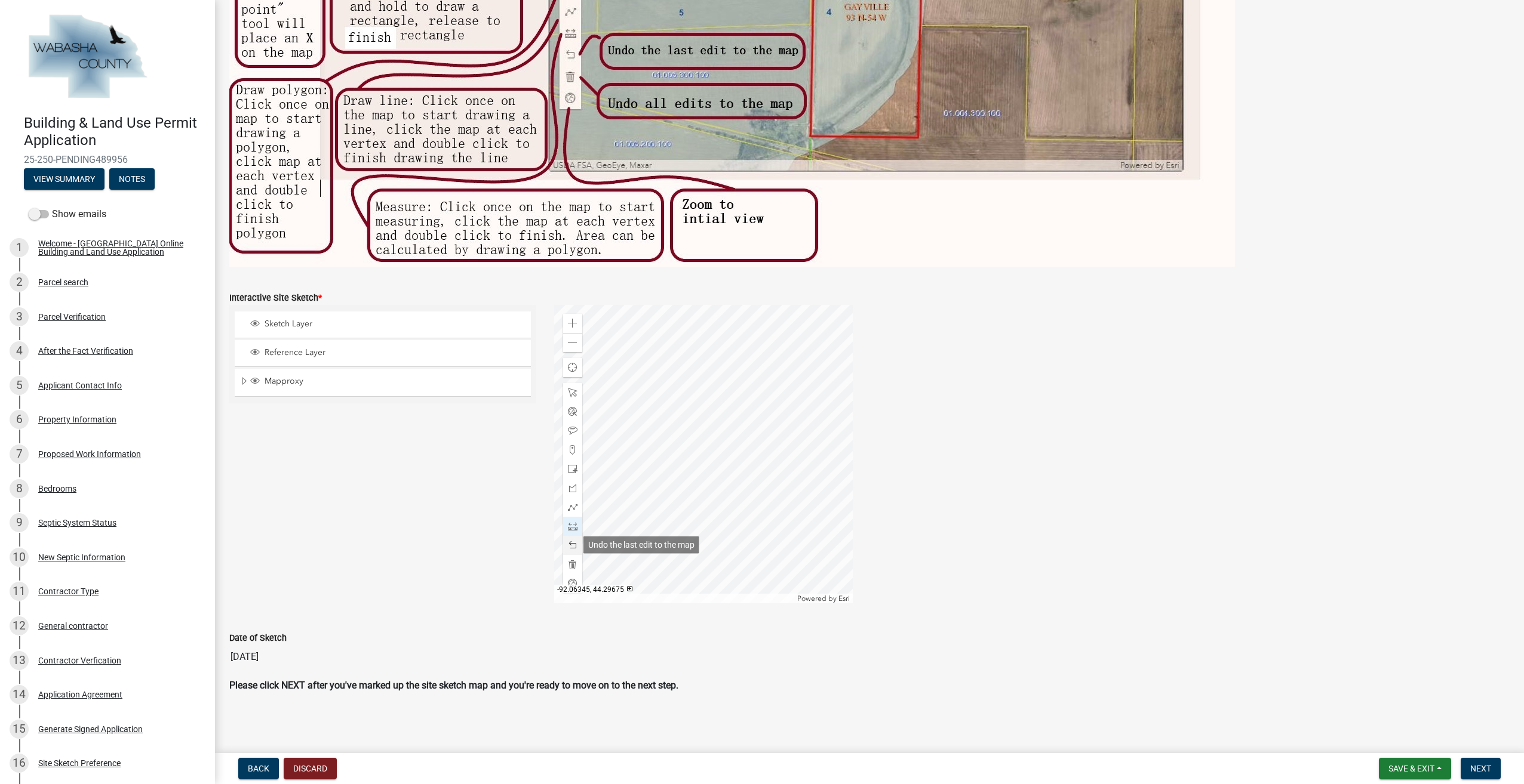
click at [572, 547] on span at bounding box center [573, 545] width 10 height 10
click at [574, 511] on span at bounding box center [573, 507] width 10 height 10
click at [640, 466] on div at bounding box center [703, 454] width 299 height 299
click at [657, 448] on div at bounding box center [703, 454] width 299 height 299
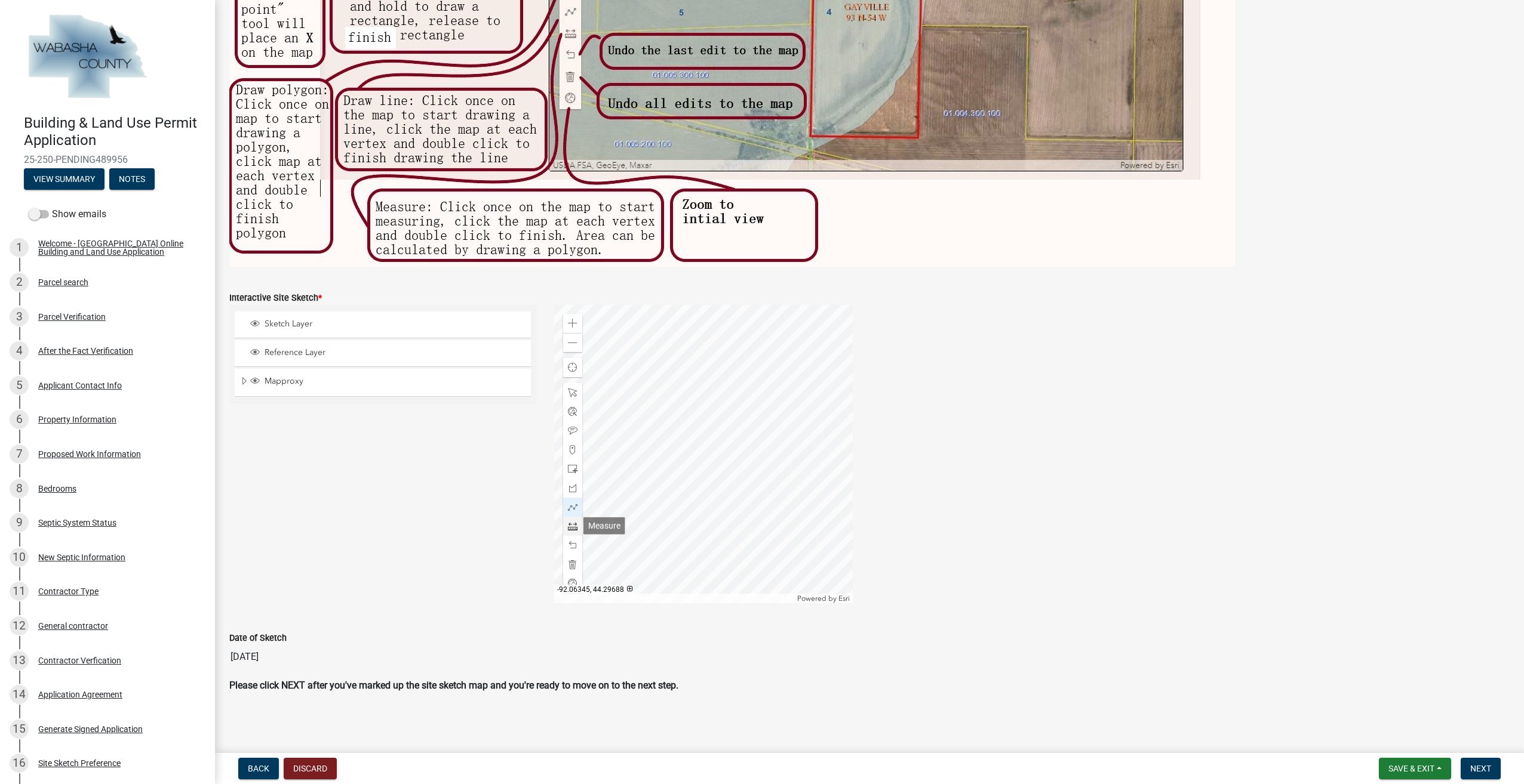
click at [569, 523] on span at bounding box center [573, 526] width 10 height 10
click at [638, 469] on div at bounding box center [703, 454] width 299 height 299
click at [651, 456] on div at bounding box center [703, 454] width 299 height 299
click at [655, 455] on div at bounding box center [703, 454] width 299 height 299
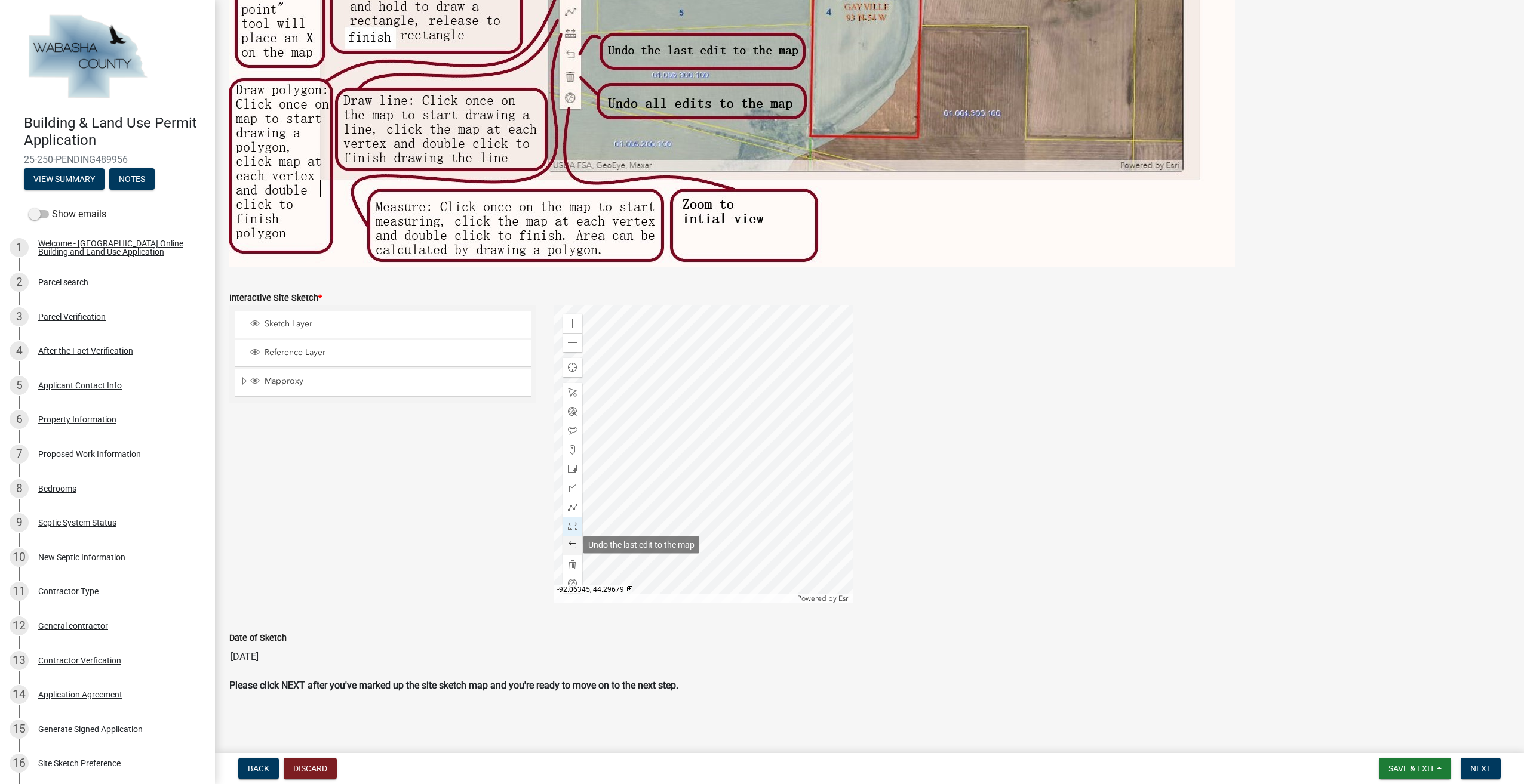
click at [569, 542] on span at bounding box center [573, 545] width 10 height 10
click at [569, 507] on span at bounding box center [573, 507] width 10 height 10
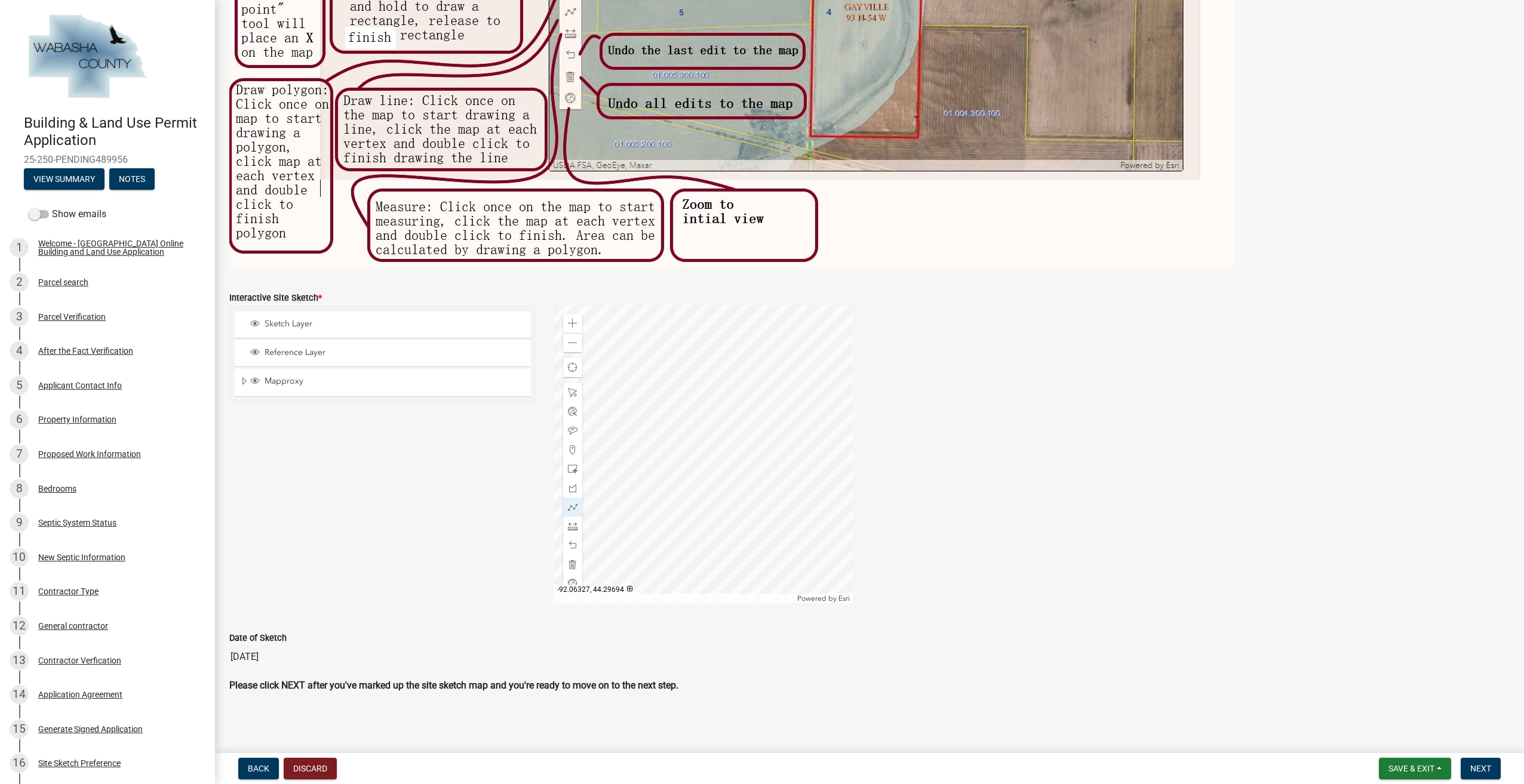
click at [639, 466] on div at bounding box center [703, 454] width 299 height 299
click at [653, 447] on div at bounding box center [703, 454] width 299 height 299
click at [573, 528] on span at bounding box center [573, 526] width 10 height 10
click at [654, 448] on div at bounding box center [703, 454] width 299 height 299
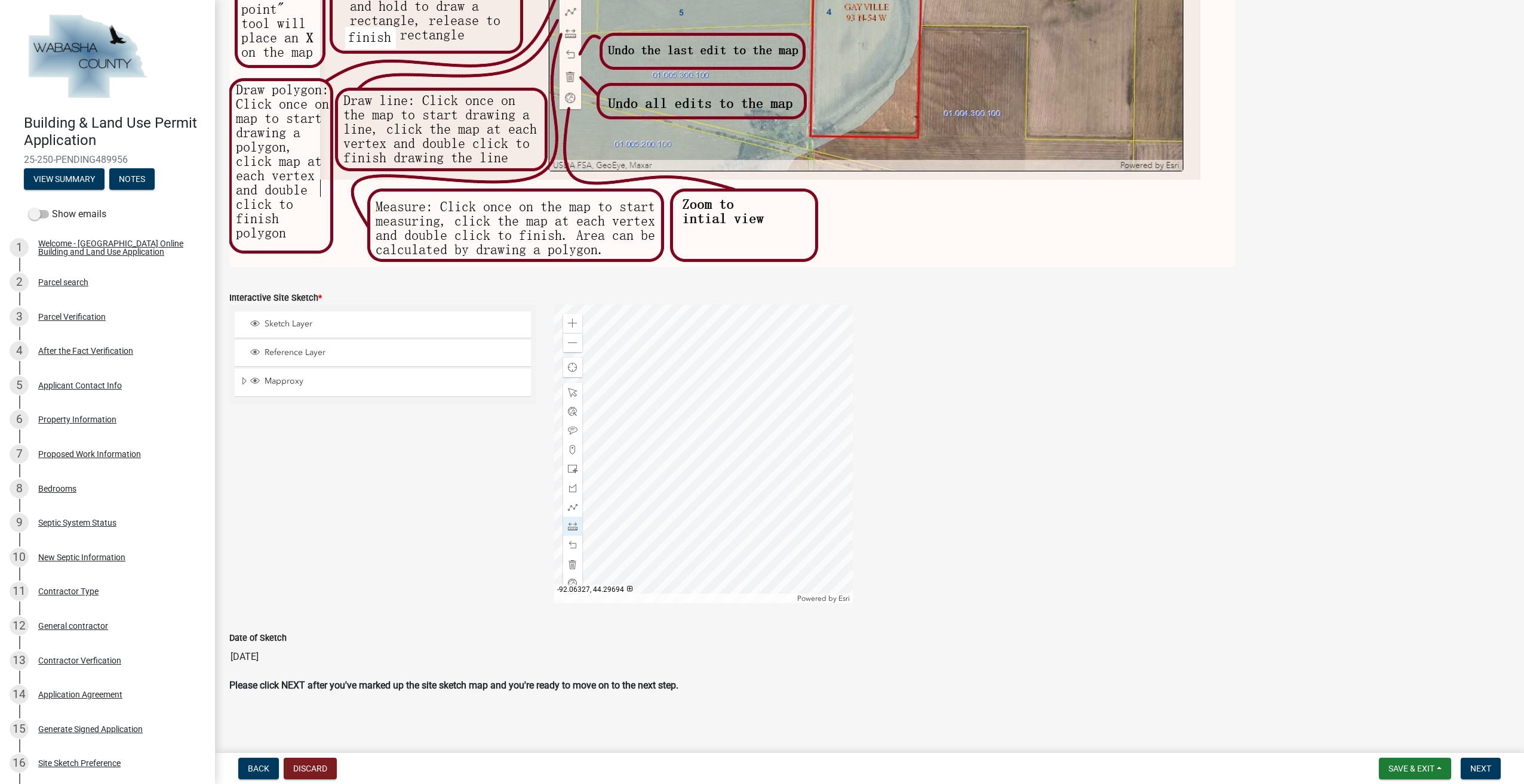
click at [638, 467] on div at bounding box center [703, 454] width 299 height 299
click at [574, 542] on span at bounding box center [573, 545] width 10 height 10
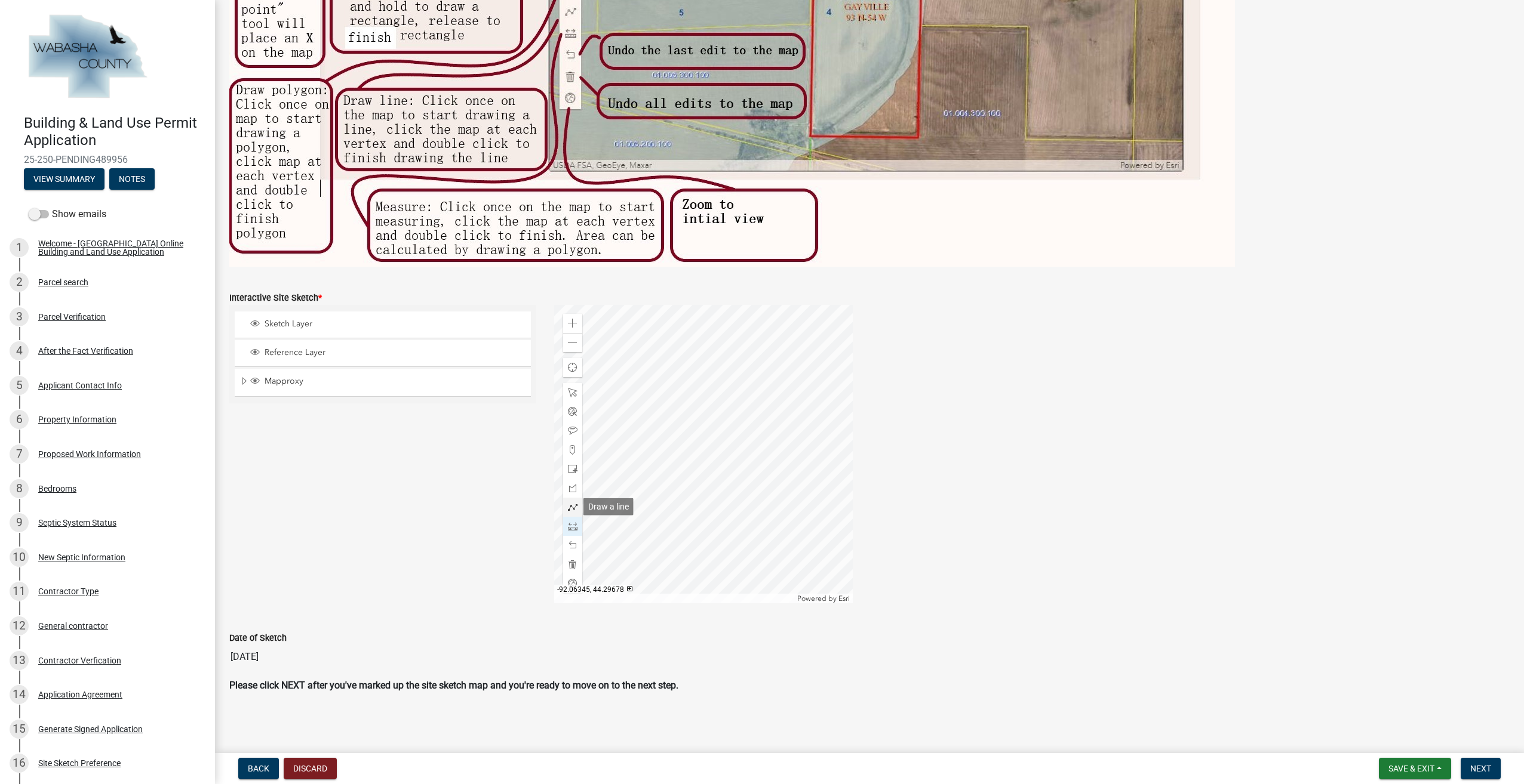
click at [572, 512] on div at bounding box center [573, 507] width 19 height 19
click at [637, 464] on div at bounding box center [703, 454] width 299 height 299
click at [650, 450] on div at bounding box center [703, 454] width 299 height 299
click at [569, 529] on span at bounding box center [573, 526] width 10 height 10
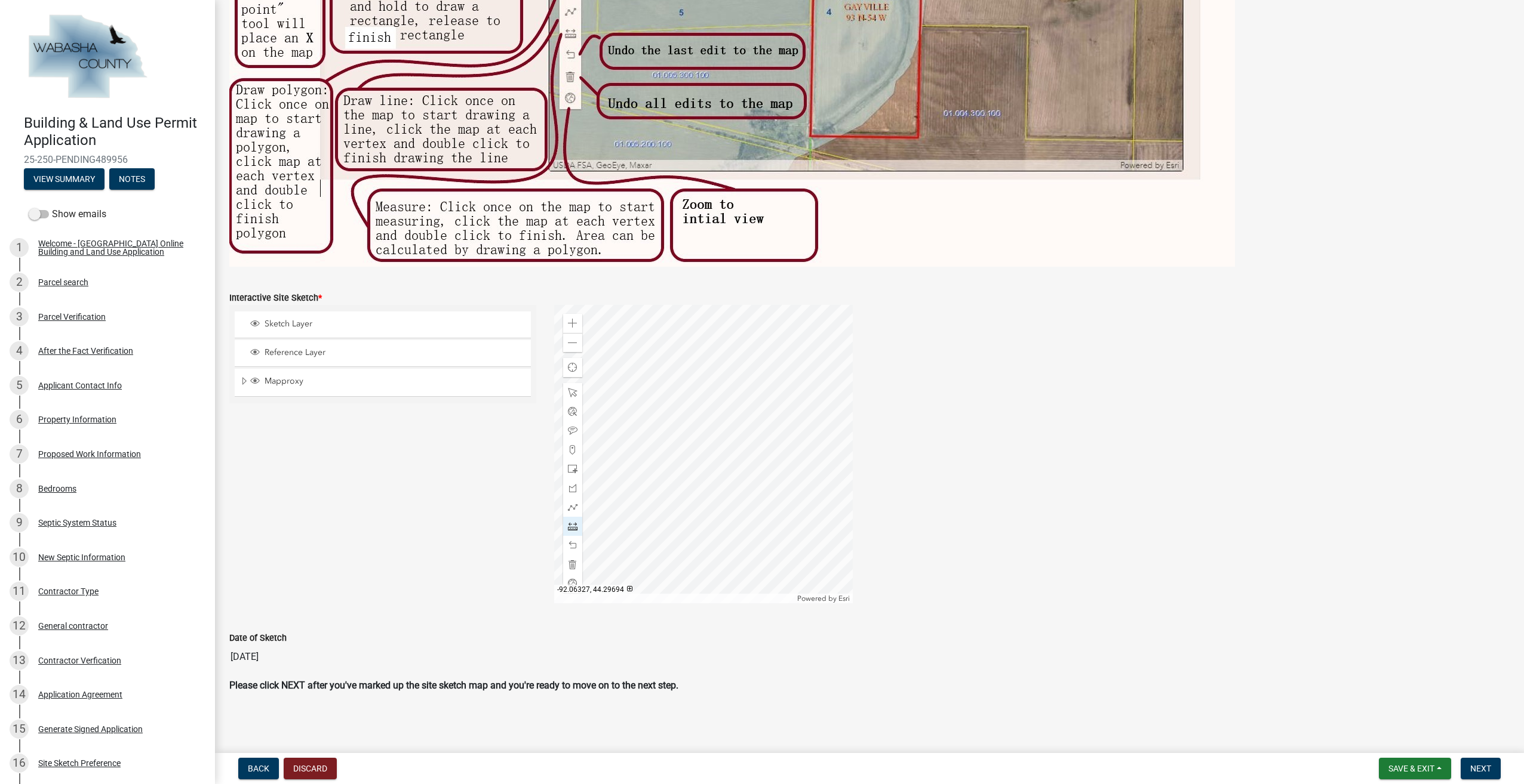
click at [637, 465] on div at bounding box center [703, 454] width 299 height 299
click at [650, 450] on div at bounding box center [703, 454] width 299 height 299
click at [574, 539] on div at bounding box center [573, 545] width 19 height 19
click at [574, 541] on span at bounding box center [573, 545] width 10 height 10
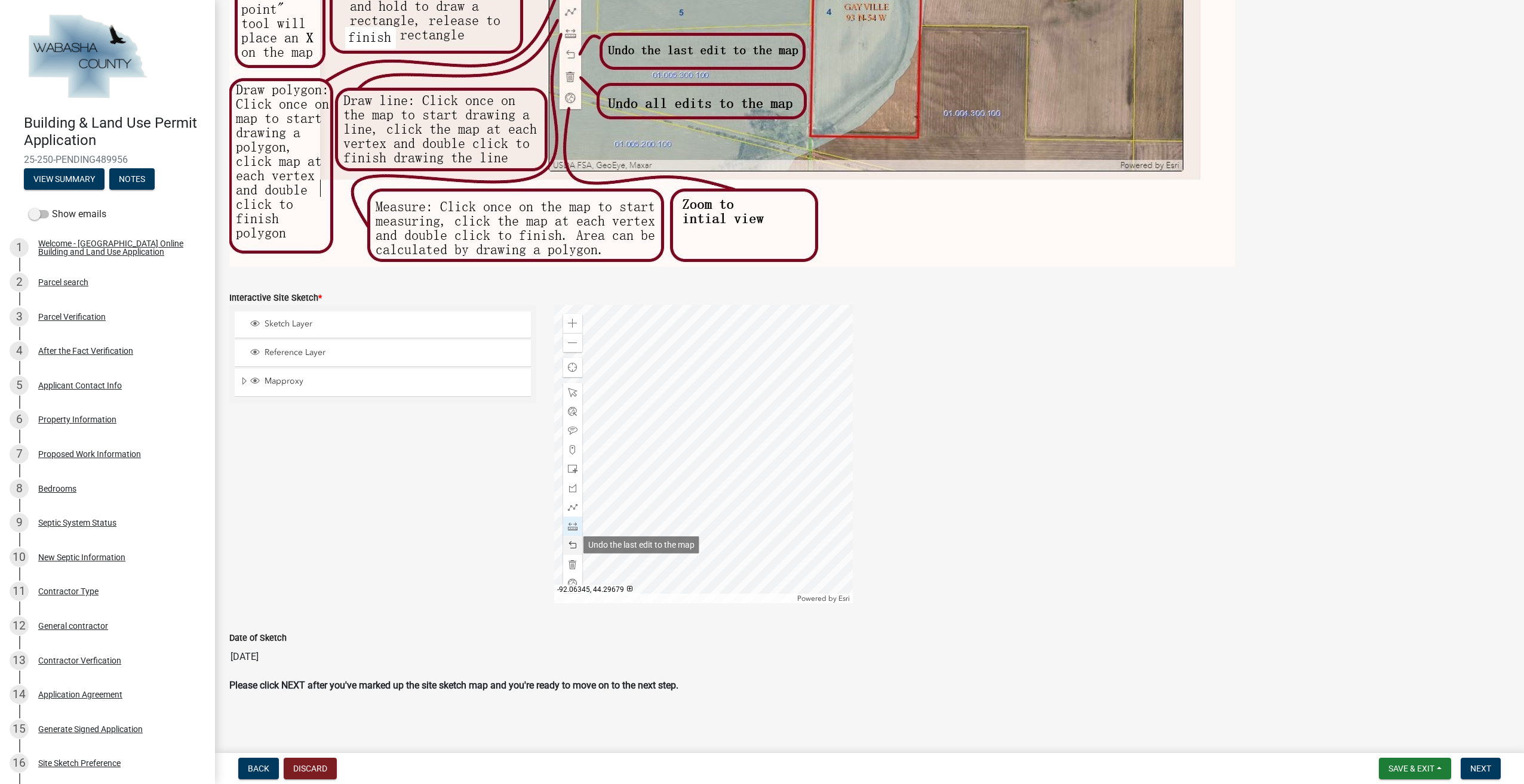
click at [574, 541] on span at bounding box center [573, 545] width 10 height 10
click at [572, 509] on span at bounding box center [573, 507] width 10 height 10
click at [639, 466] on div at bounding box center [703, 454] width 299 height 299
click at [651, 451] on div at bounding box center [703, 454] width 299 height 299
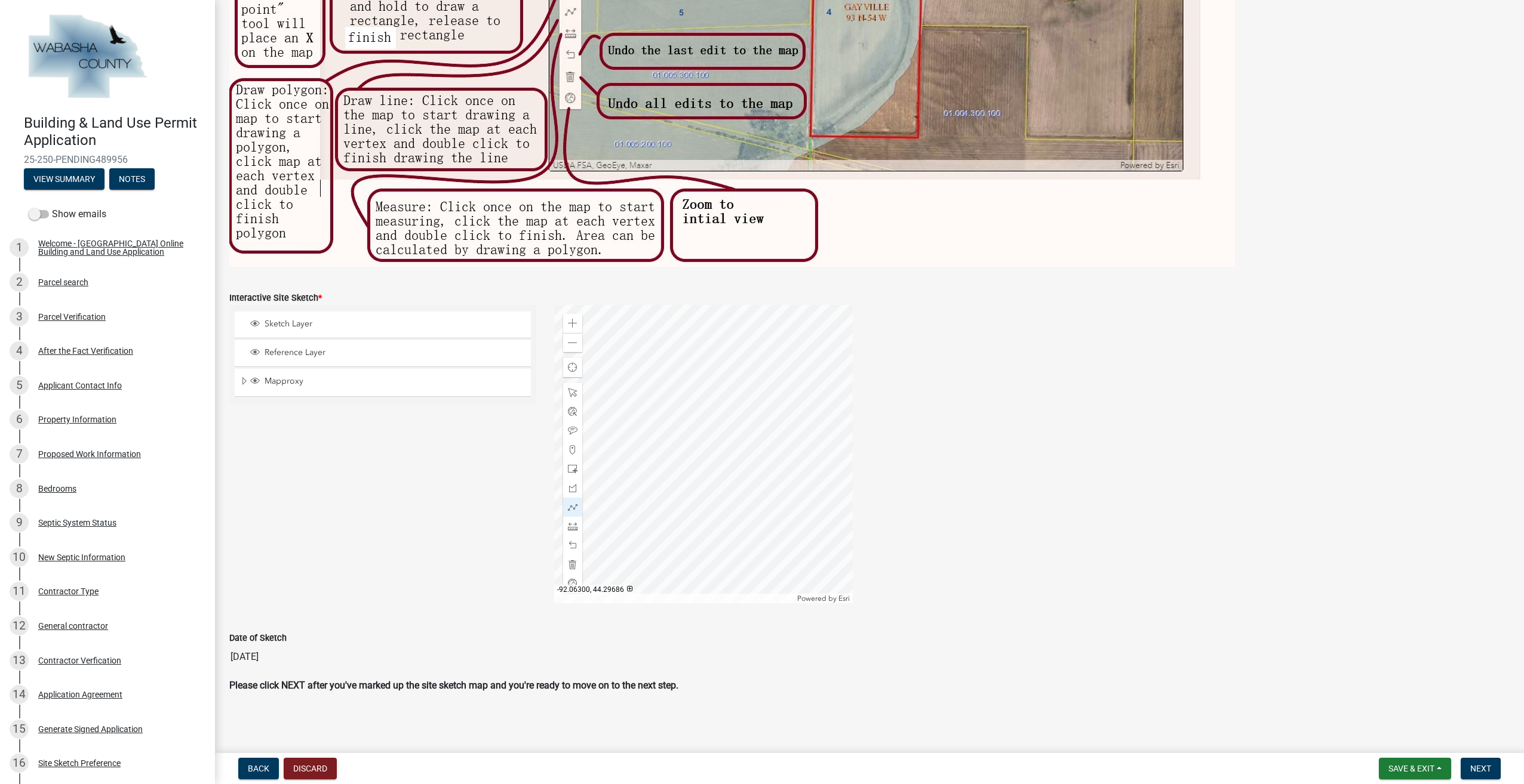
click at [725, 505] on div at bounding box center [703, 454] width 299 height 299
click at [711, 523] on div at bounding box center [703, 454] width 299 height 299
click at [572, 522] on span at bounding box center [573, 526] width 10 height 10
click at [718, 512] on div at bounding box center [703, 454] width 299 height 299
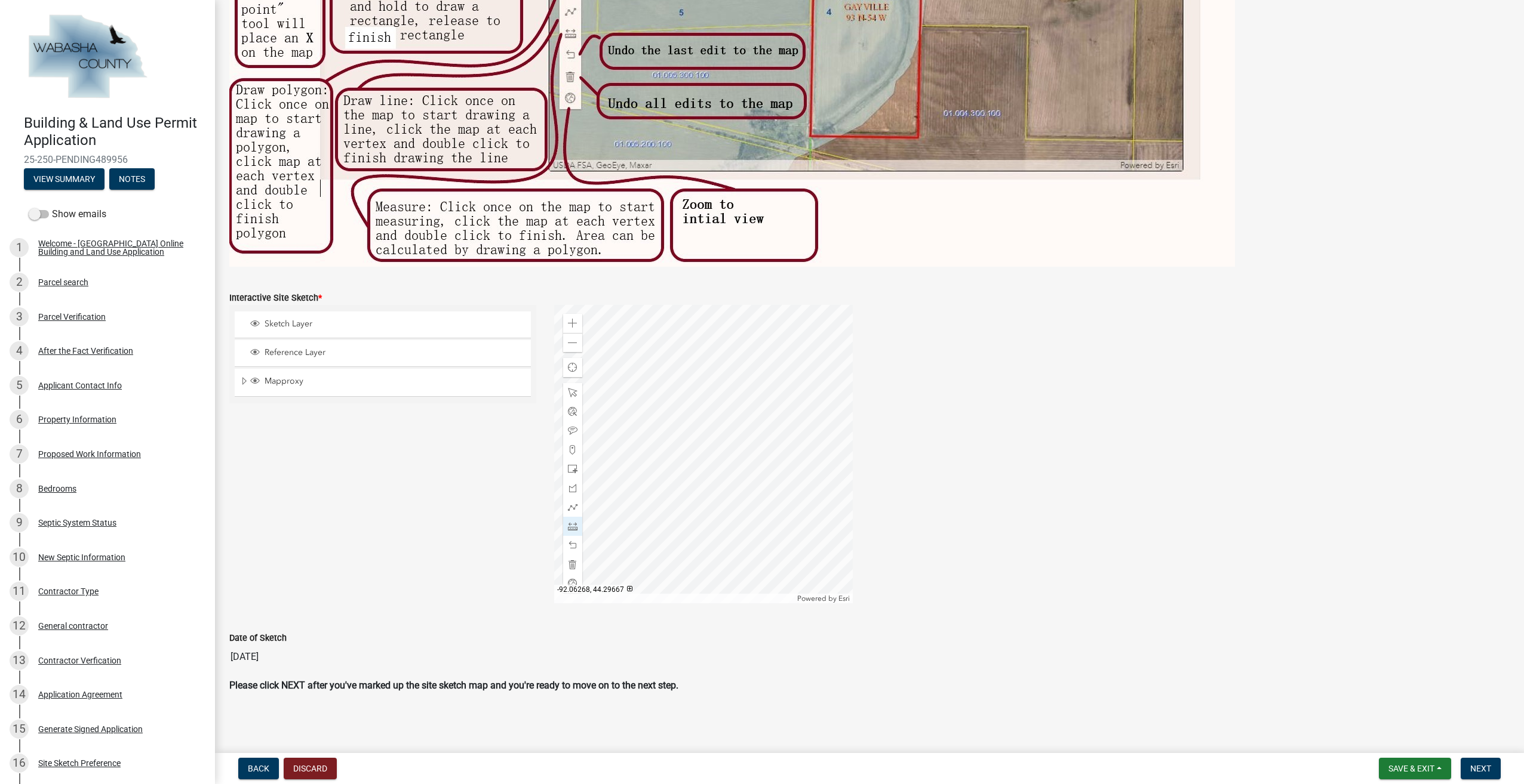
click at [824, 587] on div at bounding box center [703, 454] width 299 height 299
click at [574, 344] on span at bounding box center [573, 343] width 10 height 10
click at [686, 452] on div at bounding box center [703, 454] width 299 height 299
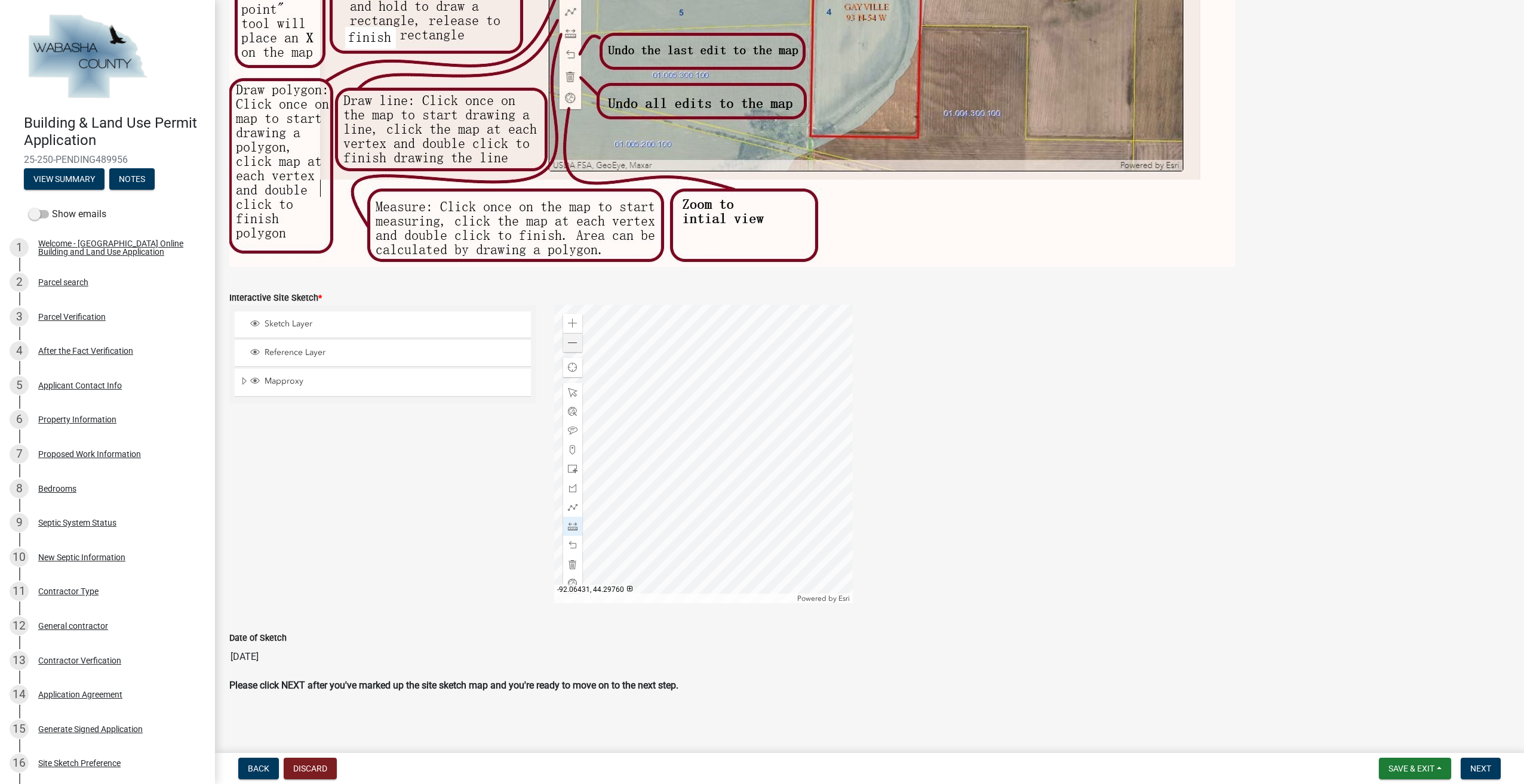
click at [602, 384] on div at bounding box center [703, 454] width 299 height 299
click at [689, 452] on div at bounding box center [703, 454] width 299 height 299
click at [748, 383] on div at bounding box center [703, 454] width 299 height 299
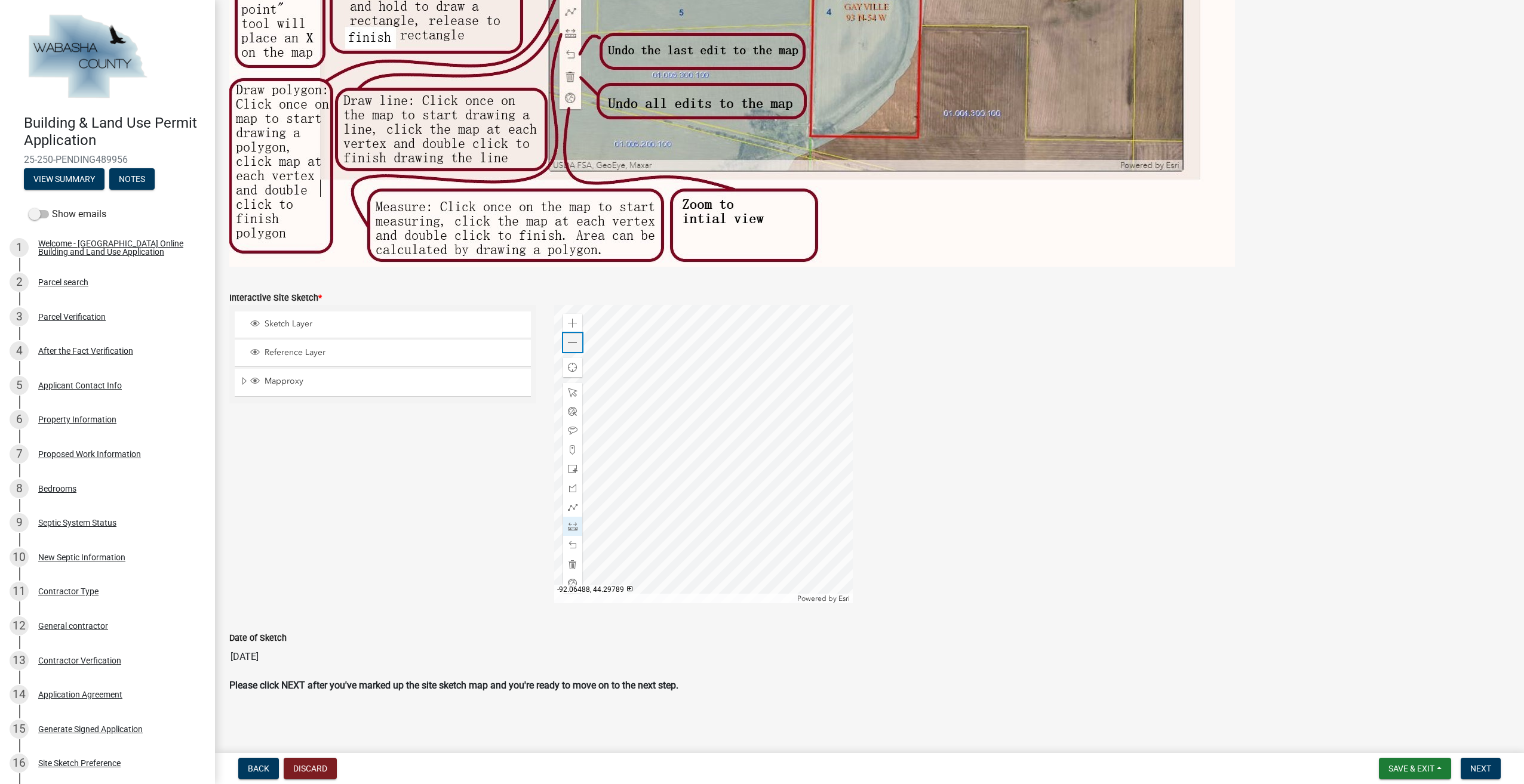
click at [569, 341] on span at bounding box center [573, 343] width 10 height 10
click at [571, 528] on span at bounding box center [573, 526] width 10 height 10
click at [702, 460] on div at bounding box center [703, 454] width 299 height 299
click at [639, 534] on div at bounding box center [703, 454] width 299 height 299
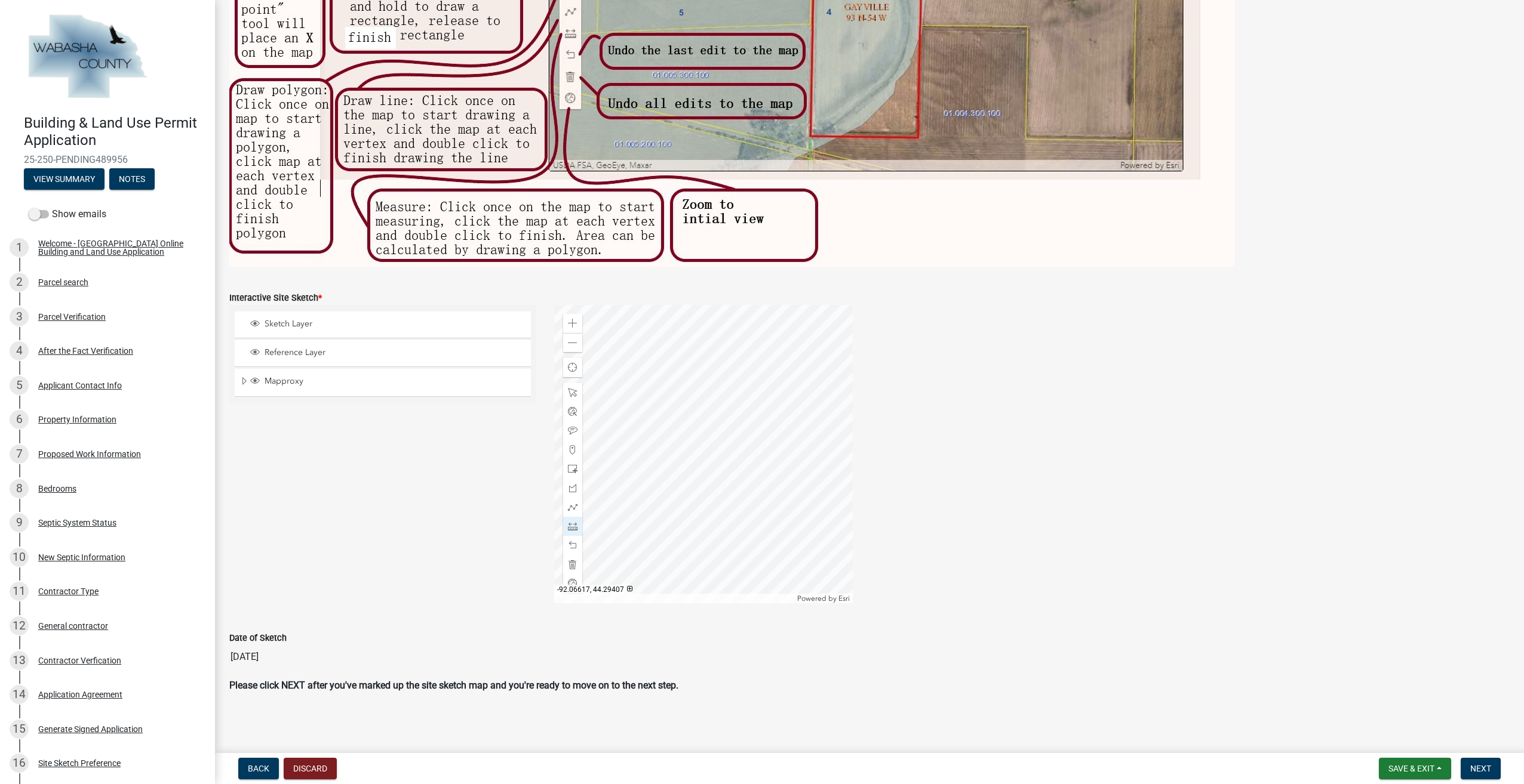
click at [639, 534] on div at bounding box center [703, 454] width 299 height 299
click at [637, 535] on div at bounding box center [703, 454] width 299 height 299
click at [577, 545] on div at bounding box center [573, 545] width 19 height 19
click at [568, 339] on span at bounding box center [573, 343] width 10 height 10
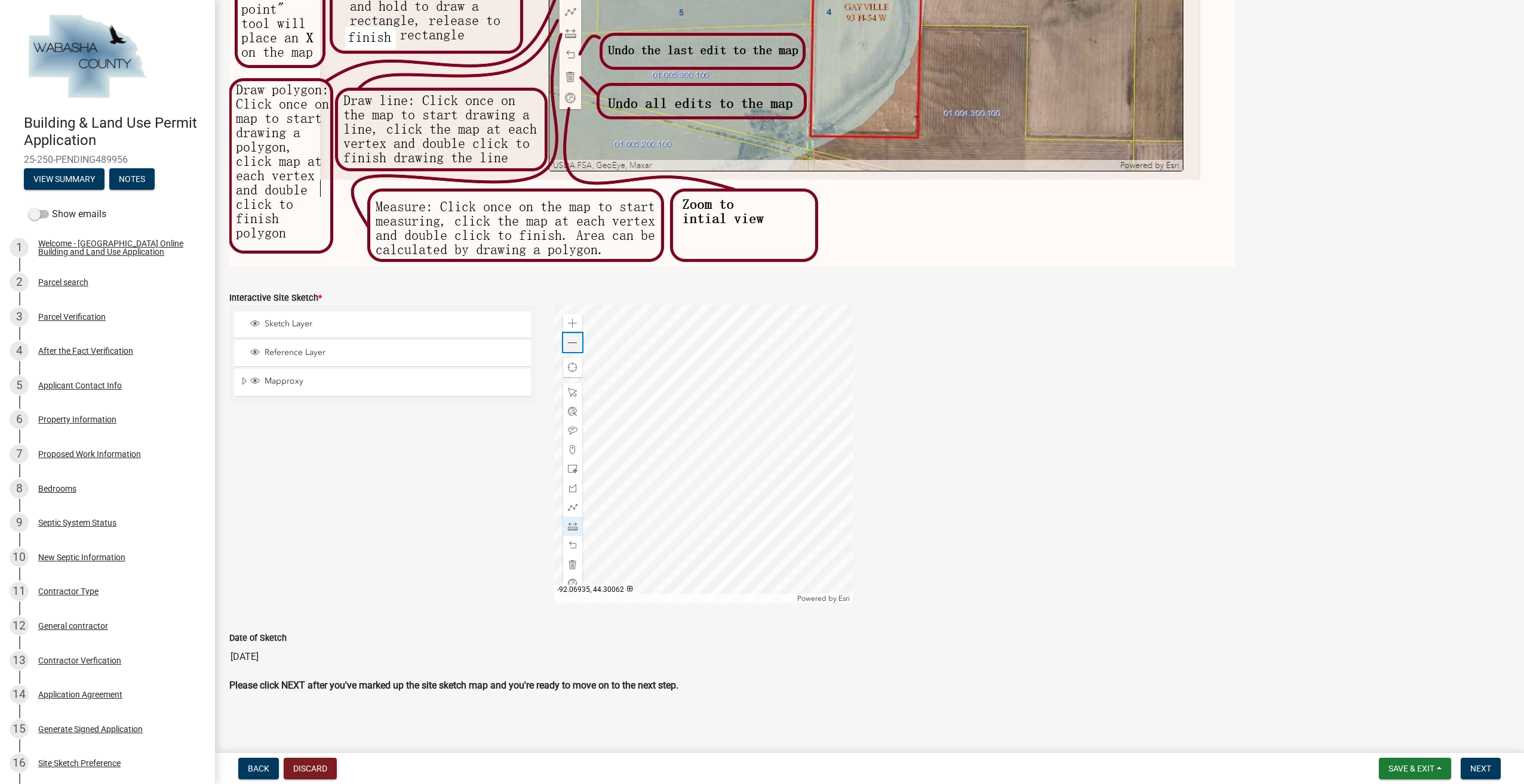
click at [568, 339] on span at bounding box center [573, 343] width 10 height 10
click at [569, 325] on span at bounding box center [573, 324] width 10 height 10
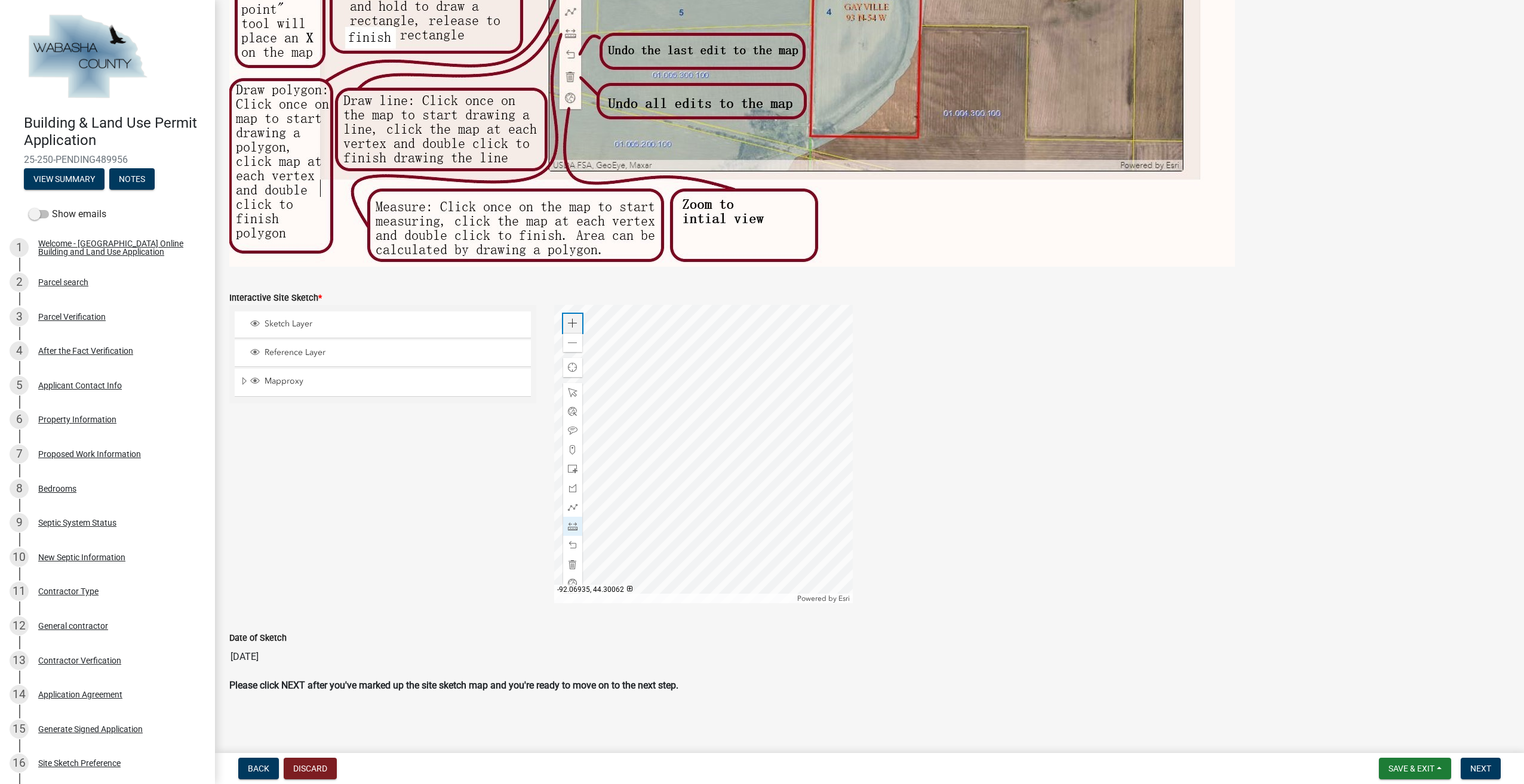
click at [569, 325] on span at bounding box center [573, 324] width 10 height 10
click at [724, 528] on div at bounding box center [703, 454] width 299 height 299
click at [579, 426] on div at bounding box center [573, 431] width 19 height 19
click at [664, 457] on div at bounding box center [703, 454] width 299 height 299
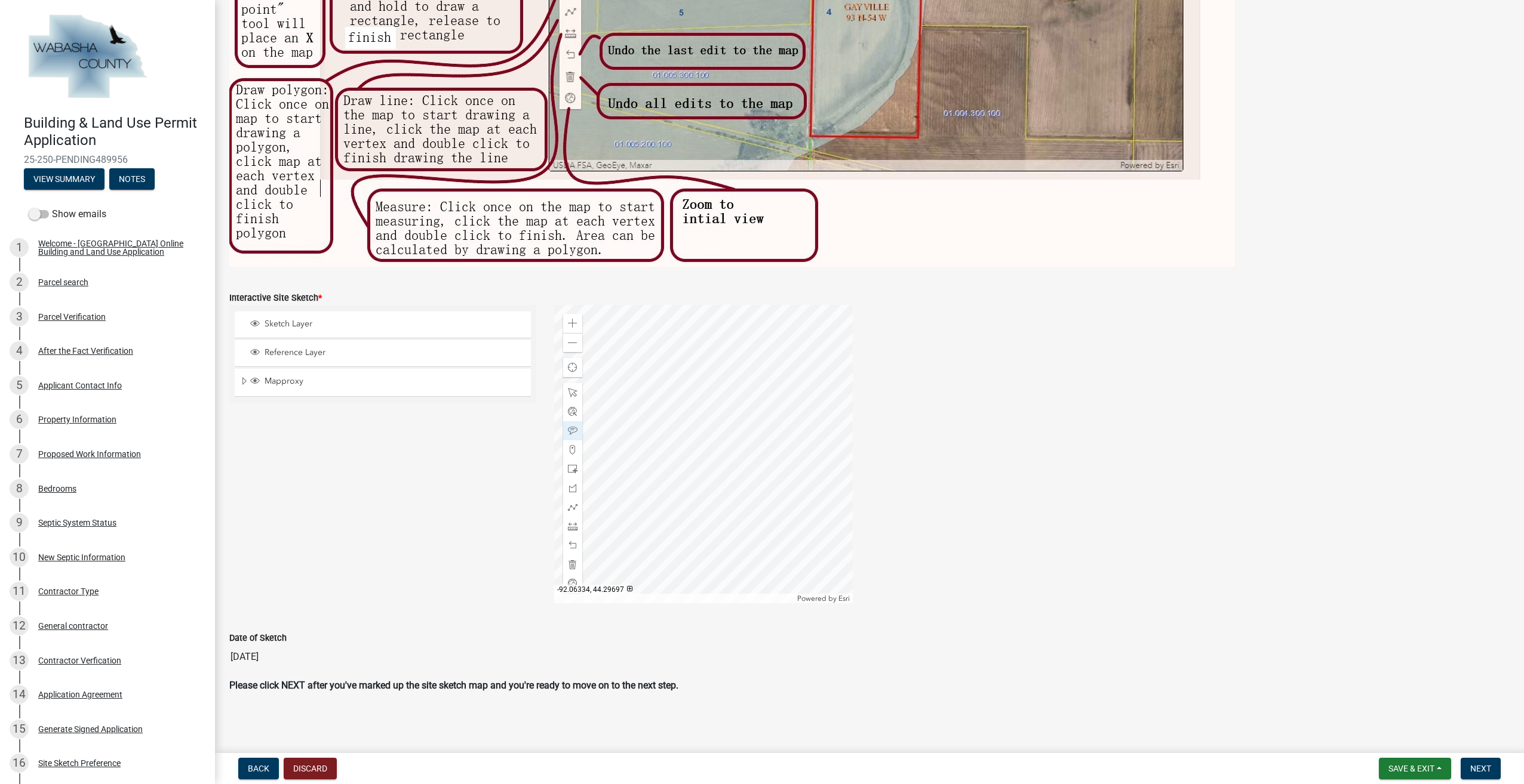
click at [665, 452] on div at bounding box center [703, 454] width 299 height 299
click at [572, 391] on span at bounding box center [573, 393] width 10 height 10
click at [672, 449] on div at bounding box center [703, 454] width 299 height 299
click at [665, 457] on div at bounding box center [703, 454] width 299 height 299
click at [701, 455] on div at bounding box center [703, 454] width 299 height 299
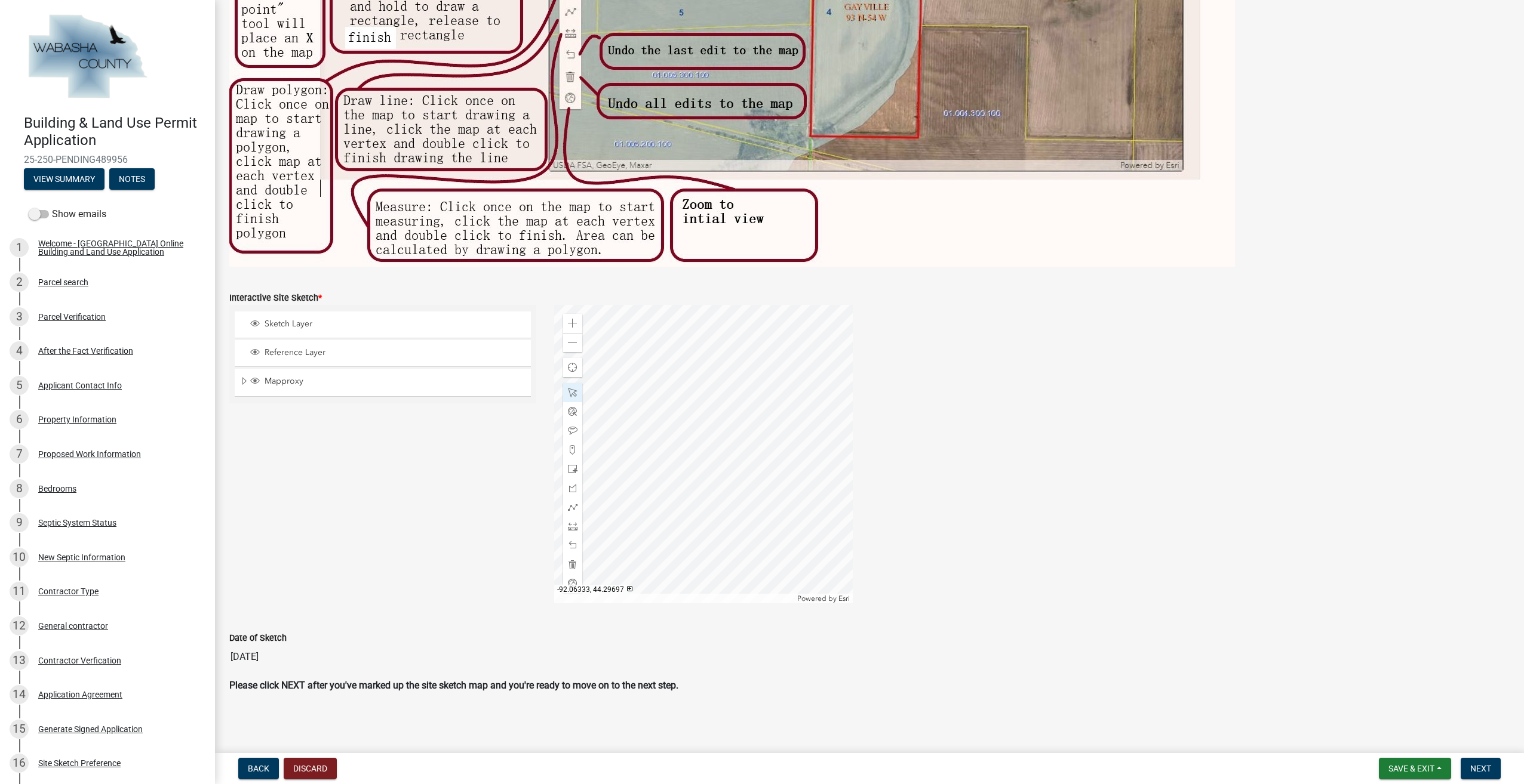
click at [706, 455] on div at bounding box center [703, 454] width 299 height 299
click at [707, 463] on div at bounding box center [703, 454] width 299 height 299
click at [706, 459] on div at bounding box center [703, 454] width 299 height 299
click at [637, 468] on div at bounding box center [703, 454] width 299 height 299
click at [753, 471] on div at bounding box center [703, 454] width 299 height 299
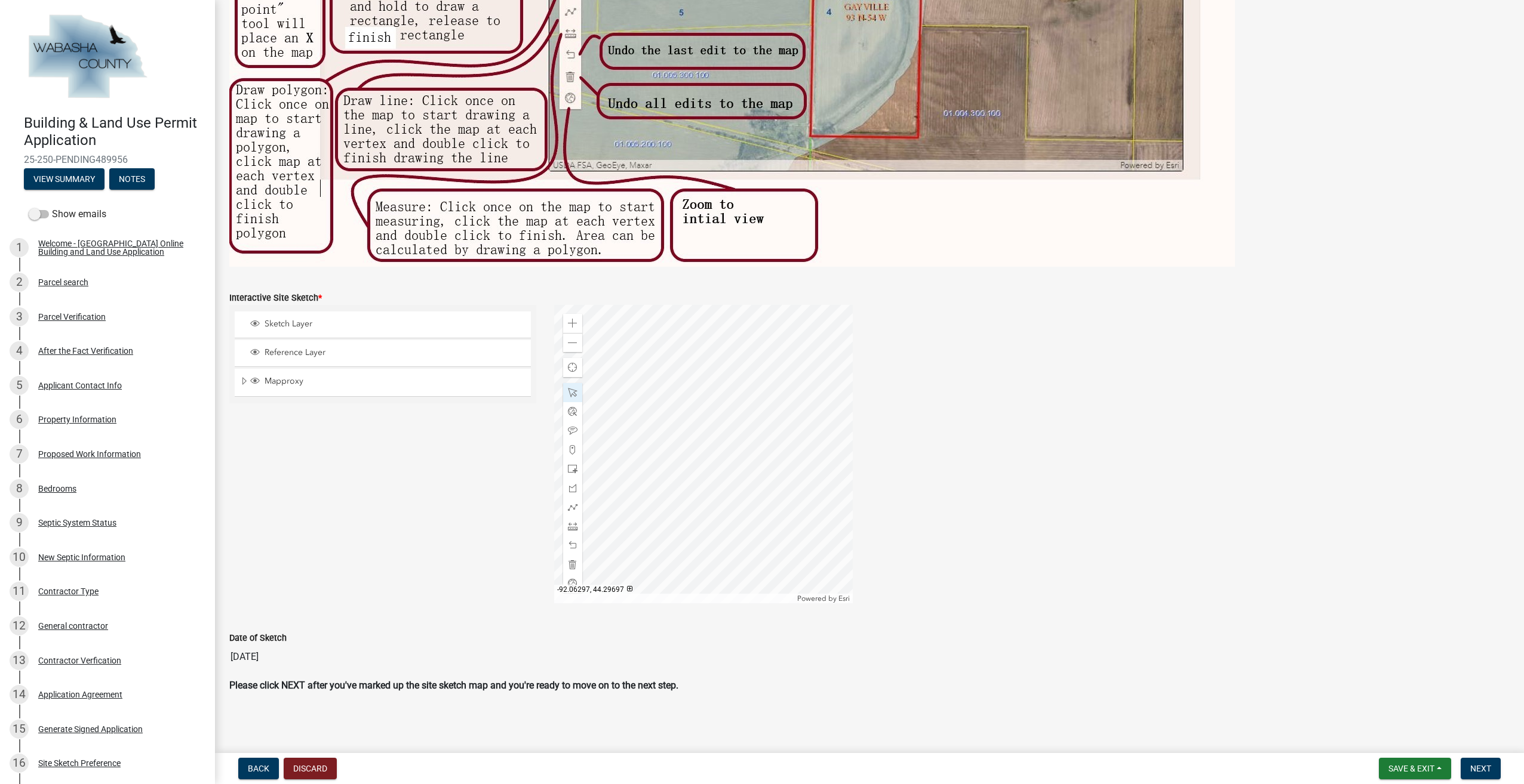
click at [720, 445] on div at bounding box center [703, 454] width 299 height 299
click at [606, 444] on div at bounding box center [703, 454] width 299 height 299
click at [608, 450] on div at bounding box center [703, 454] width 299 height 299
click at [610, 450] on div at bounding box center [703, 454] width 299 height 299
click at [614, 455] on div at bounding box center [703, 454] width 299 height 299
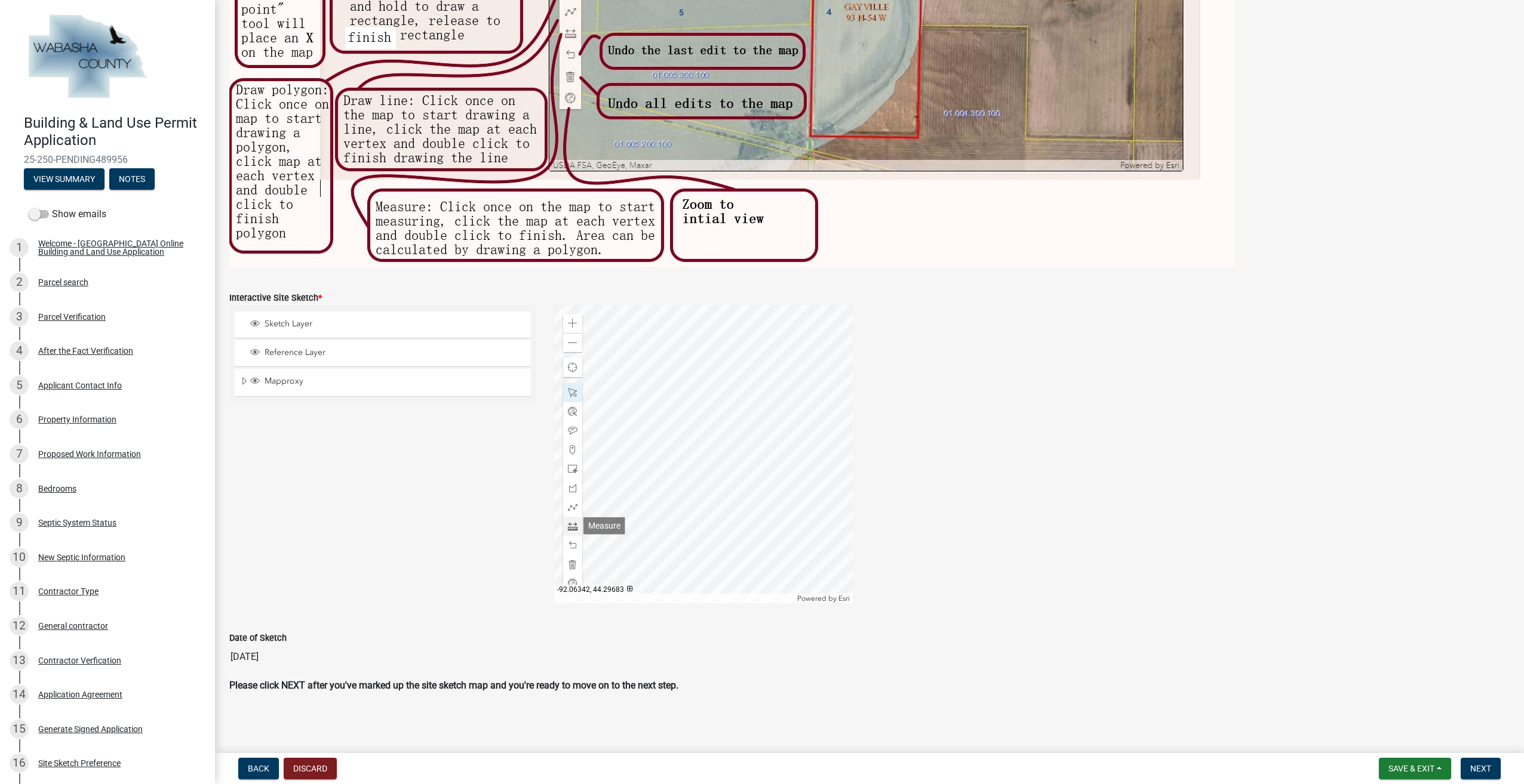
click at [565, 523] on div at bounding box center [573, 526] width 19 height 19
click at [609, 451] on div at bounding box center [703, 454] width 299 height 299
click at [629, 462] on div at bounding box center [703, 454] width 299 height 299
click at [569, 547] on span at bounding box center [573, 545] width 10 height 10
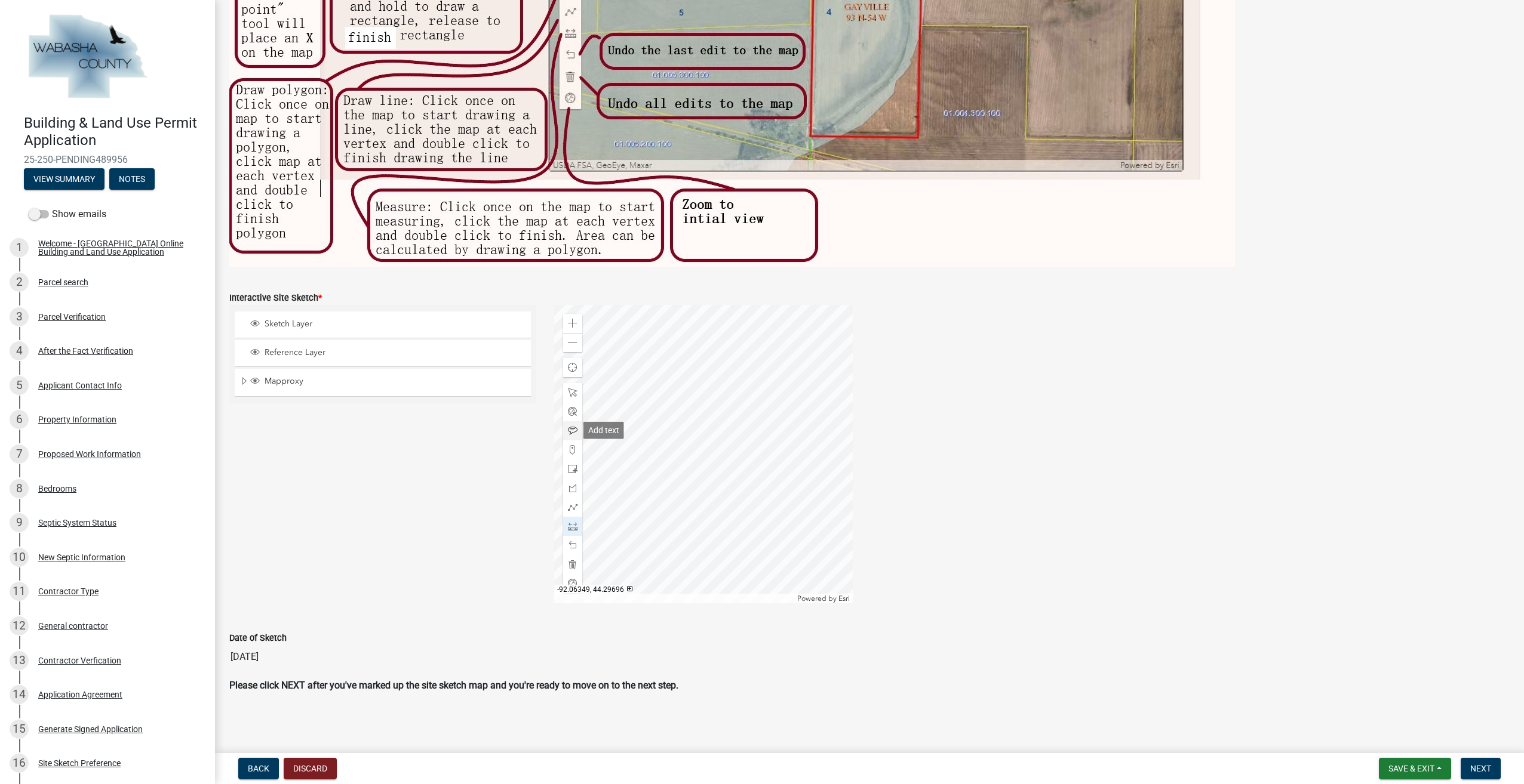
click at [568, 424] on div at bounding box center [573, 431] width 19 height 19
click at [767, 392] on div at bounding box center [703, 454] width 299 height 299
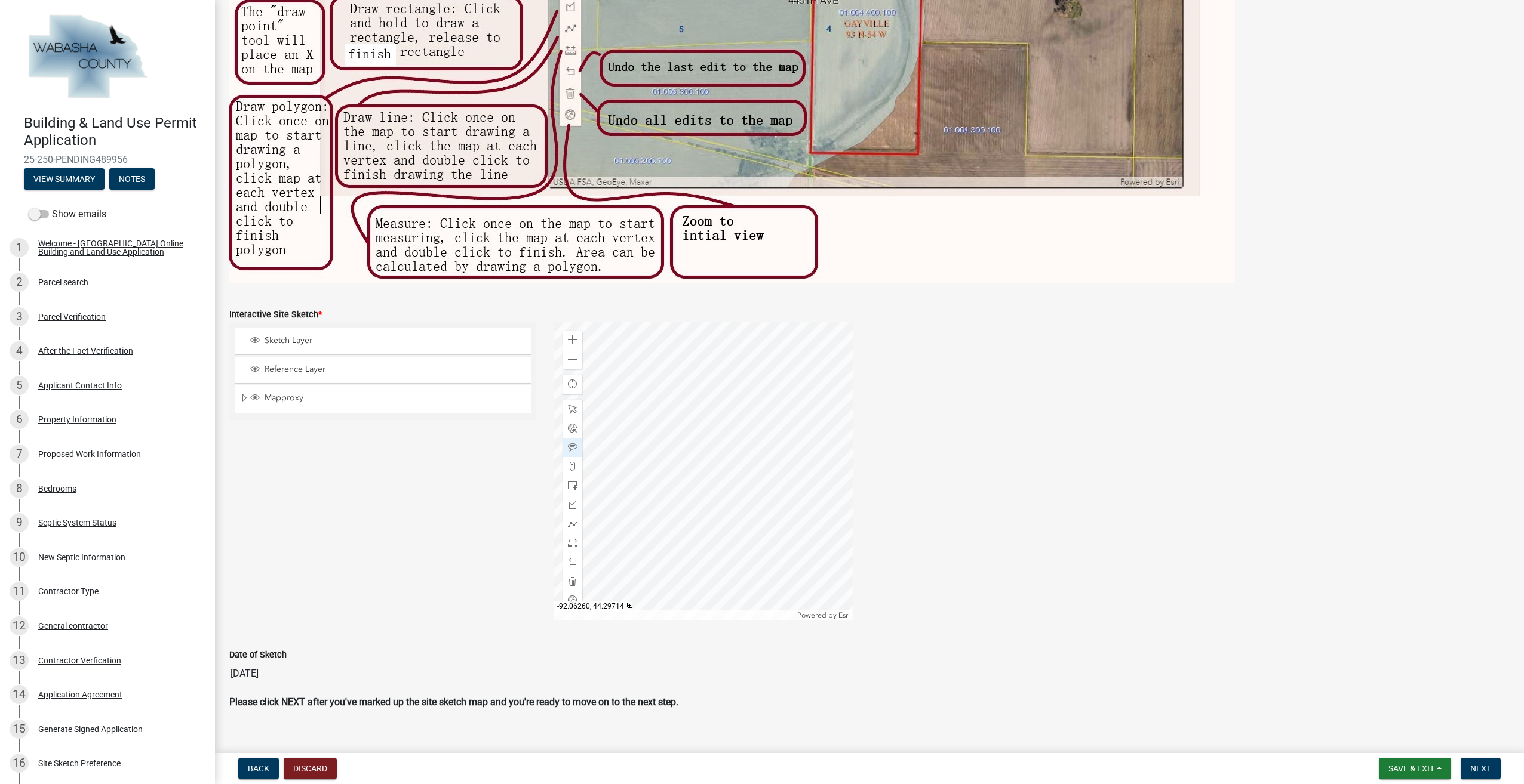
scroll to position [337, 0]
click at [569, 545] on span at bounding box center [573, 543] width 10 height 10
click at [591, 524] on div at bounding box center [703, 470] width 299 height 299
click at [591, 540] on div at bounding box center [703, 470] width 299 height 299
click at [691, 458] on div at bounding box center [703, 470] width 299 height 299
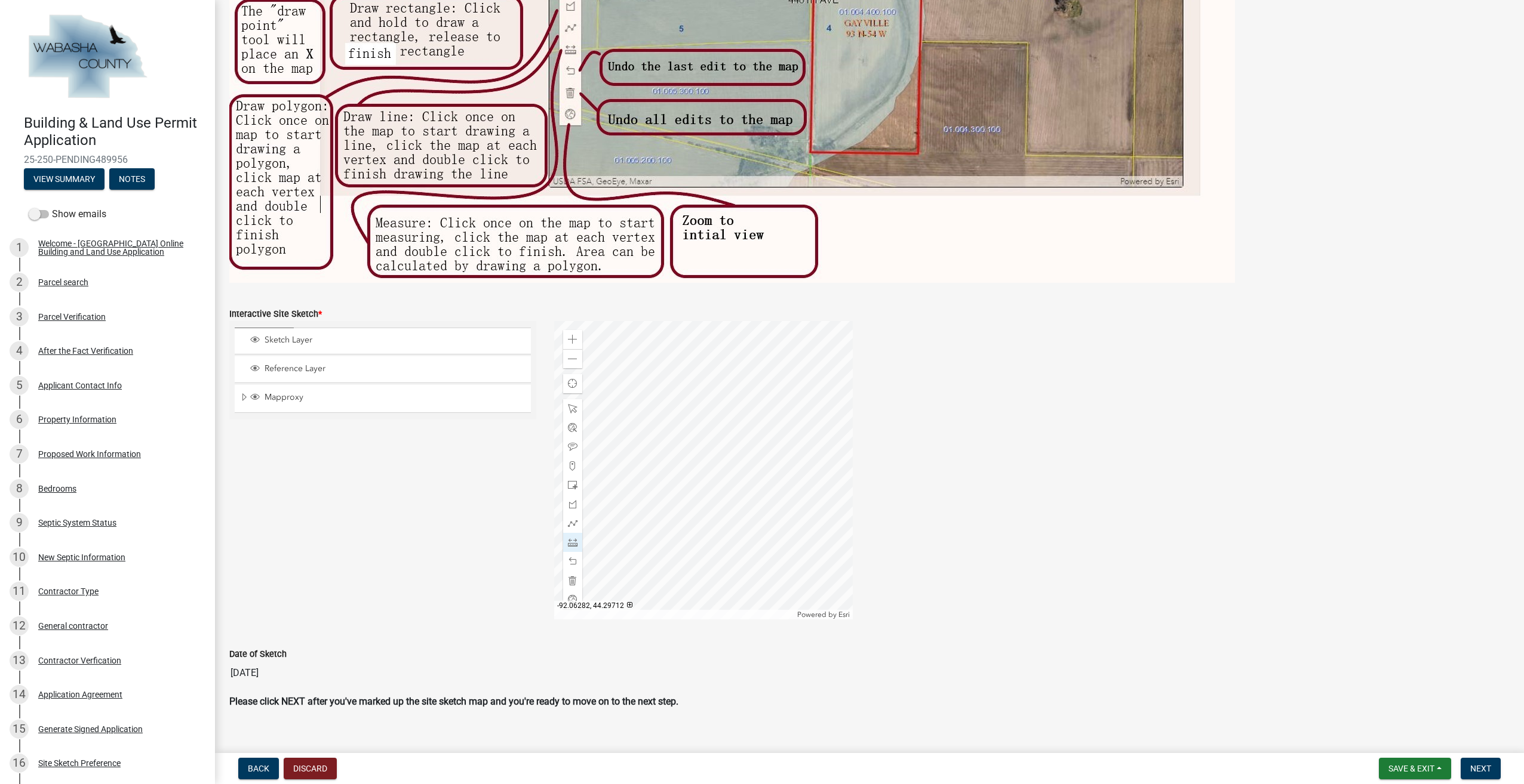
click at [691, 458] on div at bounding box center [703, 470] width 299 height 299
click at [569, 363] on span at bounding box center [573, 359] width 10 height 10
click at [755, 422] on div at bounding box center [703, 470] width 299 height 299
click at [569, 364] on div "Zoom out" at bounding box center [573, 359] width 19 height 19
click at [564, 360] on div "Zoom out" at bounding box center [573, 359] width 19 height 19
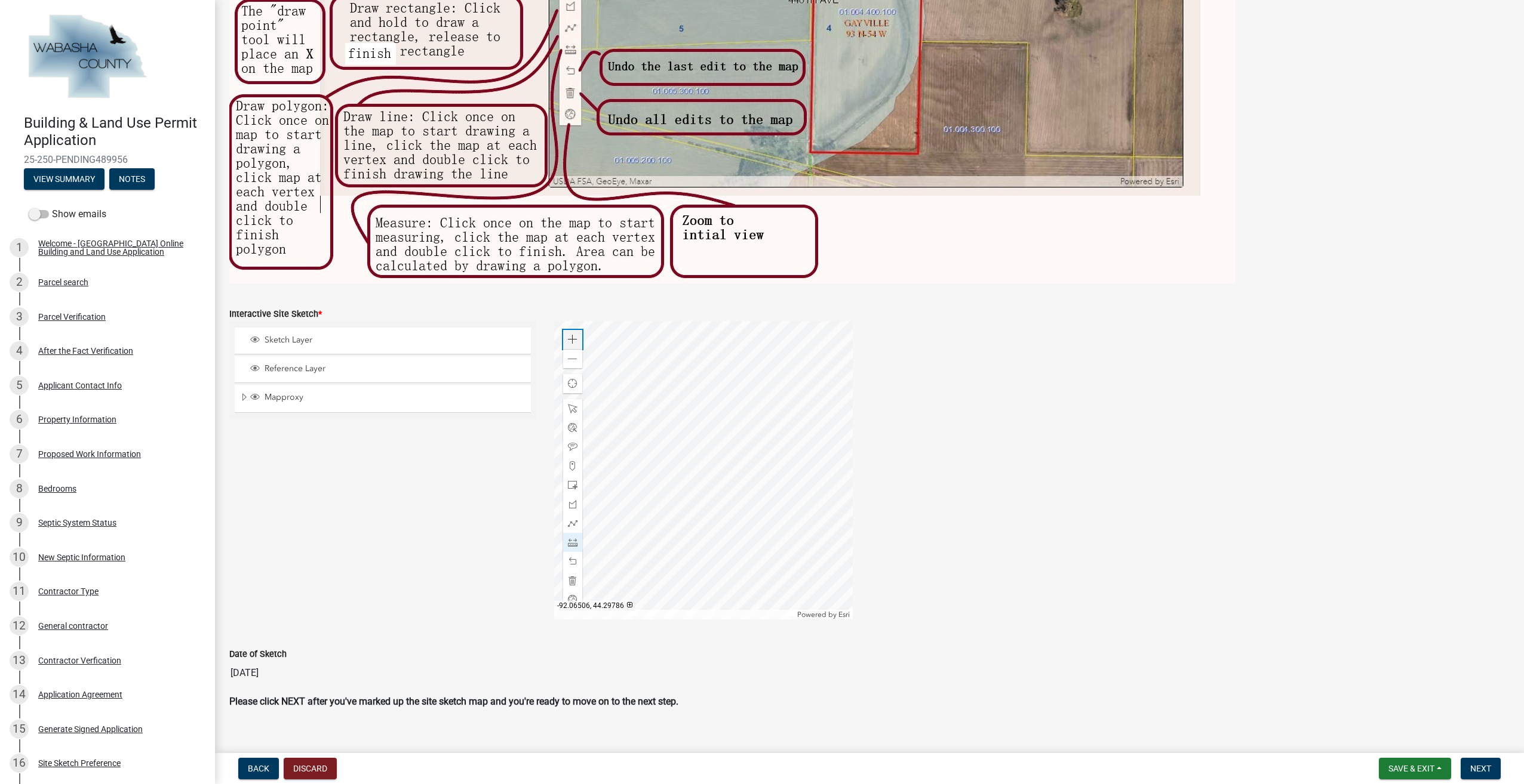
click at [567, 344] on div "Zoom in" at bounding box center [573, 339] width 19 height 19
click at [676, 563] on div at bounding box center [703, 470] width 299 height 299
click at [682, 386] on div at bounding box center [703, 470] width 299 height 299
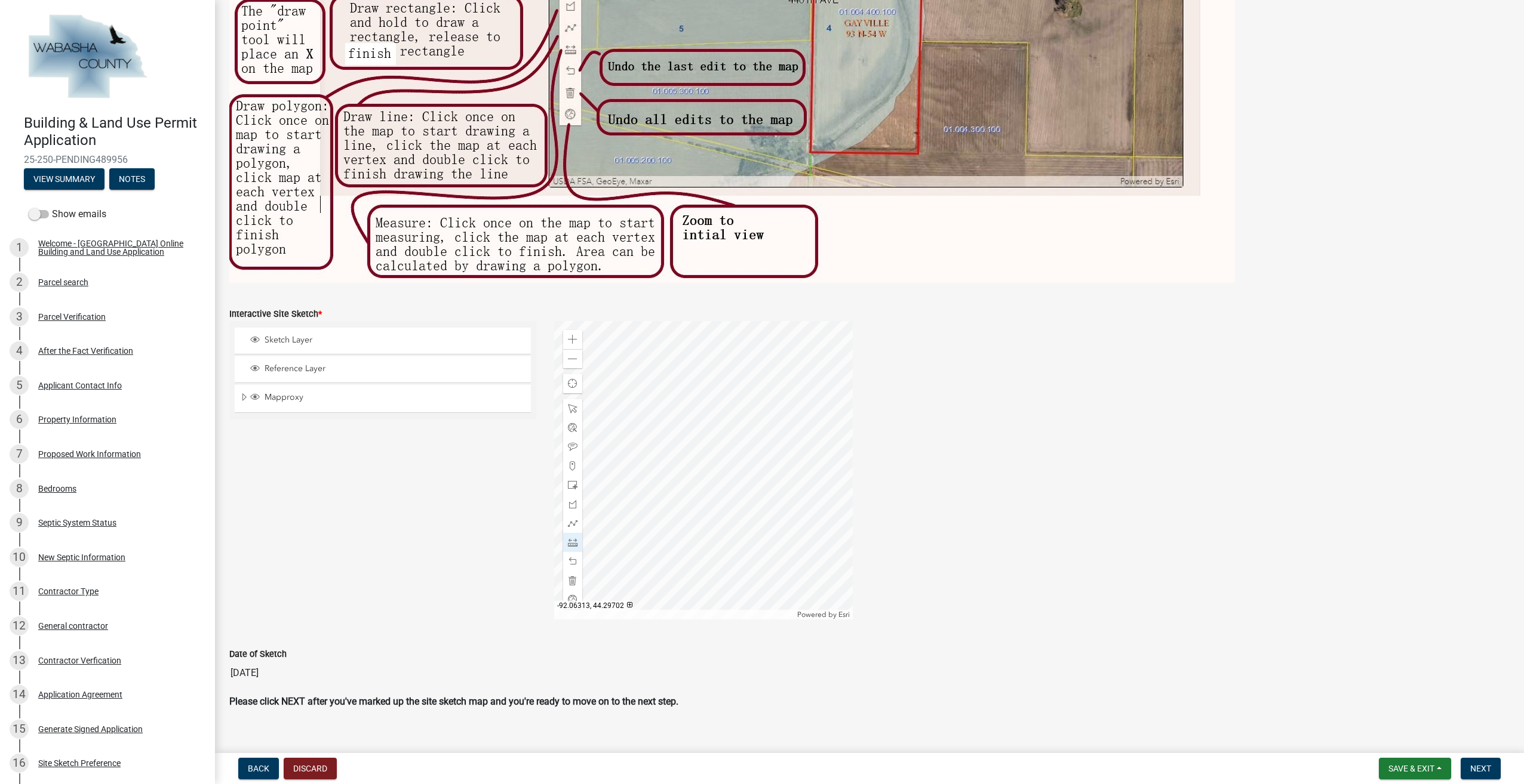
click at [702, 391] on div at bounding box center [703, 470] width 299 height 299
click at [566, 437] on div at bounding box center [573, 447] width 19 height 19
click at [707, 449] on div at bounding box center [703, 470] width 299 height 299
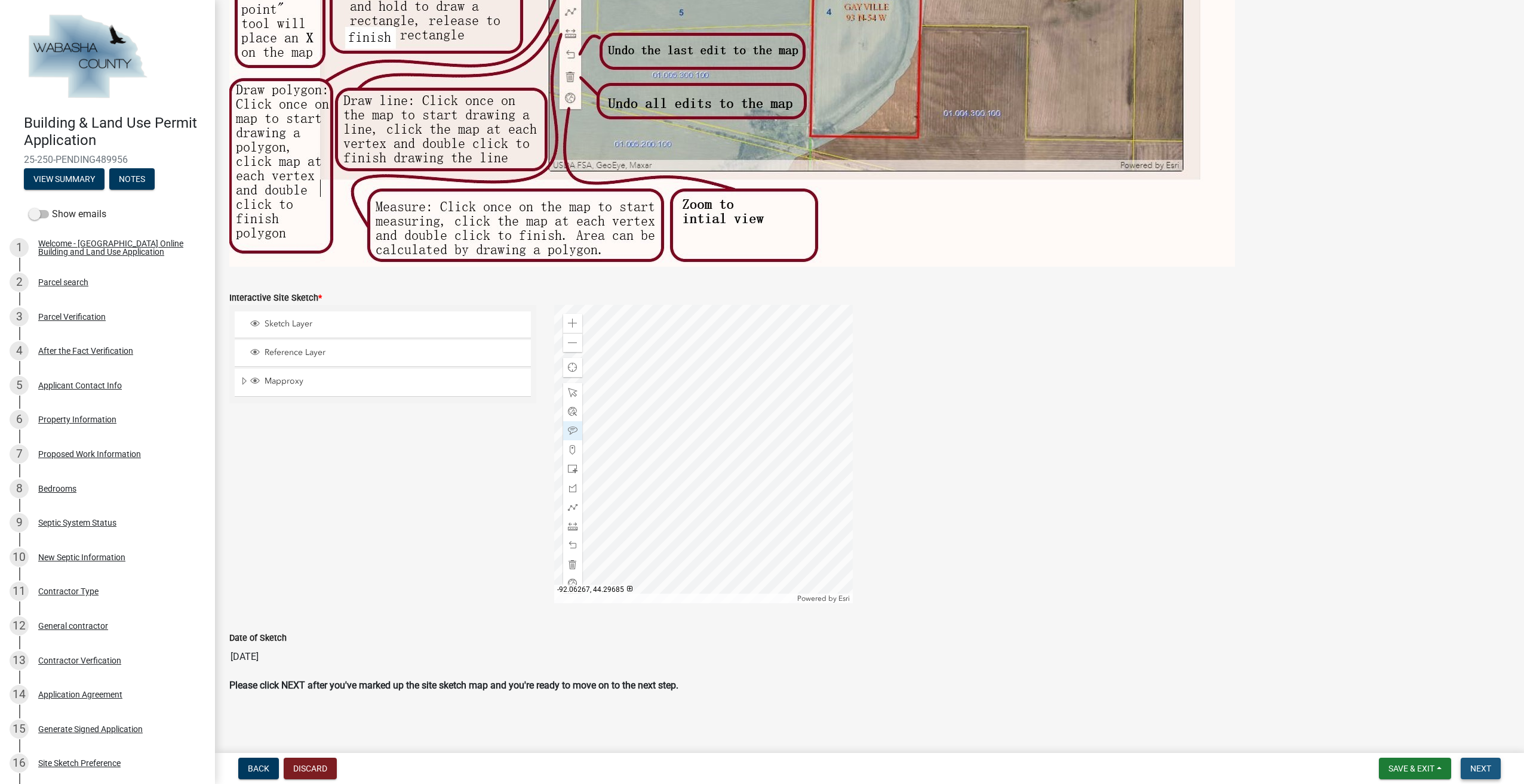
click at [1483, 769] on span "Next" at bounding box center [1480, 769] width 21 height 10
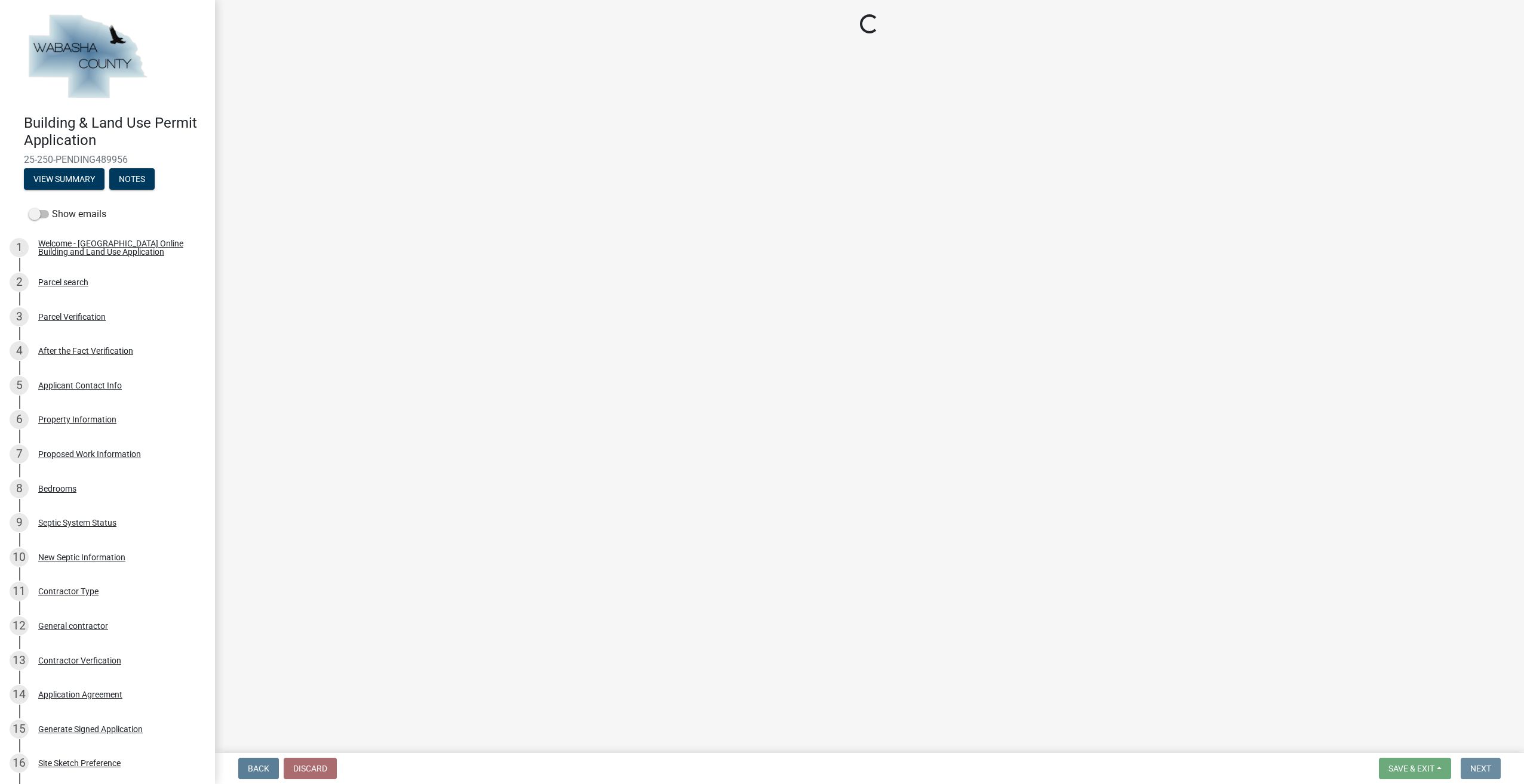
scroll to position [0, 0]
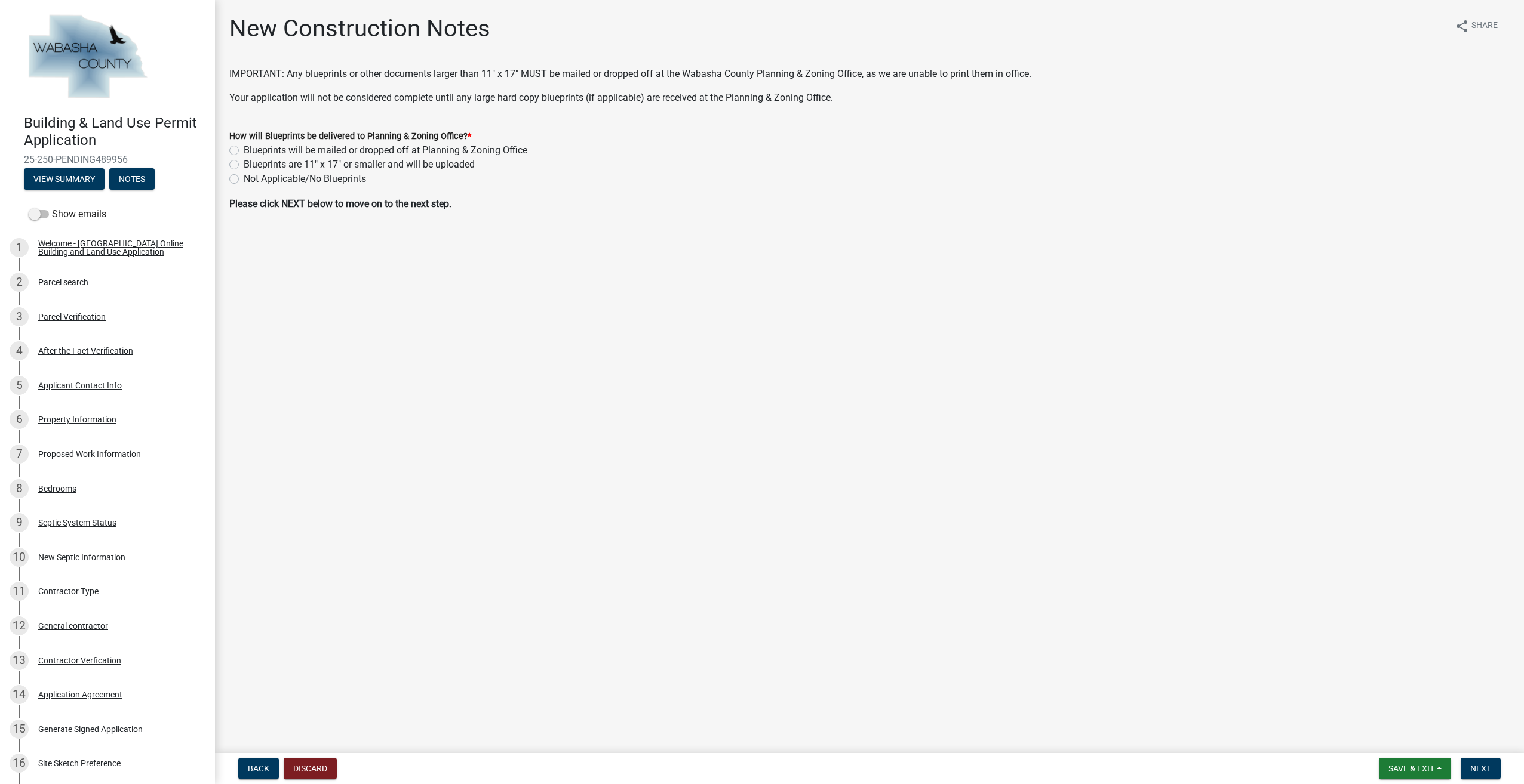
click at [244, 149] on label "Blueprints will be mailed or dropped off at Planning & Zoning Office" at bounding box center [385, 150] width 284 height 14
click at [244, 149] on input "Blueprints will be mailed or dropped off at Planning & Zoning Office" at bounding box center [247, 147] width 7 height 7
radio input "true"
click at [1482, 764] on span "Next" at bounding box center [1480, 769] width 21 height 10
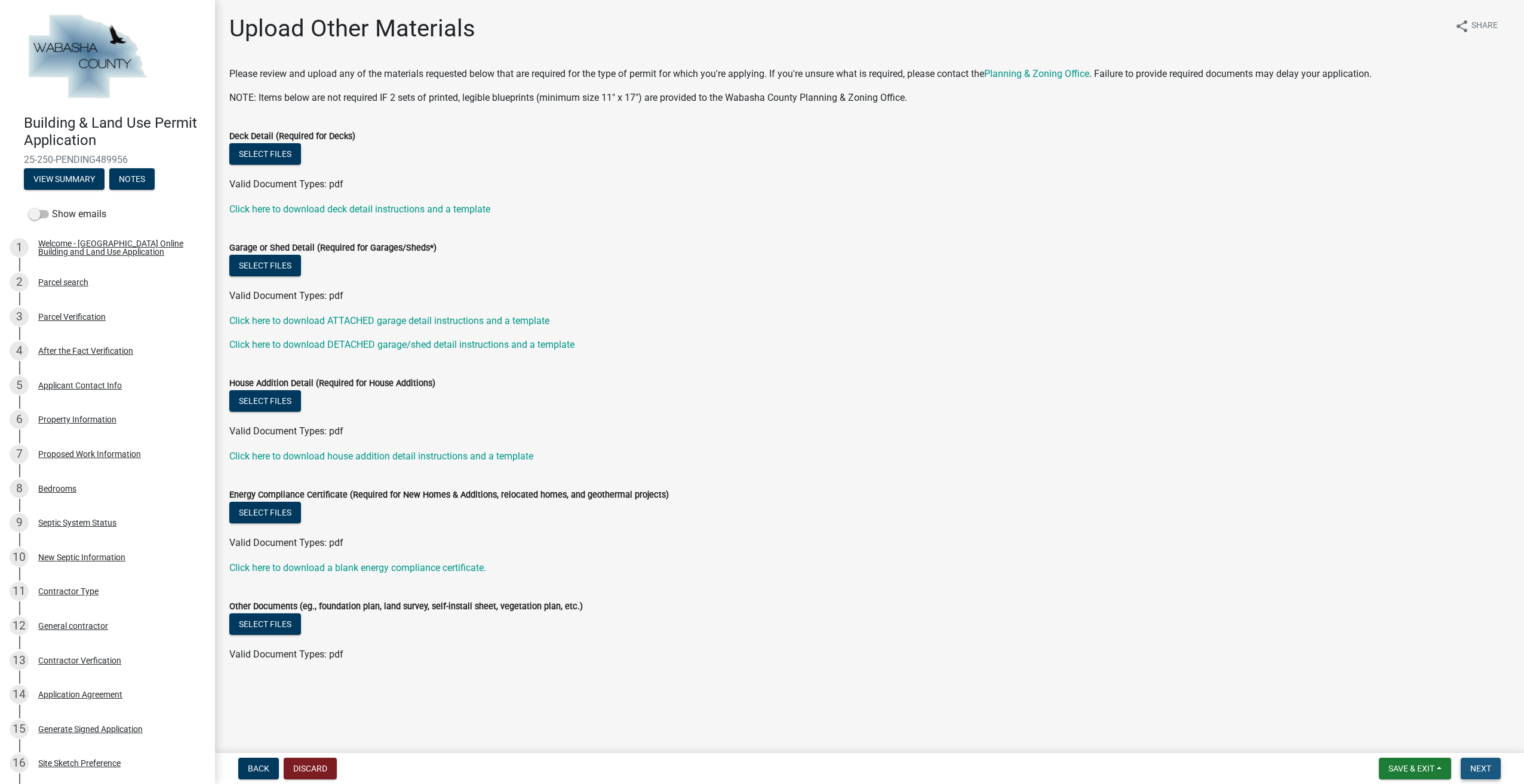
click at [1483, 763] on button "Next" at bounding box center [1480, 769] width 40 height 22
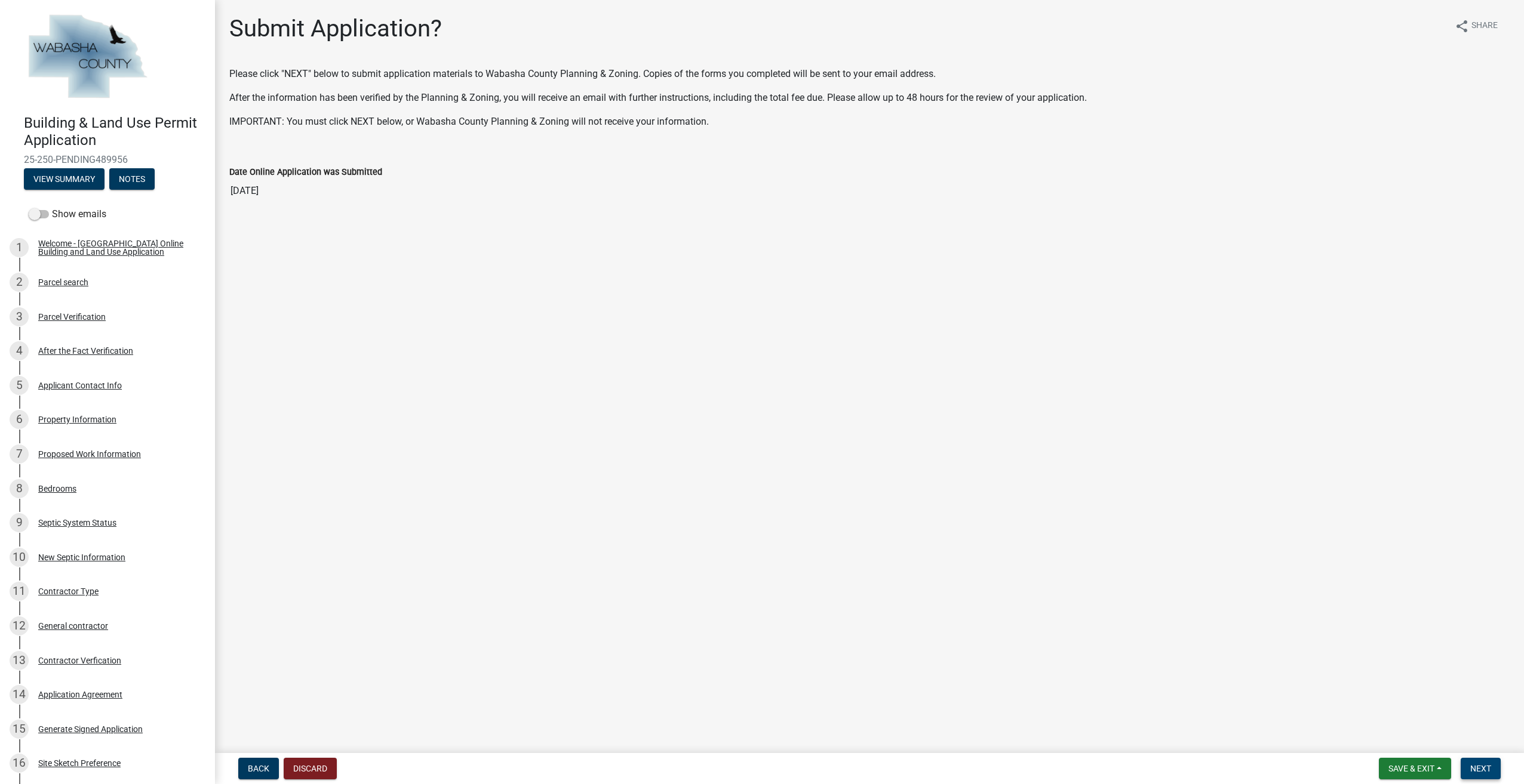
click at [1493, 769] on button "Next" at bounding box center [1480, 769] width 40 height 22
